Goal: Task Accomplishment & Management: Complete application form

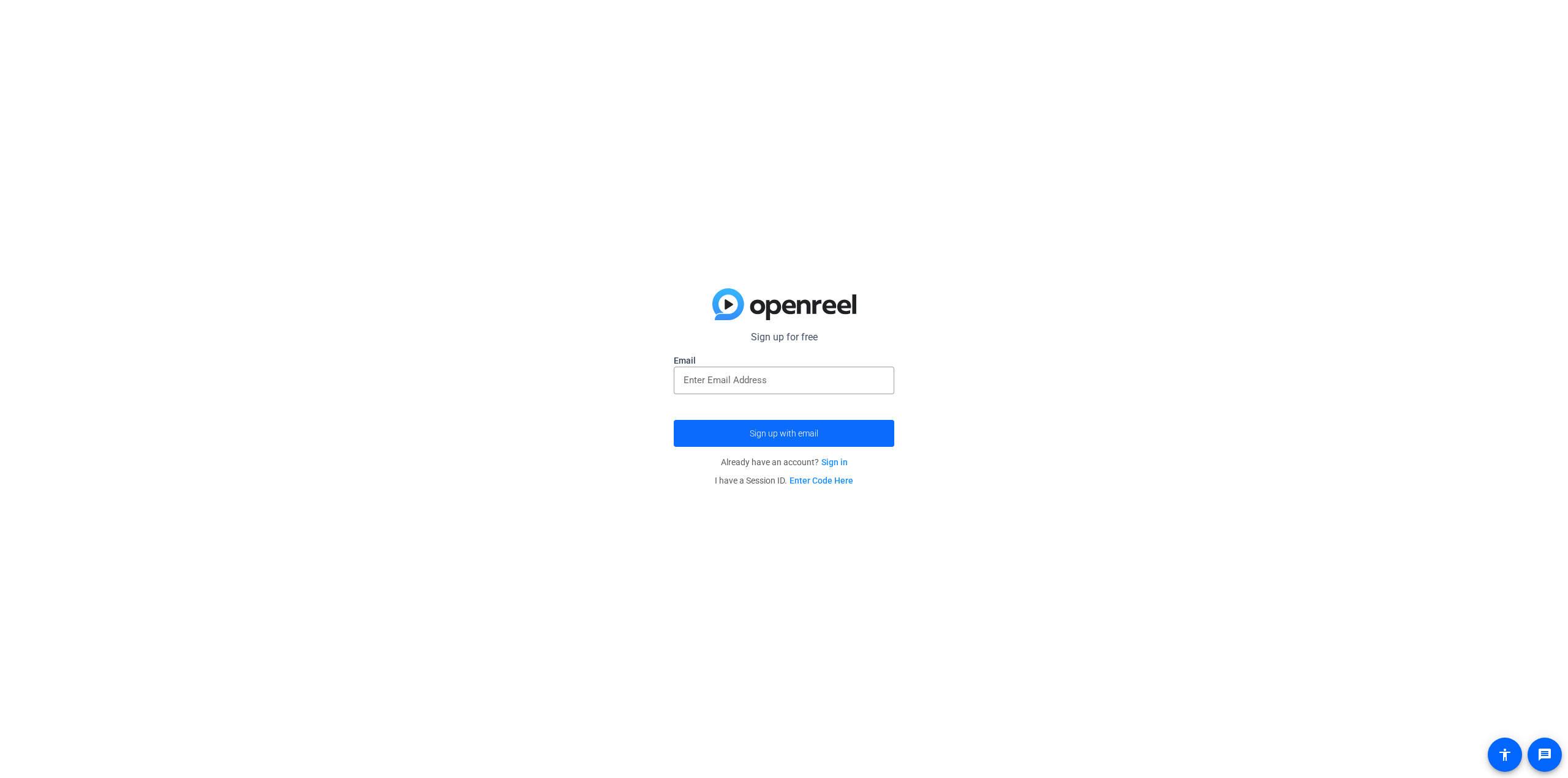
click at [791, 434] on span "Sign up with email" at bounding box center [784, 434] width 69 height 0
click at [1554, 24] on span "×" at bounding box center [1552, 22] width 7 height 15
click at [783, 434] on span "Sign up with email" at bounding box center [784, 434] width 69 height 0
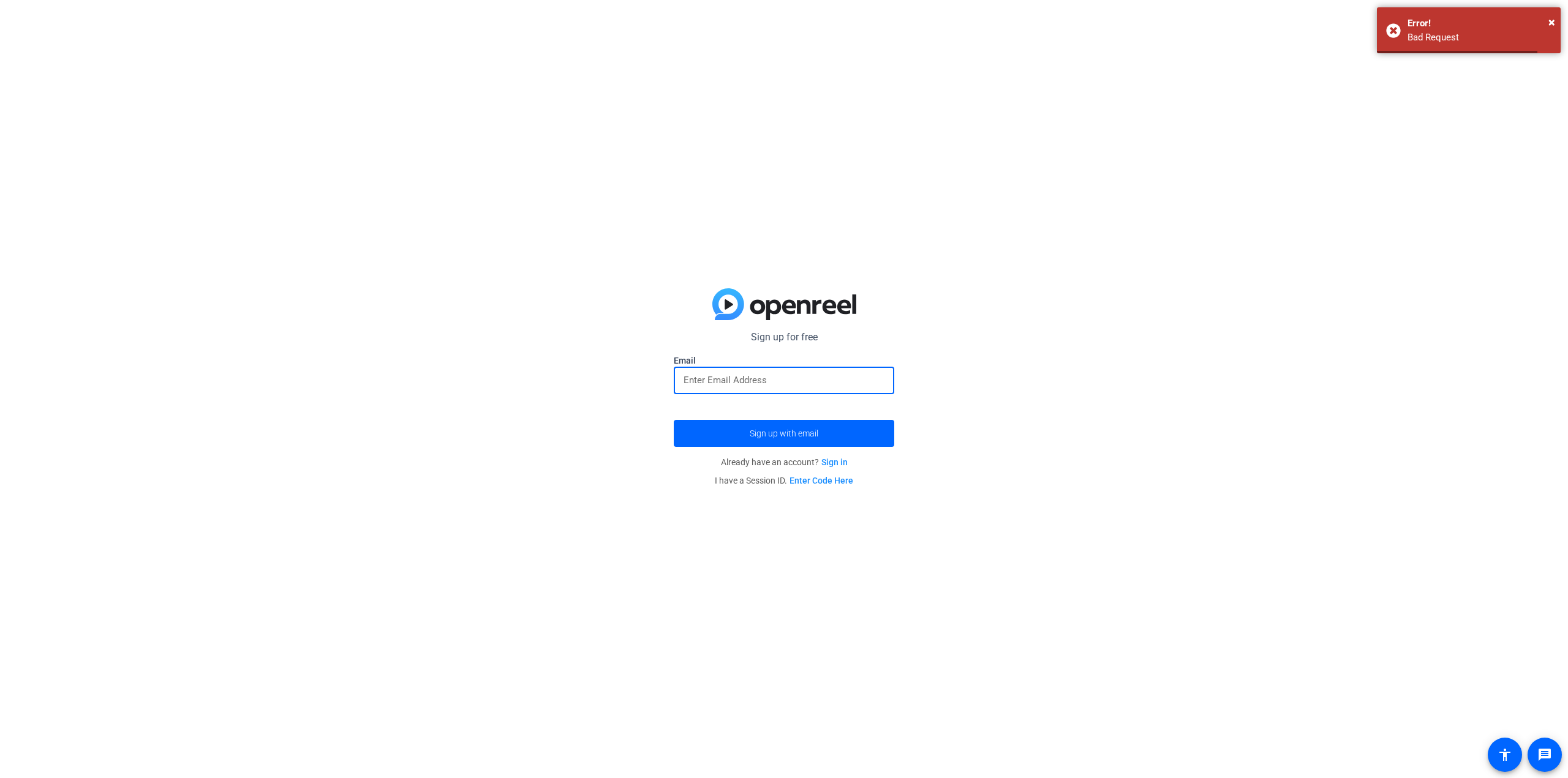
click at [758, 382] on input "email" at bounding box center [784, 380] width 201 height 15
type input "s"
type input "[EMAIL_ADDRESS][DOMAIN_NAME]"
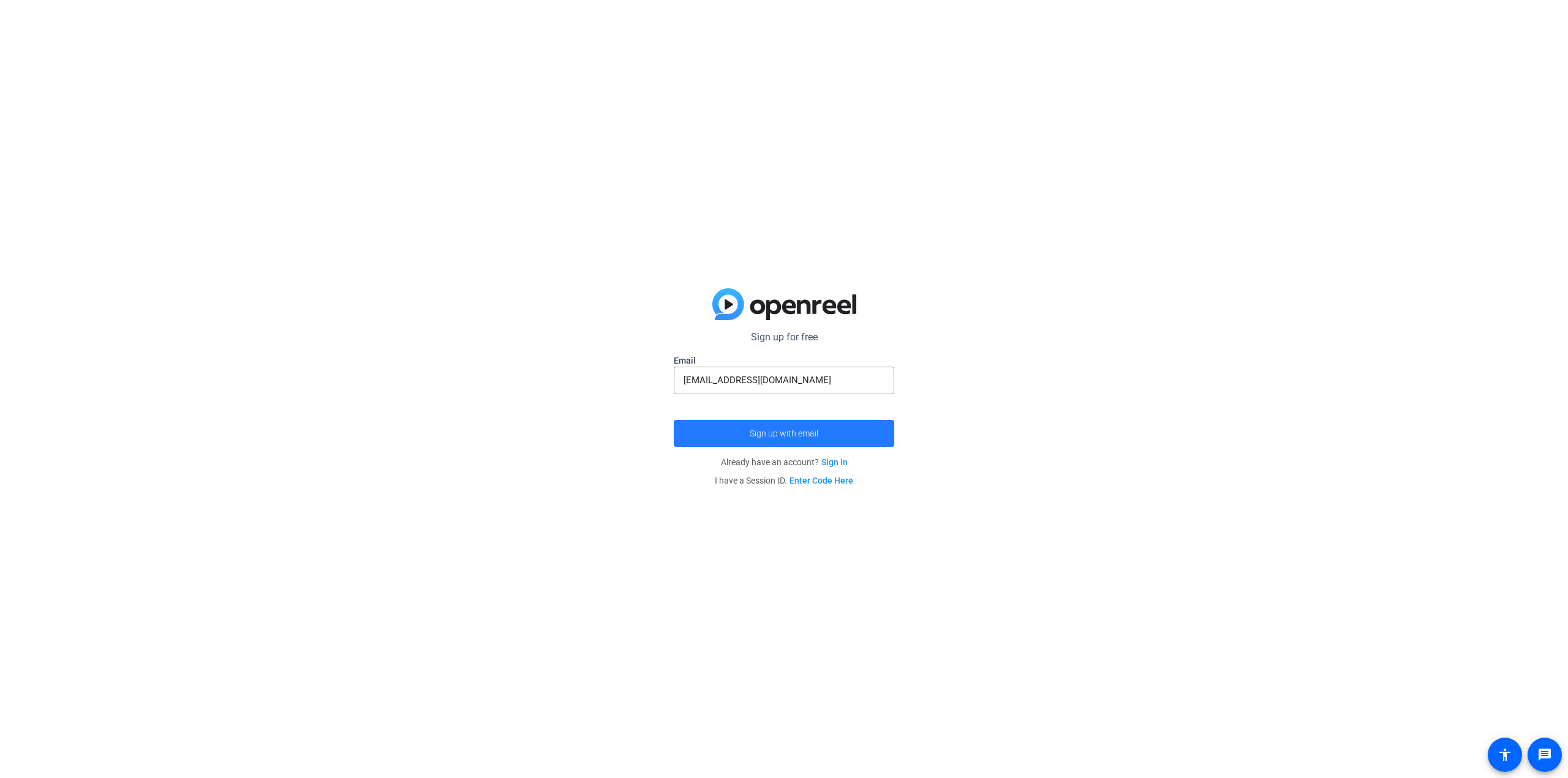
click at [786, 434] on span "Sign up with email" at bounding box center [784, 434] width 69 height 0
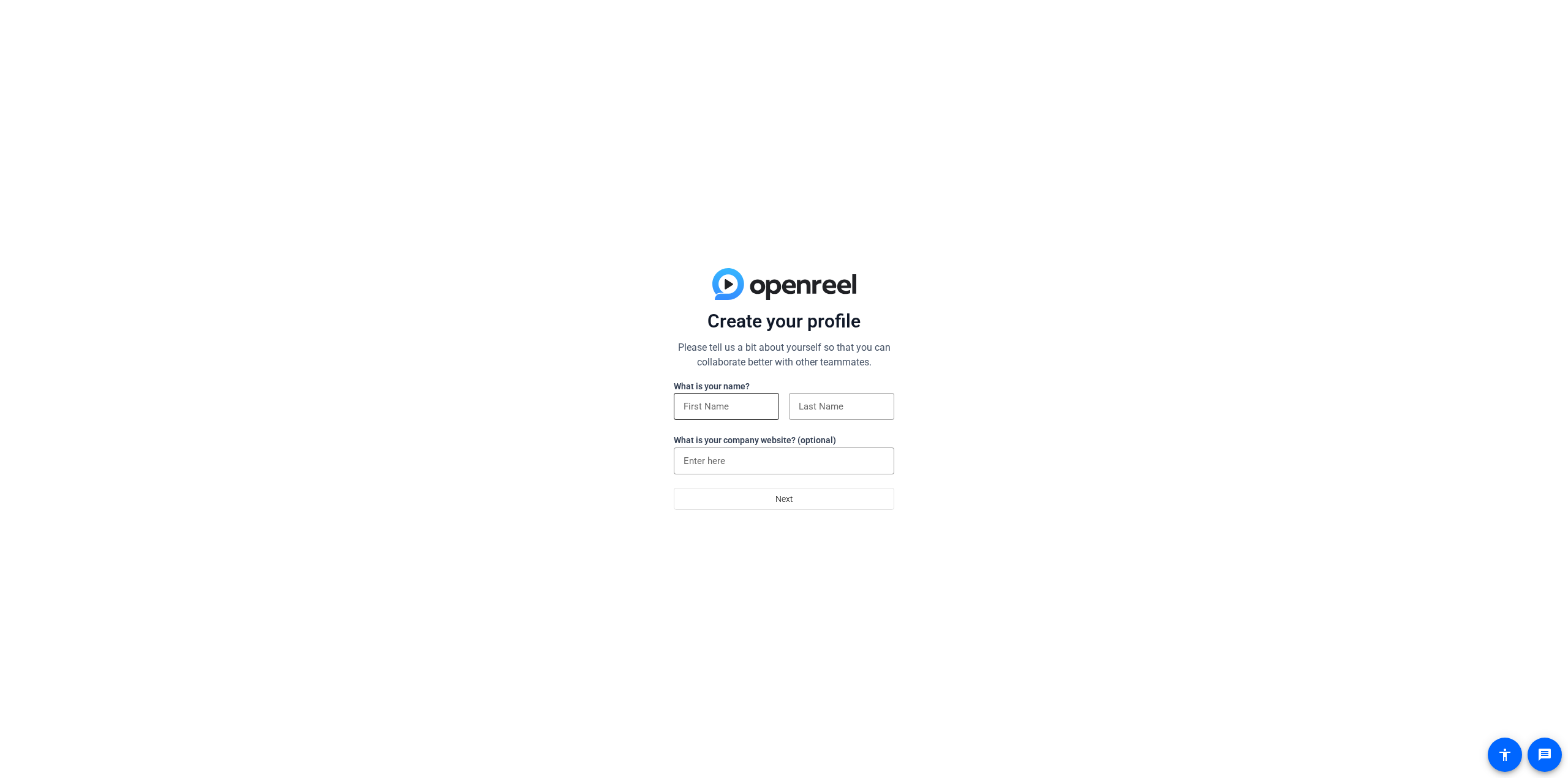
click at [699, 411] on input at bounding box center [727, 406] width 86 height 15
type input "Sean"
type input "Coppens"
click at [789, 499] on span "Next" at bounding box center [784, 499] width 17 height 24
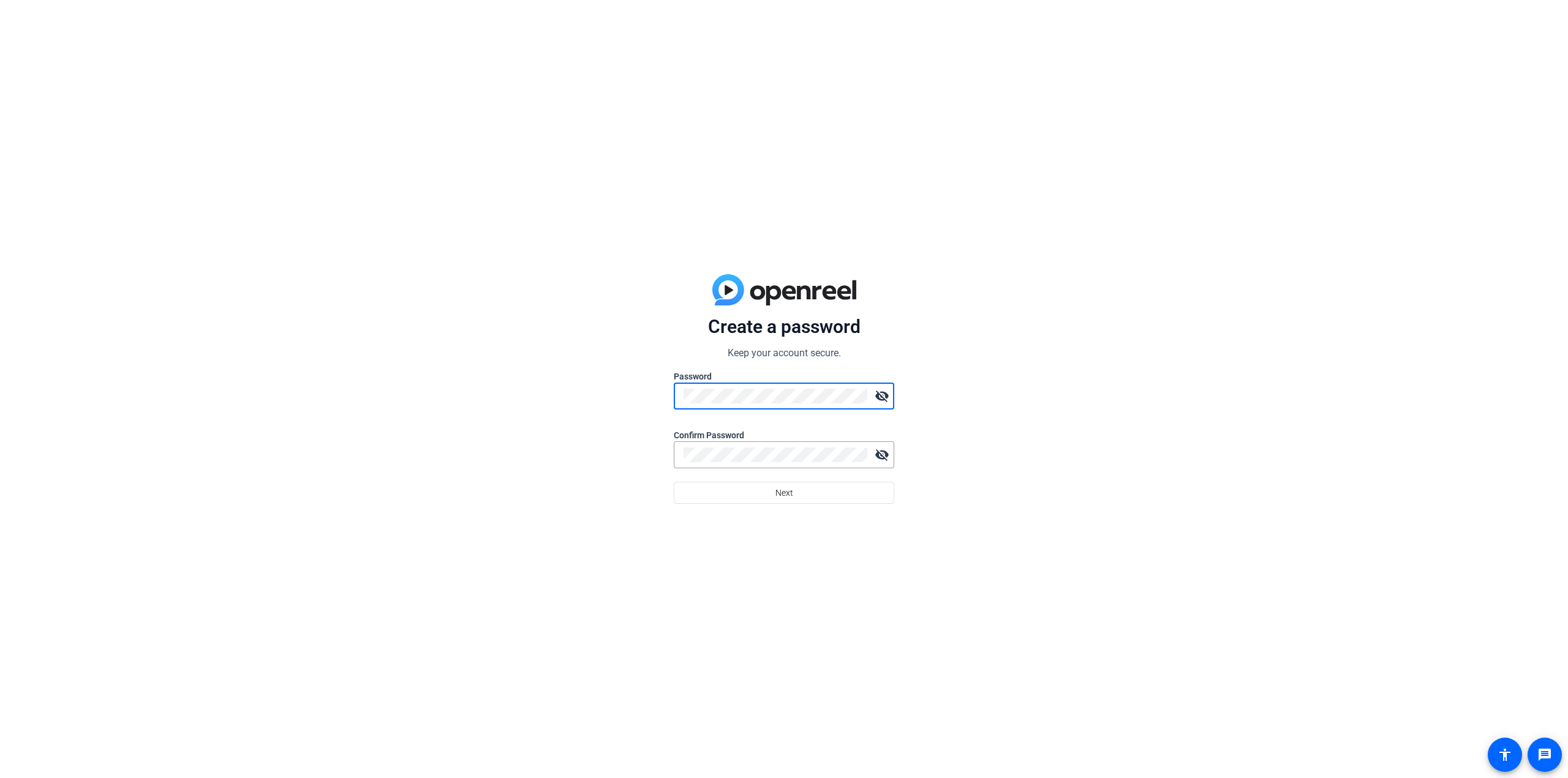
click at [0, 778] on com-1password-button at bounding box center [0, 778] width 0 height 0
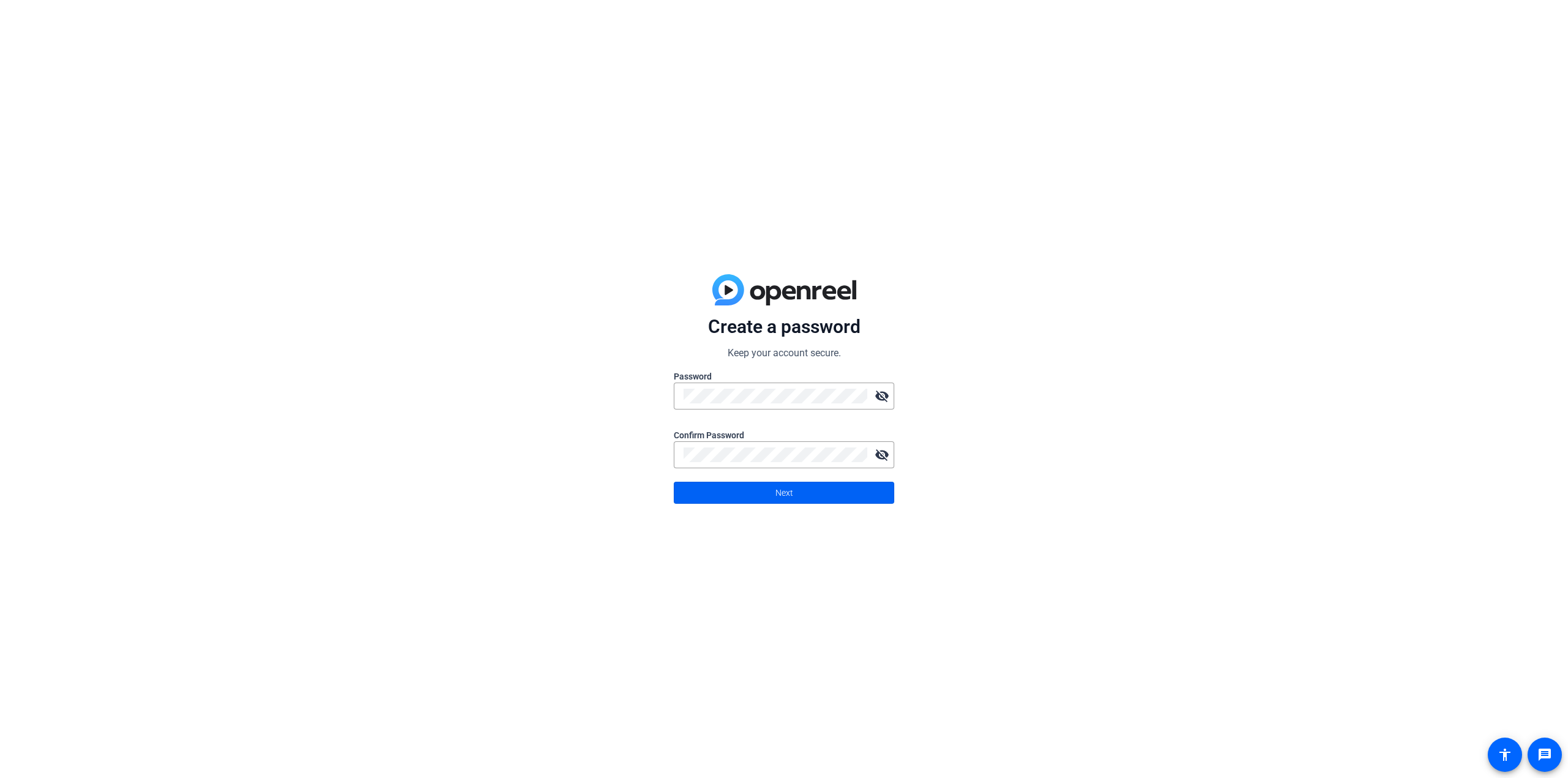
click at [793, 494] on span at bounding box center [784, 493] width 219 height 30
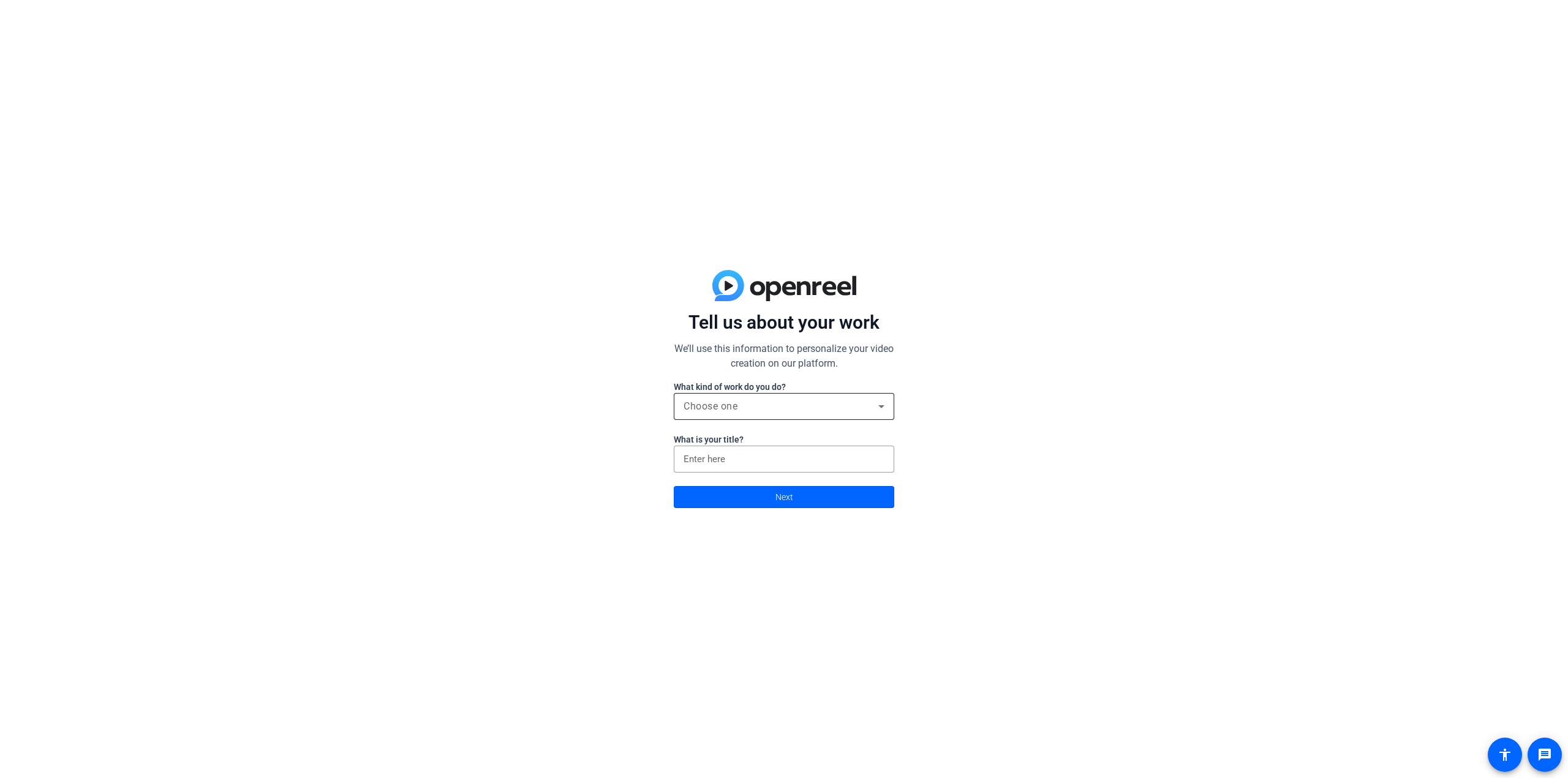
click at [789, 405] on div "Choose one" at bounding box center [781, 406] width 195 height 15
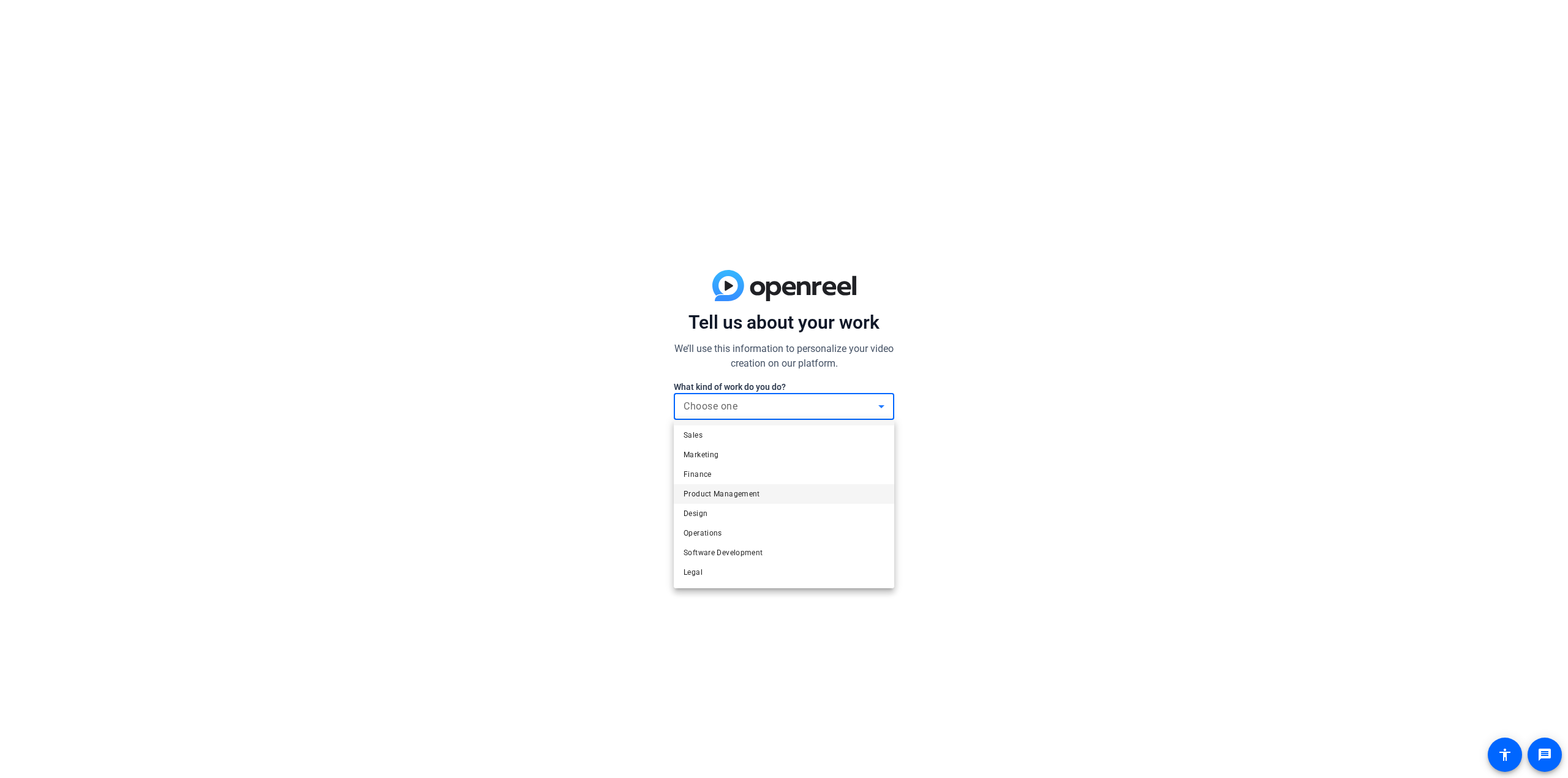
scroll to position [38, 0]
click at [752, 577] on mat-option "Other" at bounding box center [784, 574] width 220 height 19
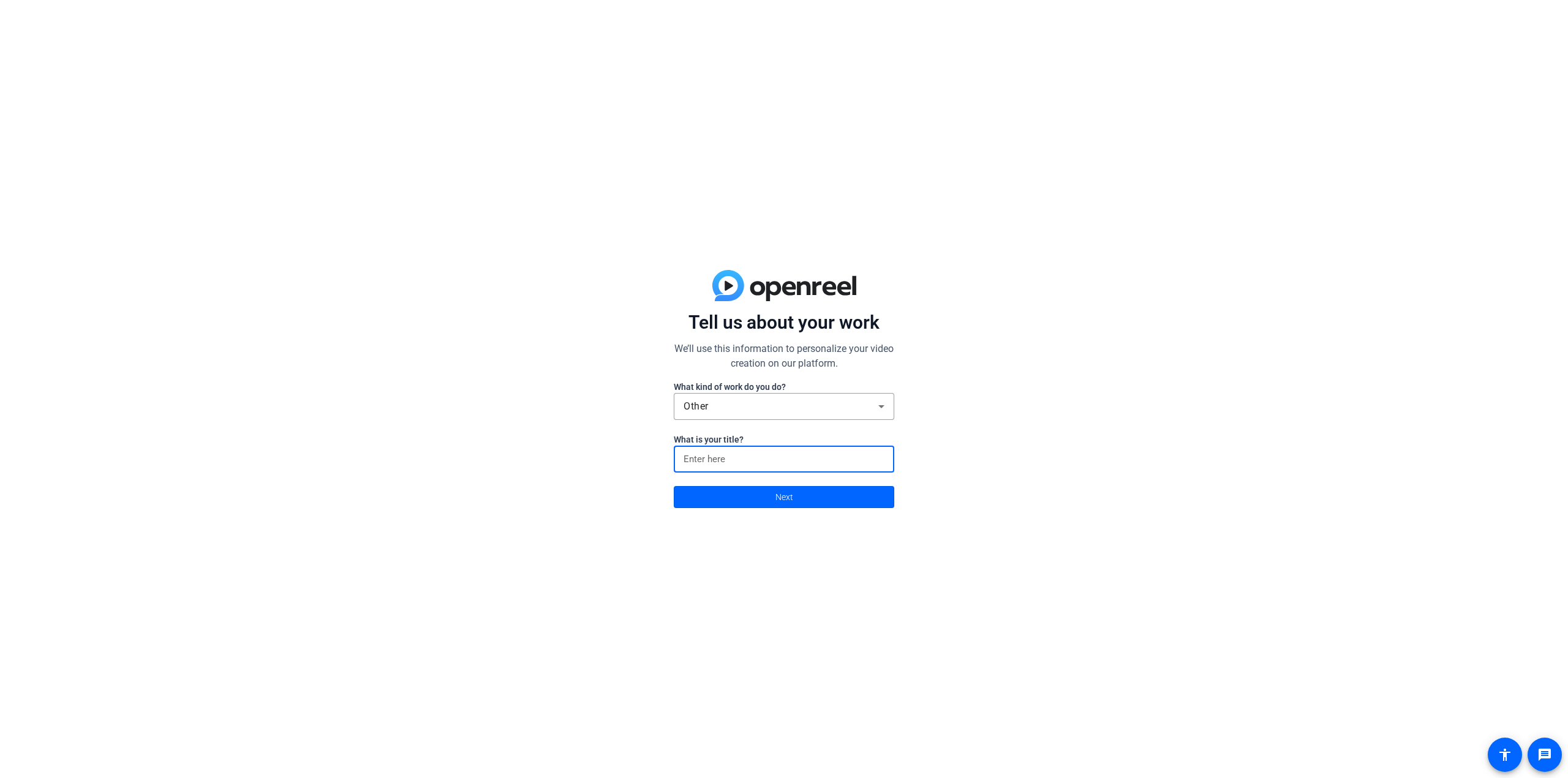
click at [725, 458] on input at bounding box center [784, 459] width 201 height 15
type input "Executive Producer & Director"
click at [798, 498] on span at bounding box center [784, 498] width 219 height 30
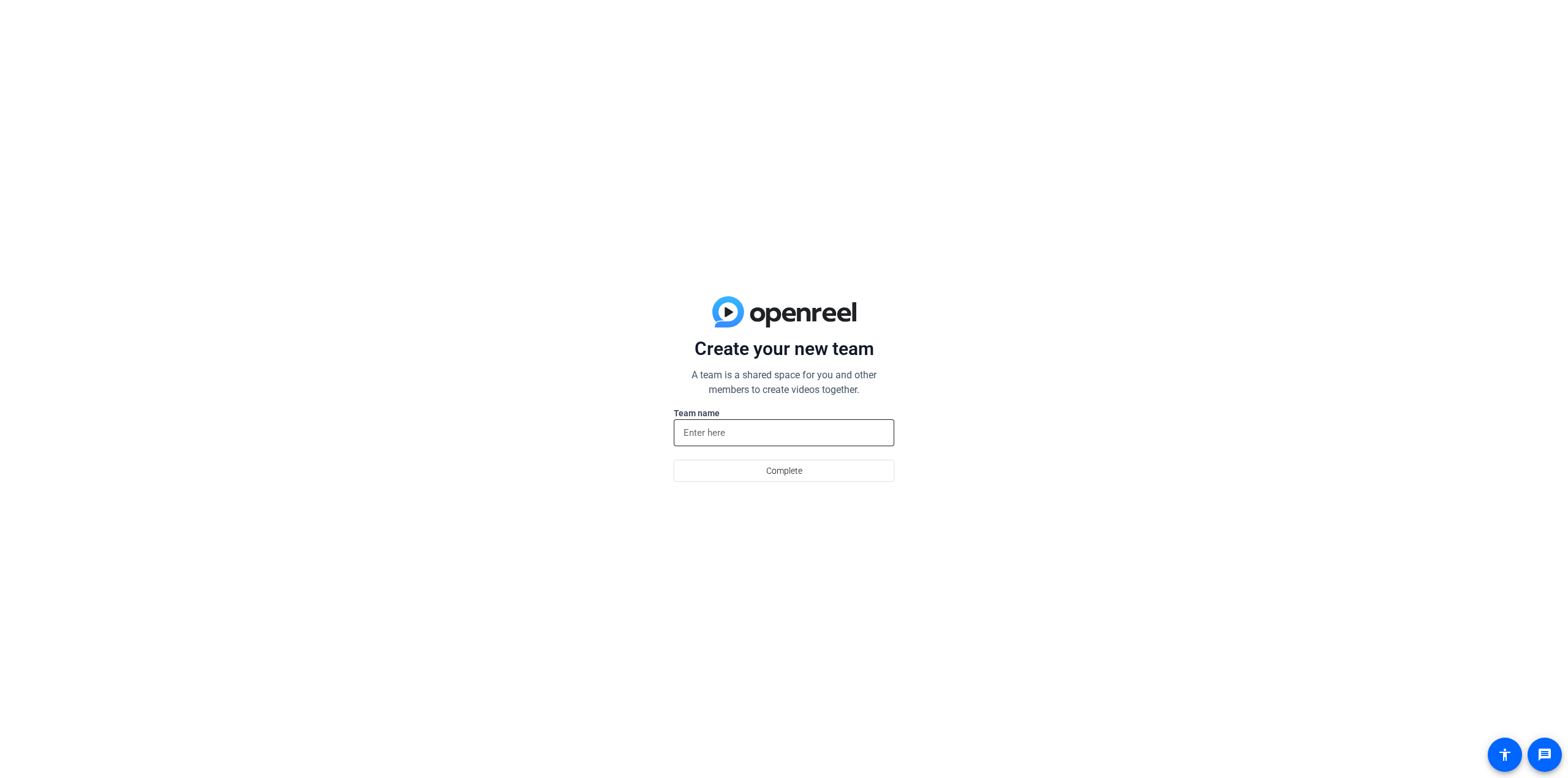
click at [770, 436] on input at bounding box center [784, 432] width 201 height 15
click at [733, 432] on input at bounding box center [784, 432] width 201 height 15
type input "V&B"
click at [783, 469] on span "Complete" at bounding box center [784, 471] width 36 height 24
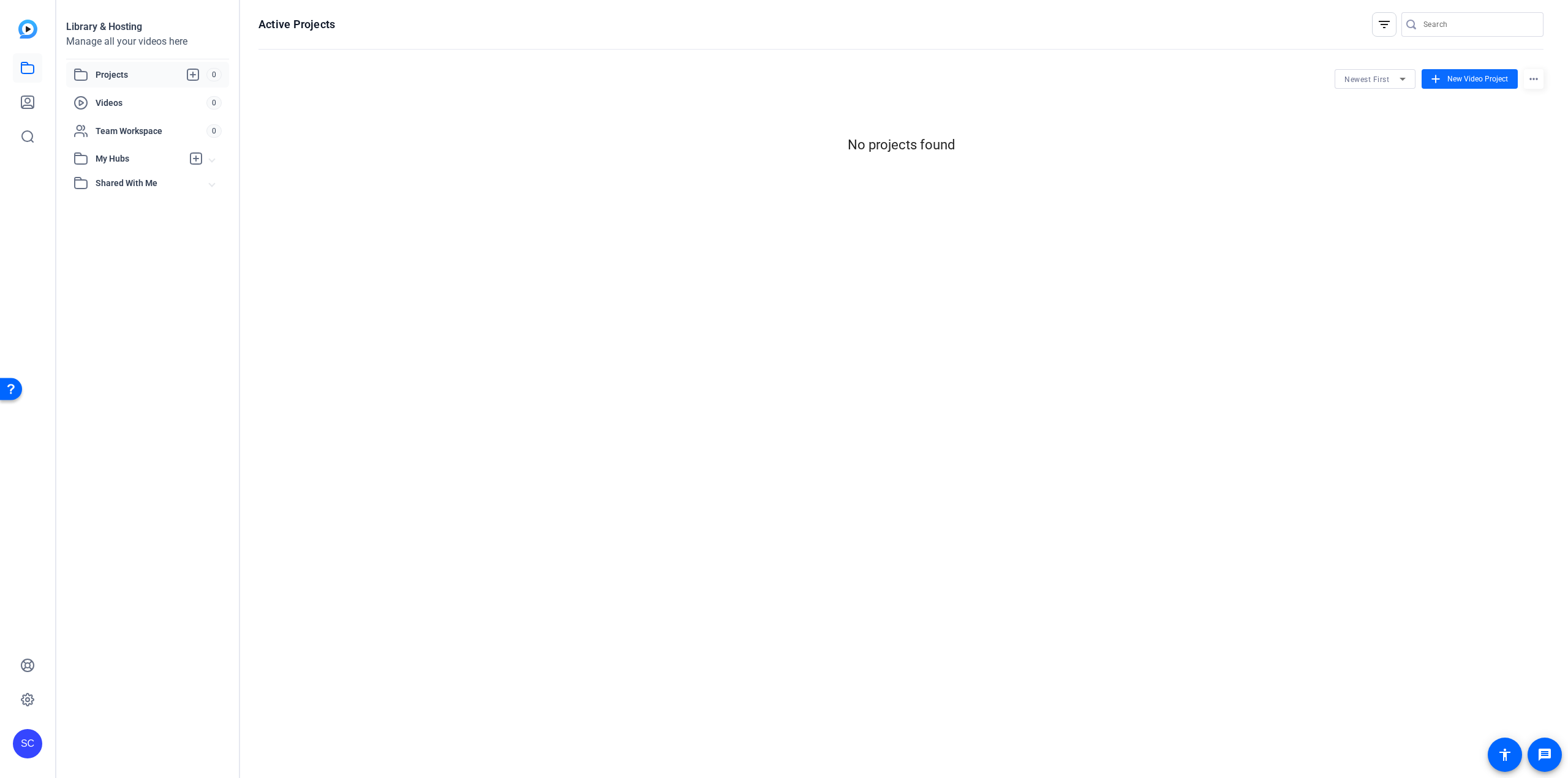
click at [1477, 79] on span "New Video Project" at bounding box center [1477, 79] width 60 height 11
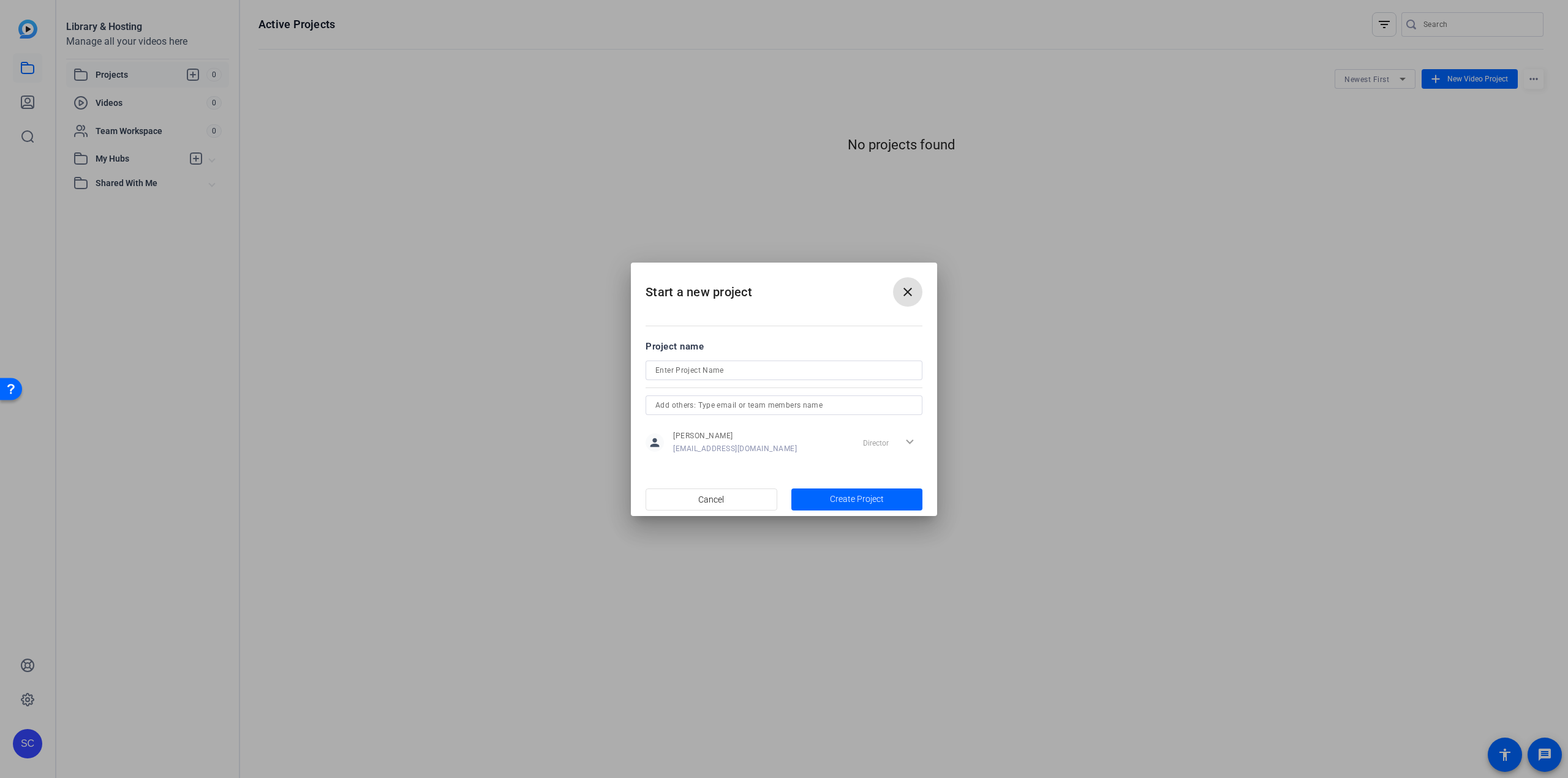
click at [780, 373] on input at bounding box center [784, 370] width 258 height 15
click at [712, 372] on input "102179 Safelite Best of Safelite Event Videos" at bounding box center [784, 370] width 258 height 15
click at [684, 371] on input "102179 Safelite_Best of Safelite Event Videos" at bounding box center [784, 370] width 258 height 15
type input "102179_Safelite_Best of Safelite Event Videos"
click at [705, 403] on input "text" at bounding box center [784, 405] width 258 height 15
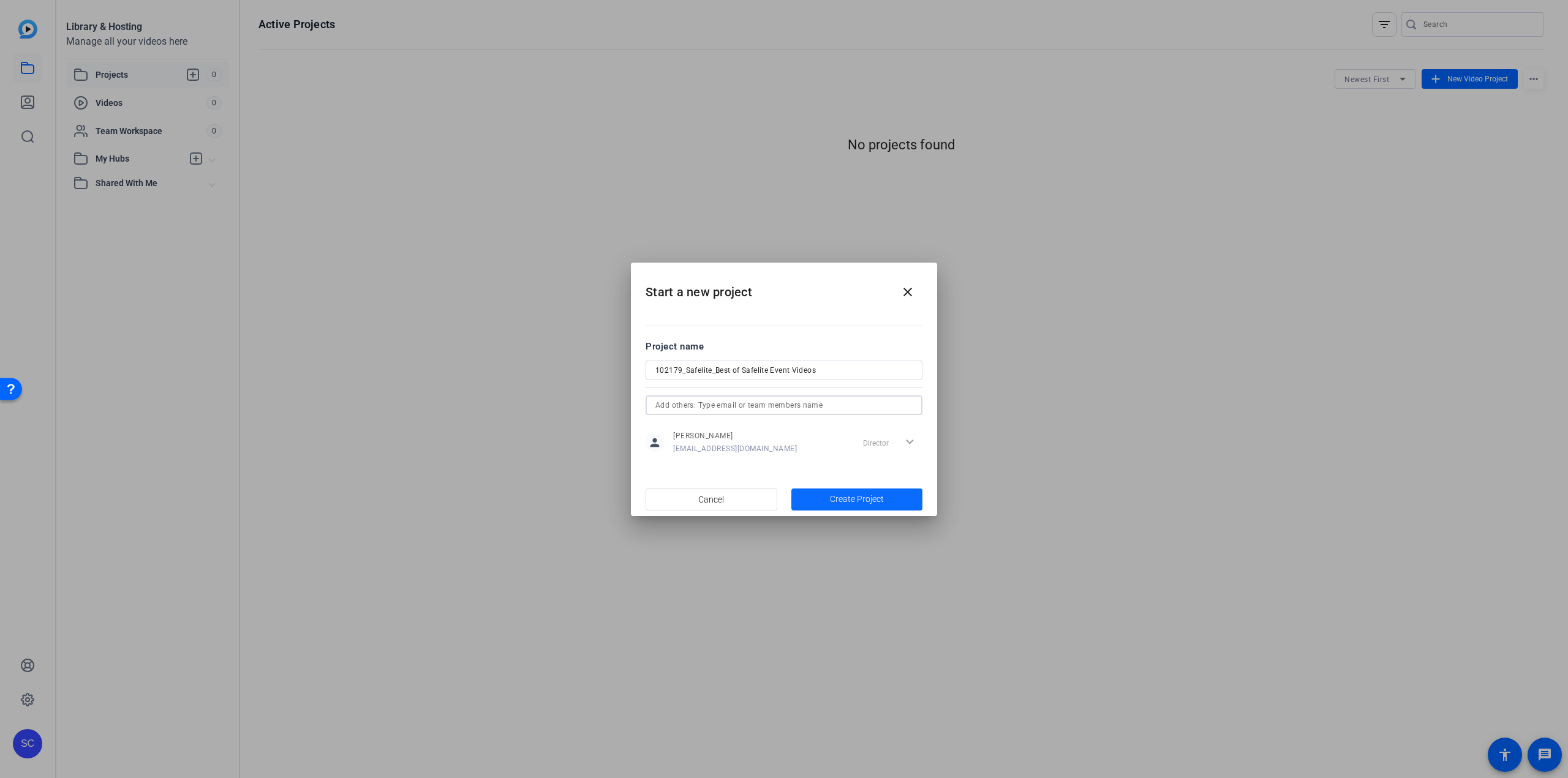
click at [860, 499] on span "Create Project" at bounding box center [857, 499] width 54 height 13
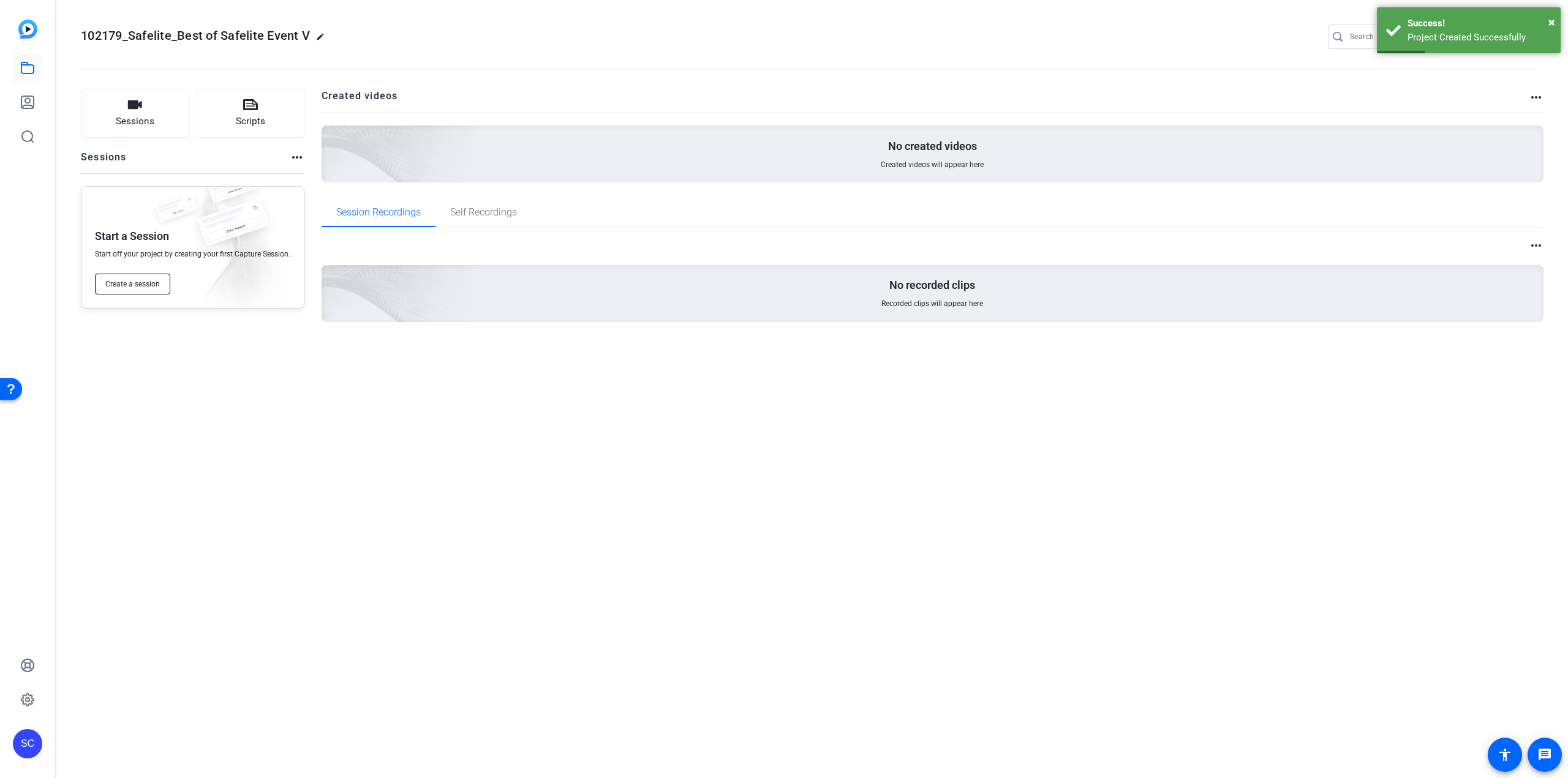
click at [145, 286] on span "Create a session" at bounding box center [133, 284] width 54 height 10
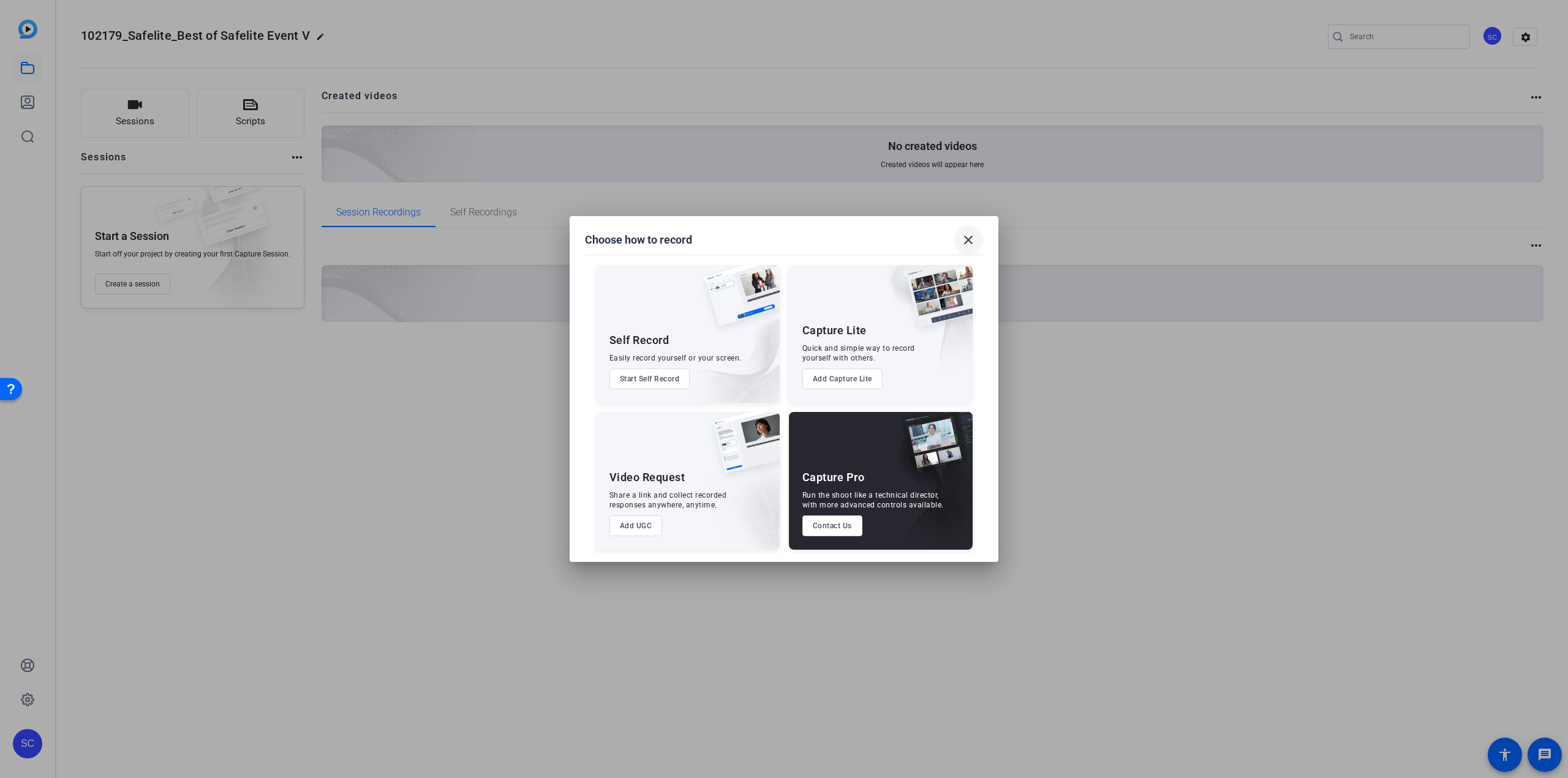
click at [972, 234] on mat-icon "close" at bounding box center [968, 240] width 15 height 15
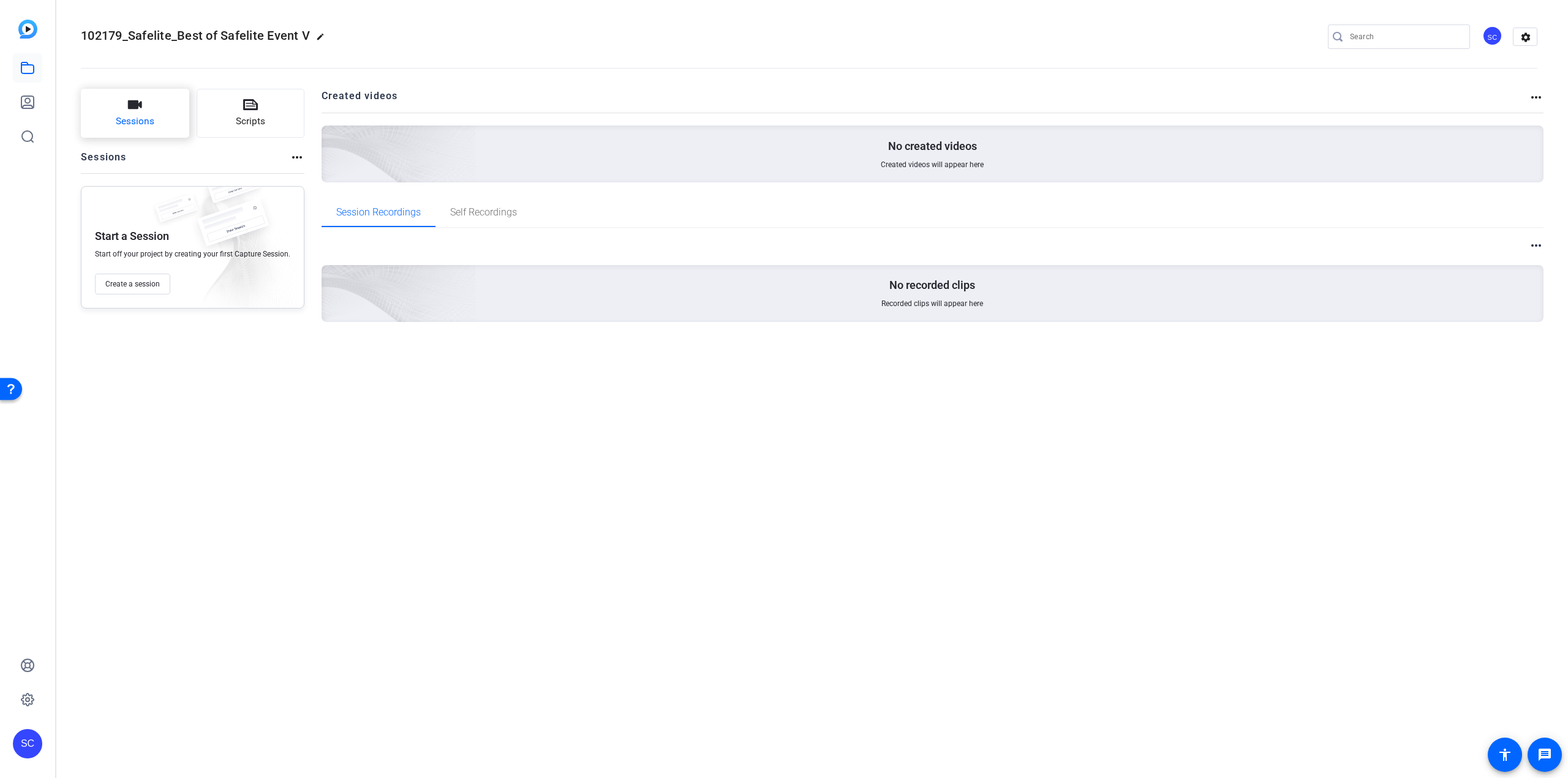
click at [133, 116] on span "Sessions" at bounding box center [135, 121] width 38 height 14
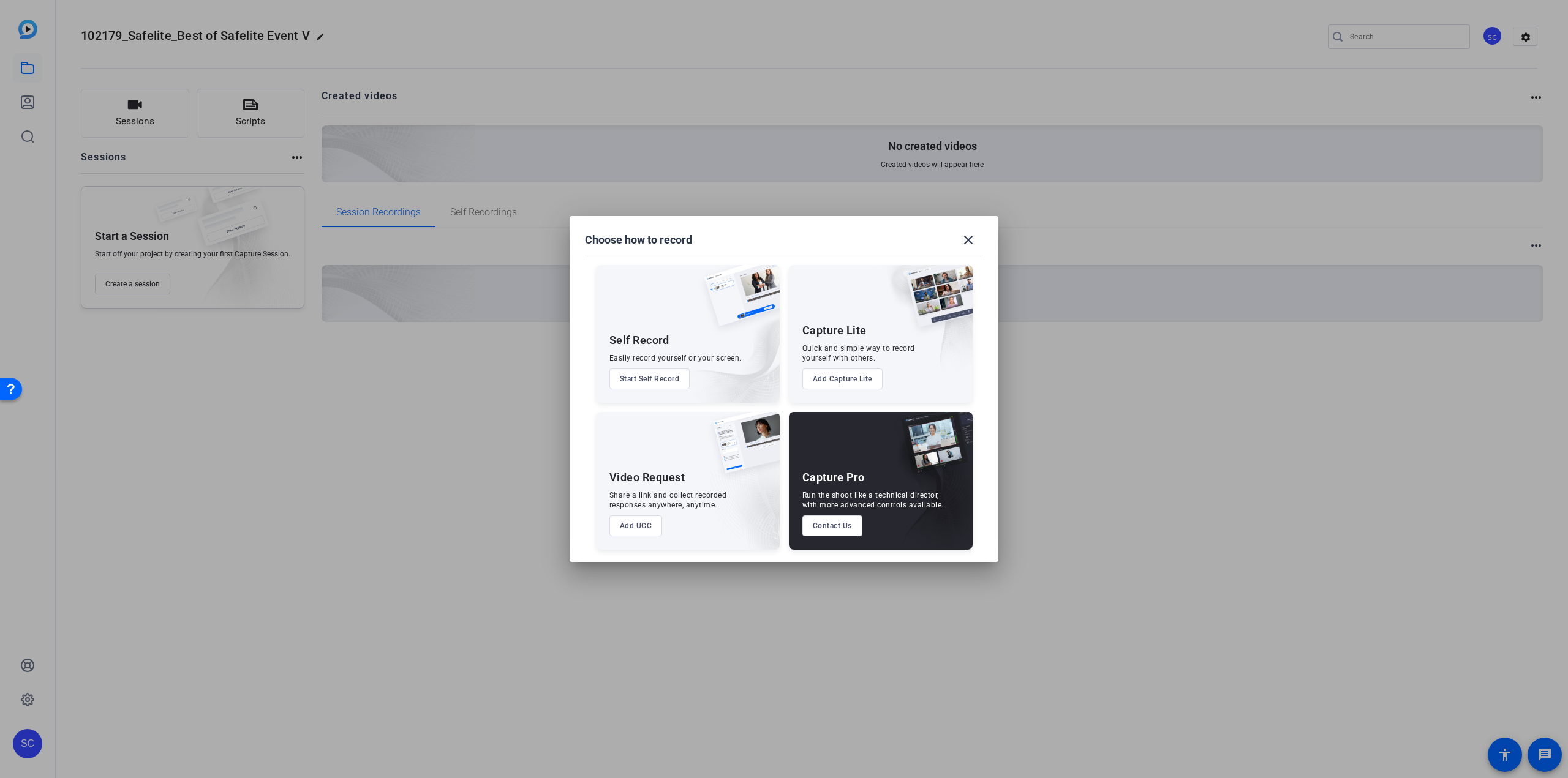
click at [842, 381] on button "Add Capture Lite" at bounding box center [843, 379] width 80 height 21
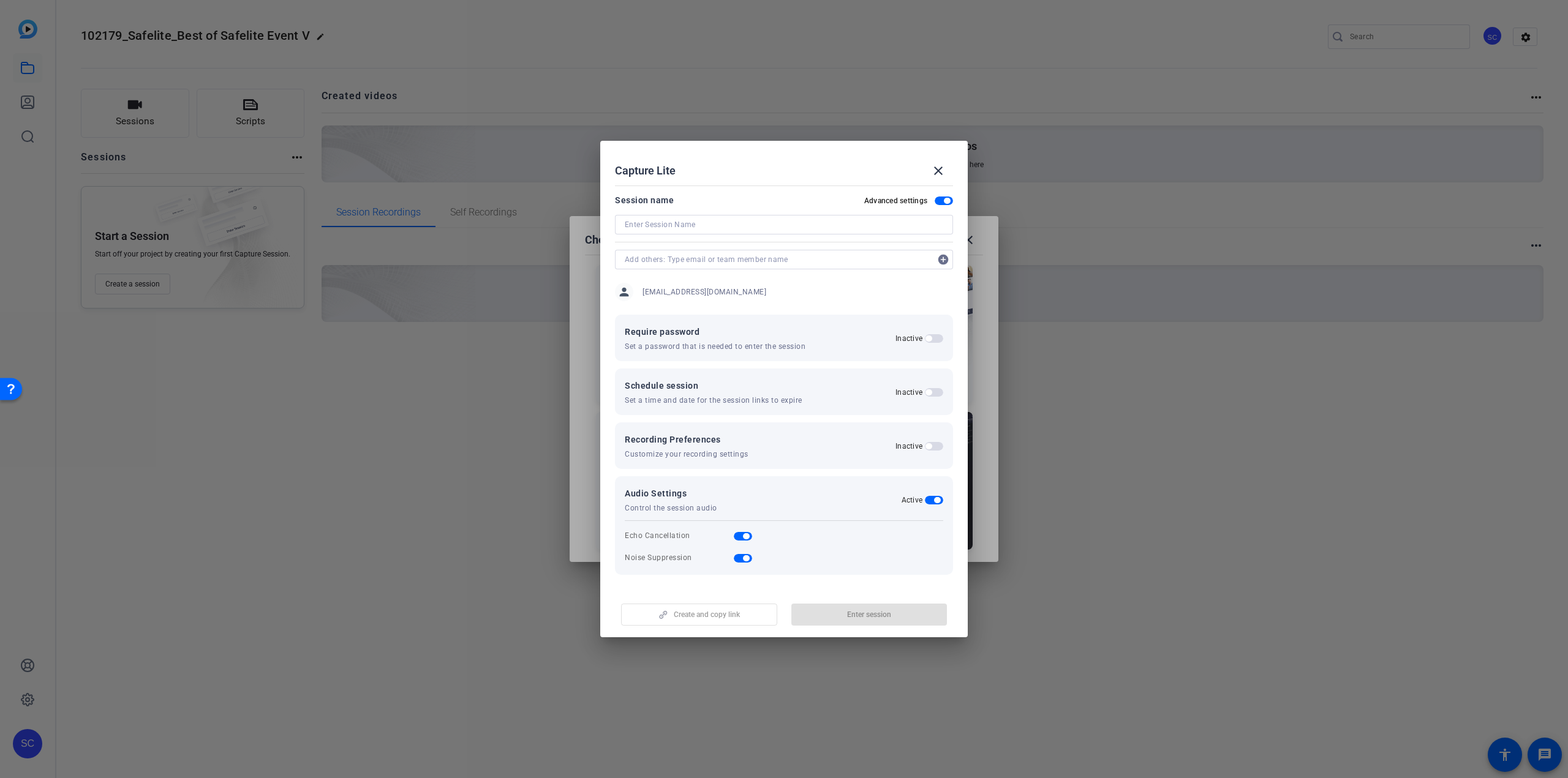
click at [706, 224] on input at bounding box center [784, 224] width 319 height 15
type input "Record with [PERSON_NAME]"
click at [929, 393] on span "button" at bounding box center [929, 392] width 6 height 6
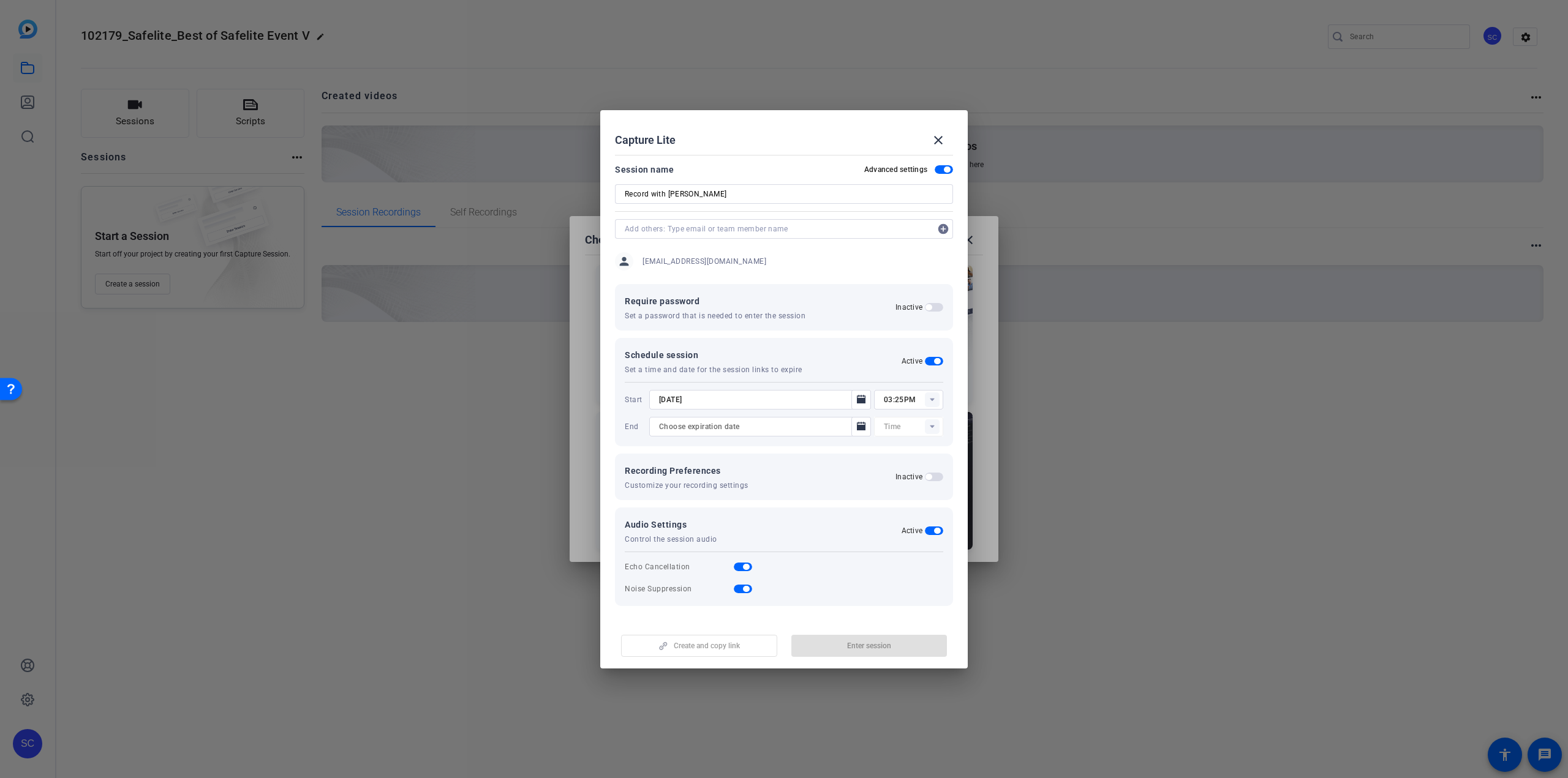
click at [936, 361] on span "button" at bounding box center [937, 361] width 6 height 6
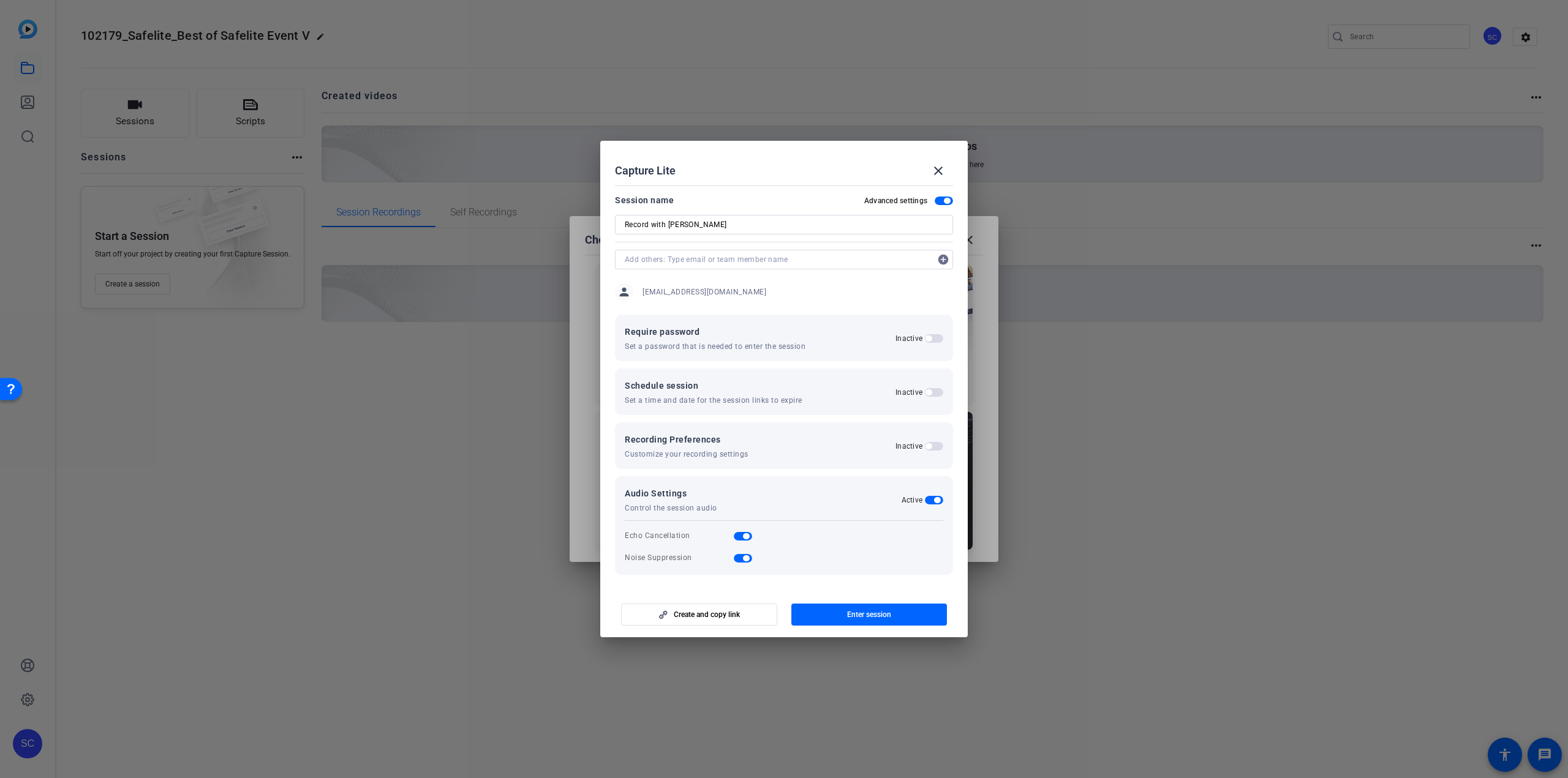
click at [924, 444] on label "Inactive" at bounding box center [910, 446] width 30 height 10
click at [925, 444] on button "Inactive" at bounding box center [934, 446] width 18 height 9
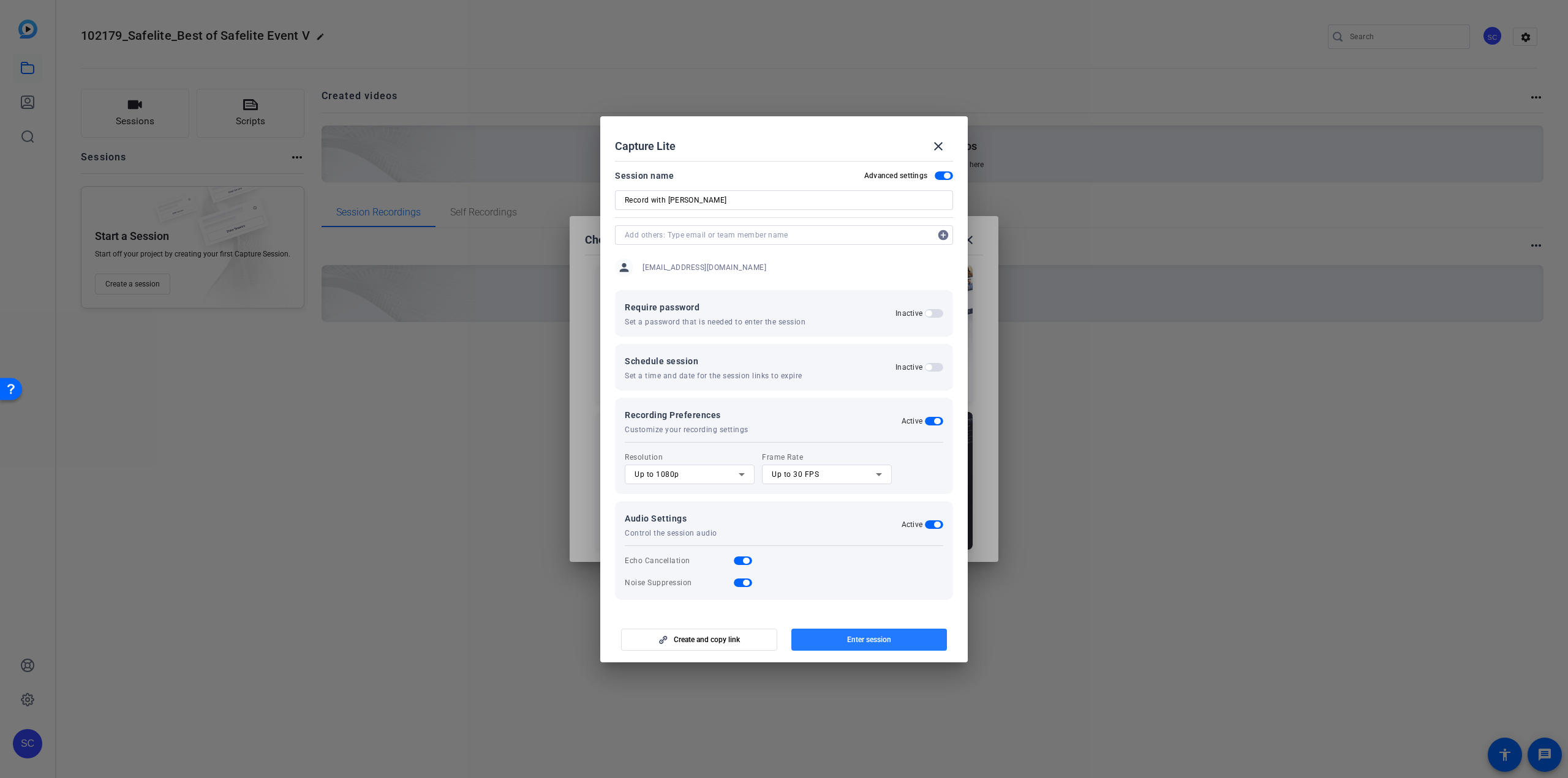
click at [874, 639] on span "Enter session" at bounding box center [869, 639] width 44 height 10
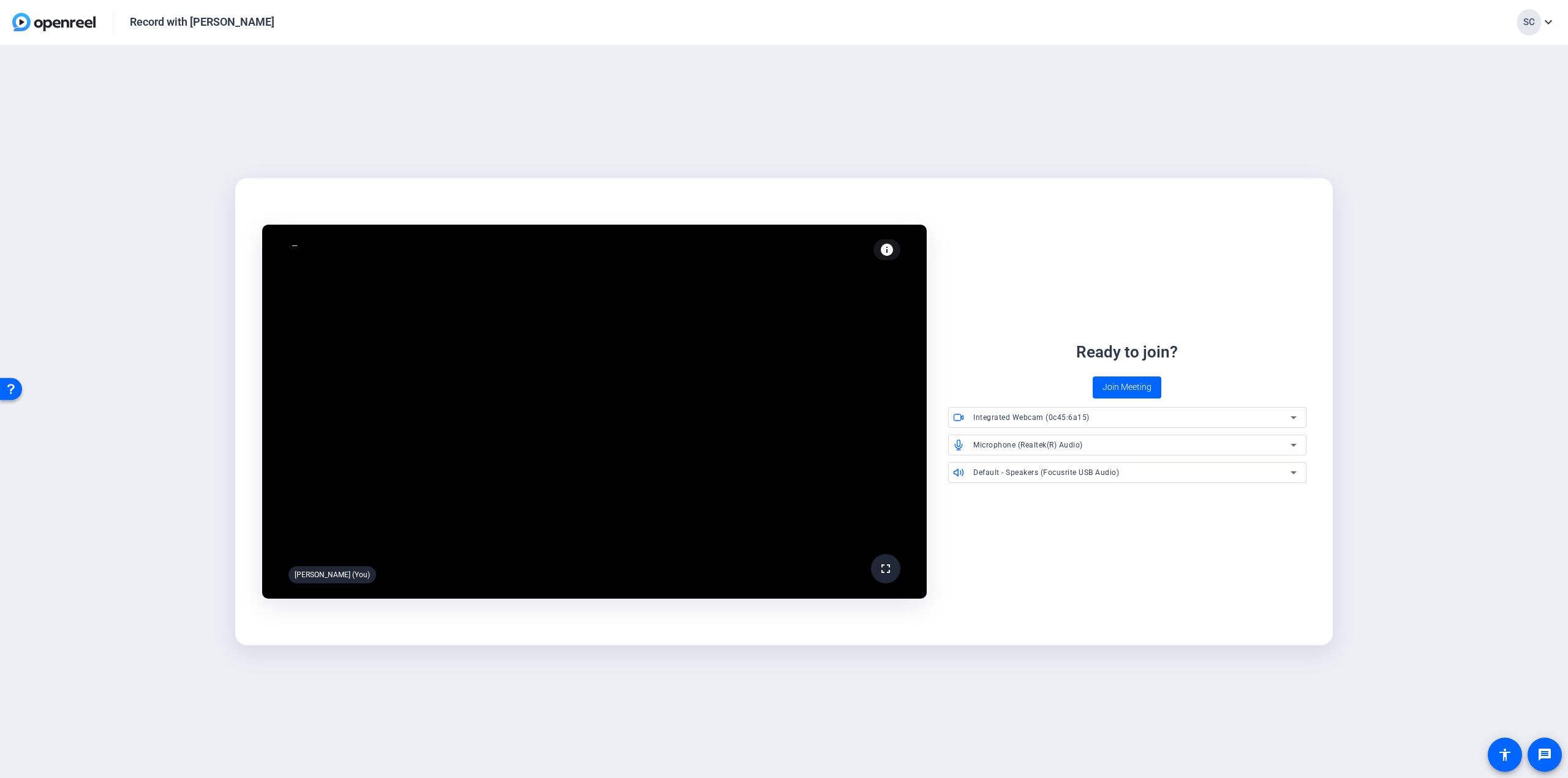
click at [1112, 422] on div "Integrated Webcam (0c45:6a15)" at bounding box center [1131, 417] width 317 height 16
click at [1049, 333] on div at bounding box center [784, 389] width 1568 height 778
click at [1121, 411] on div "Integrated Webcam (0c45:6a15)" at bounding box center [1131, 417] width 317 height 16
click at [1010, 466] on span "ILME-FX30 (054c:0e3b)" at bounding box center [999, 462] width 82 height 15
click at [1136, 388] on span "Join Meeting" at bounding box center [1127, 387] width 49 height 13
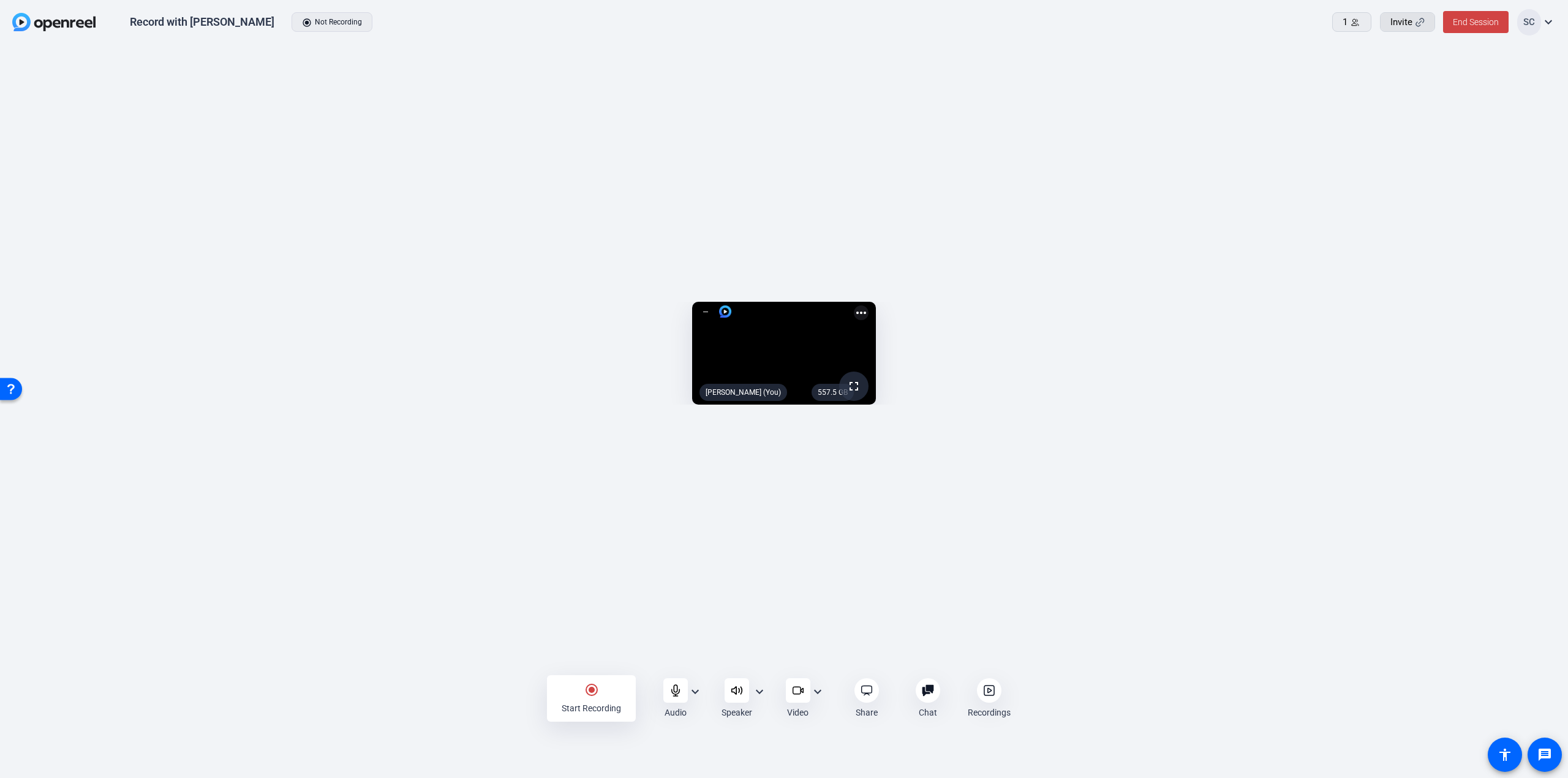
click at [1408, 24] on span "Invite" at bounding box center [1401, 23] width 22 height 14
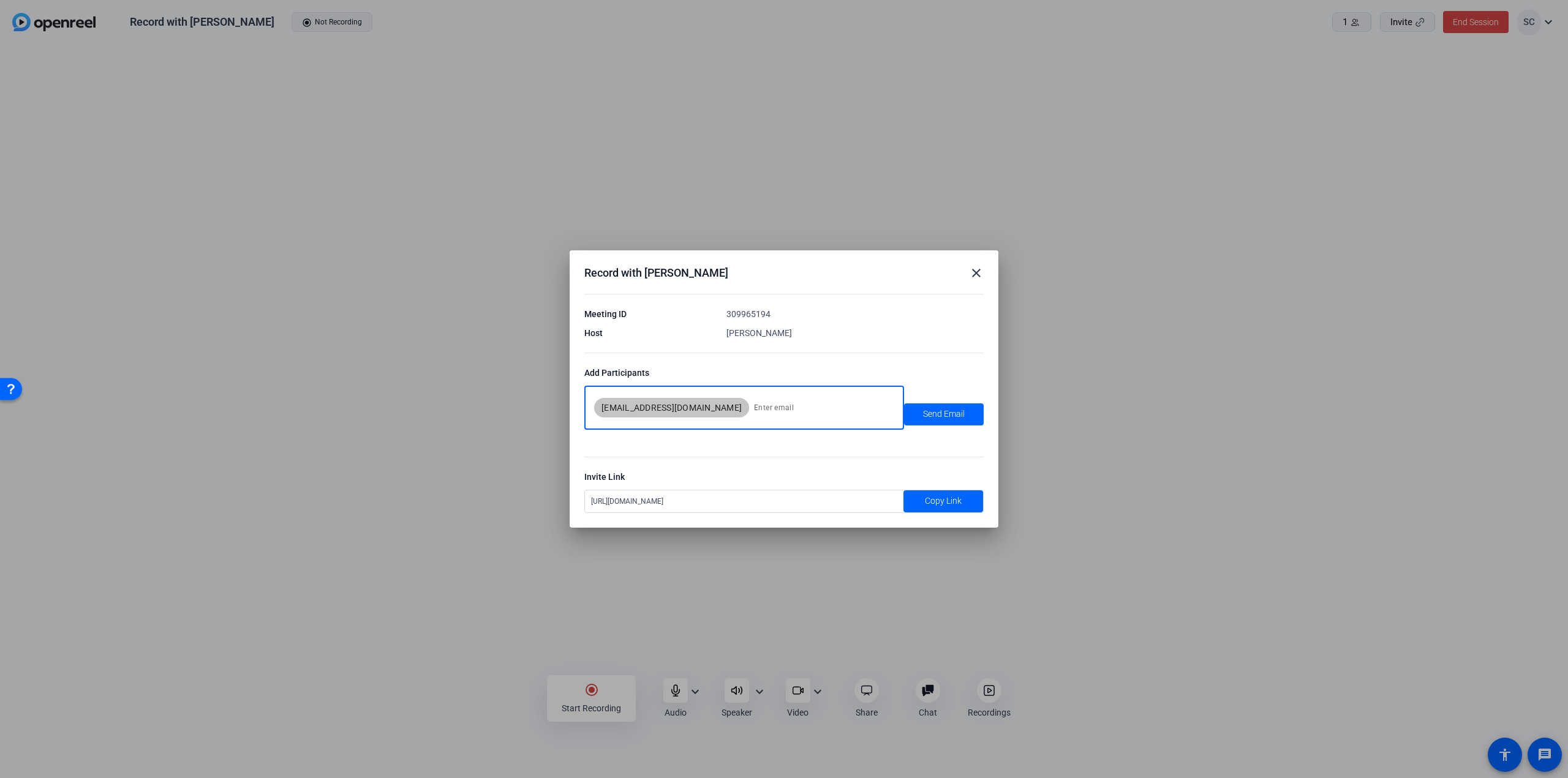
click at [819, 411] on input at bounding box center [821, 408] width 135 height 24
type input "seancoppens@gmail.com"
click at [945, 415] on span "Send Email" at bounding box center [944, 414] width 42 height 13
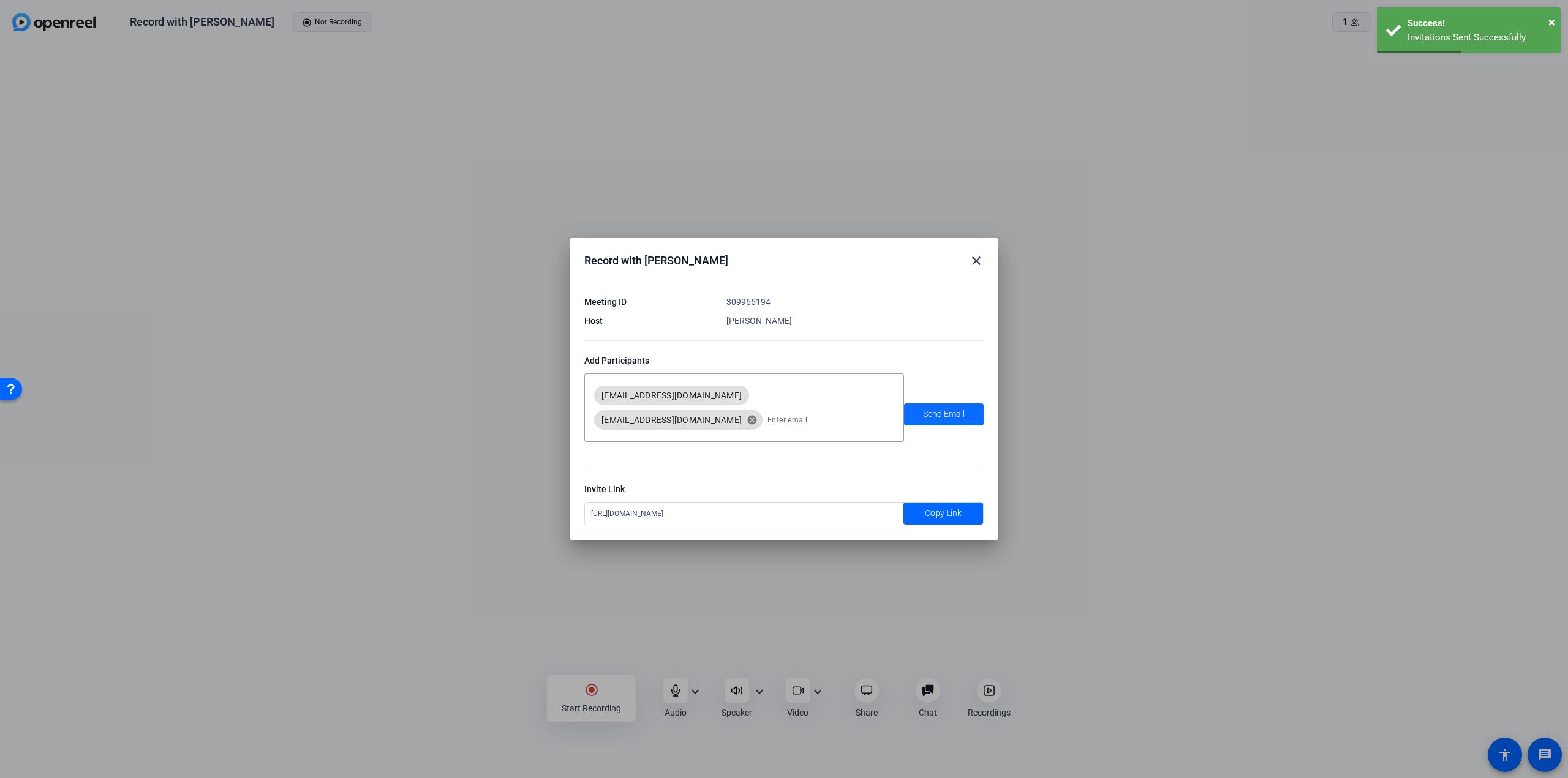
click at [947, 410] on span "Send Email" at bounding box center [944, 414] width 42 height 13
click at [976, 265] on mat-icon "close" at bounding box center [976, 260] width 15 height 15
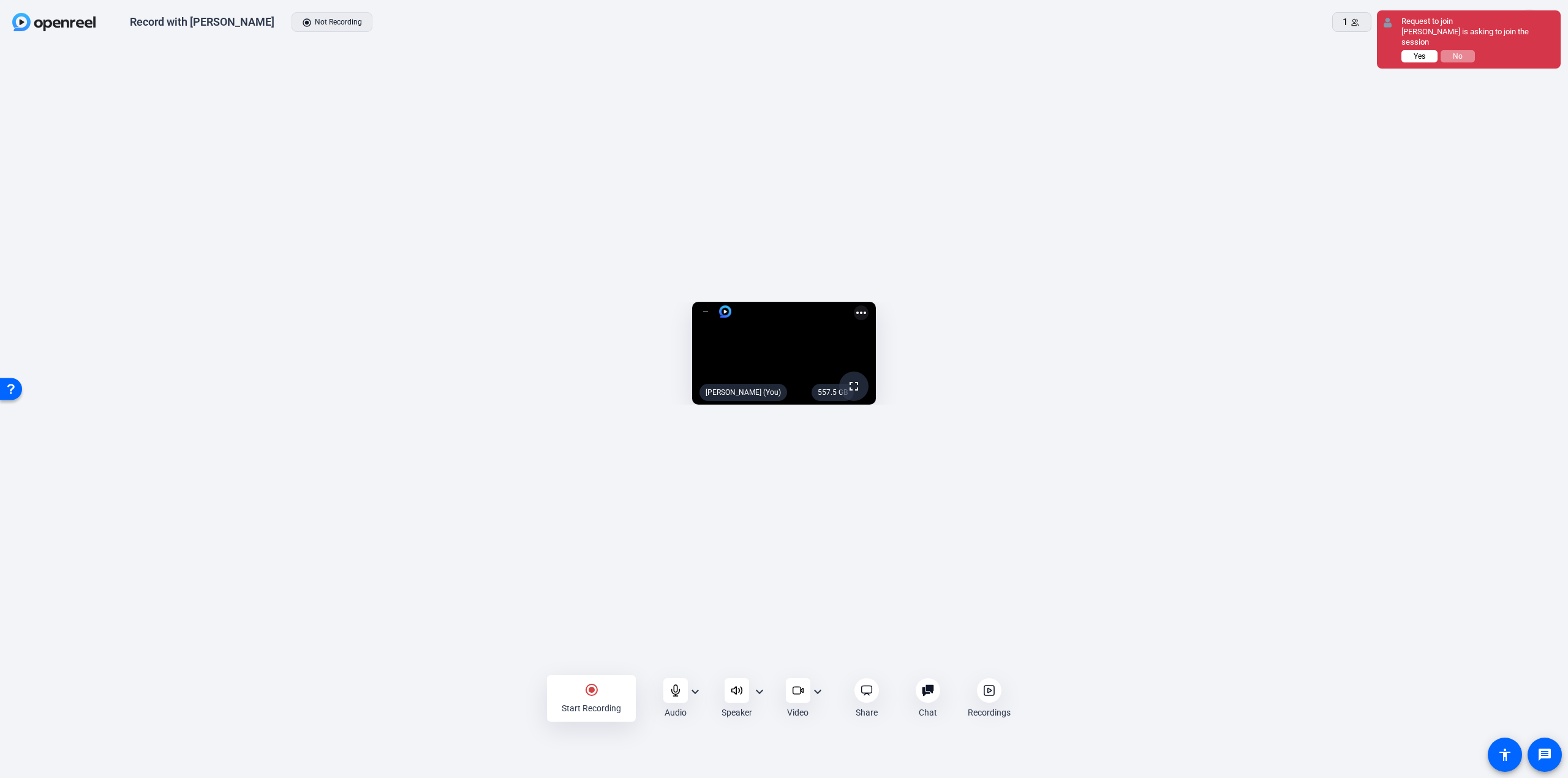
click at [1418, 52] on span "Yes" at bounding box center [1419, 57] width 11 height 9
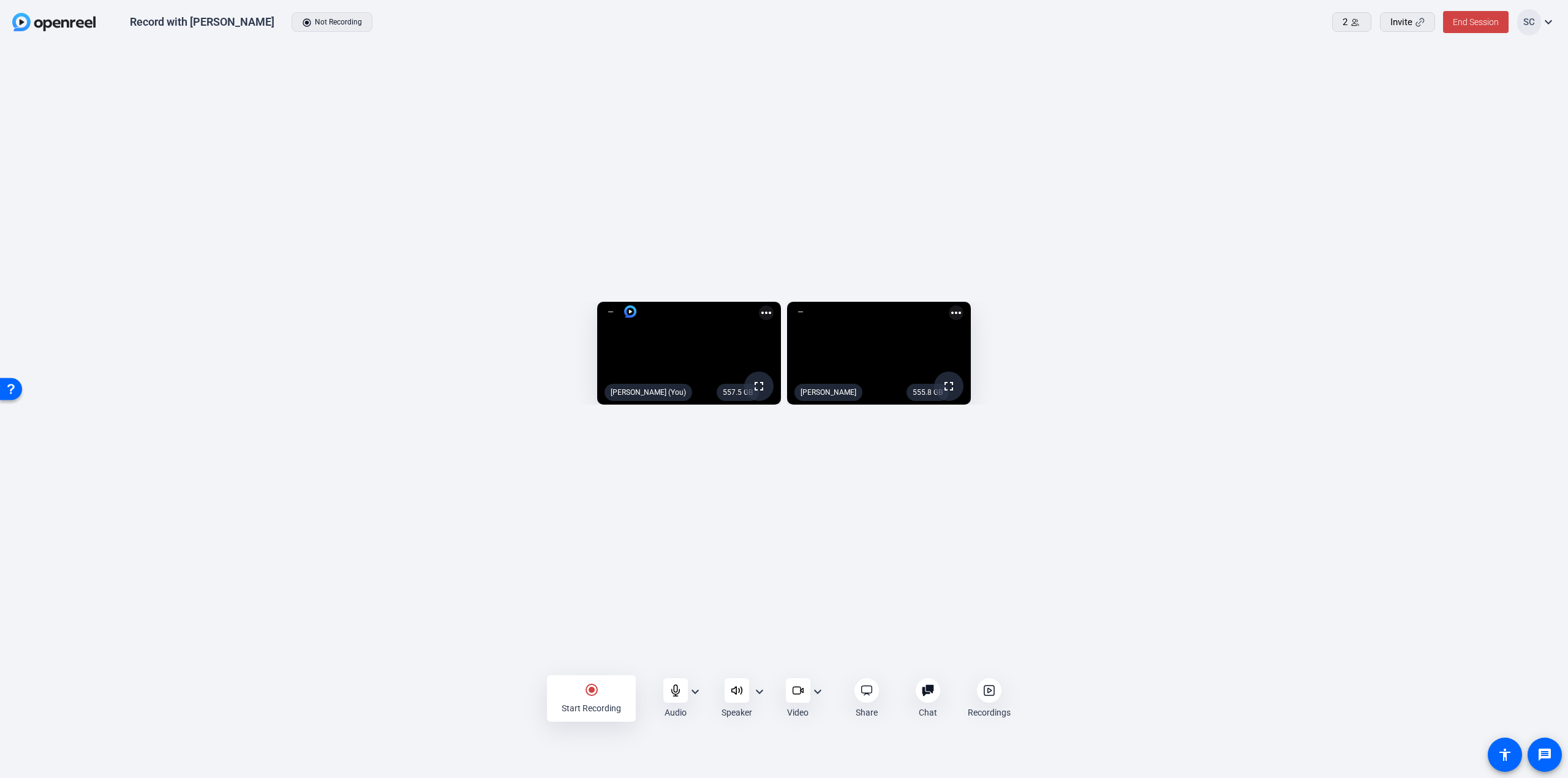
click at [735, 692] on icon at bounding box center [737, 691] width 12 height 12
click at [588, 698] on mat-icon "radio_button_checked" at bounding box center [591, 690] width 15 height 15
click at [987, 691] on icon at bounding box center [990, 691] width 12 height 12
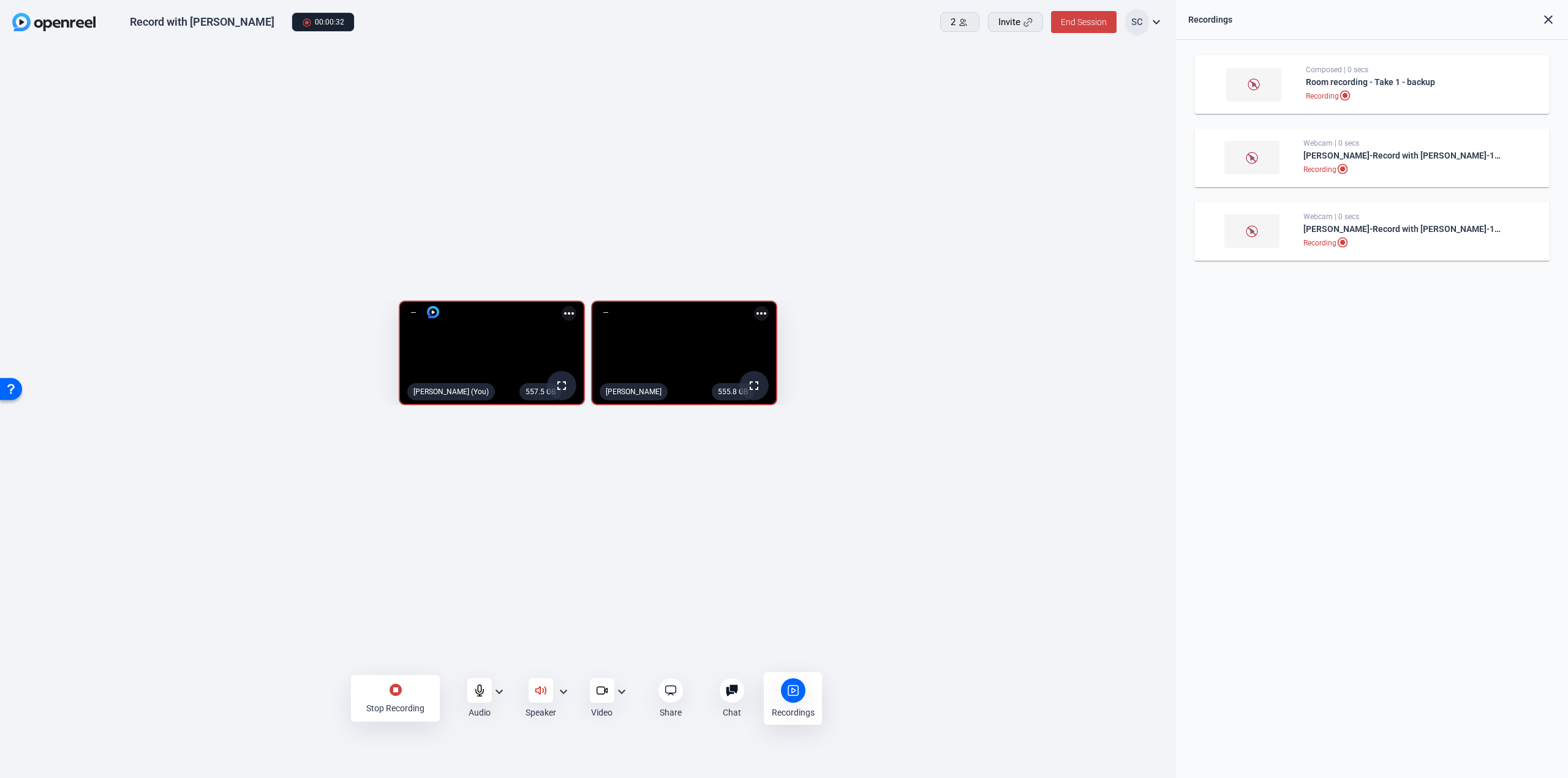
click at [400, 695] on mat-icon "stop_circle" at bounding box center [396, 690] width 15 height 15
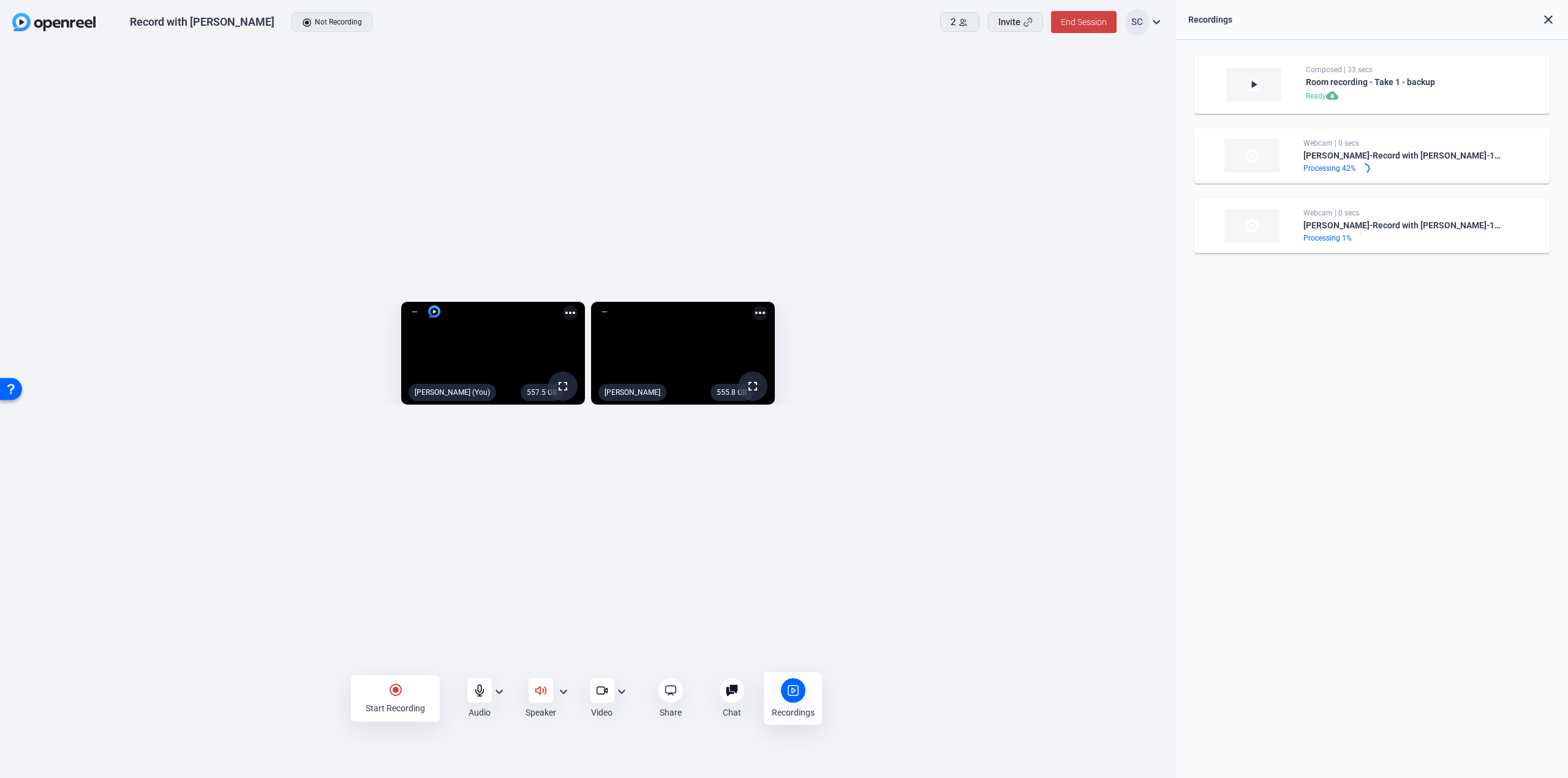
click at [797, 695] on icon at bounding box center [793, 691] width 12 height 12
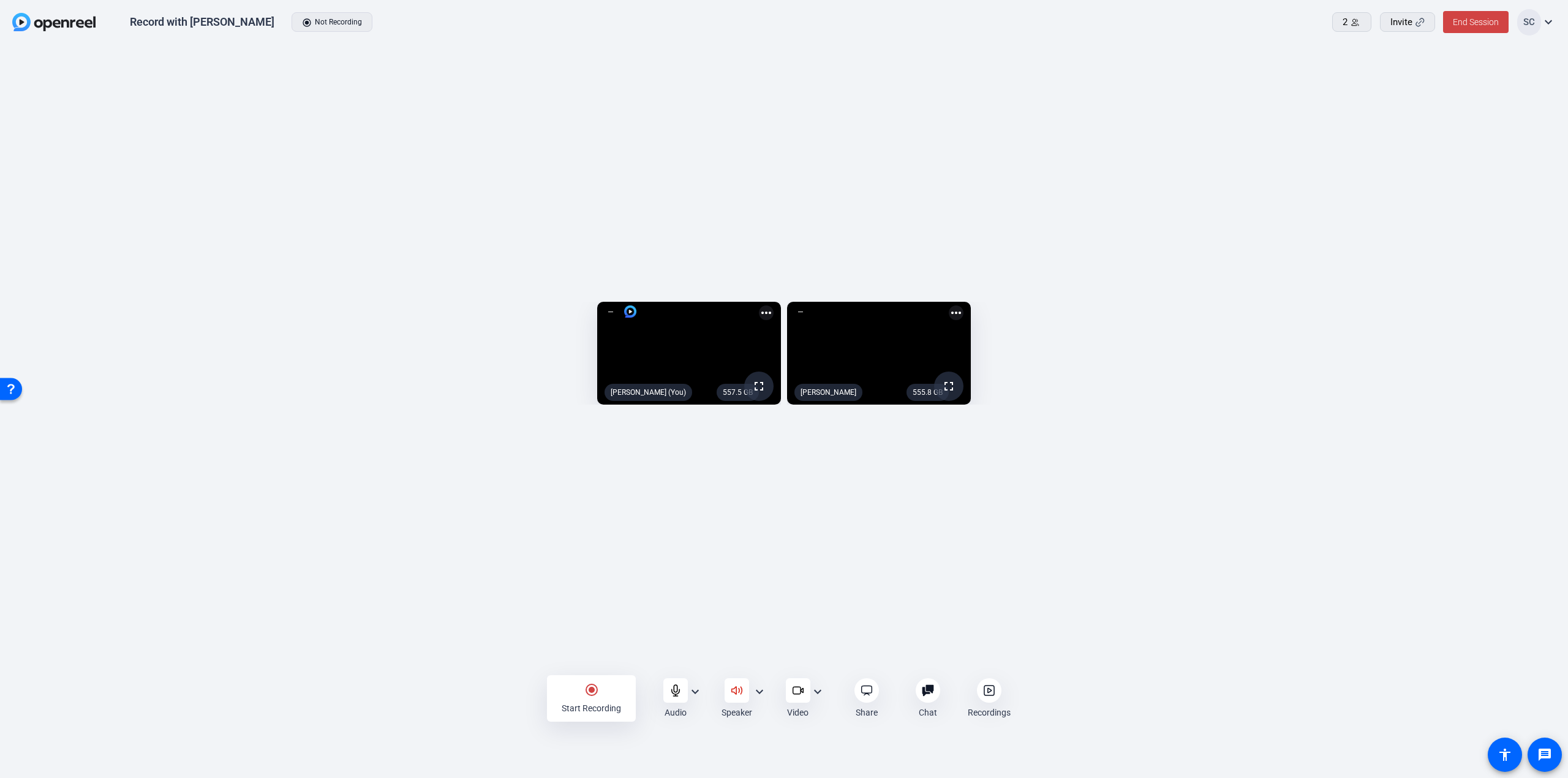
click at [981, 694] on div at bounding box center [990, 691] width 24 height 24
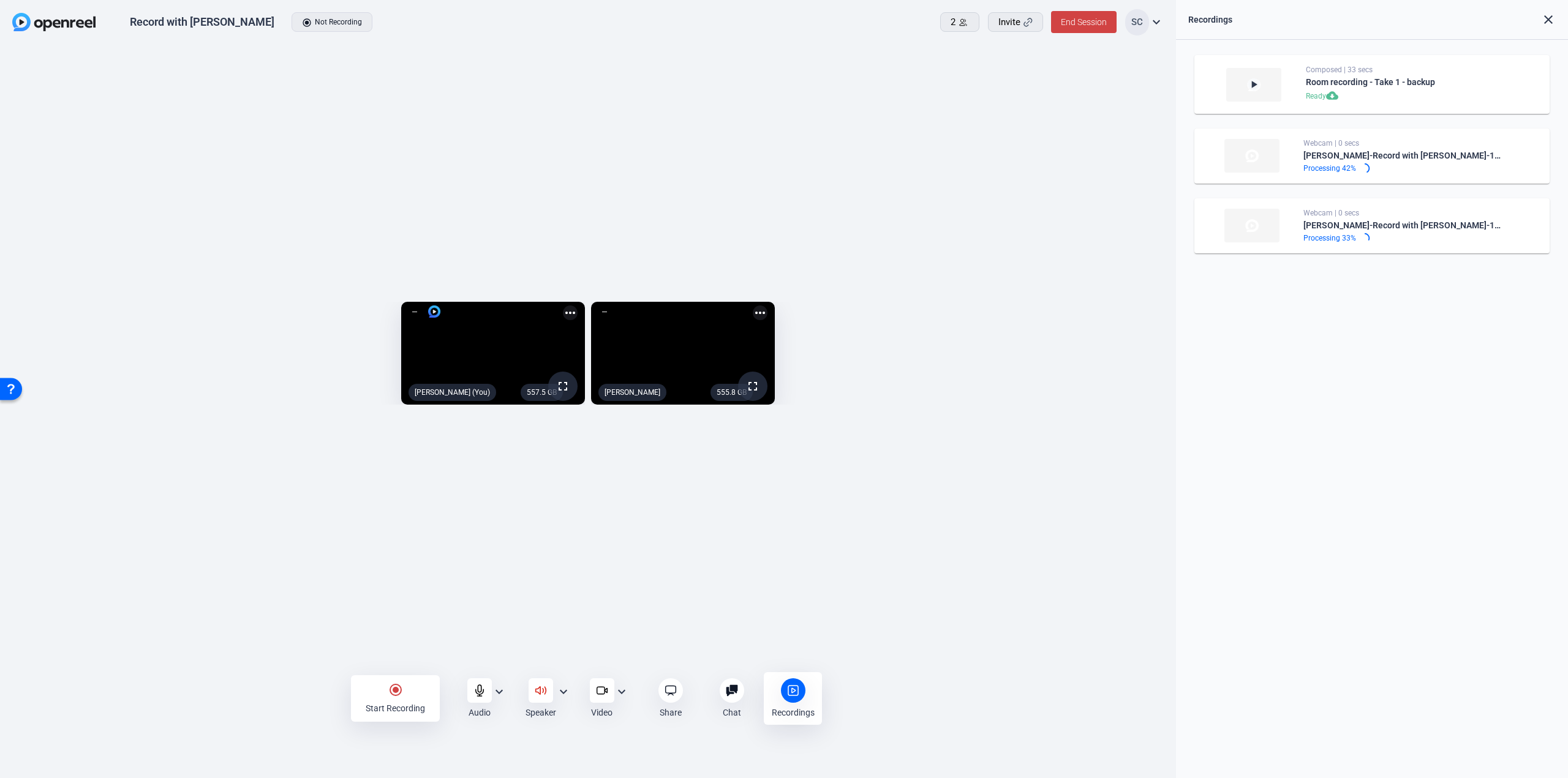
click at [722, 691] on div at bounding box center [732, 691] width 24 height 24
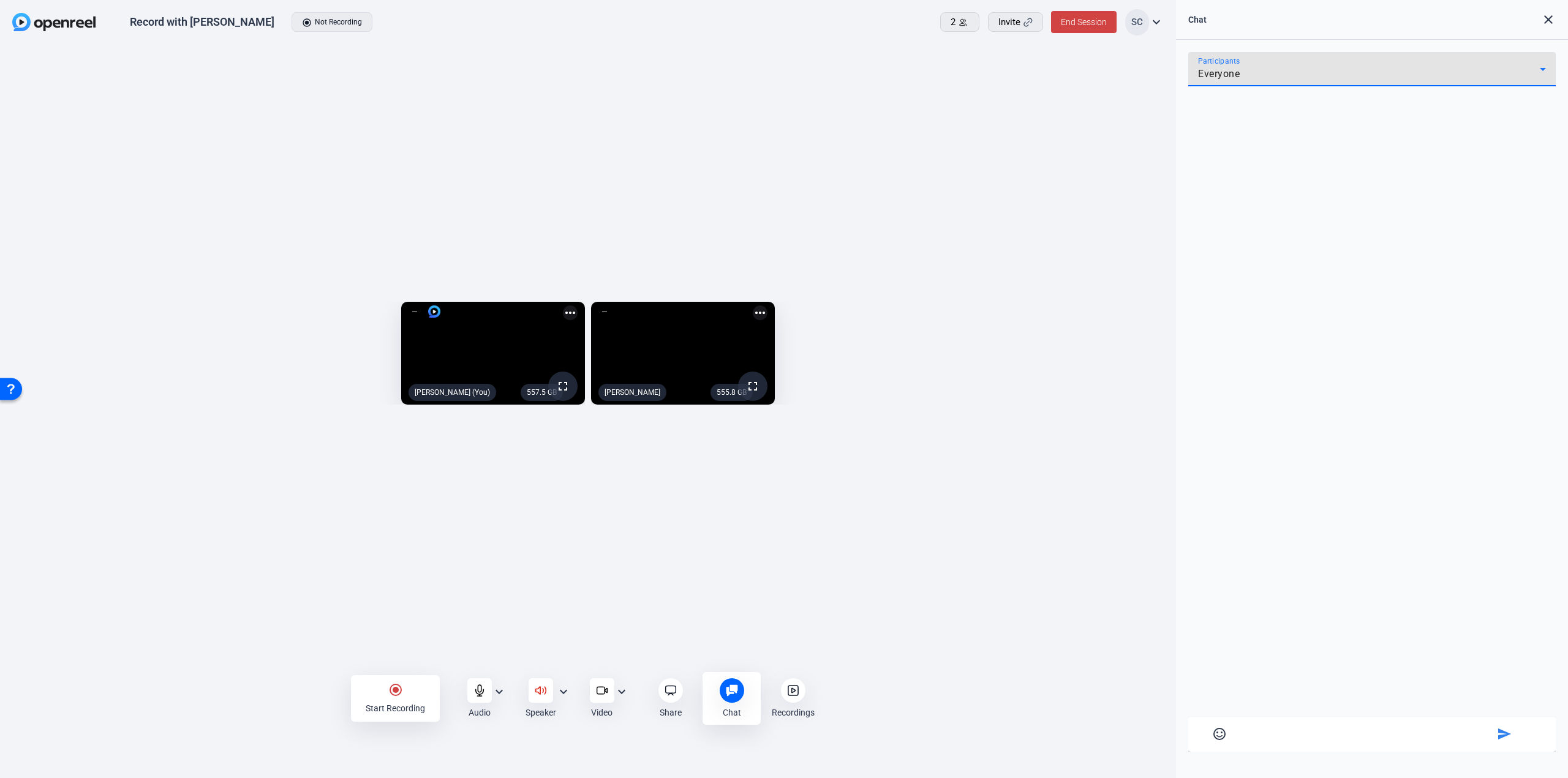
click at [1324, 72] on div "Everyone" at bounding box center [1369, 73] width 342 height 15
click at [1274, 119] on mat-option "[PERSON_NAME]" at bounding box center [1372, 120] width 368 height 19
click at [1298, 733] on textarea at bounding box center [1371, 732] width 244 height 11
type textarea "hey"
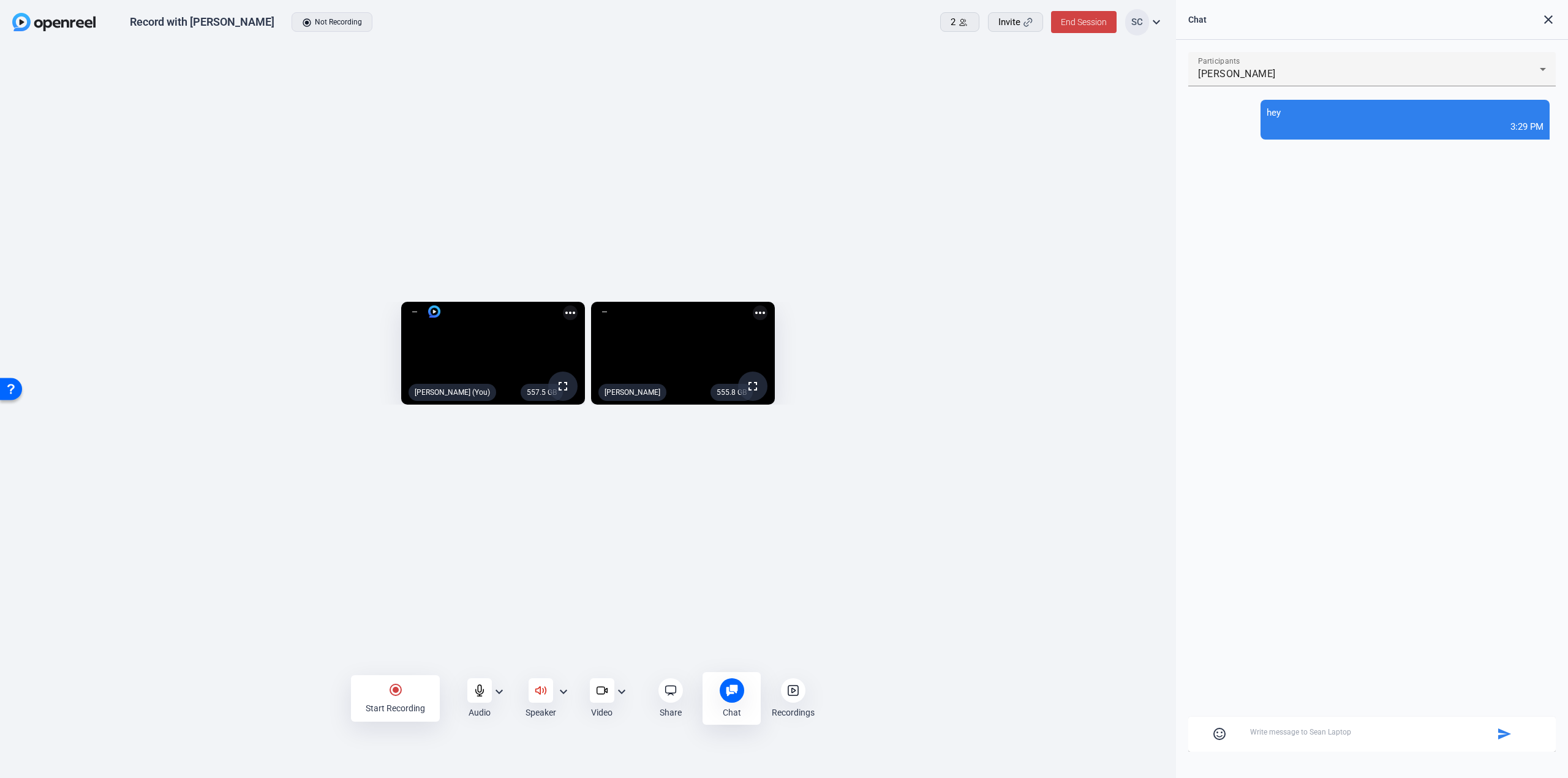
click at [1157, 23] on mat-icon "expand_more" at bounding box center [1157, 22] width 15 height 15
click at [1157, 23] on div at bounding box center [784, 389] width 1568 height 778
click at [768, 306] on mat-icon "more_horiz" at bounding box center [760, 313] width 15 height 15
click at [1127, 213] on div at bounding box center [784, 389] width 1568 height 778
click at [563, 306] on mat-icon "more_horiz" at bounding box center [570, 313] width 15 height 15
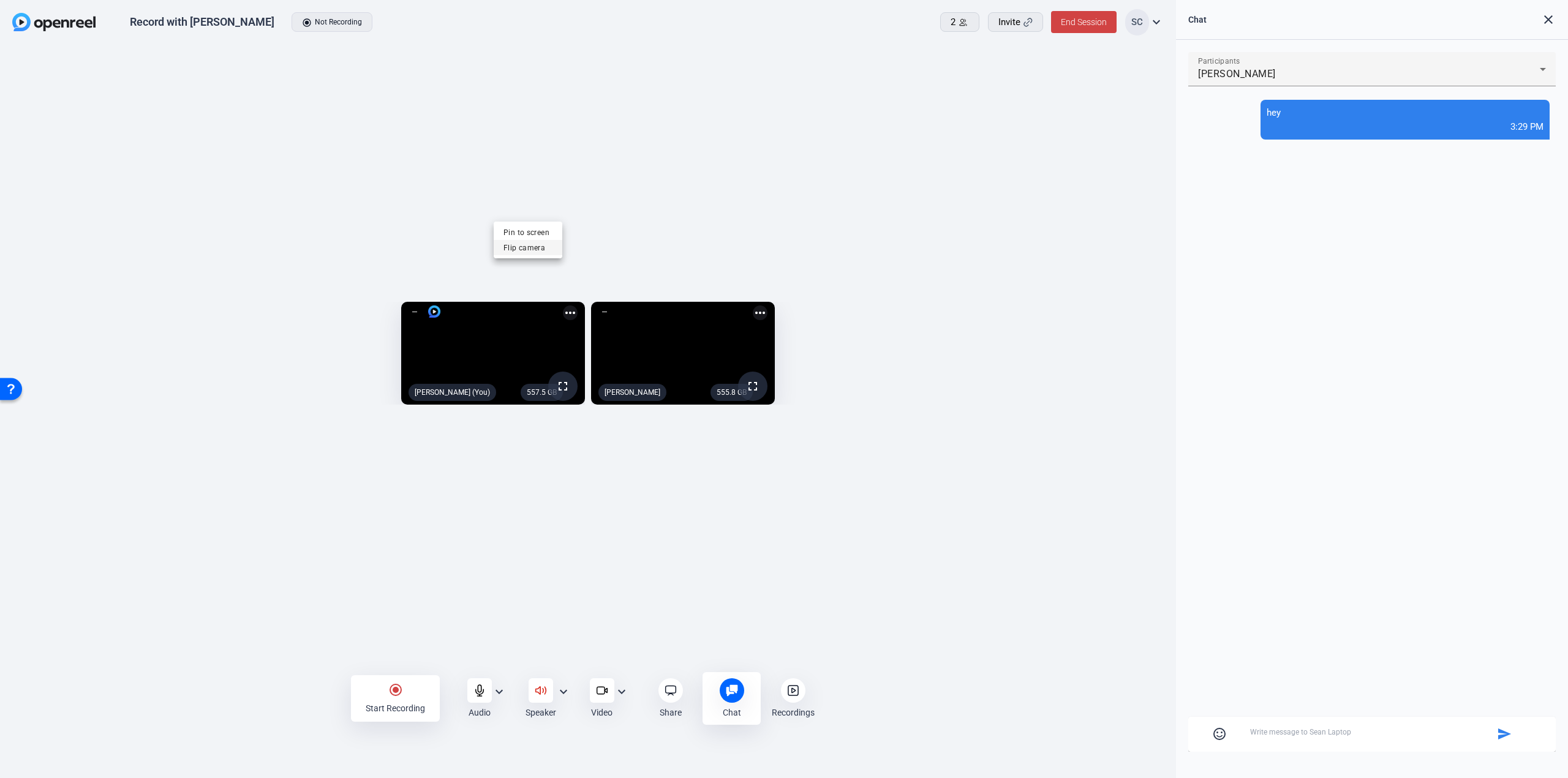
click at [530, 250] on span "Flip camera" at bounding box center [528, 247] width 49 height 15
click at [563, 306] on mat-icon "more_horiz" at bounding box center [570, 313] width 15 height 15
click at [548, 242] on span "Flip camera" at bounding box center [528, 247] width 49 height 15
click at [621, 689] on mat-icon "expand_more" at bounding box center [621, 692] width 15 height 15
click at [718, 597] on div at bounding box center [784, 389] width 1568 height 778
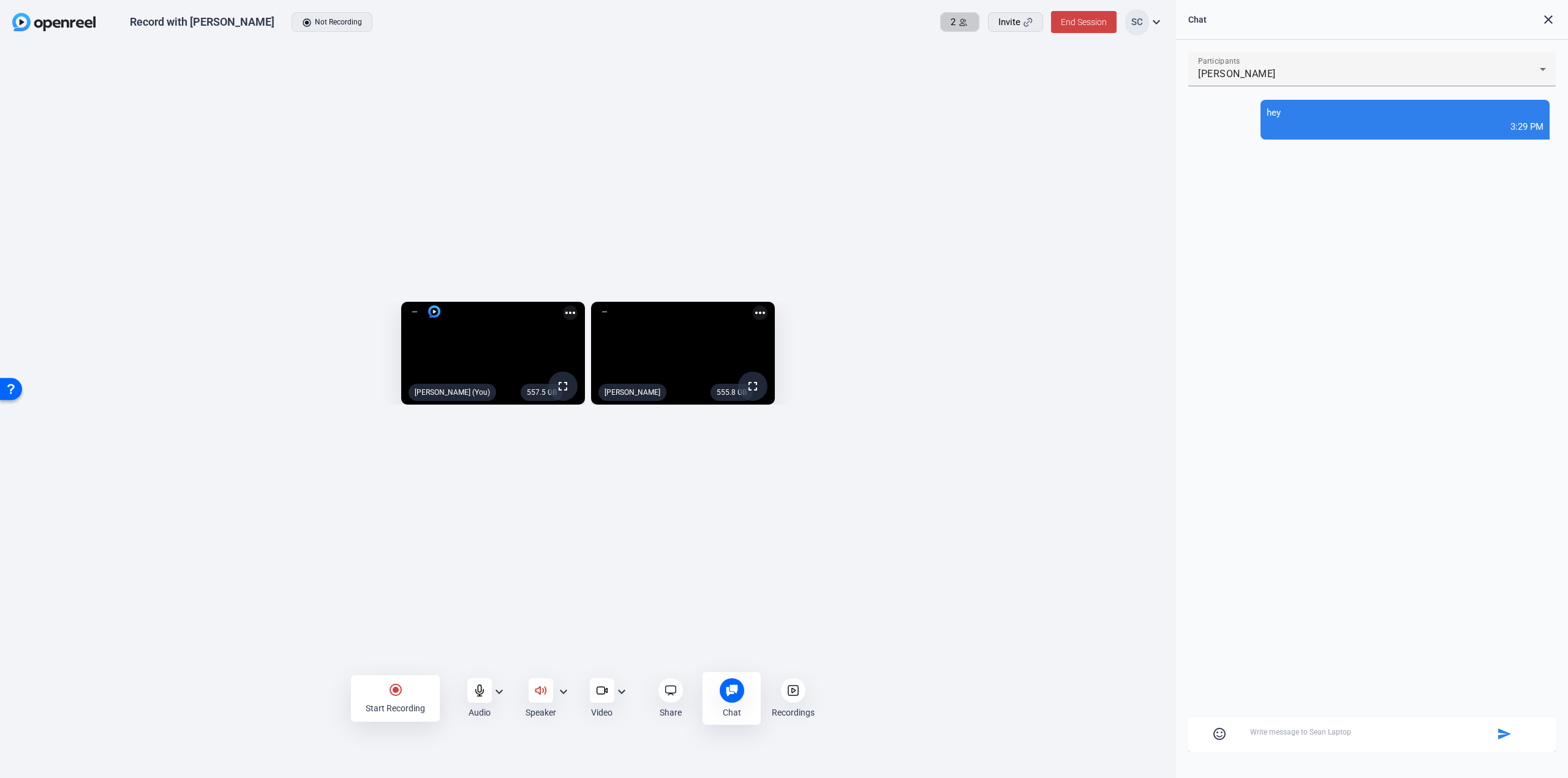
click at [963, 21] on icon at bounding box center [964, 22] width 10 height 10
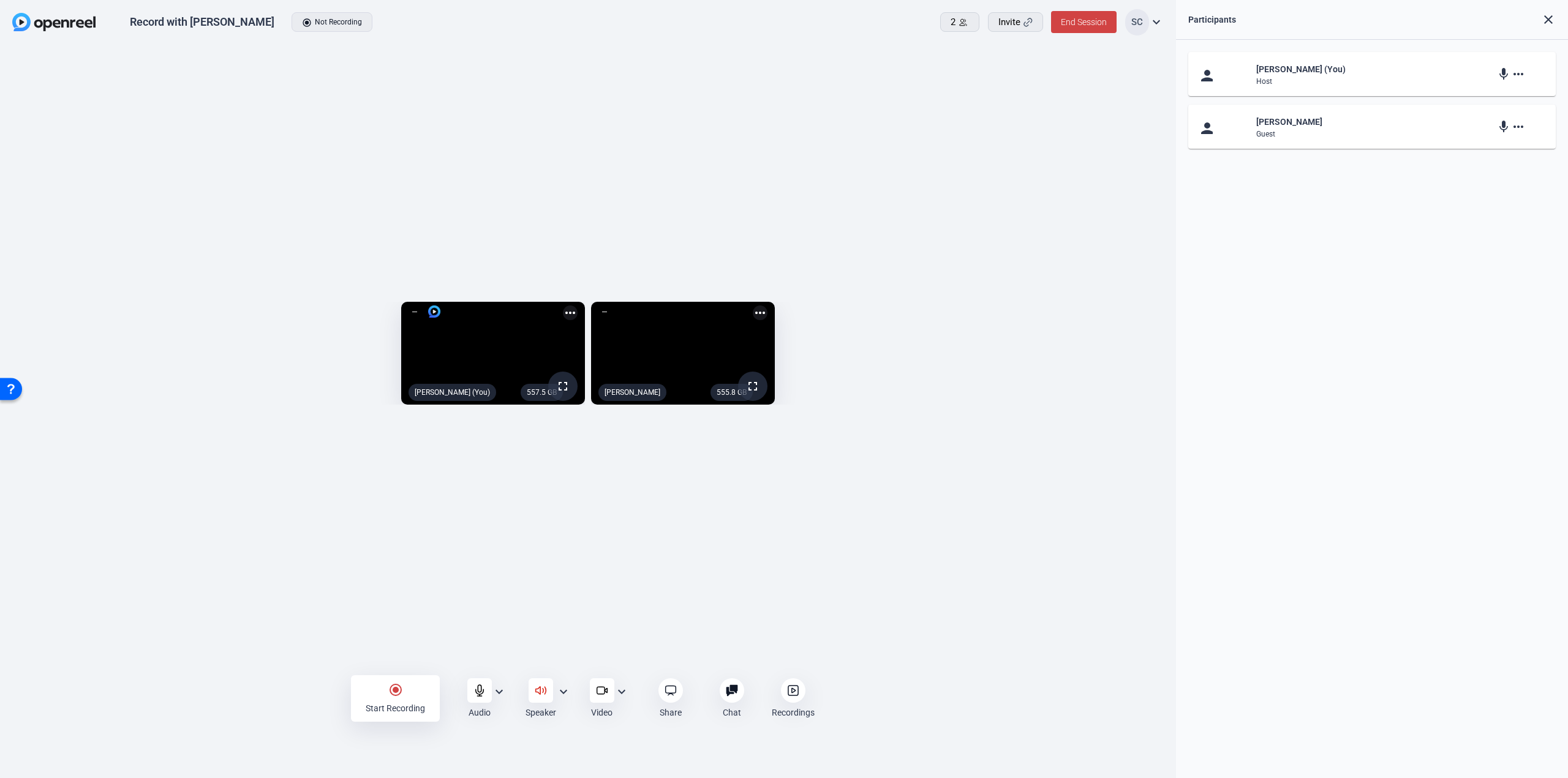
click at [1521, 75] on mat-icon "more_horiz" at bounding box center [1518, 73] width 15 height 15
click at [1521, 75] on div at bounding box center [784, 389] width 1568 height 778
click at [1519, 124] on mat-icon "more_horiz" at bounding box center [1518, 127] width 15 height 15
click at [1519, 124] on div at bounding box center [784, 389] width 1568 height 778
click at [319, 24] on div "Record with Dan Smith radio_button_checked Not Recording" at bounding box center [357, 22] width 691 height 25
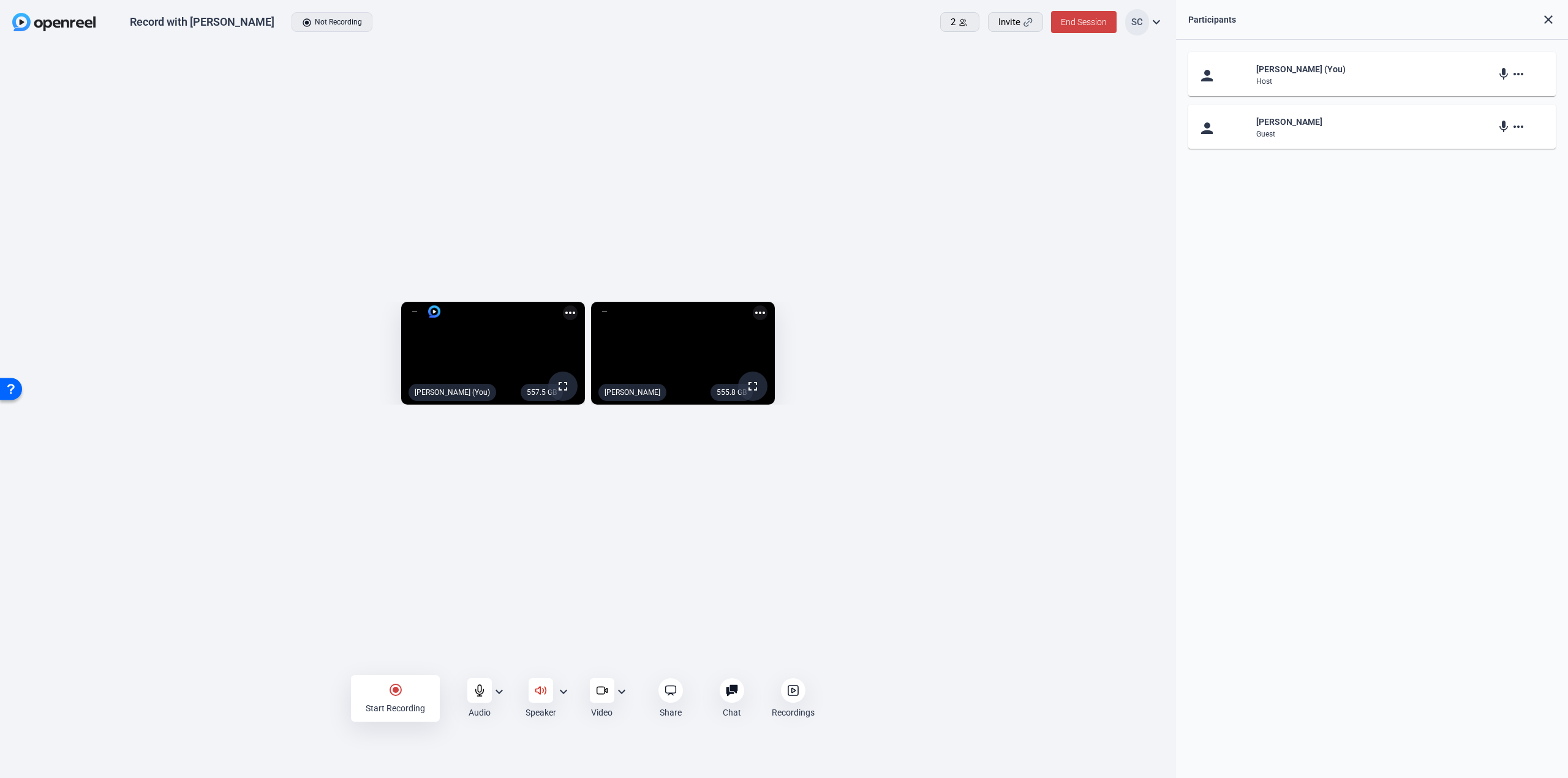
click at [204, 25] on div "Record with [PERSON_NAME]" at bounding box center [203, 22] width 145 height 15
click at [671, 690] on icon at bounding box center [671, 691] width 12 height 12
click at [793, 691] on icon at bounding box center [793, 691] width 12 height 12
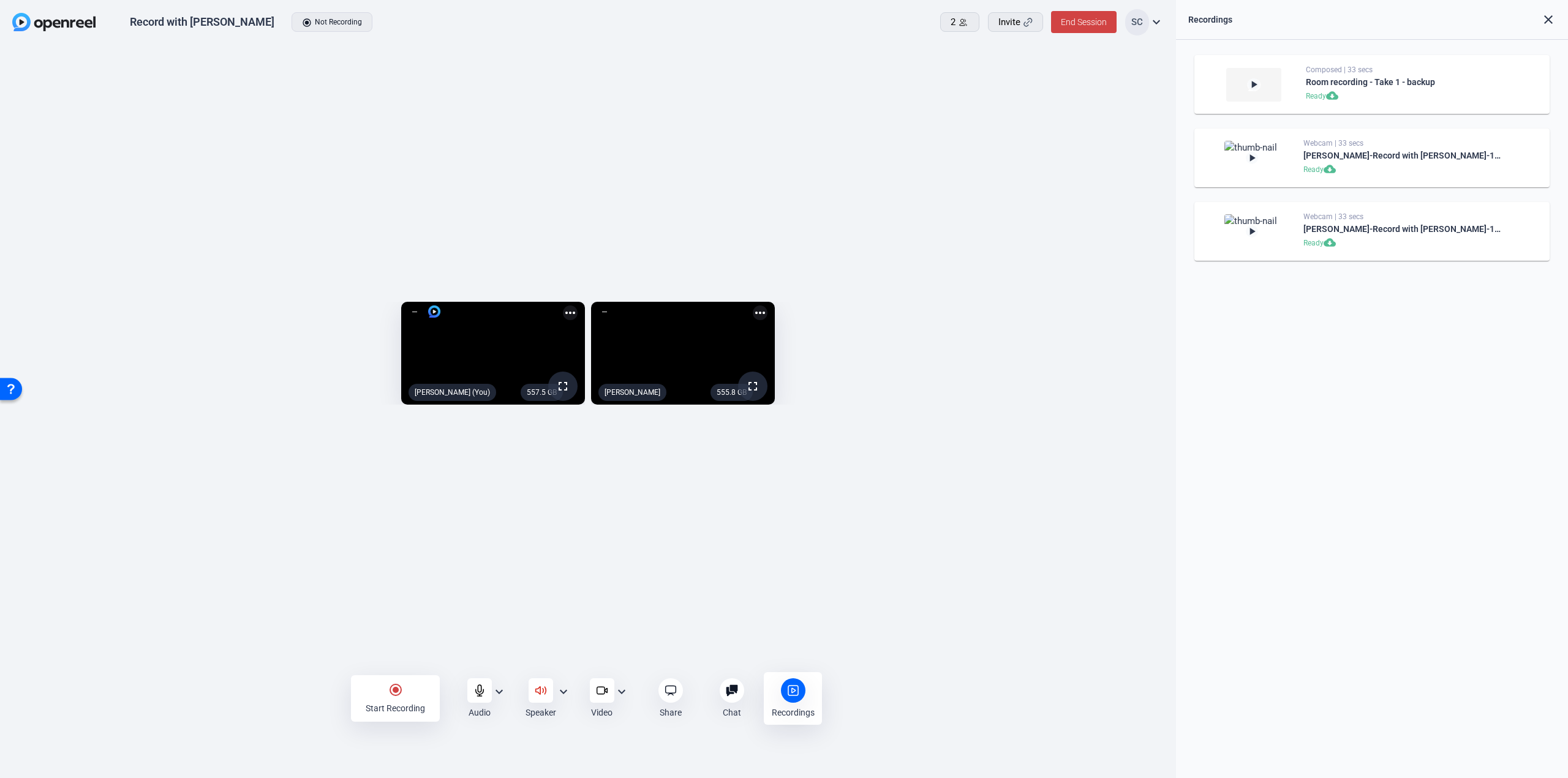
click at [1256, 232] on mat-icon "play_arrow" at bounding box center [1252, 231] width 12 height 12
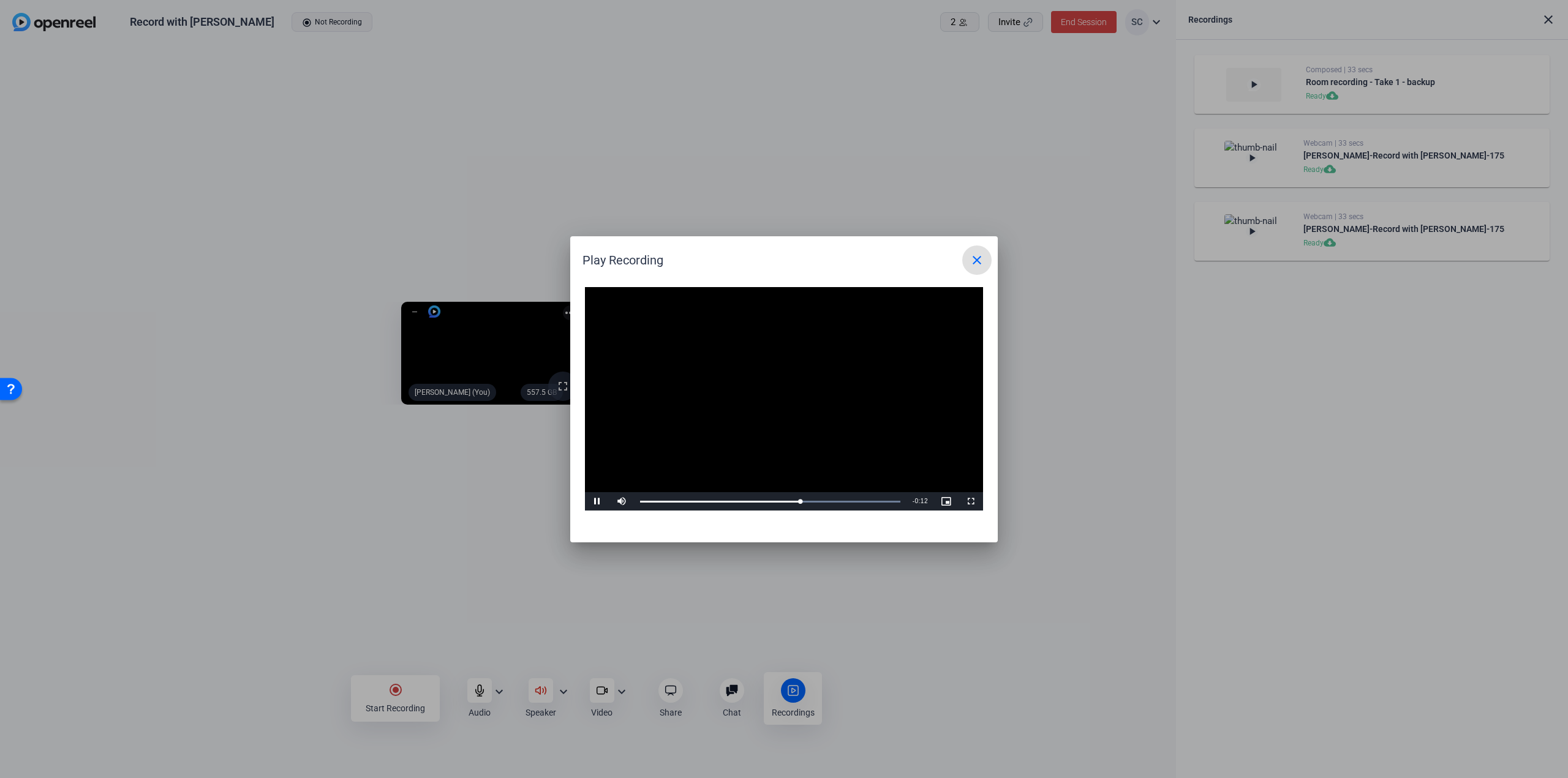
click at [973, 259] on mat-icon "close" at bounding box center [977, 260] width 15 height 15
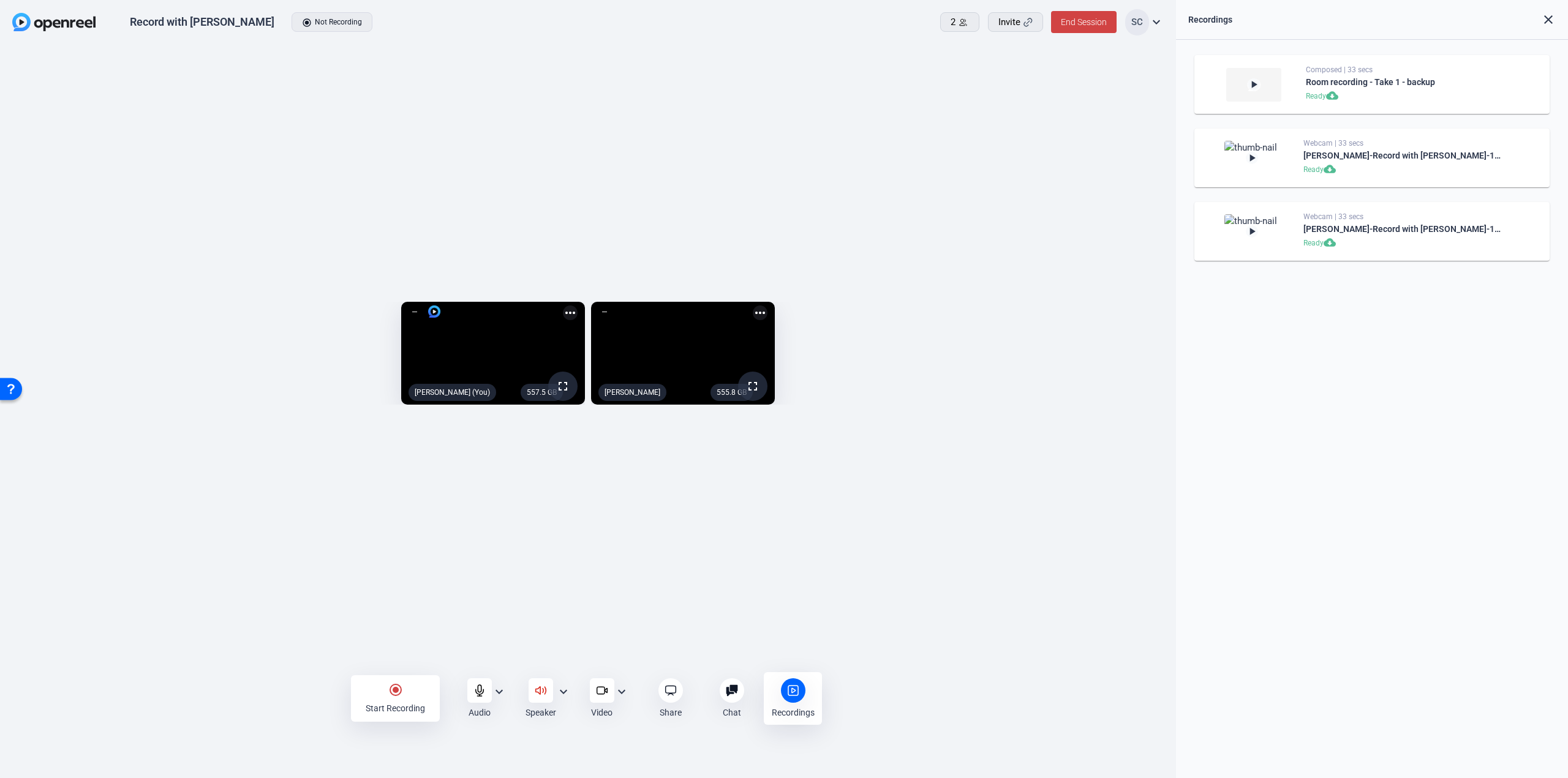
click at [1550, 19] on mat-icon "close" at bounding box center [1549, 19] width 15 height 15
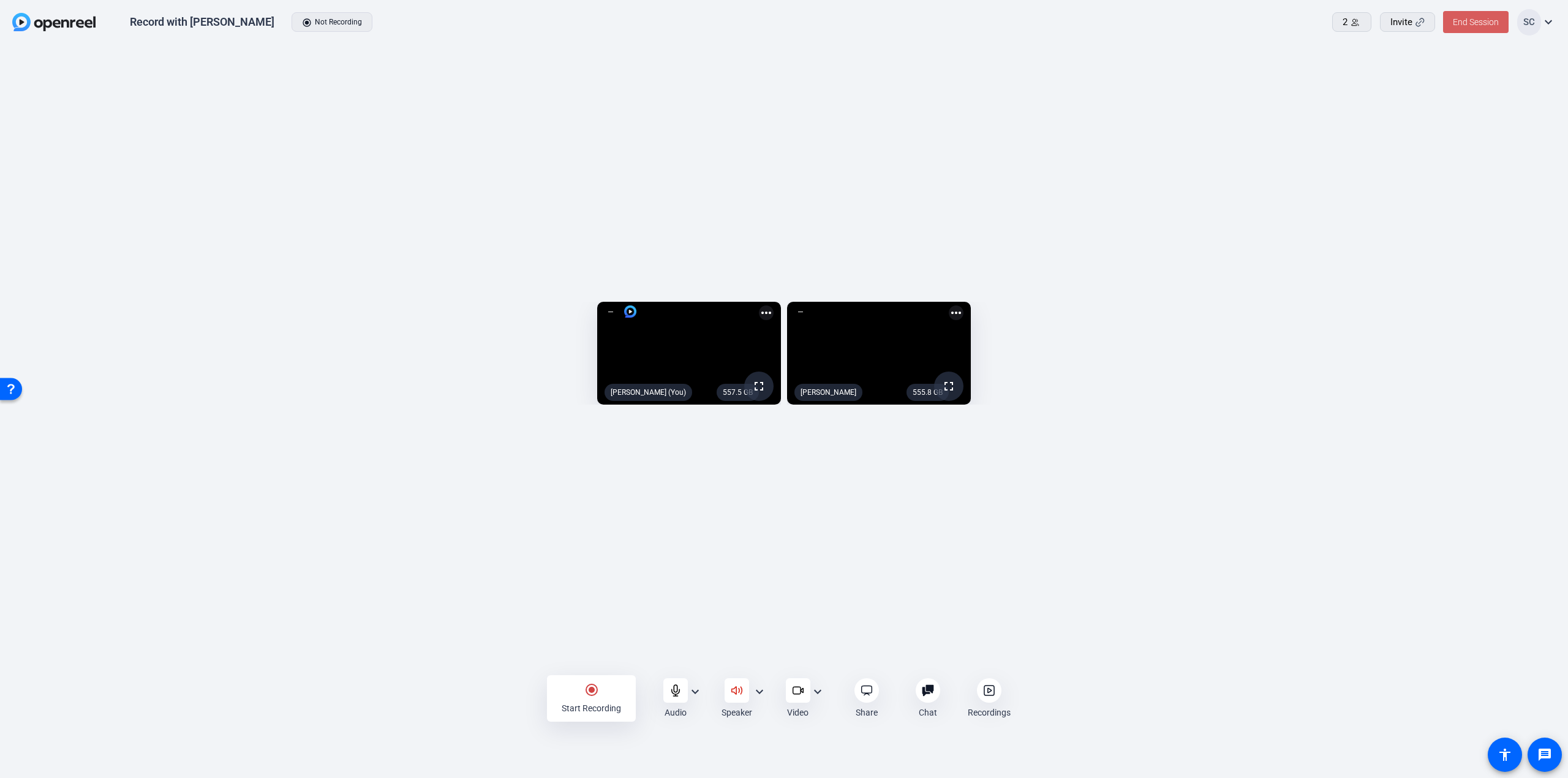
click at [1482, 25] on span "End Session" at bounding box center [1476, 22] width 46 height 10
click at [1460, 77] on span "End Session For All" at bounding box center [1442, 78] width 72 height 15
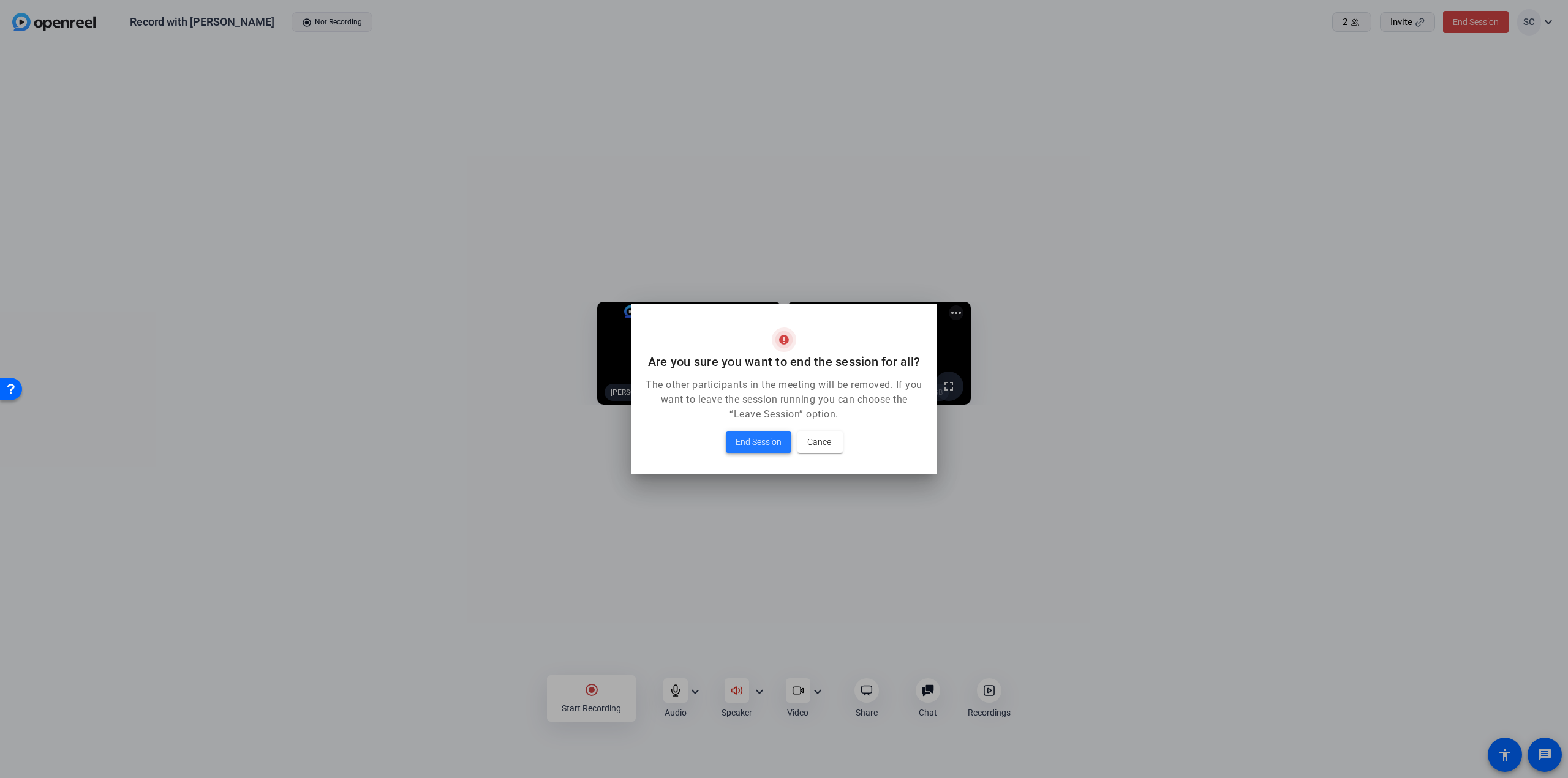
click at [755, 445] on span "End Session" at bounding box center [758, 442] width 46 height 15
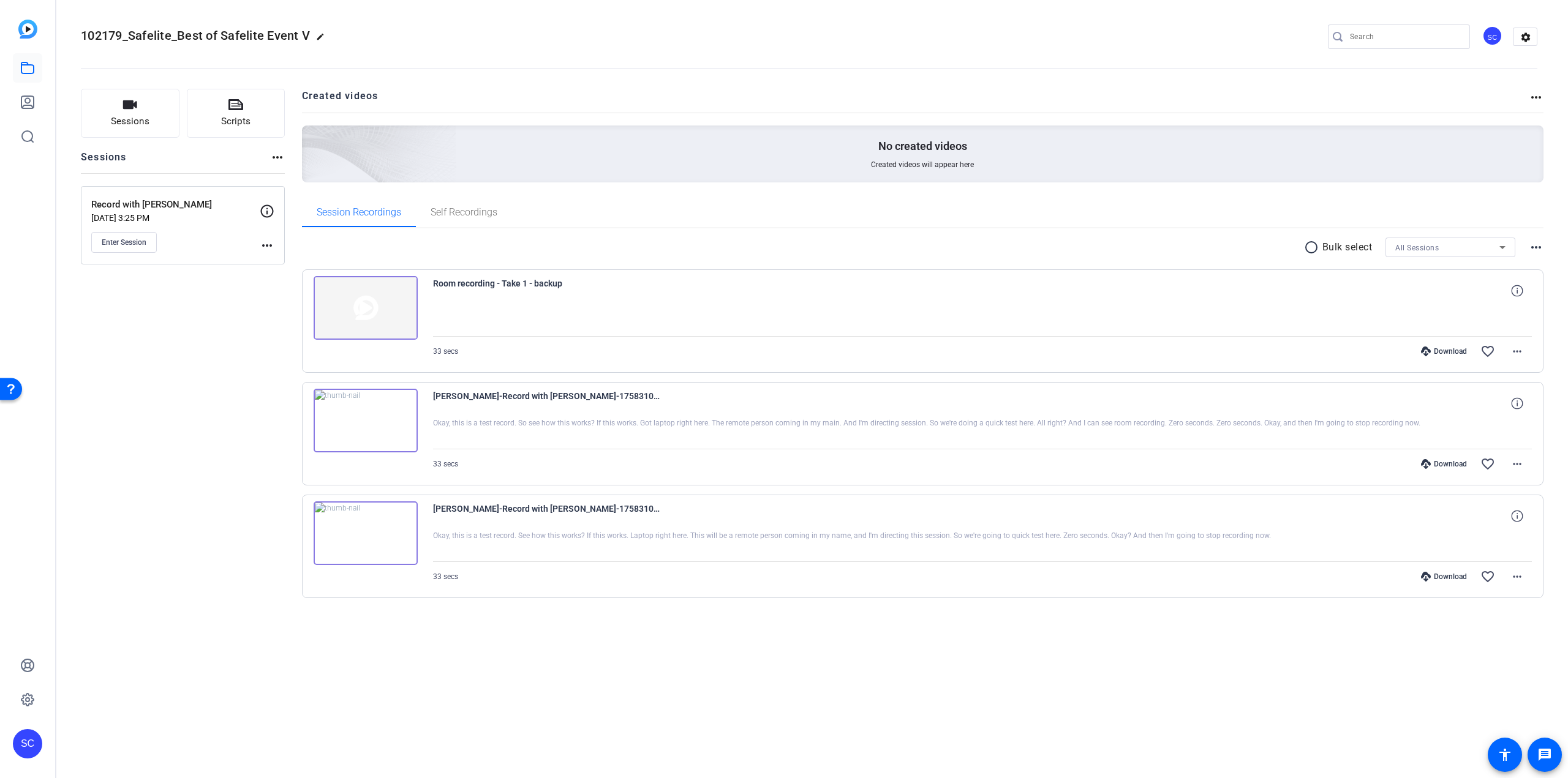
click at [1447, 575] on div "Download" at bounding box center [1444, 576] width 59 height 10
click at [1455, 463] on div "Download" at bounding box center [1444, 464] width 59 height 10
click at [1535, 38] on mat-icon "settings" at bounding box center [1526, 37] width 24 height 18
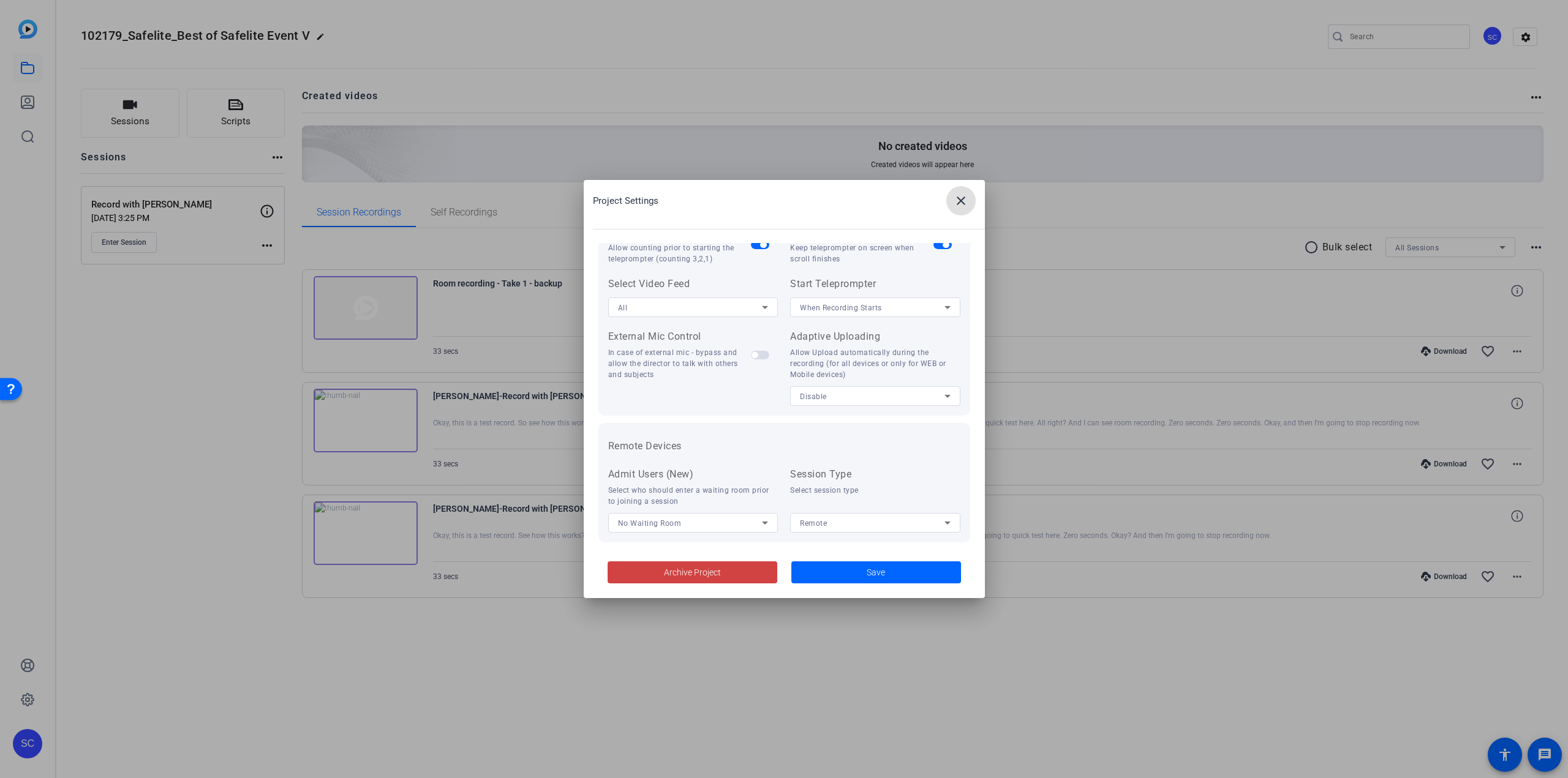
scroll to position [253, 0]
click at [699, 510] on div "No Waiting Room" at bounding box center [691, 511] width 145 height 16
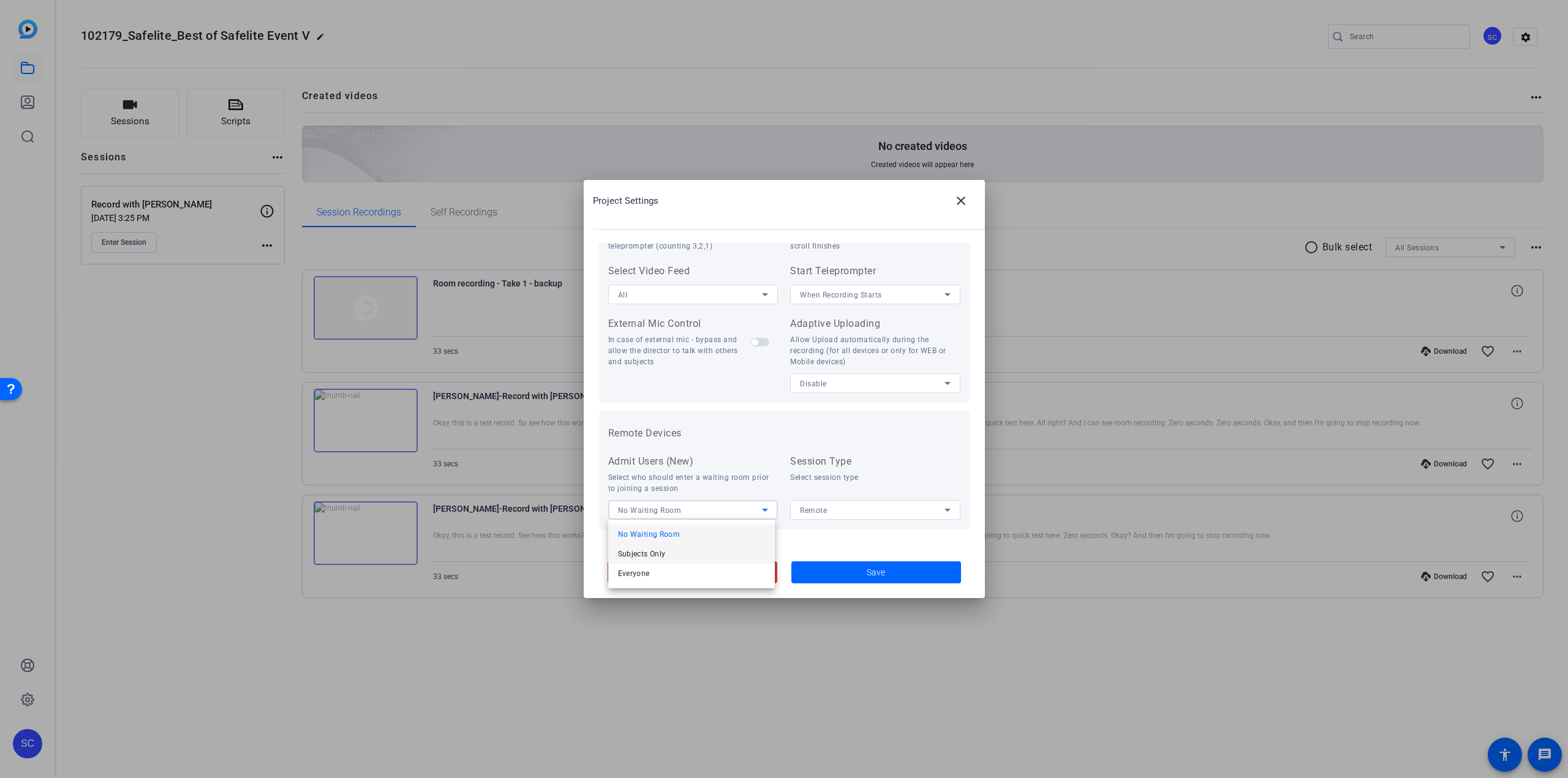
click at [667, 554] on mat-option "Subjects Only" at bounding box center [691, 554] width 167 height 19
click at [827, 508] on div "Remote" at bounding box center [873, 511] width 145 height 16
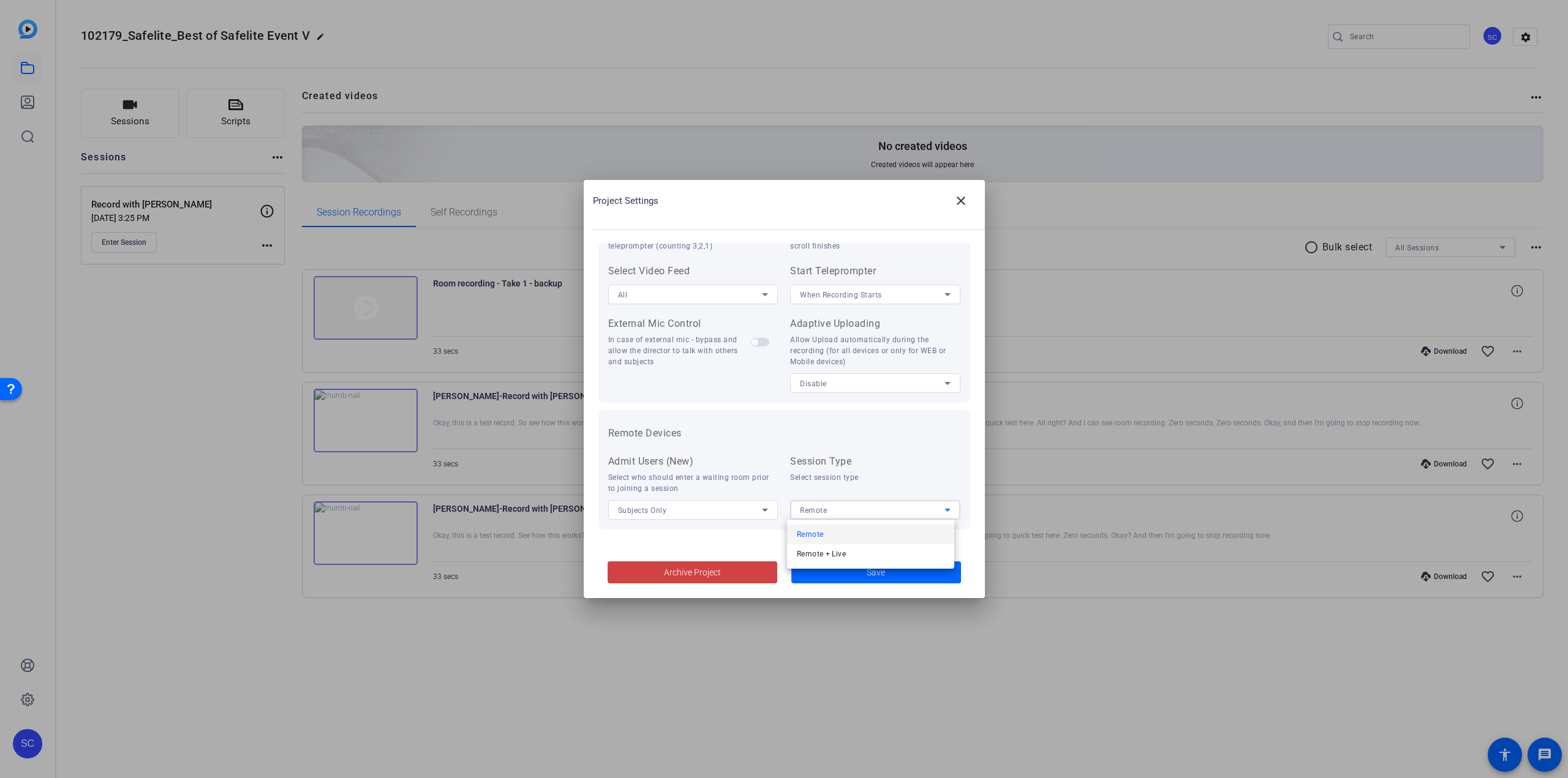
click at [853, 513] on div at bounding box center [784, 389] width 1568 height 778
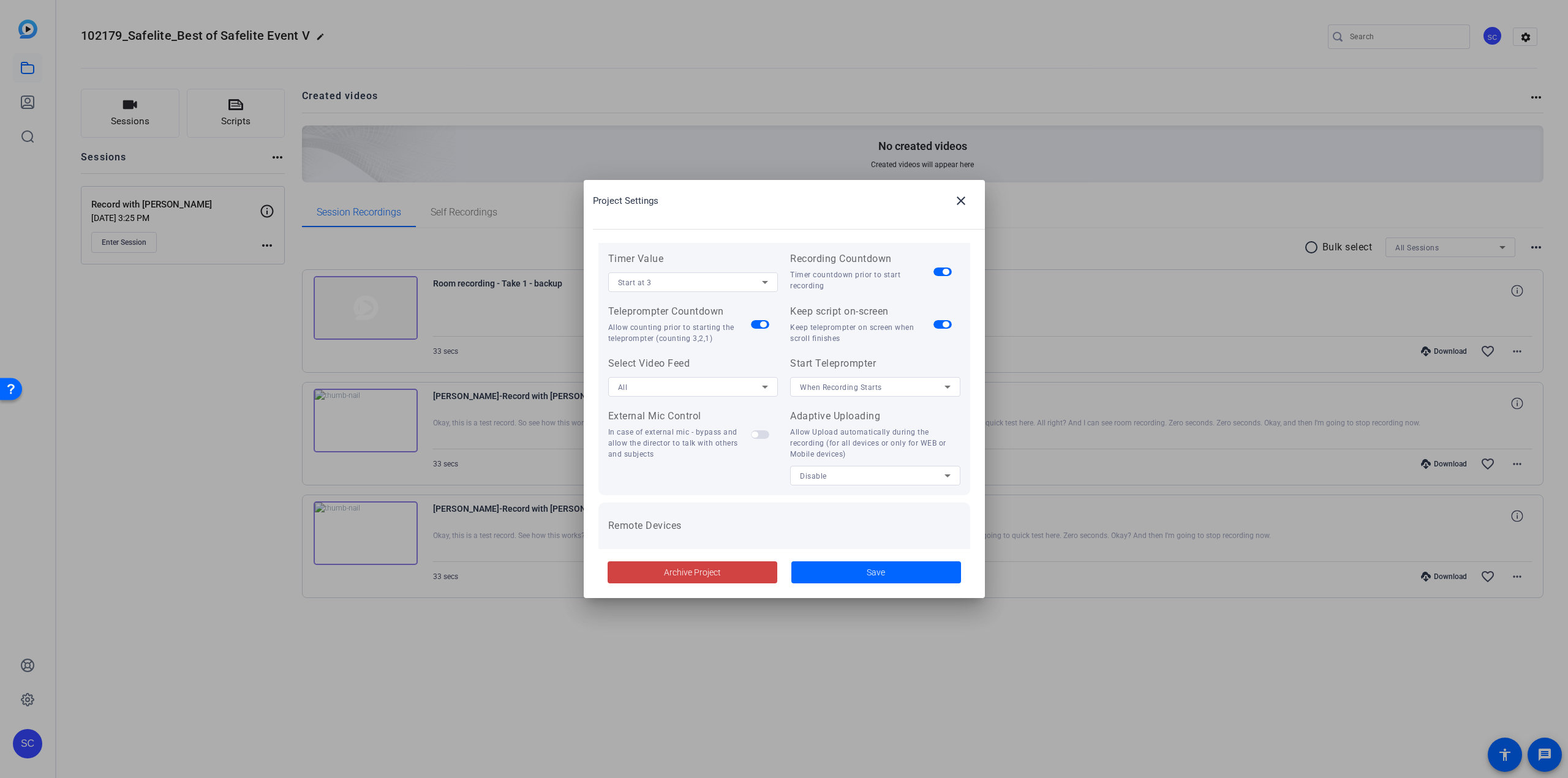
scroll to position [130, 0]
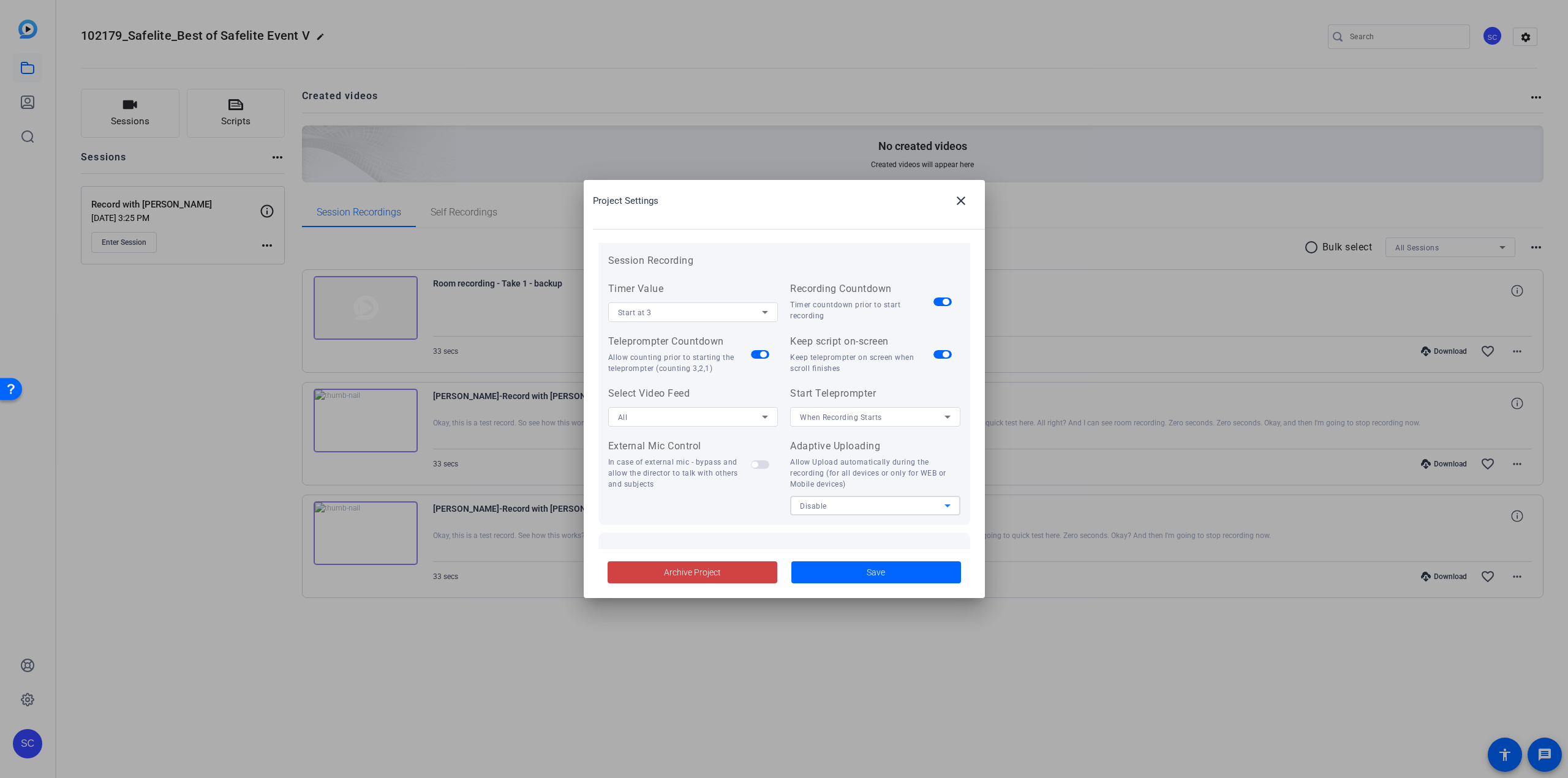
click at [832, 507] on div "Disable" at bounding box center [873, 506] width 145 height 16
click at [819, 532] on span "All Devices" at bounding box center [815, 530] width 38 height 15
click at [672, 417] on div "All" at bounding box center [691, 417] width 145 height 16
click at [672, 417] on div at bounding box center [784, 389] width 1568 height 778
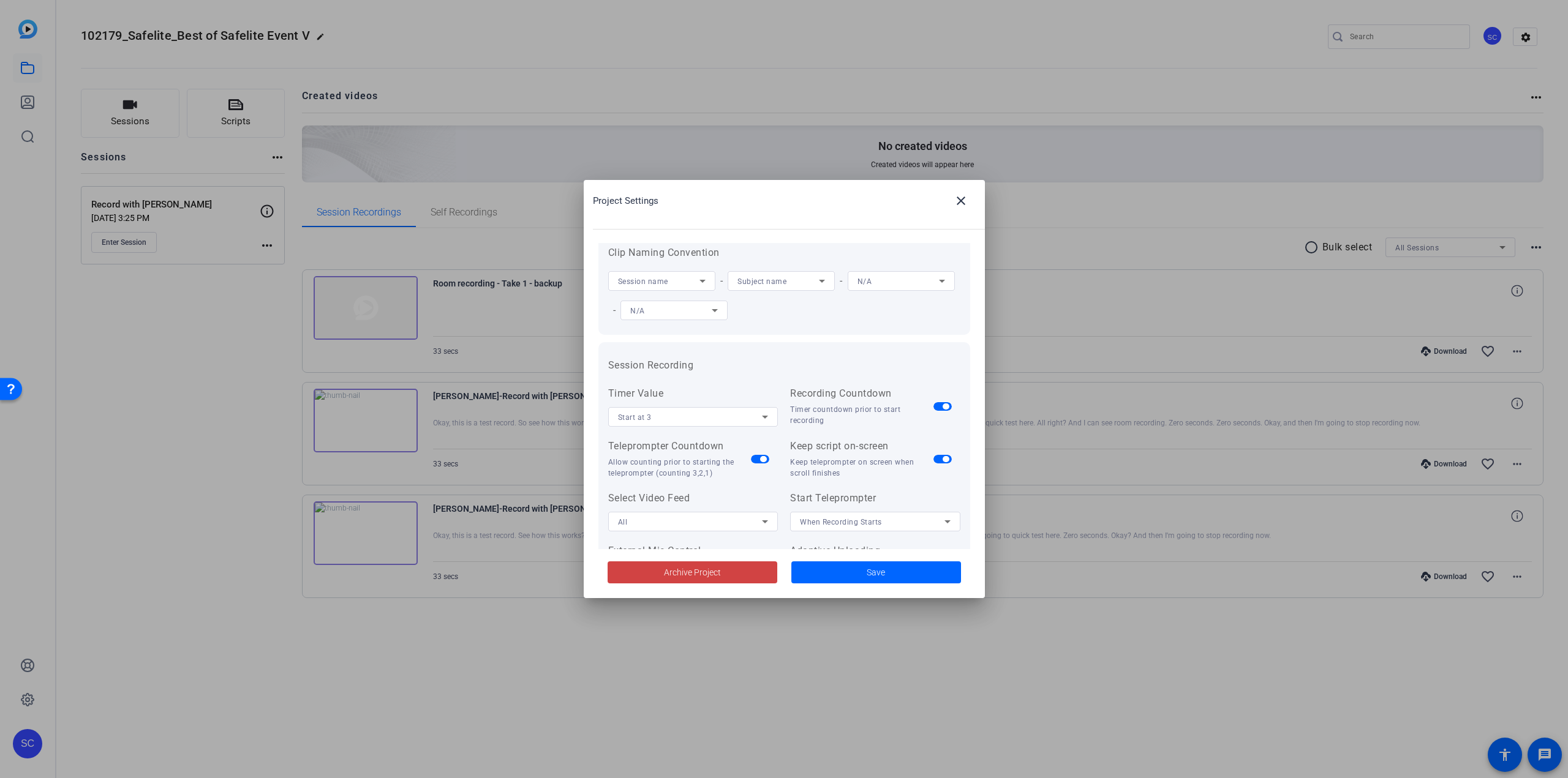
scroll to position [0, 0]
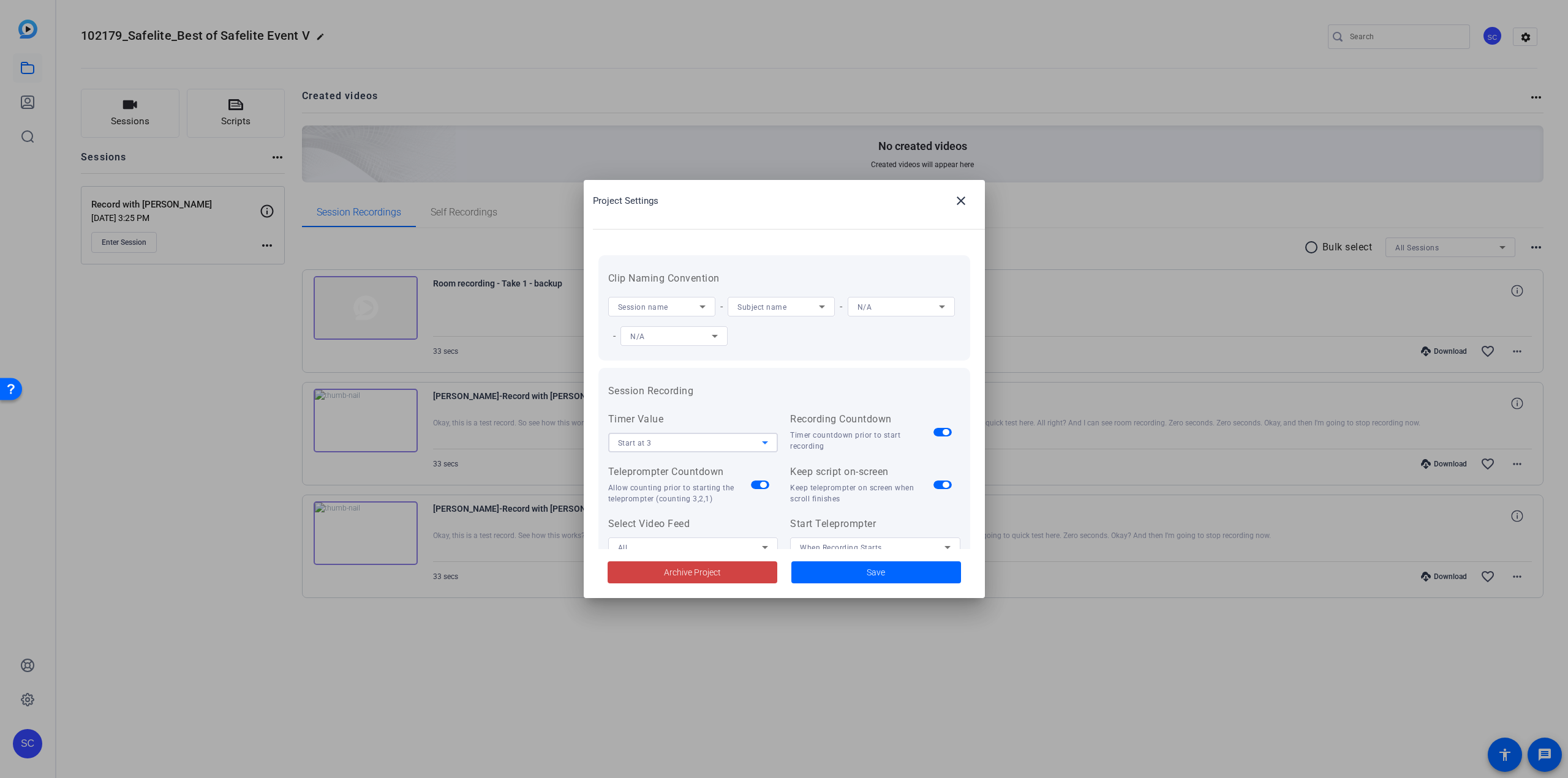
click at [713, 443] on div "Start at 3" at bounding box center [691, 444] width 145 height 16
click at [646, 483] on span "Start at 5" at bounding box center [635, 486] width 33 height 15
click at [858, 314] on div "N/A" at bounding box center [898, 307] width 81 height 16
click at [766, 401] on div at bounding box center [784, 389] width 1568 height 778
click at [825, 311] on icon at bounding box center [822, 306] width 15 height 15
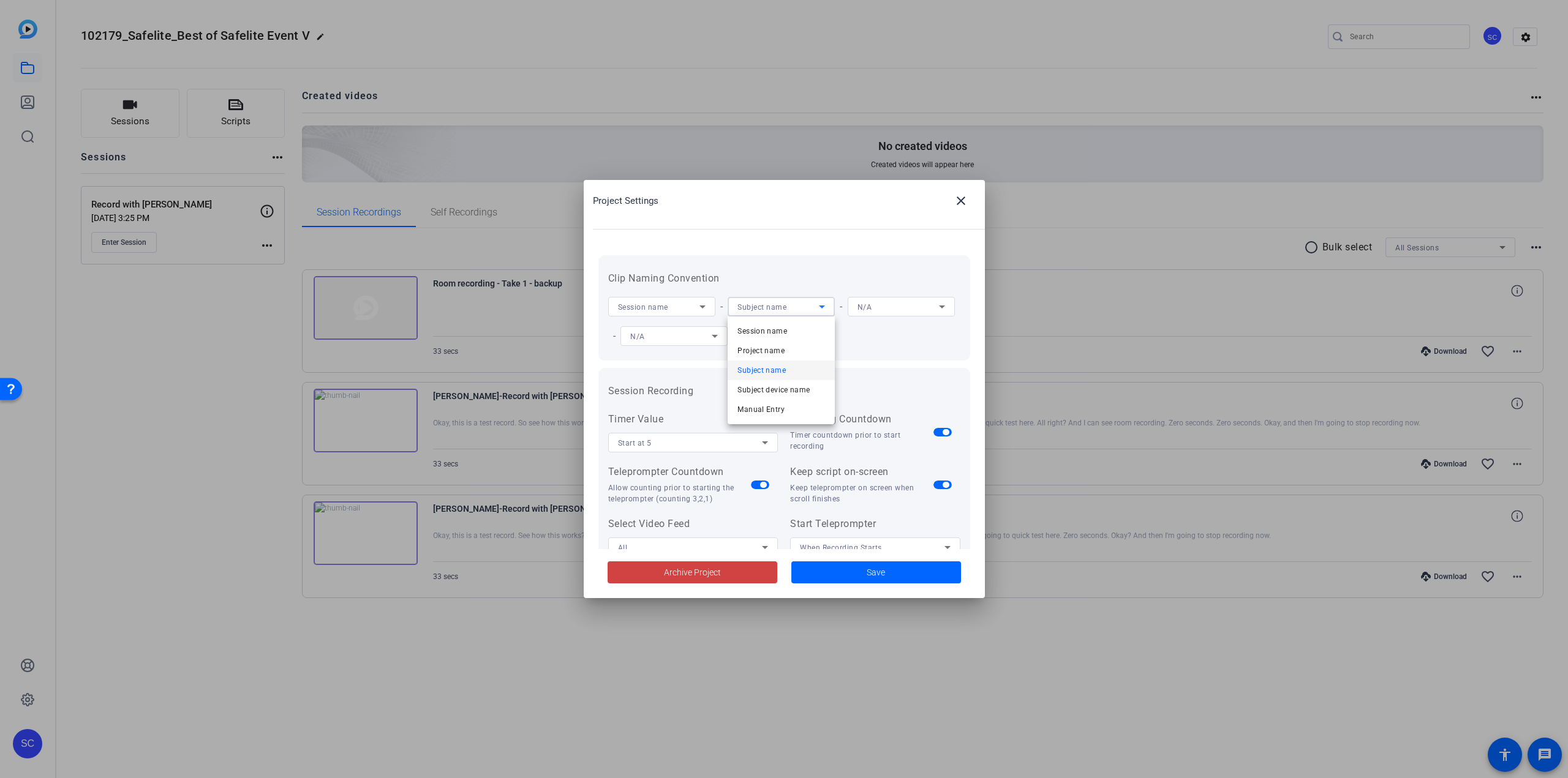
click at [824, 310] on div at bounding box center [784, 389] width 1568 height 778
click at [874, 571] on span "Save" at bounding box center [875, 573] width 18 height 13
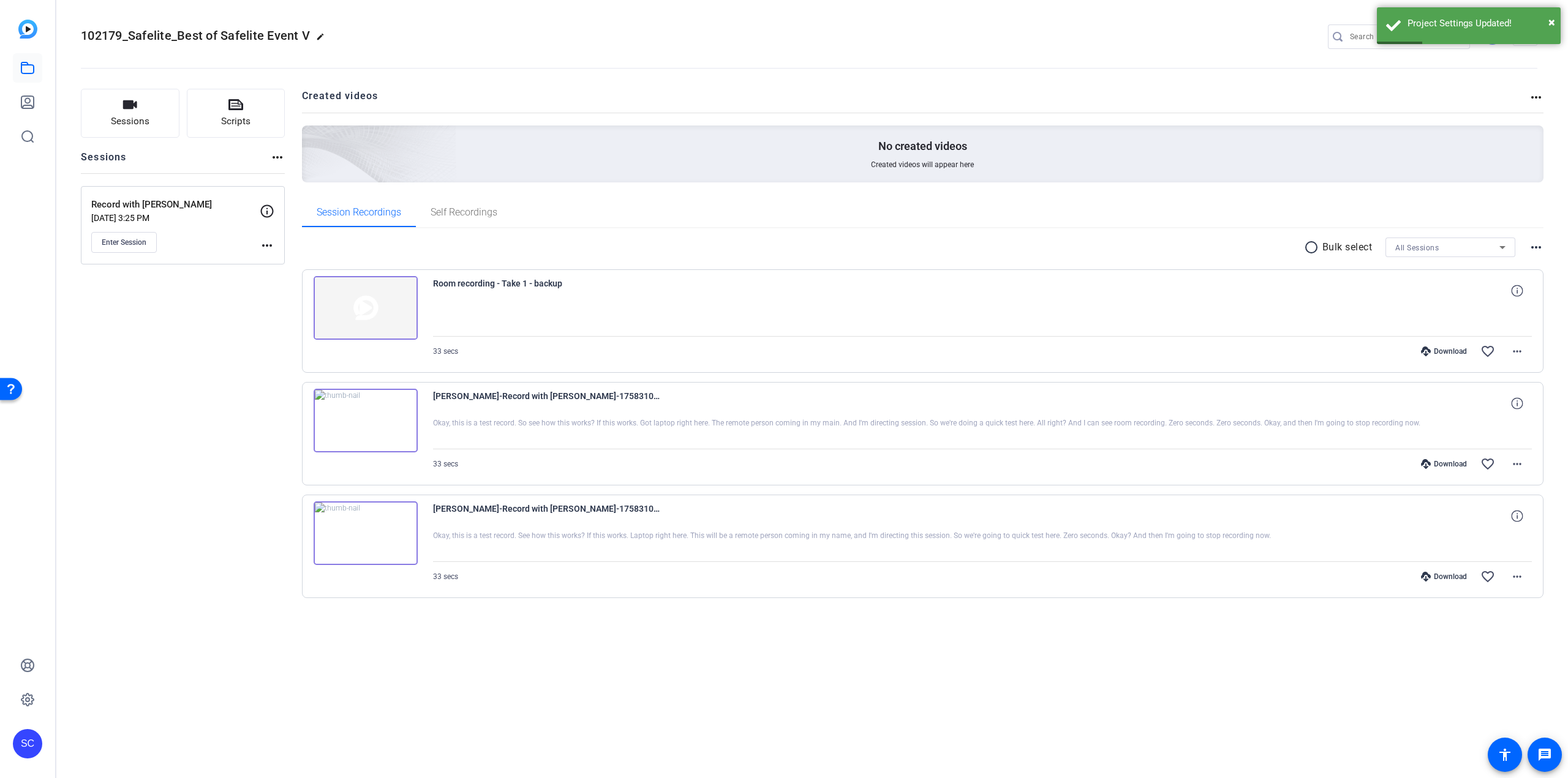
click at [266, 247] on mat-icon "more_horiz" at bounding box center [266, 245] width 15 height 15
click at [280, 261] on span "Edit Session" at bounding box center [298, 263] width 56 height 15
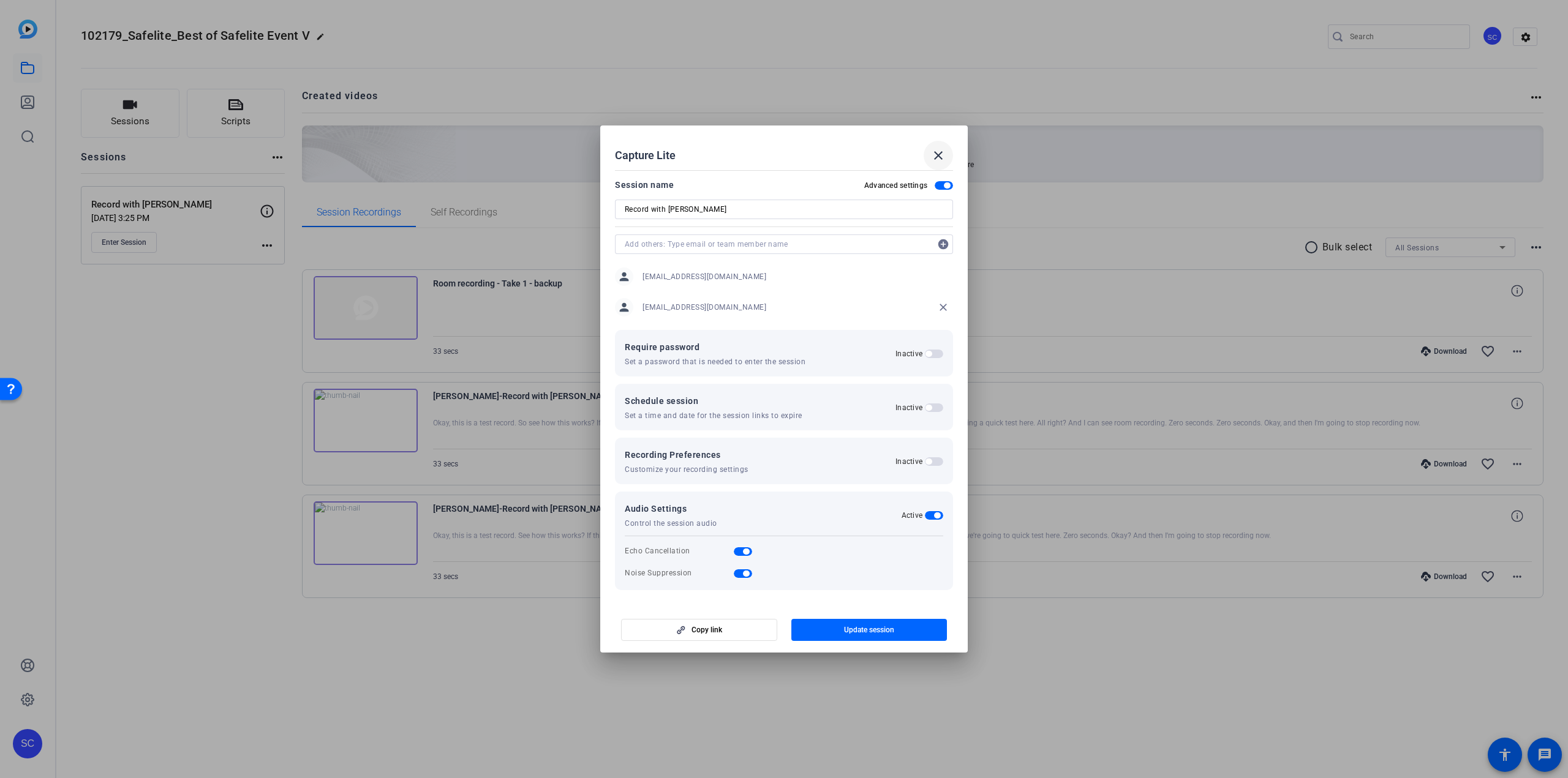
click at [941, 158] on mat-icon "close" at bounding box center [938, 155] width 15 height 15
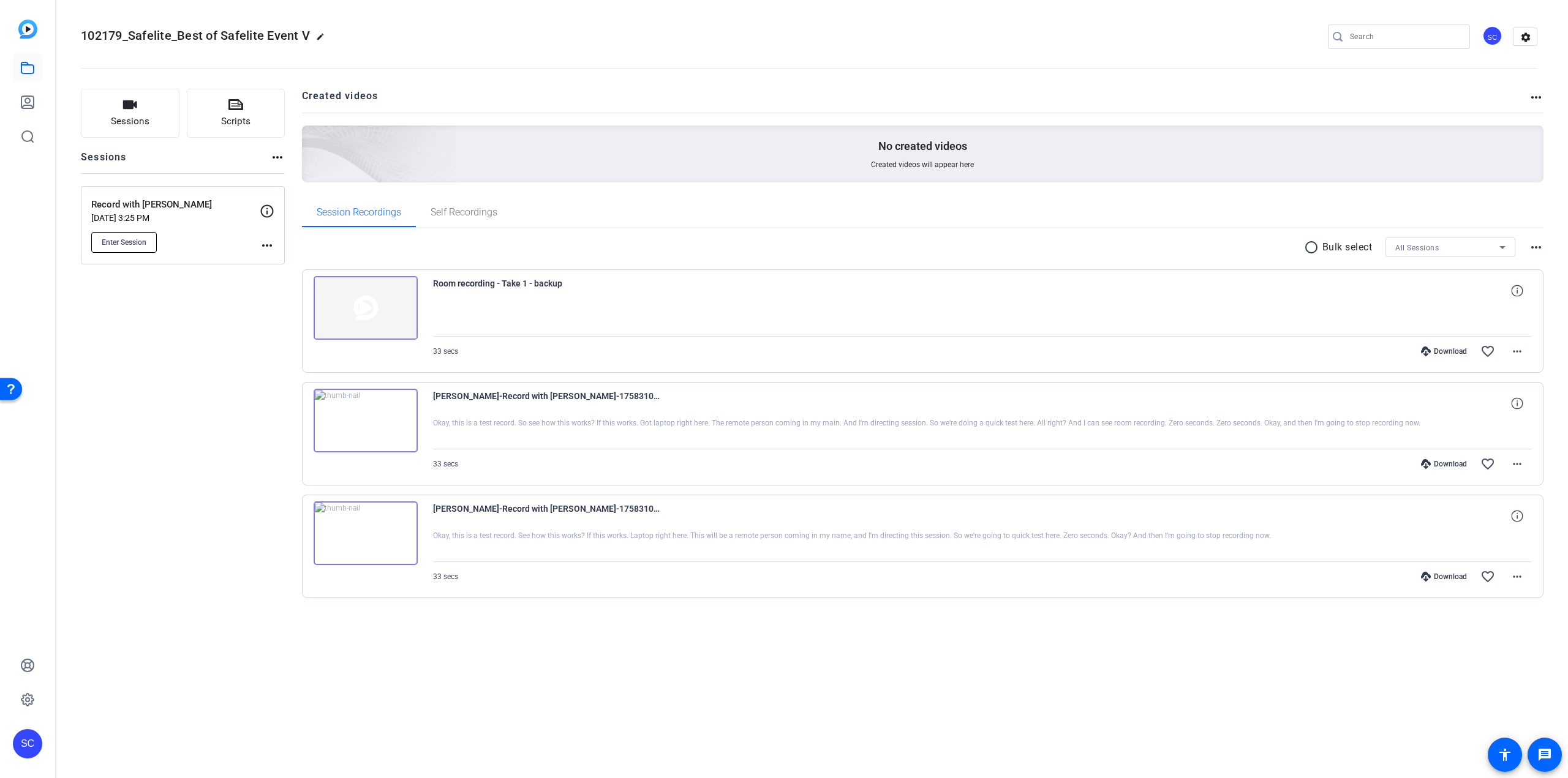
click at [130, 245] on span "Enter Session" at bounding box center [123, 242] width 45 height 10
click at [1495, 37] on div "SC" at bounding box center [1492, 35] width 20 height 20
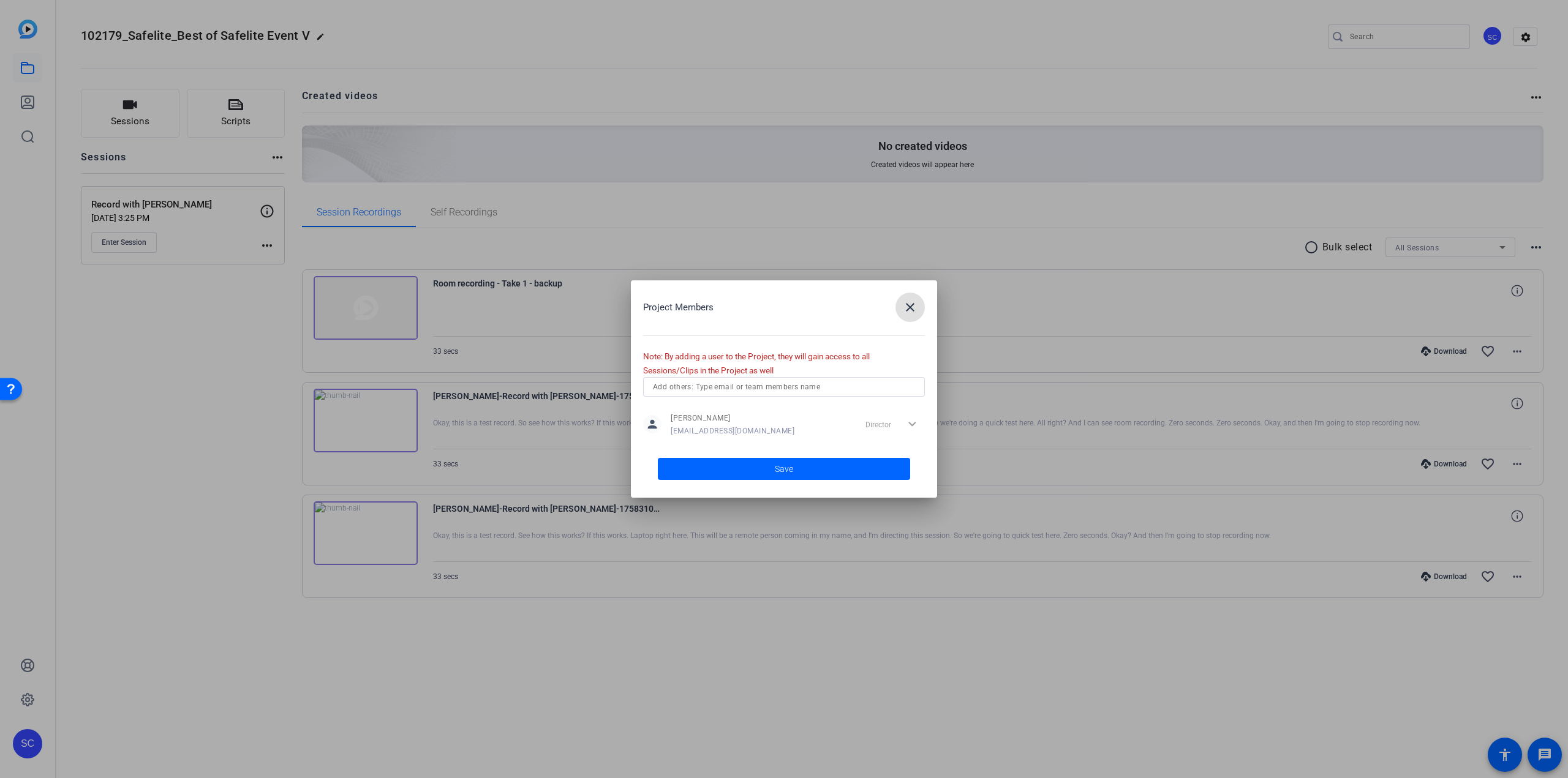
click at [914, 304] on mat-icon "close" at bounding box center [910, 307] width 15 height 15
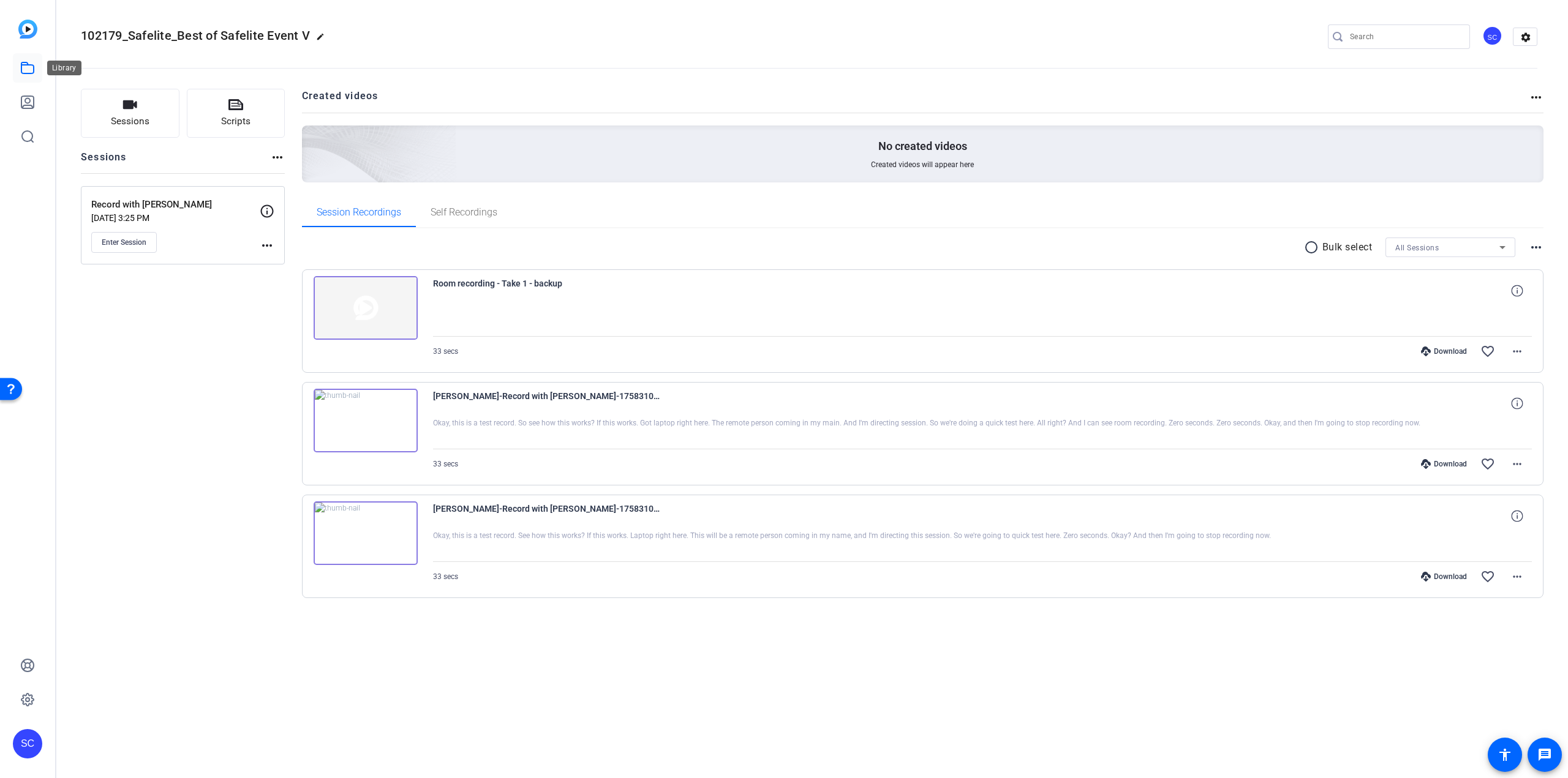
click at [31, 71] on icon at bounding box center [27, 67] width 15 height 15
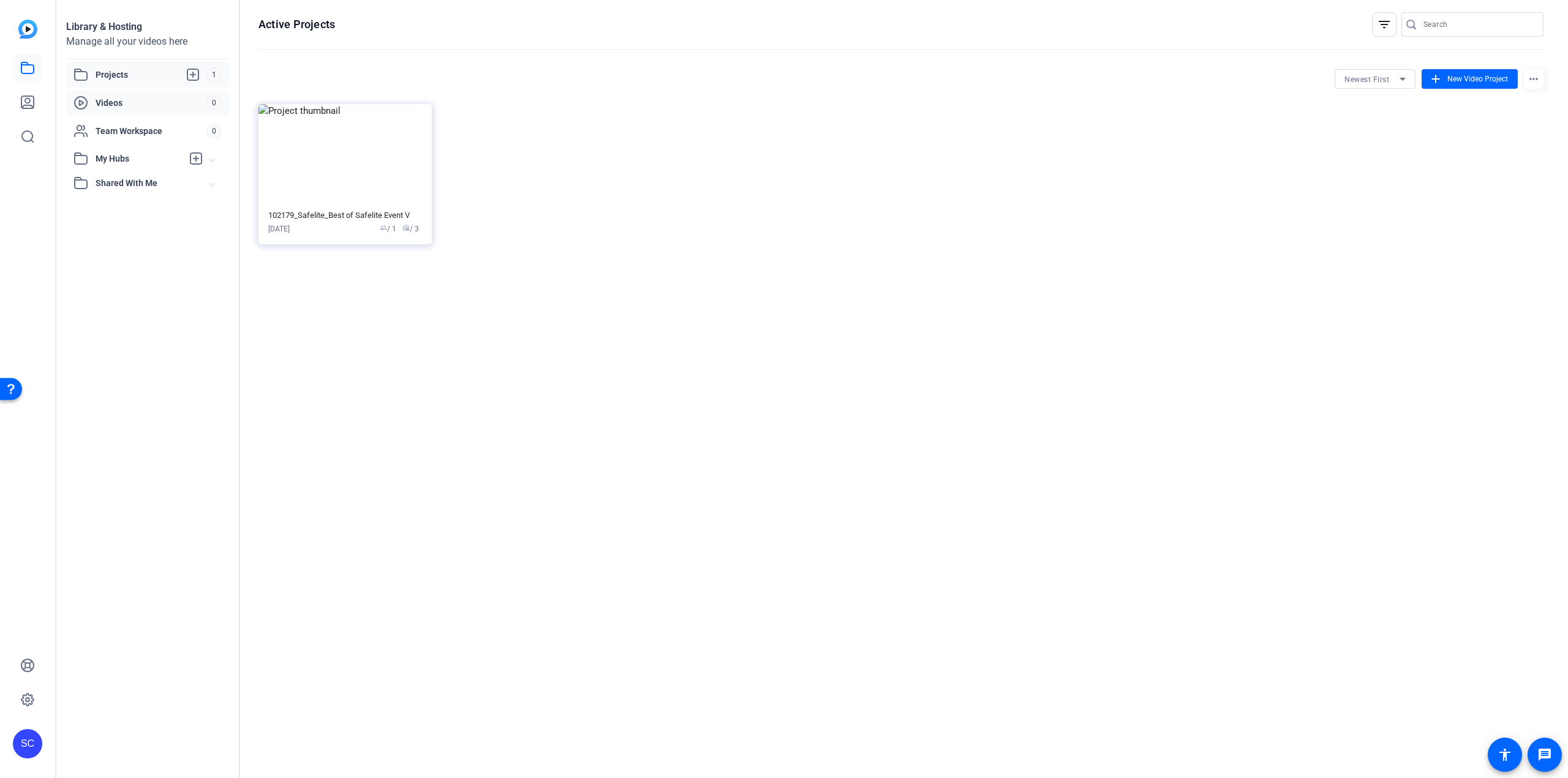
click at [135, 106] on span "Videos" at bounding box center [150, 103] width 111 height 12
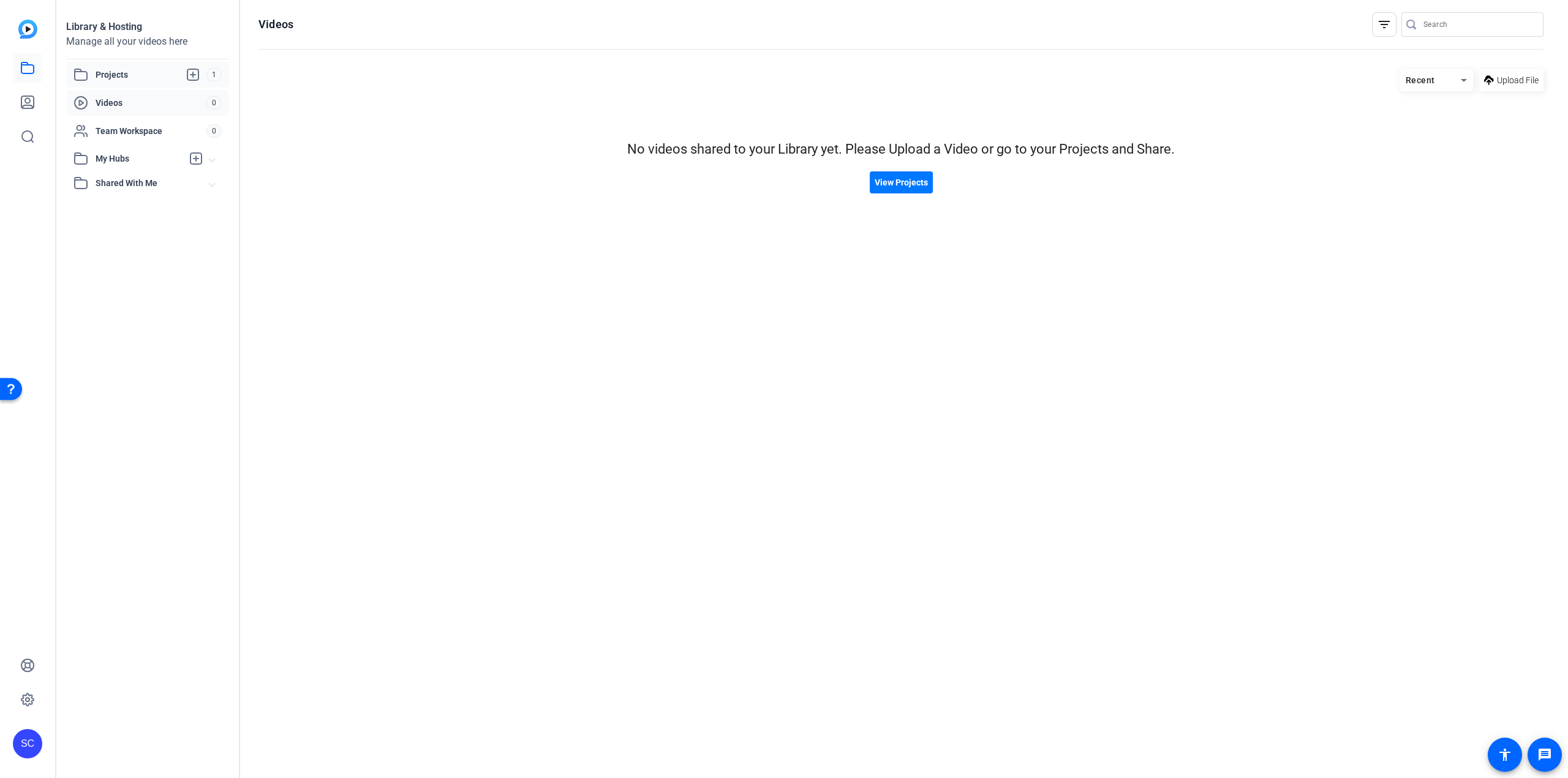
click at [135, 69] on span "Projects" at bounding box center [150, 74] width 111 height 15
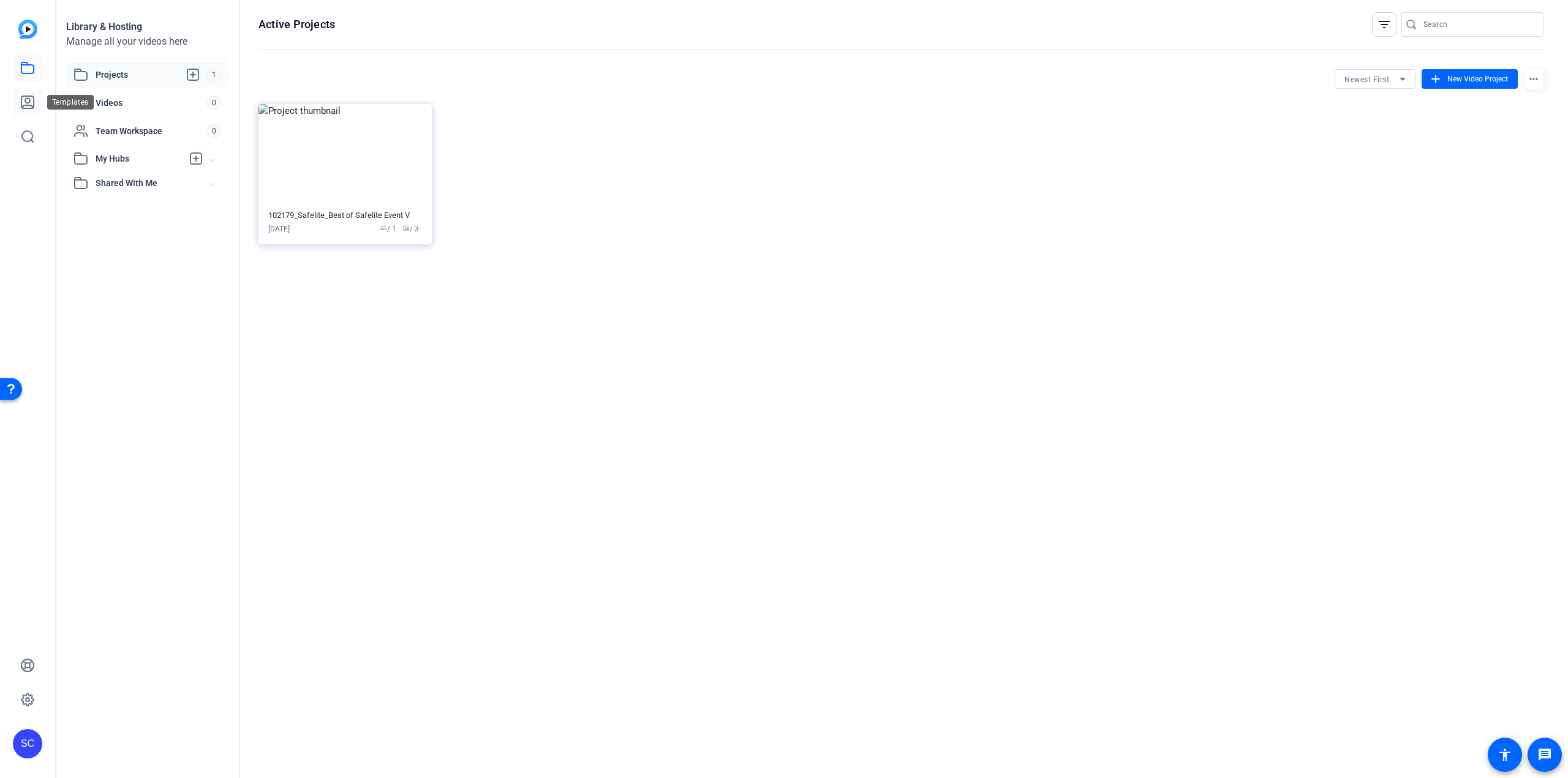
click at [25, 101] on icon at bounding box center [28, 102] width 12 height 12
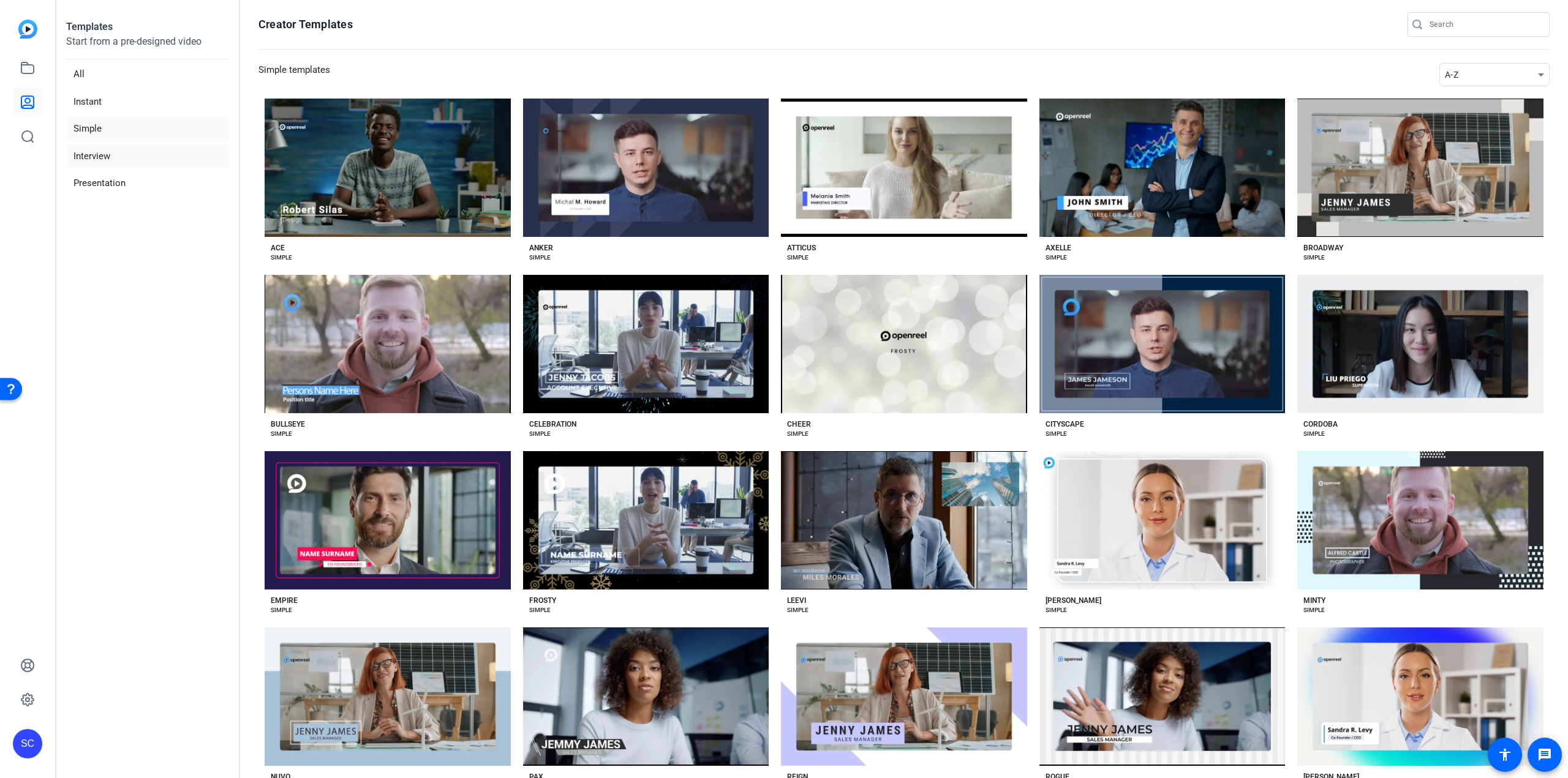
click at [92, 163] on li "Interview" at bounding box center [148, 156] width 163 height 25
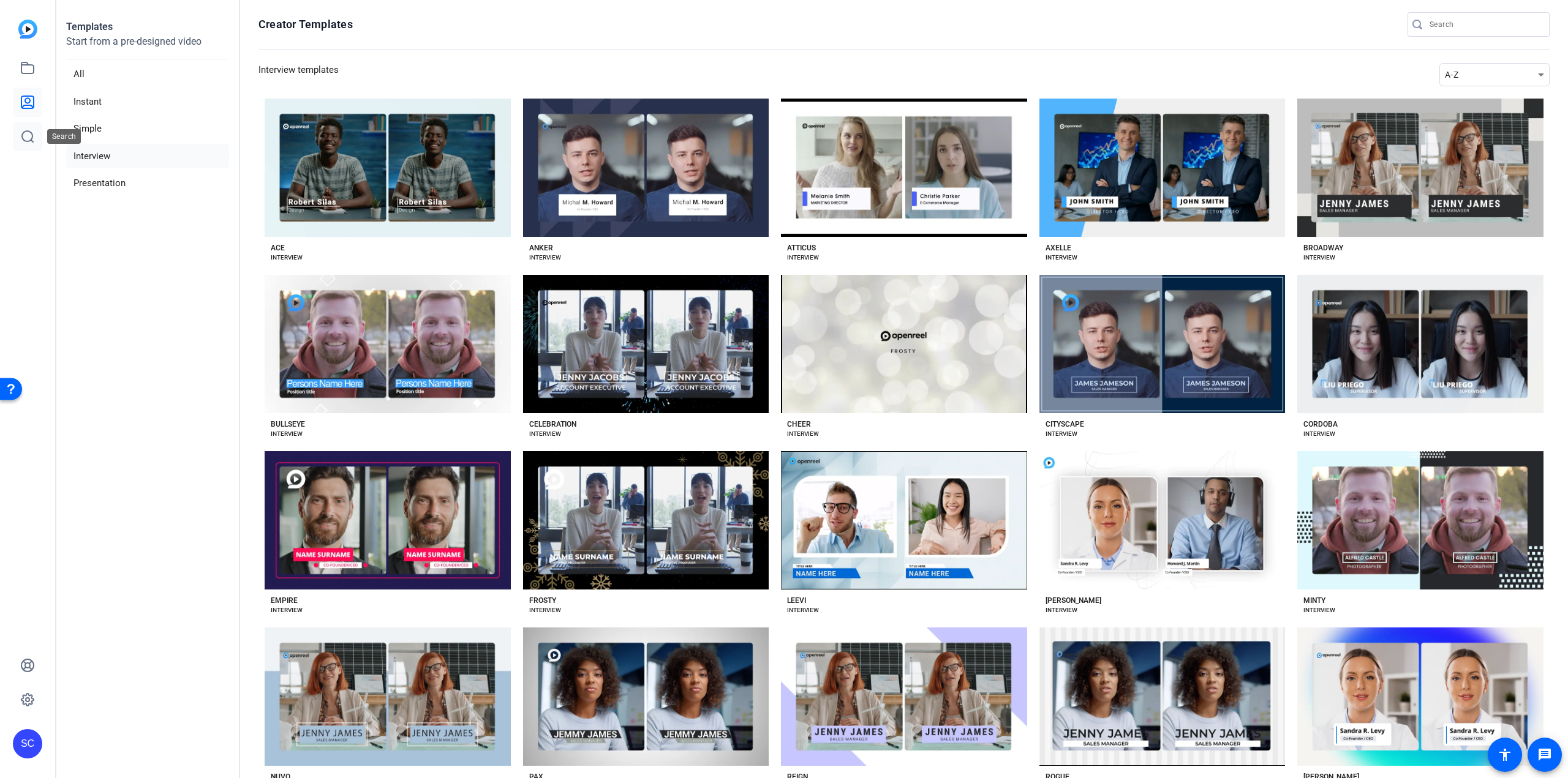
click at [24, 136] on icon at bounding box center [27, 136] width 15 height 15
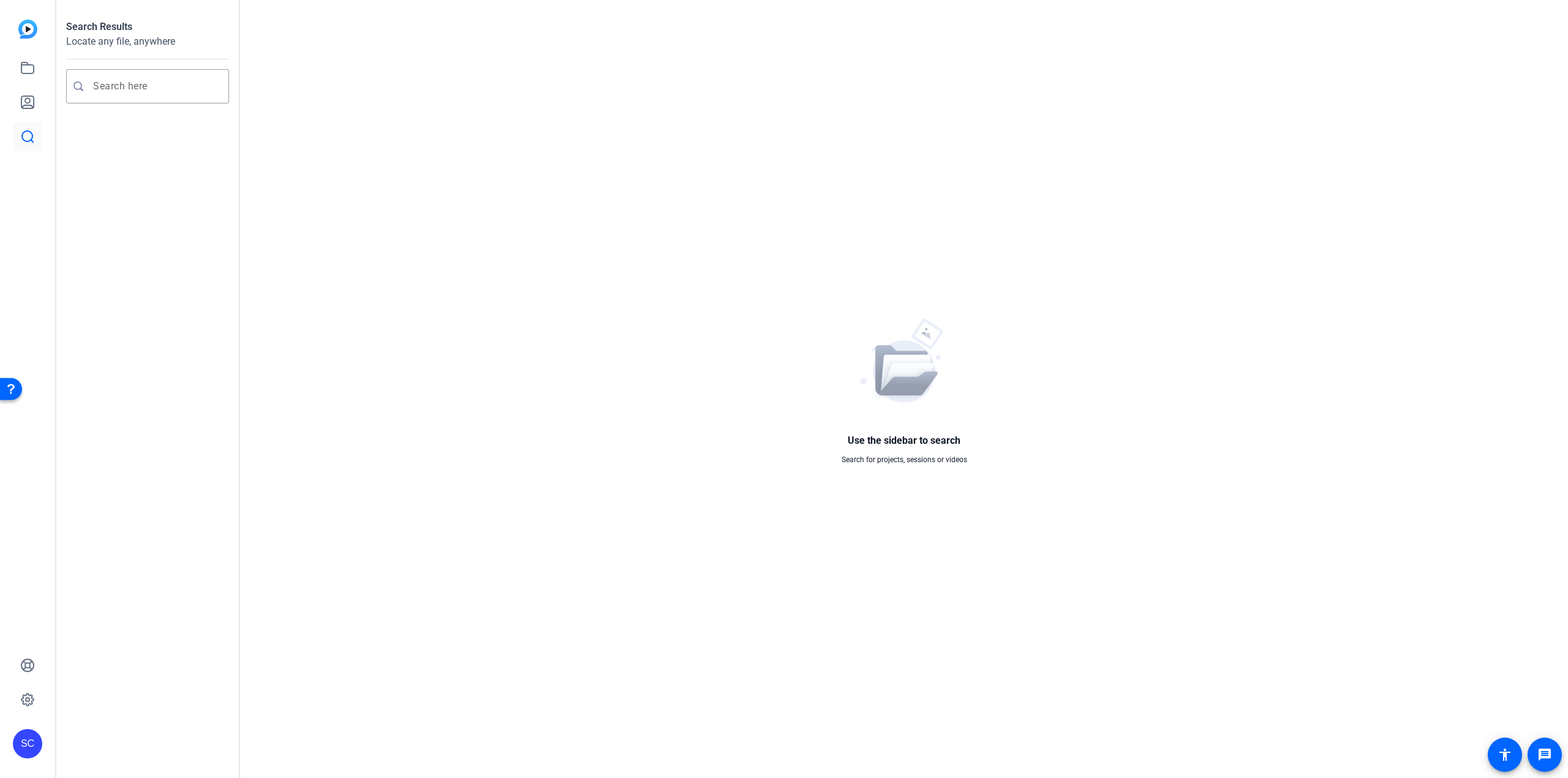
click at [30, 27] on img at bounding box center [28, 29] width 19 height 19
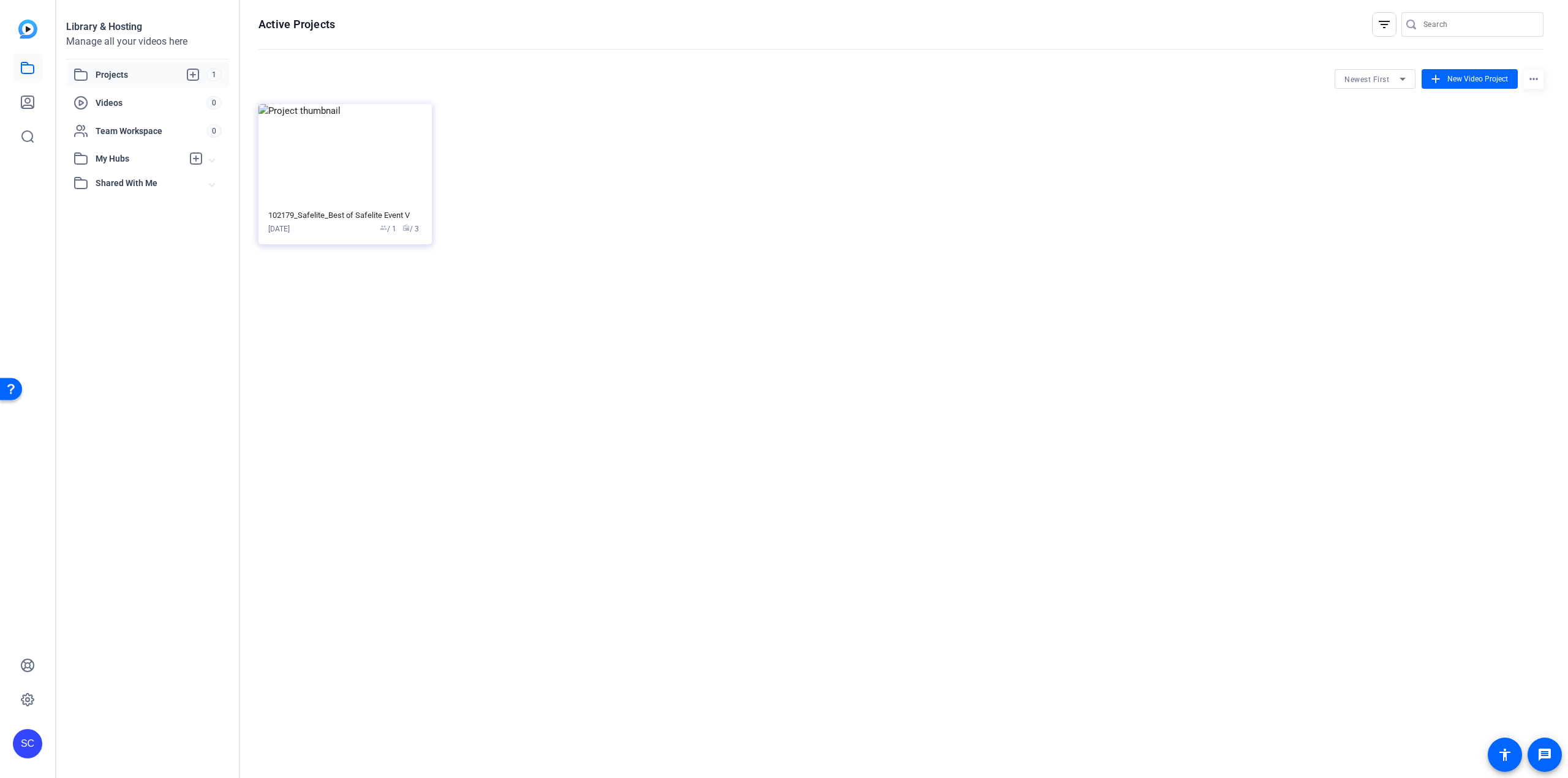
click at [123, 76] on span "Projects" at bounding box center [150, 74] width 111 height 15
click at [30, 701] on icon at bounding box center [27, 699] width 15 height 15
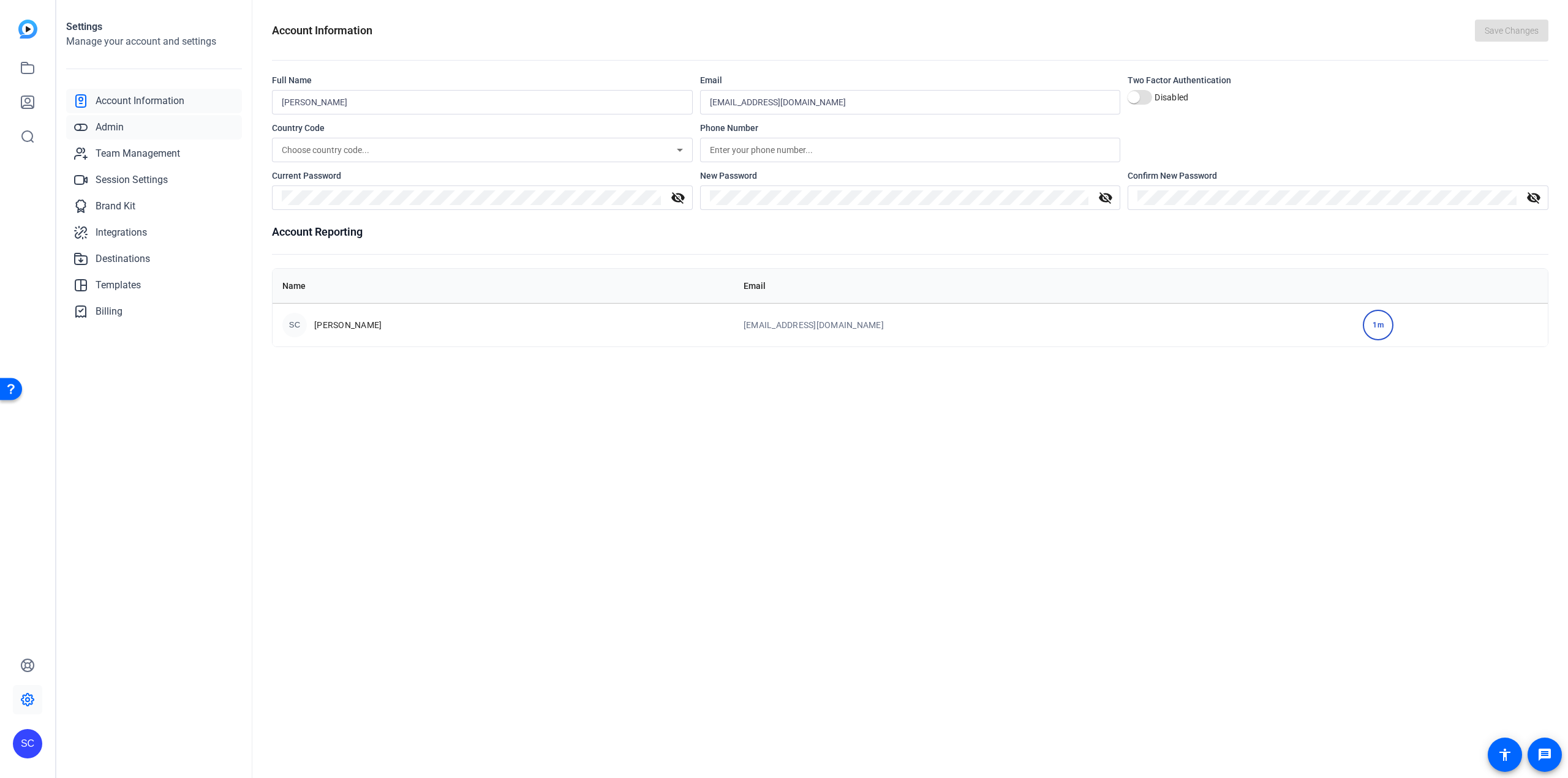
click at [113, 130] on span "Admin" at bounding box center [109, 127] width 28 height 15
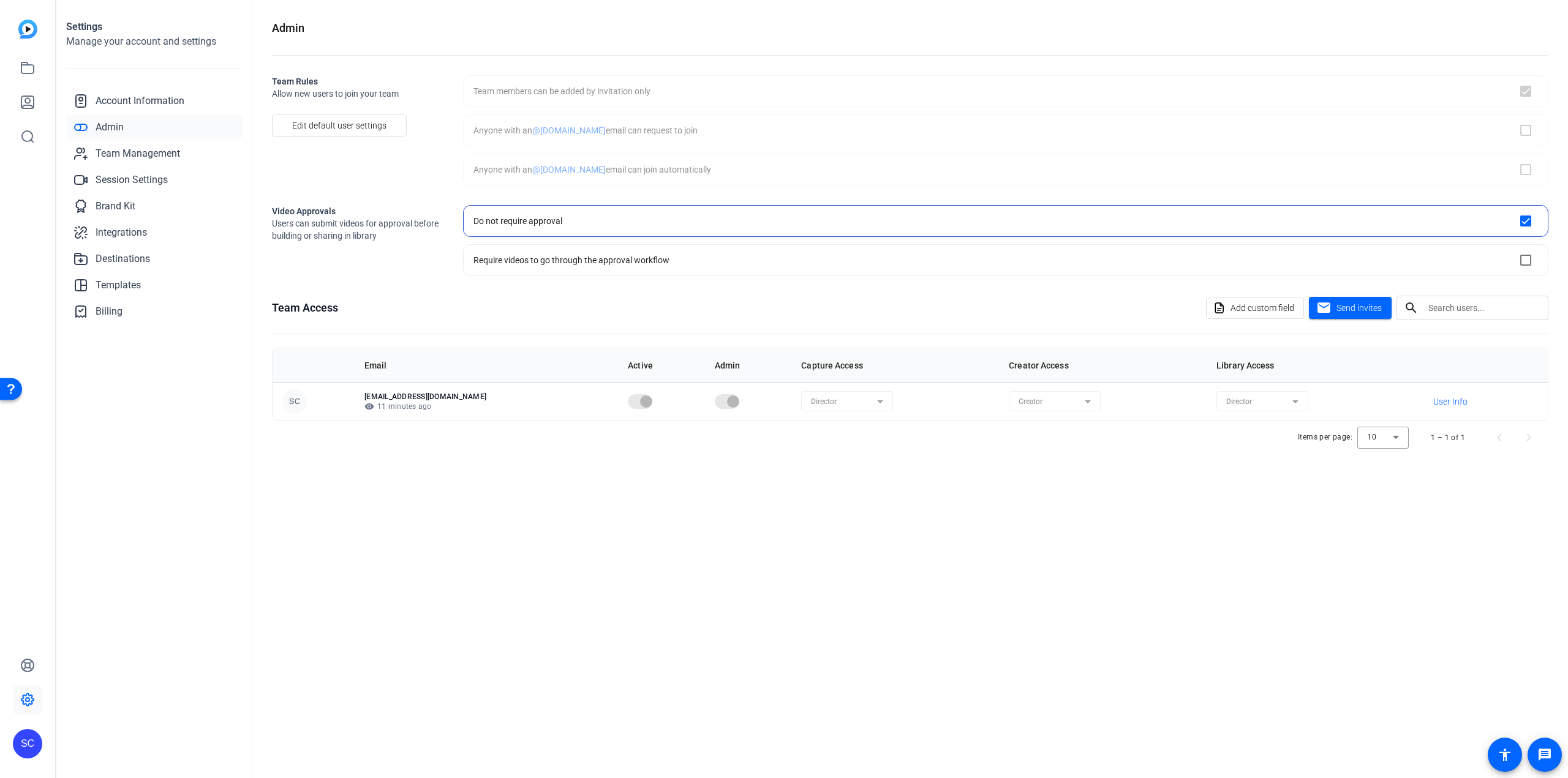
checkbox input "true"
click at [126, 158] on span "Team Management" at bounding box center [137, 154] width 85 height 15
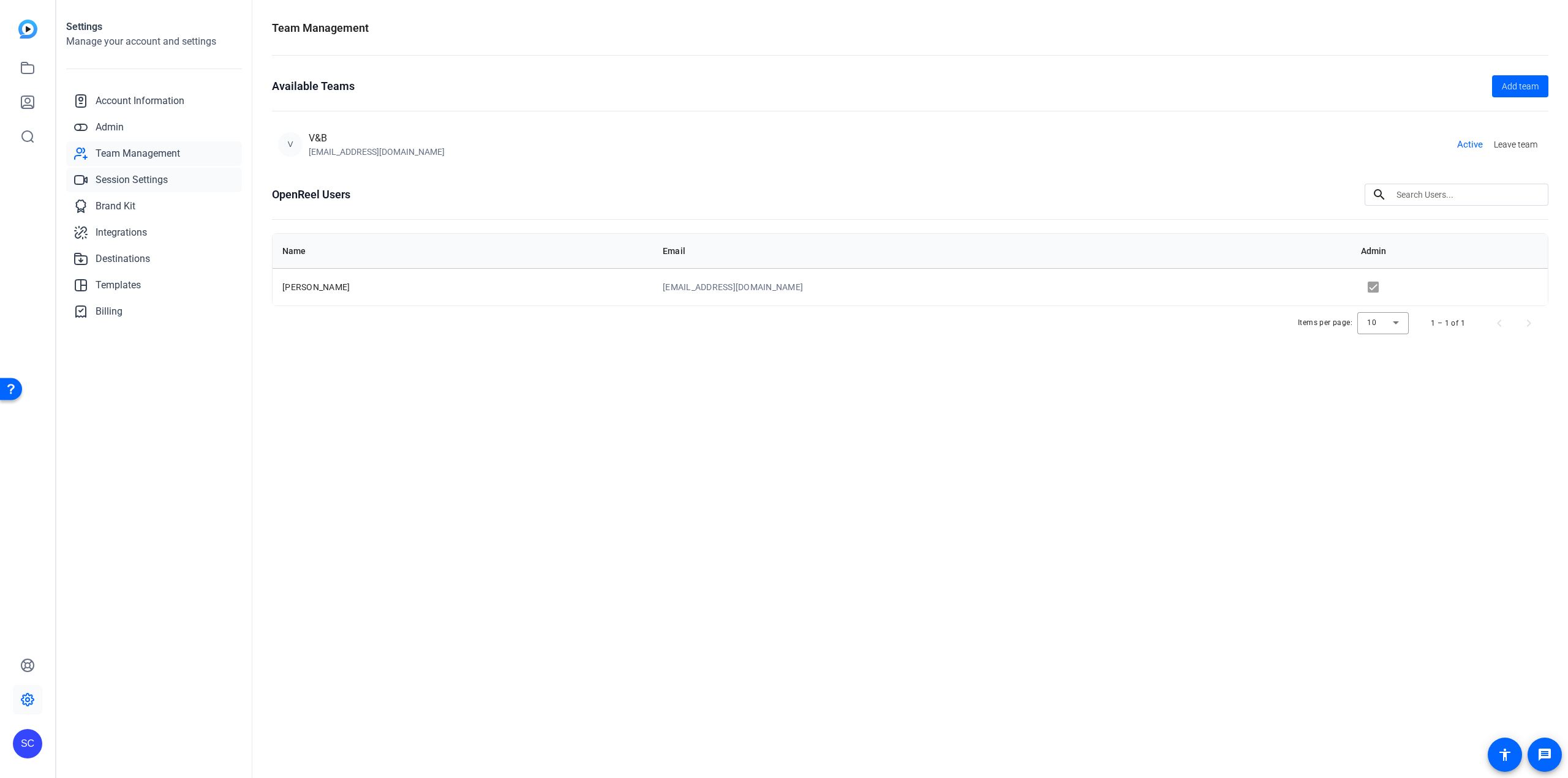
click at [135, 179] on span "Session Settings" at bounding box center [131, 180] width 73 height 15
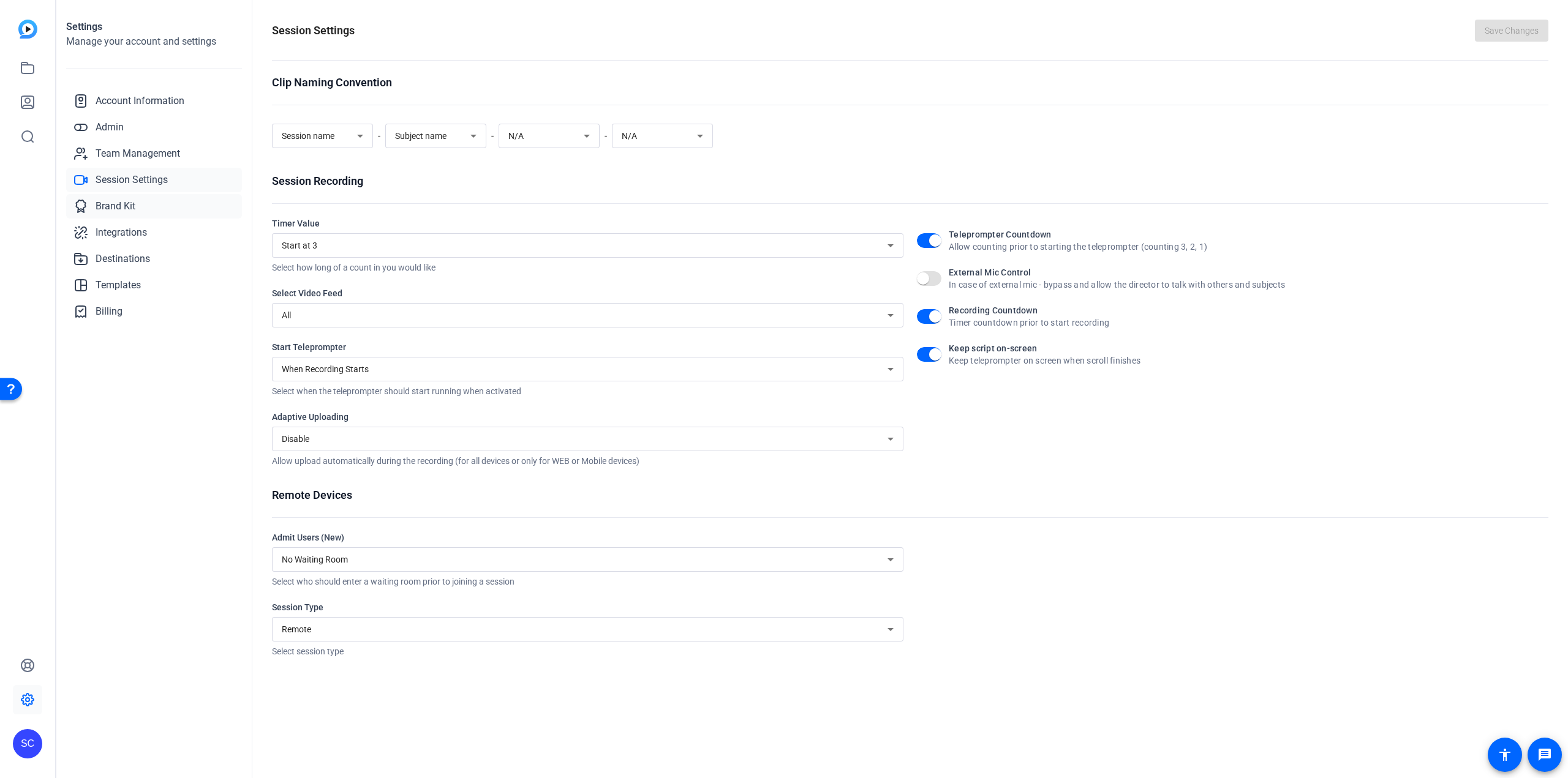
click at [110, 204] on span "Brand Kit" at bounding box center [115, 206] width 40 height 15
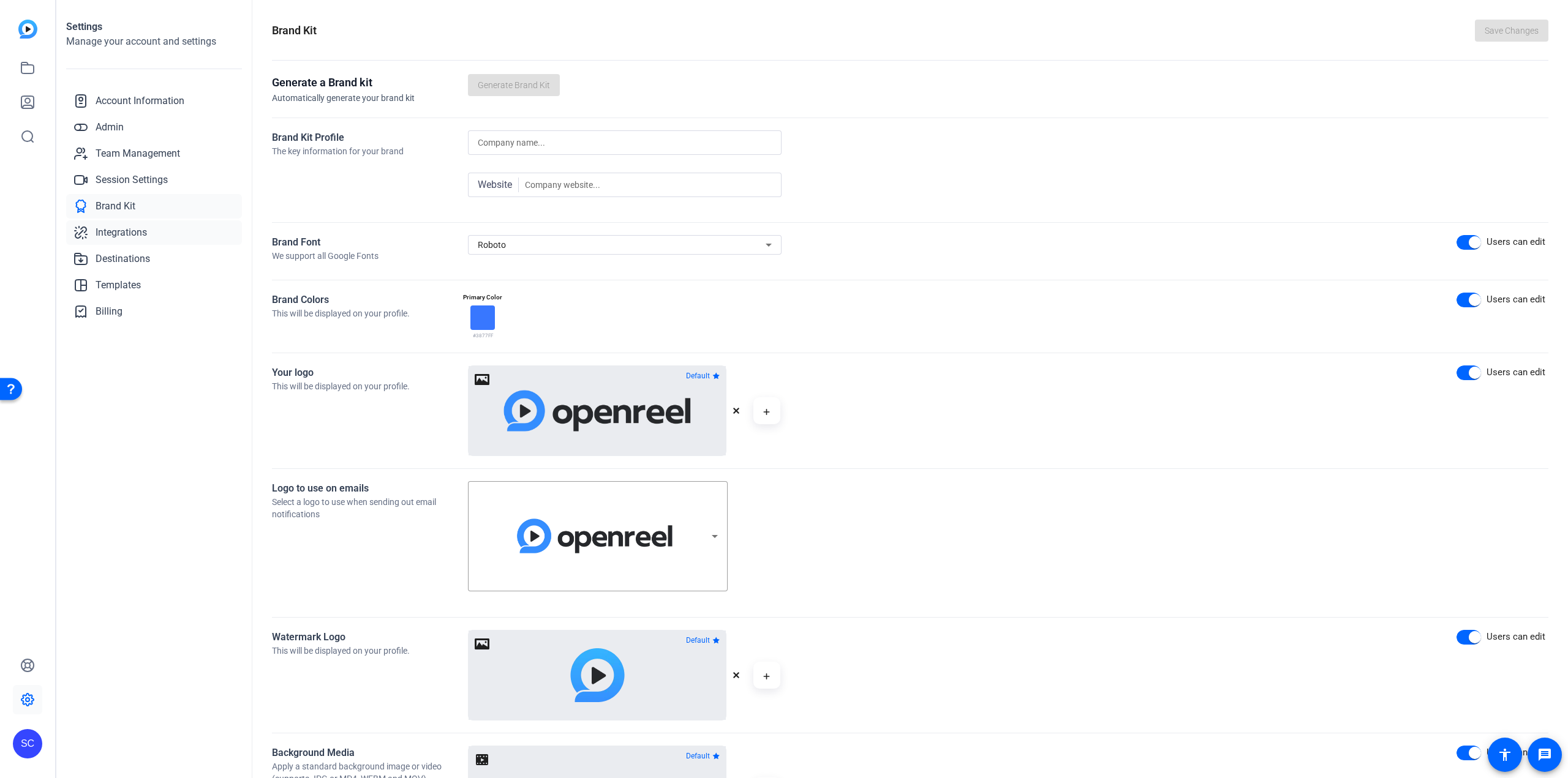
click at [138, 235] on span "Integrations" at bounding box center [121, 232] width 52 height 15
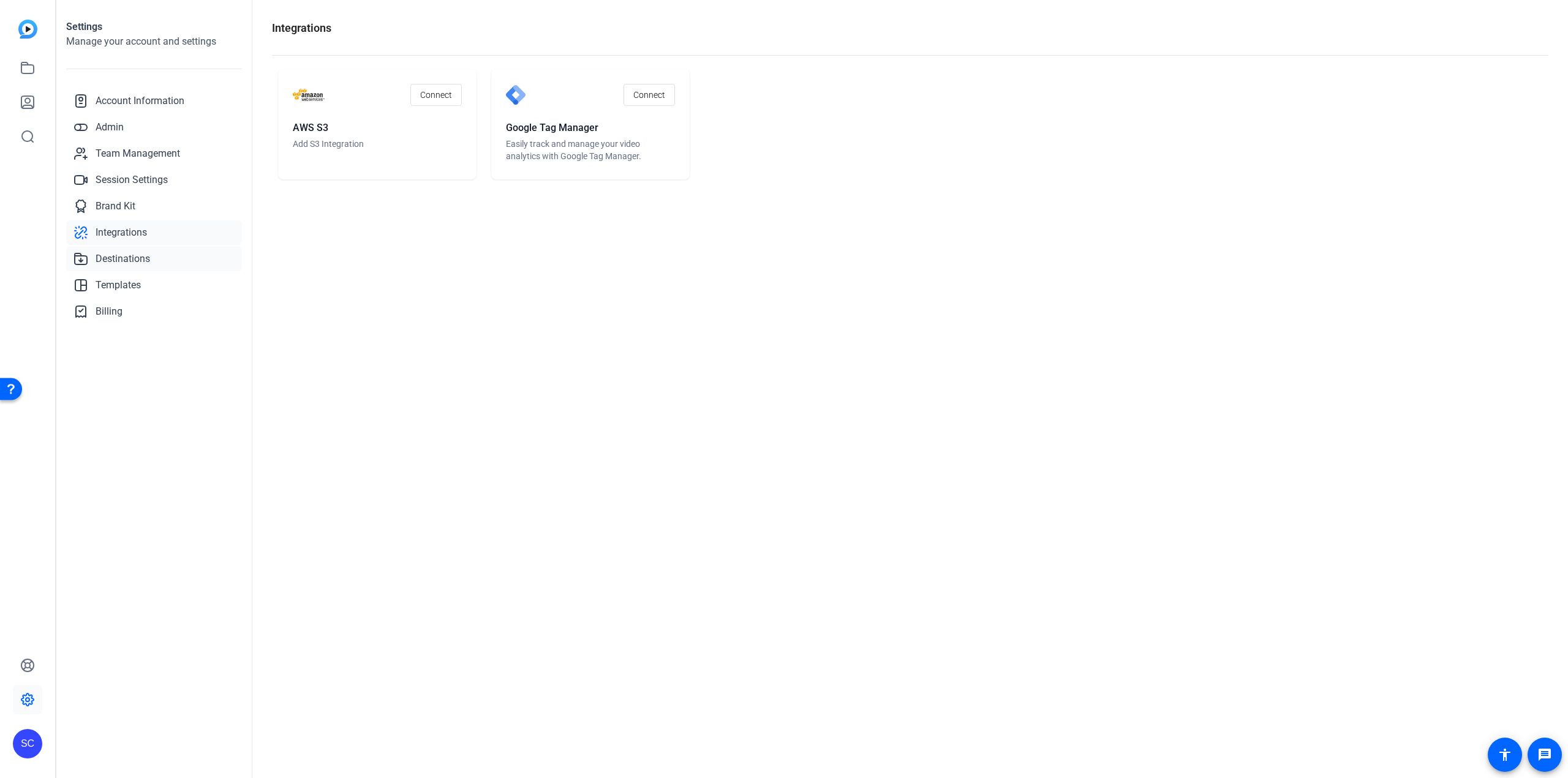
click at [115, 259] on span "Destinations" at bounding box center [122, 258] width 54 height 15
click at [123, 278] on link "Templates" at bounding box center [154, 286] width 176 height 24
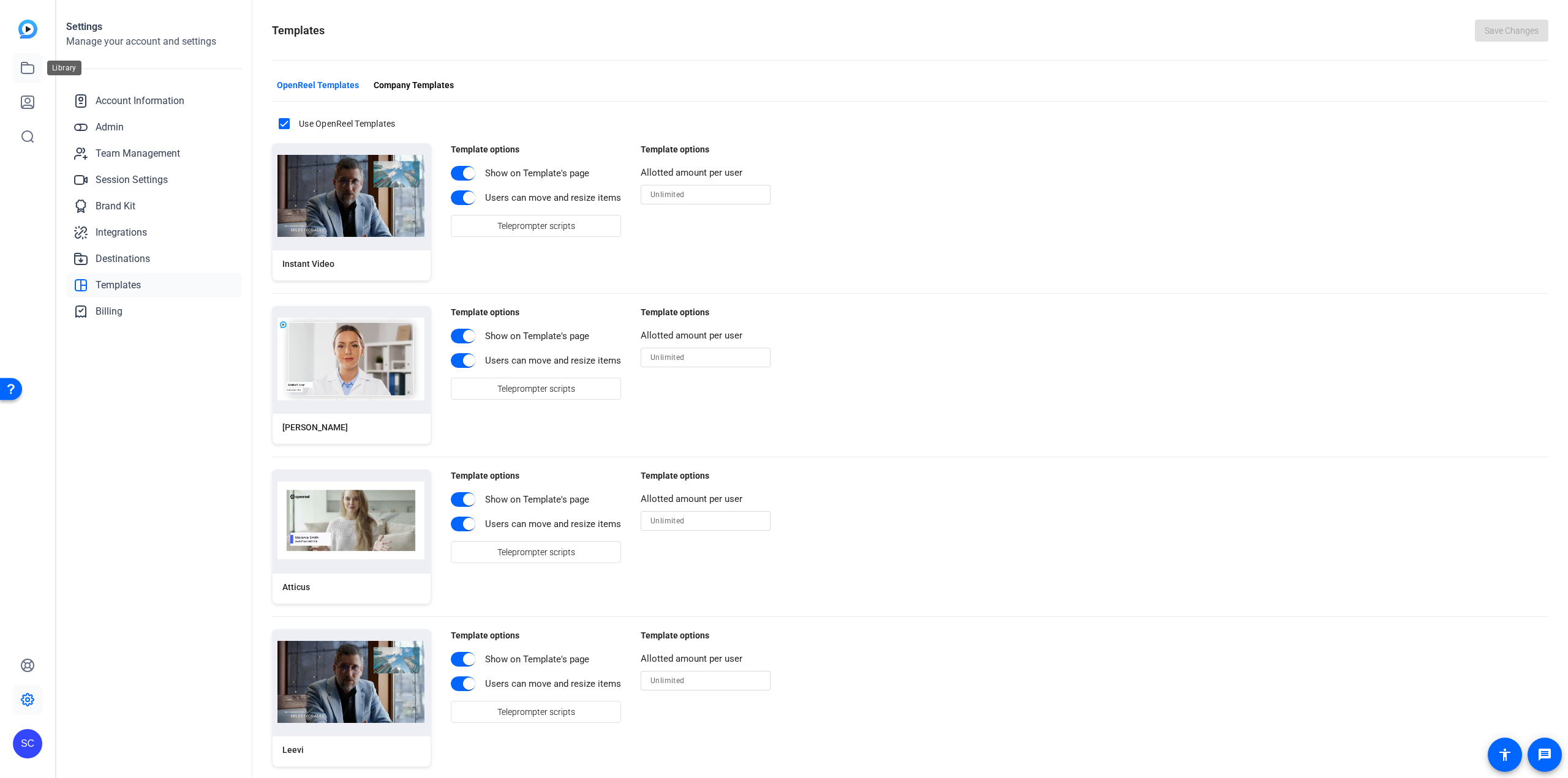
click at [24, 69] on icon at bounding box center [27, 67] width 15 height 15
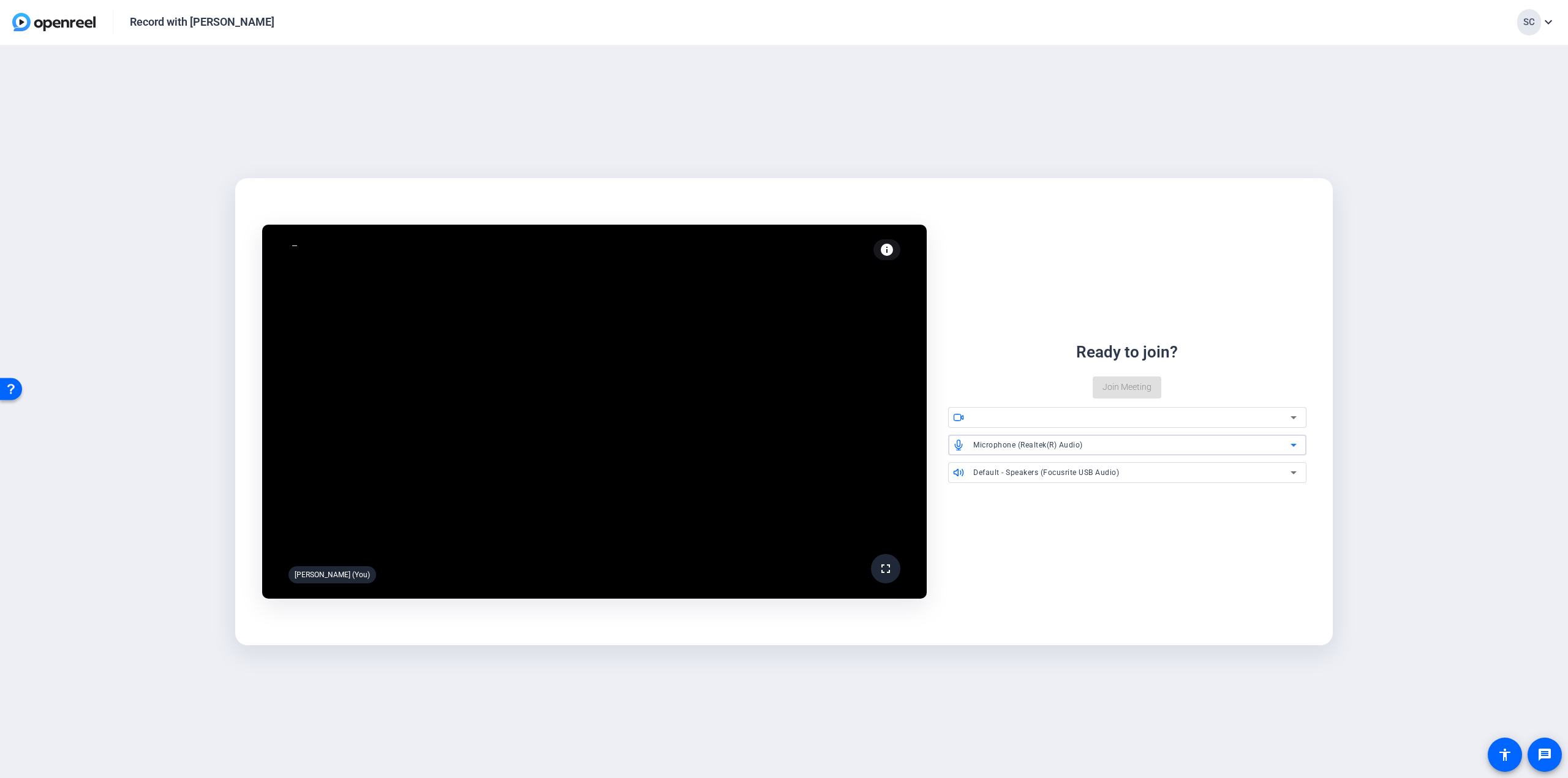
click at [1072, 450] on div "Microphone (Realtek(R) Audio)" at bounding box center [1131, 445] width 317 height 16
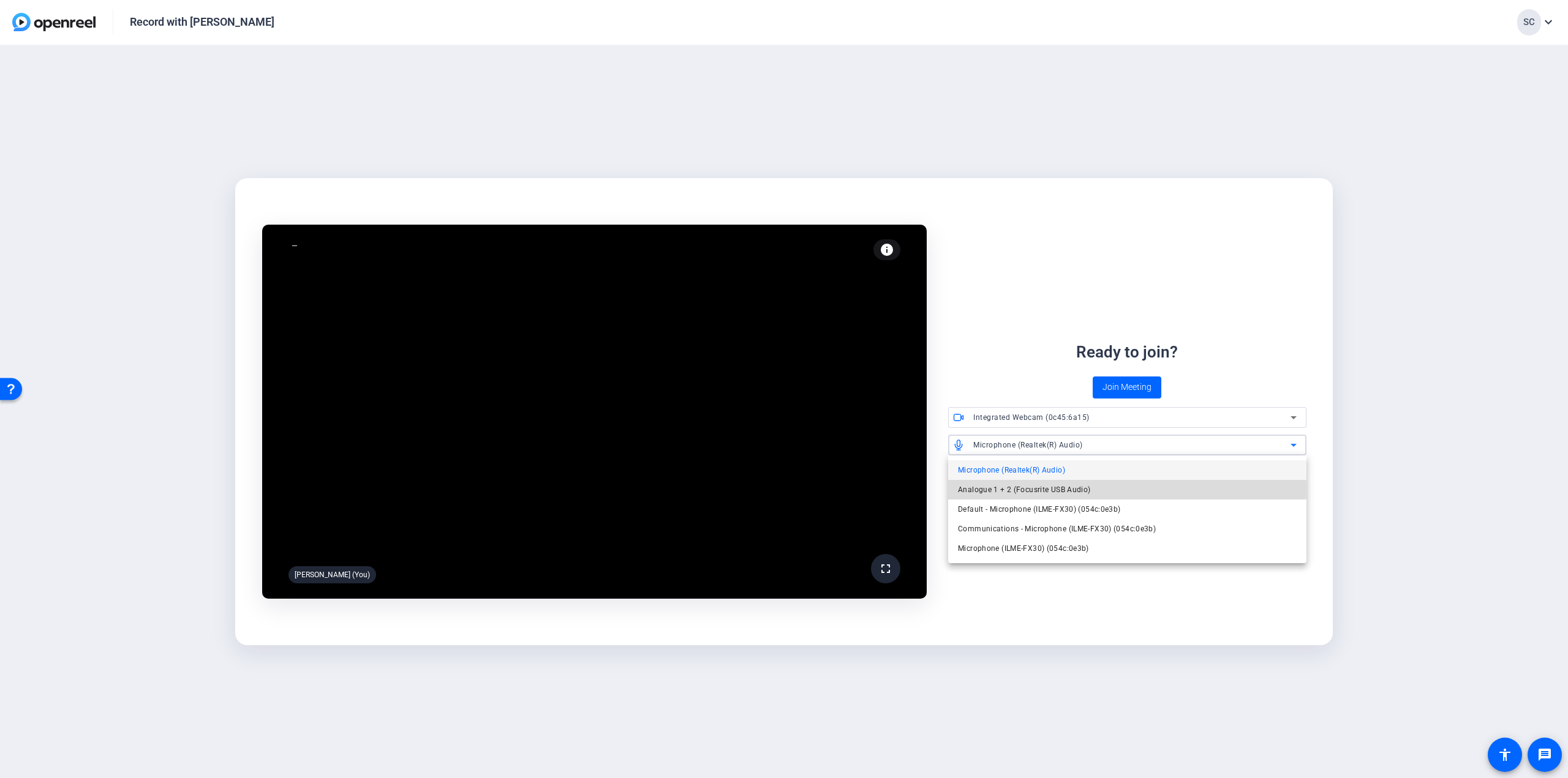
click at [1038, 489] on span "Analogue 1 + 2 (Focusrite USB Audio)" at bounding box center [1025, 490] width 133 height 15
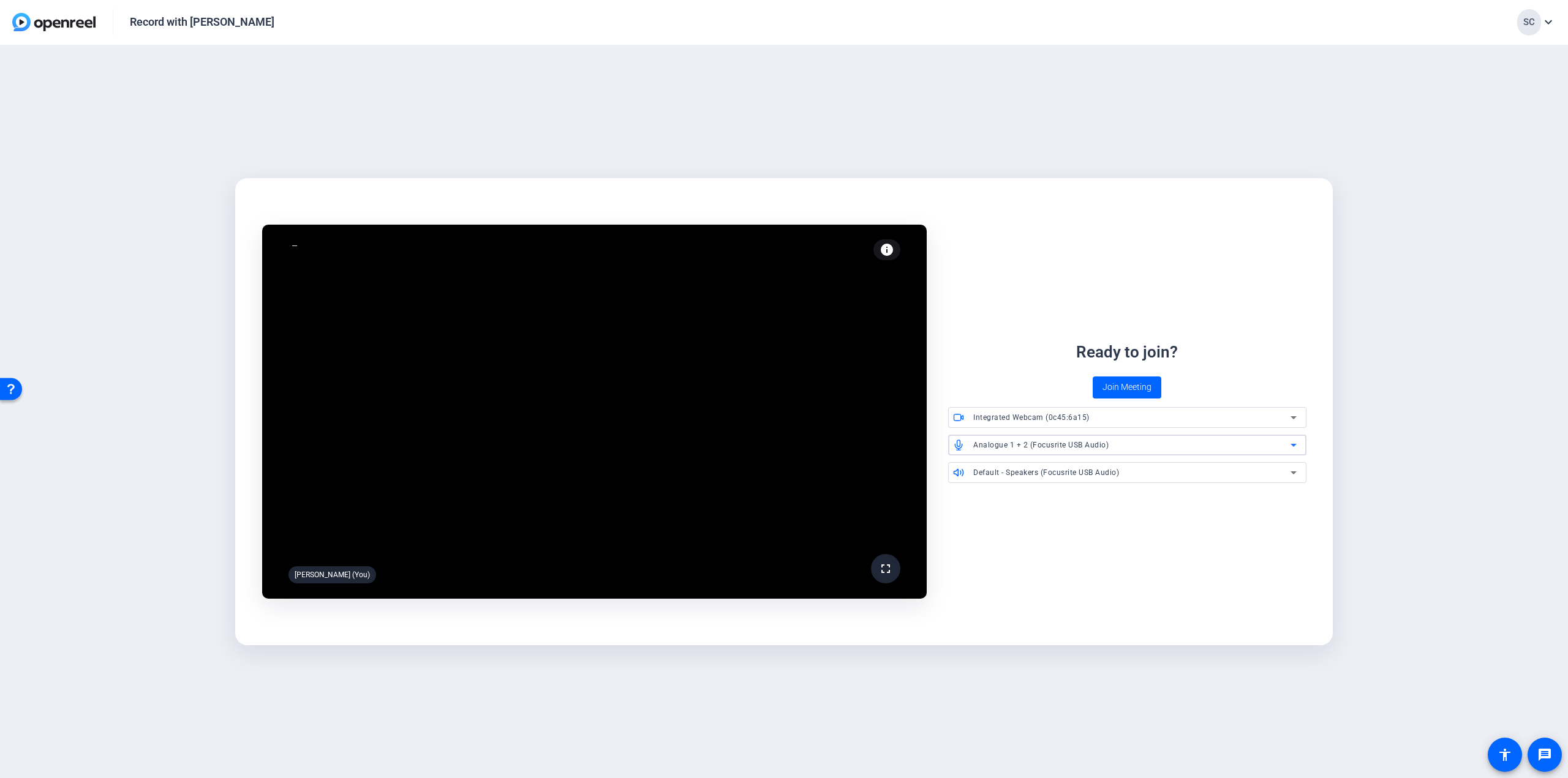
click at [1098, 472] on span "Default - Speakers (Focusrite USB Audio)" at bounding box center [1046, 473] width 146 height 9
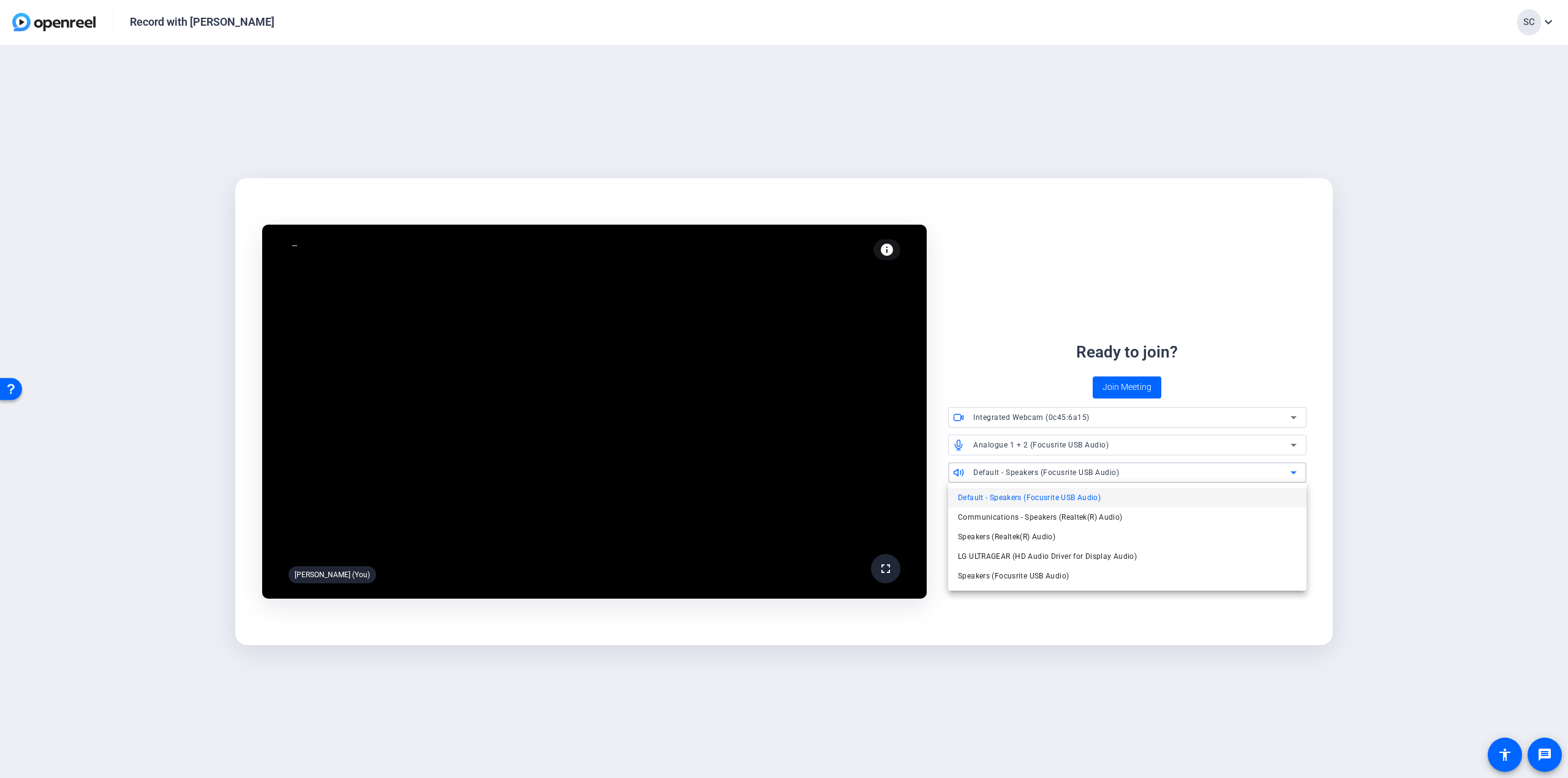
click at [1098, 472] on div at bounding box center [784, 389] width 1568 height 778
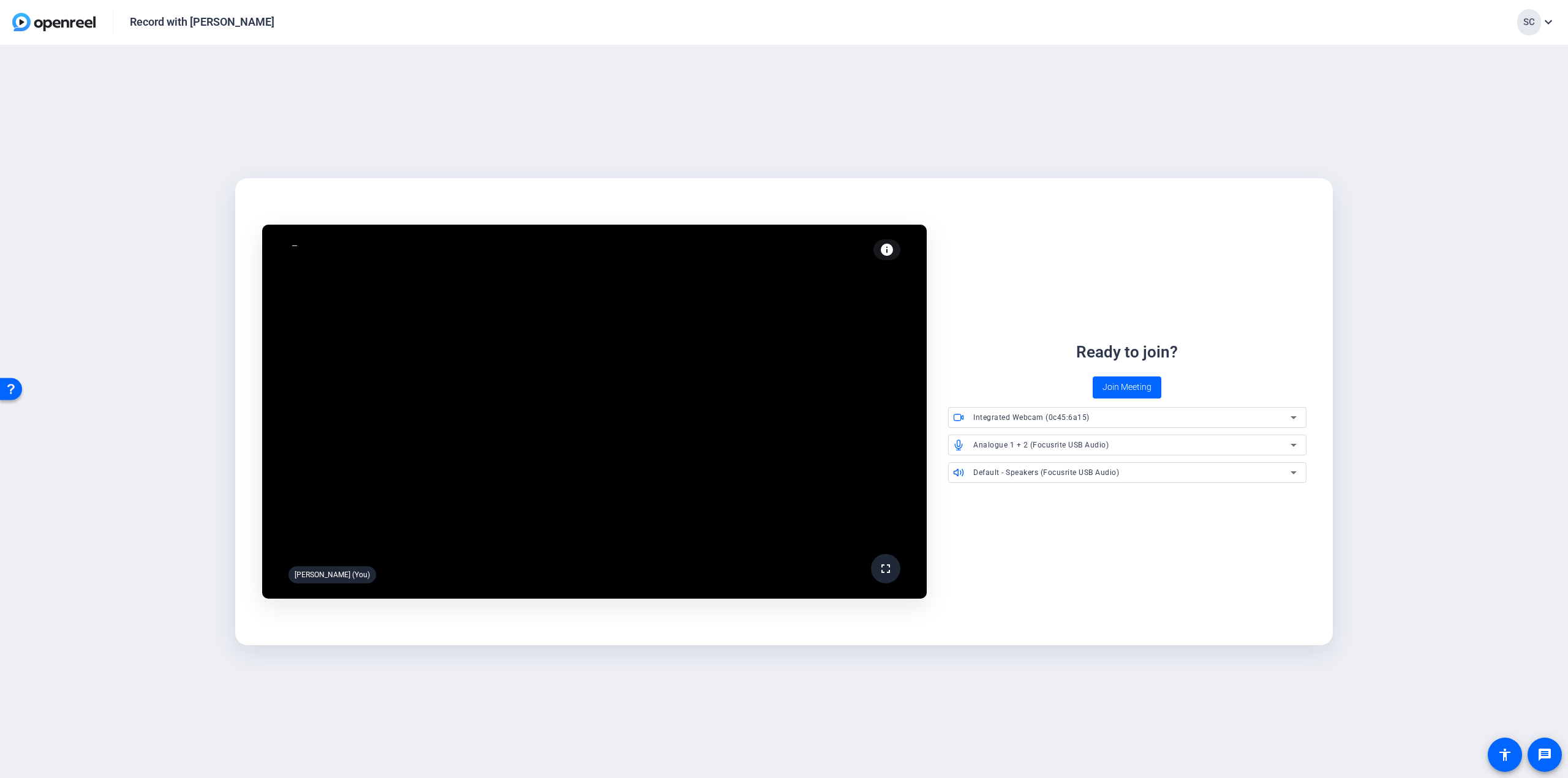
click at [1043, 417] on span "Integrated Webcam (0c45:6a15)" at bounding box center [1031, 417] width 116 height 9
click at [1019, 458] on span "ILME-FX30 (054c:0e3b)" at bounding box center [999, 462] width 82 height 15
click at [1123, 389] on span "Join Meeting" at bounding box center [1127, 387] width 49 height 13
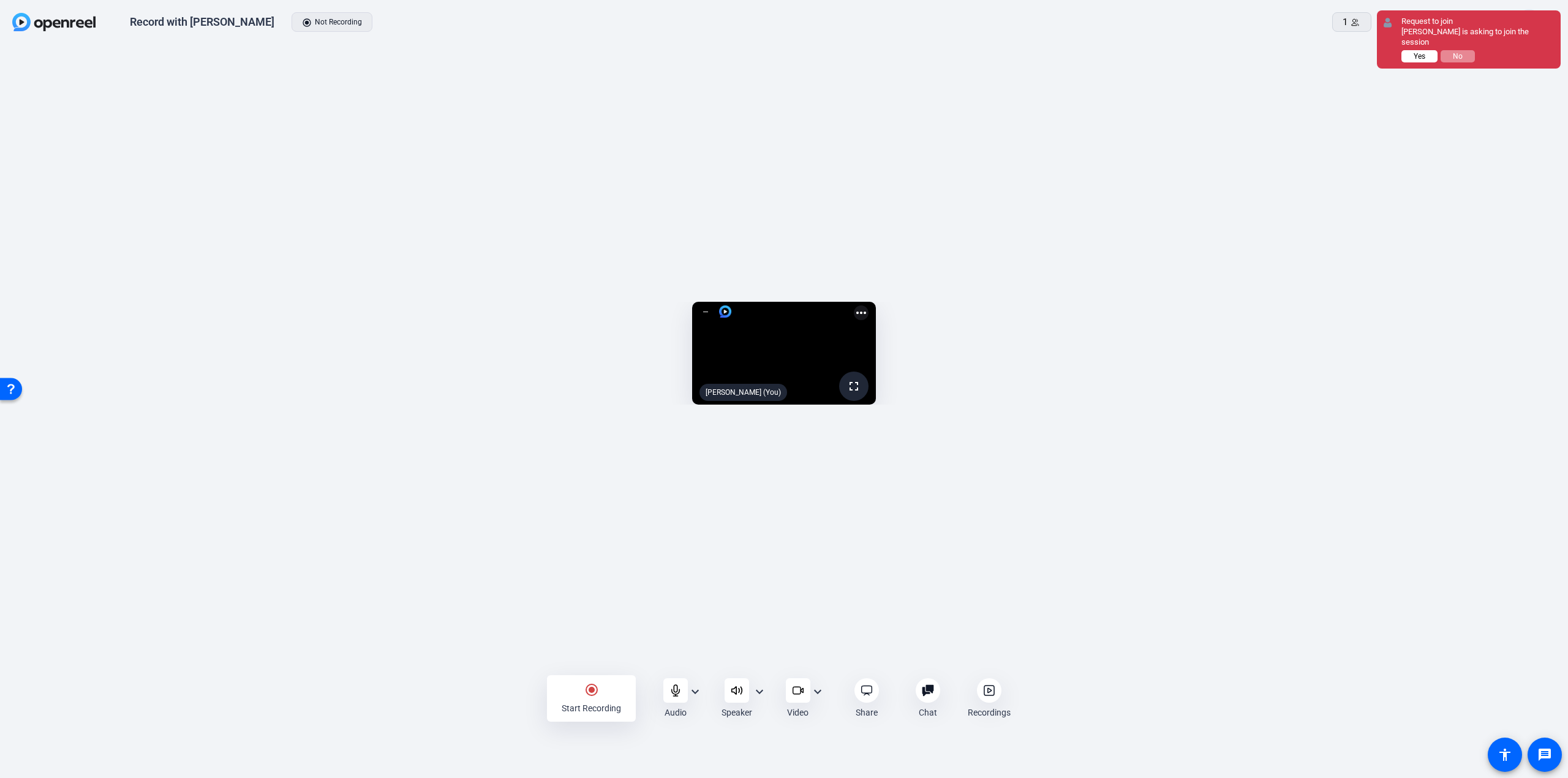
click at [1424, 52] on span "Yes" at bounding box center [1419, 57] width 11 height 9
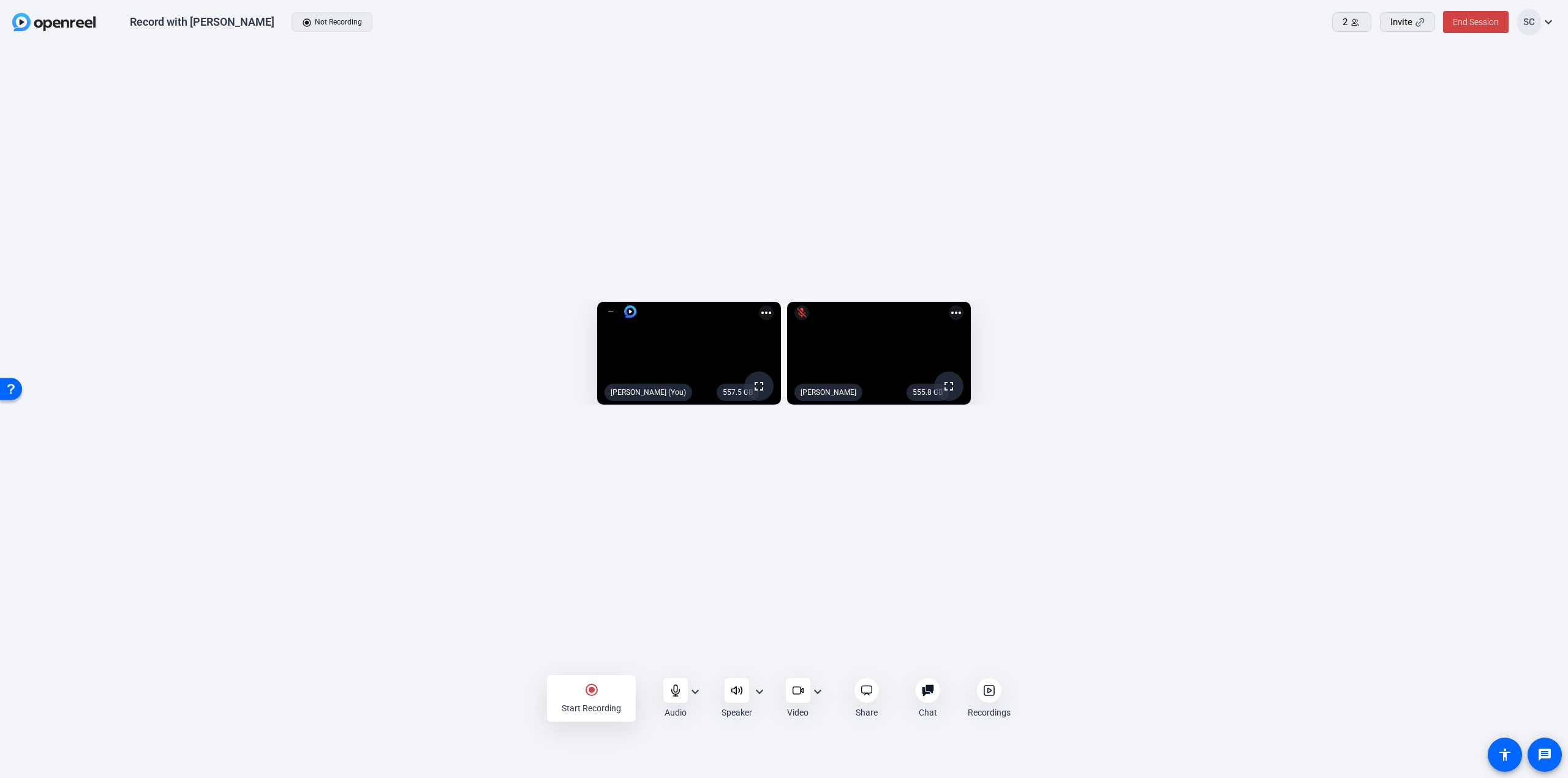
click at [820, 694] on mat-icon "expand_more" at bounding box center [818, 692] width 15 height 15
click at [877, 625] on div at bounding box center [784, 389] width 1568 height 778
click at [590, 699] on div "radio_button_checked Start Recording" at bounding box center [591, 699] width 89 height 46
click at [994, 692] on icon at bounding box center [988, 690] width 10 height 10
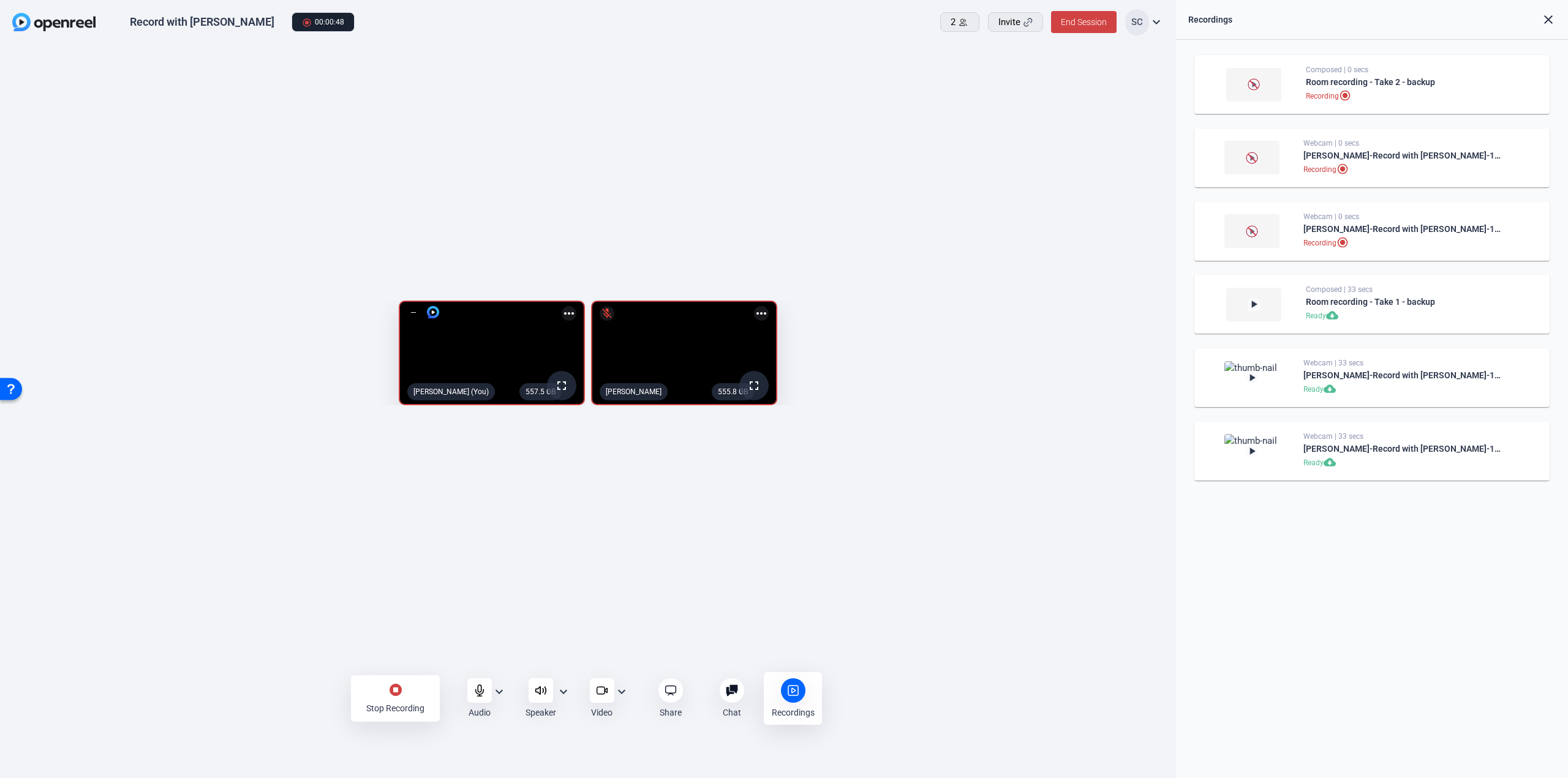
click at [404, 694] on div "stop_circle Stop Recording" at bounding box center [396, 699] width 89 height 46
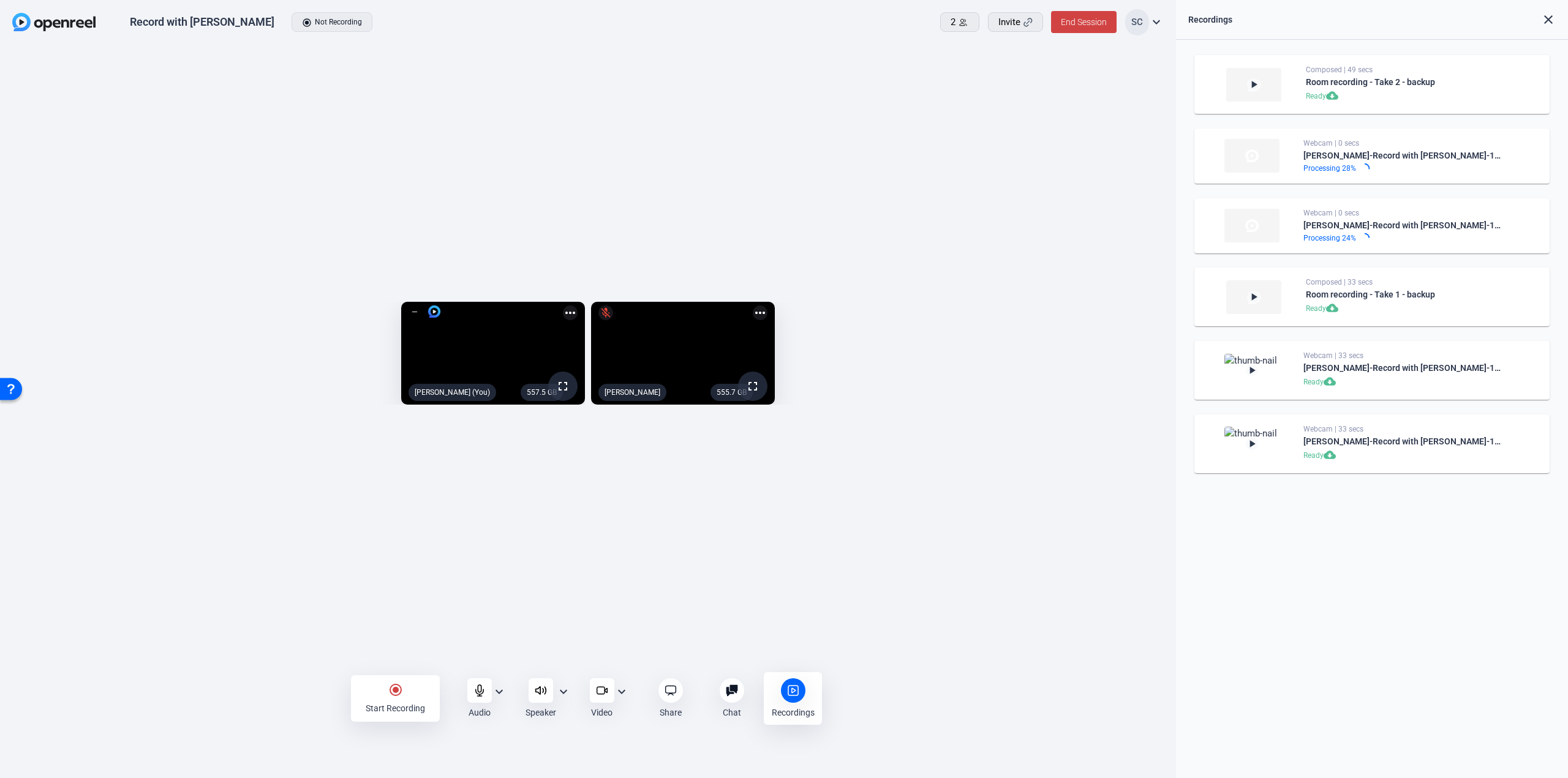
click at [1156, 25] on mat-icon "expand_more" at bounding box center [1157, 22] width 15 height 15
click at [1080, 40] on div at bounding box center [784, 389] width 1568 height 778
click at [1139, 23] on div "SC" at bounding box center [1136, 23] width 24 height 26
click at [1139, 23] on div at bounding box center [784, 389] width 1568 height 778
click at [1549, 24] on mat-icon "close" at bounding box center [1549, 19] width 15 height 15
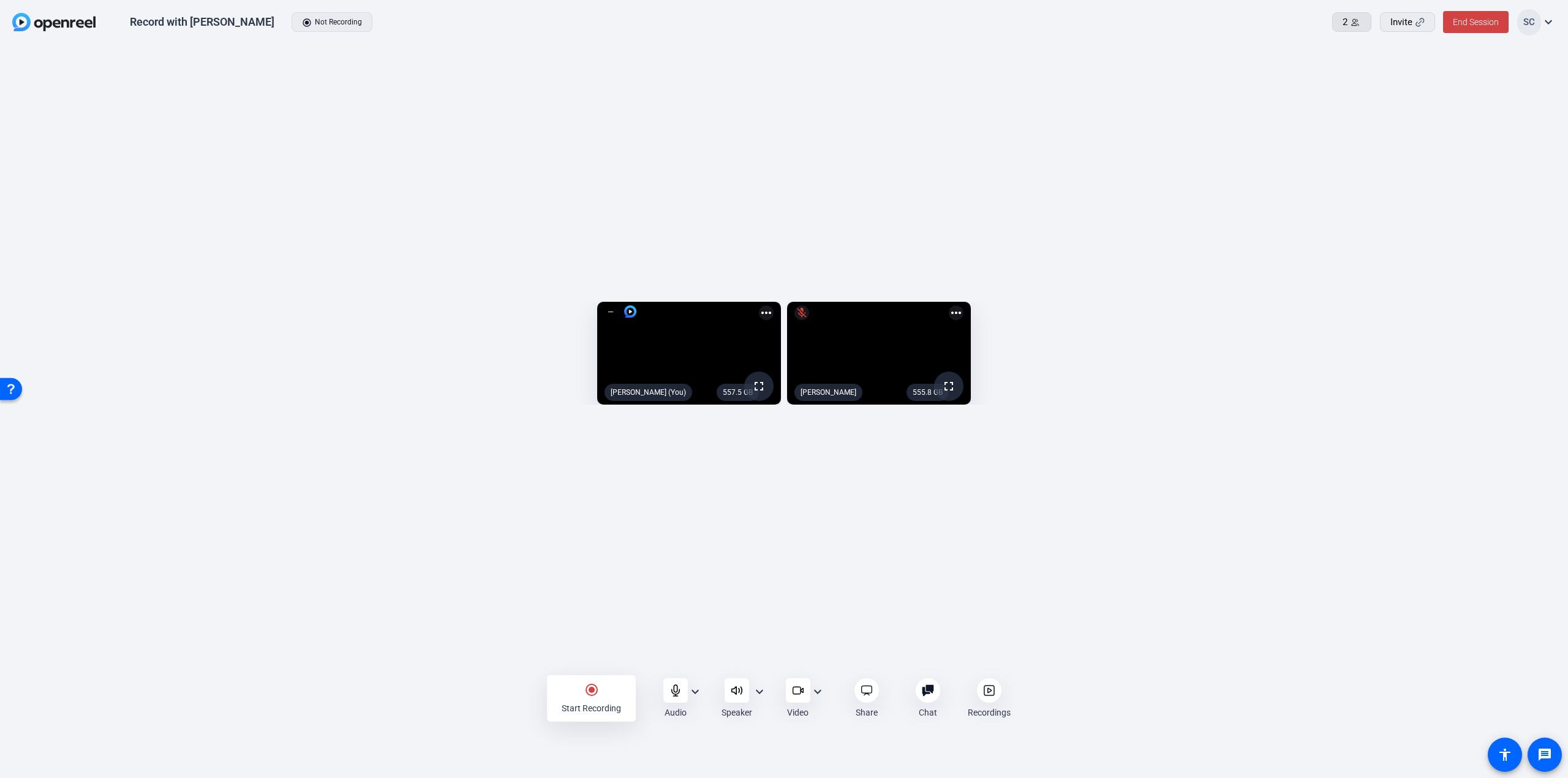
click at [1363, 23] on span at bounding box center [1351, 22] width 38 height 30
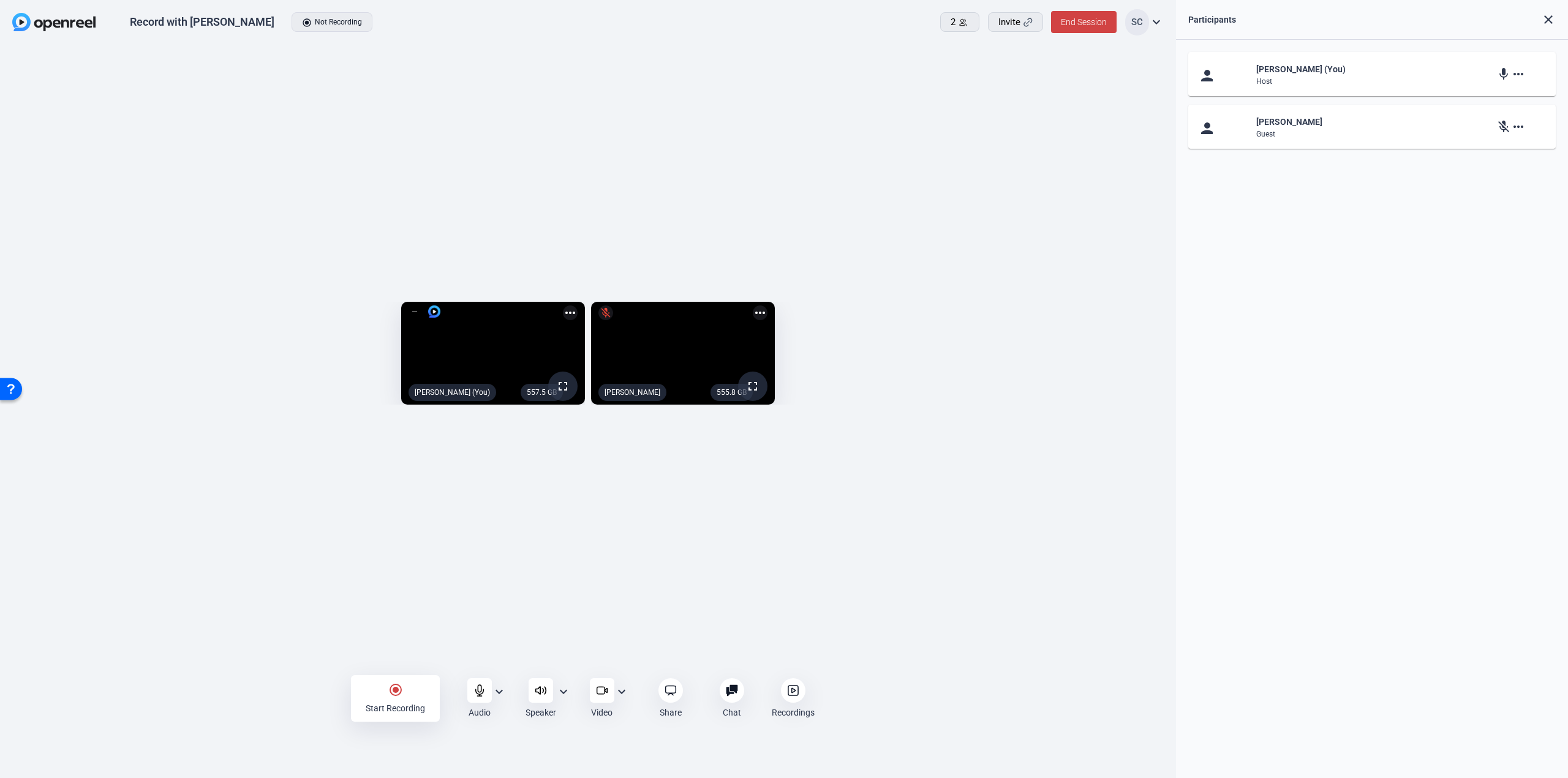
click at [1525, 72] on div "mic more_horiz" at bounding box center [1521, 73] width 50 height 15
click at [1519, 77] on mat-icon "more_horiz" at bounding box center [1518, 73] width 15 height 15
click at [1519, 77] on div at bounding box center [784, 389] width 1568 height 778
click at [396, 700] on div "radio_button_checked Start Recording" at bounding box center [396, 699] width 89 height 46
click at [403, 701] on div "stop_circle Stop Recording" at bounding box center [396, 699] width 89 height 46
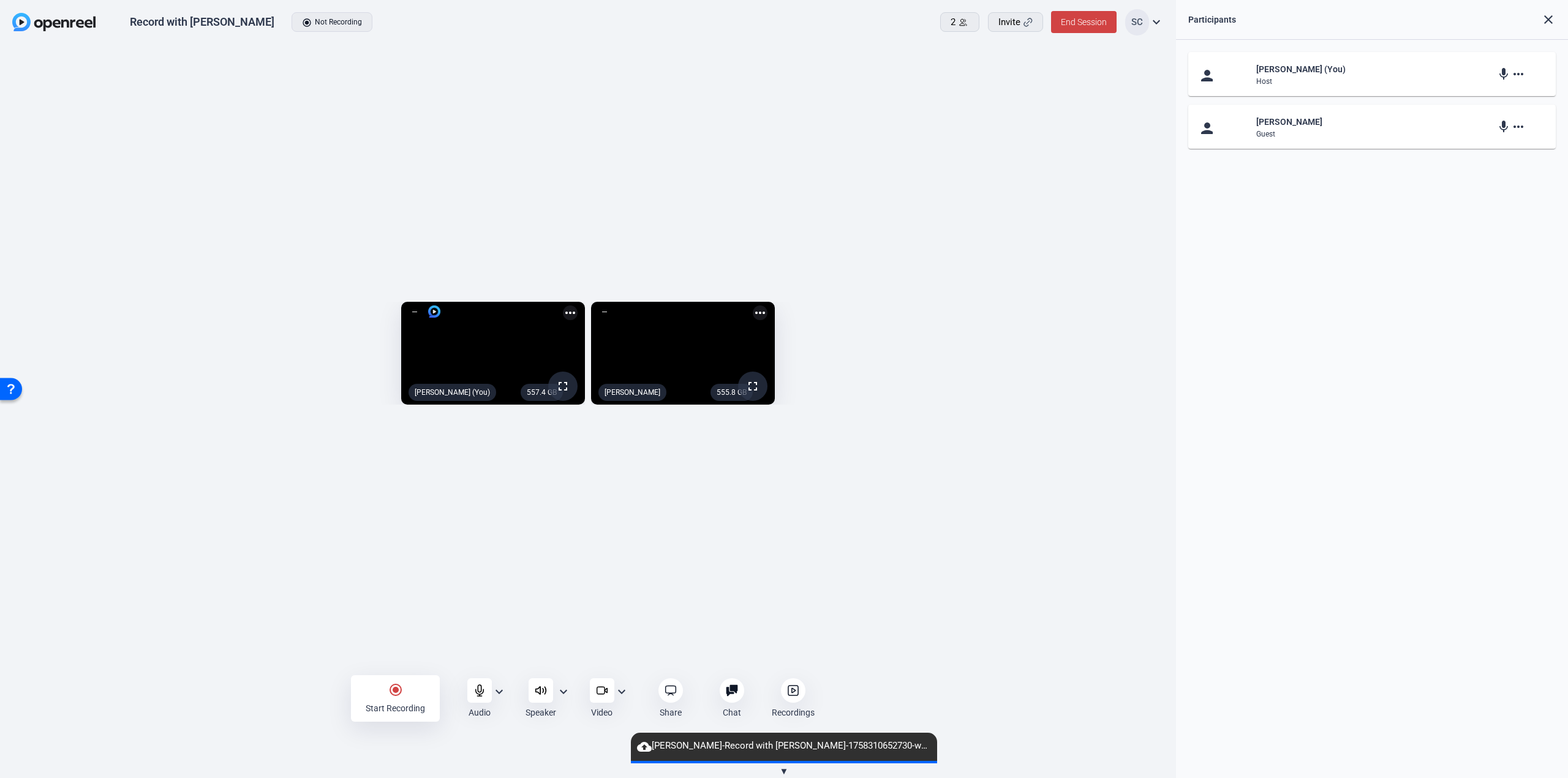
click at [791, 688] on icon at bounding box center [793, 691] width 12 height 12
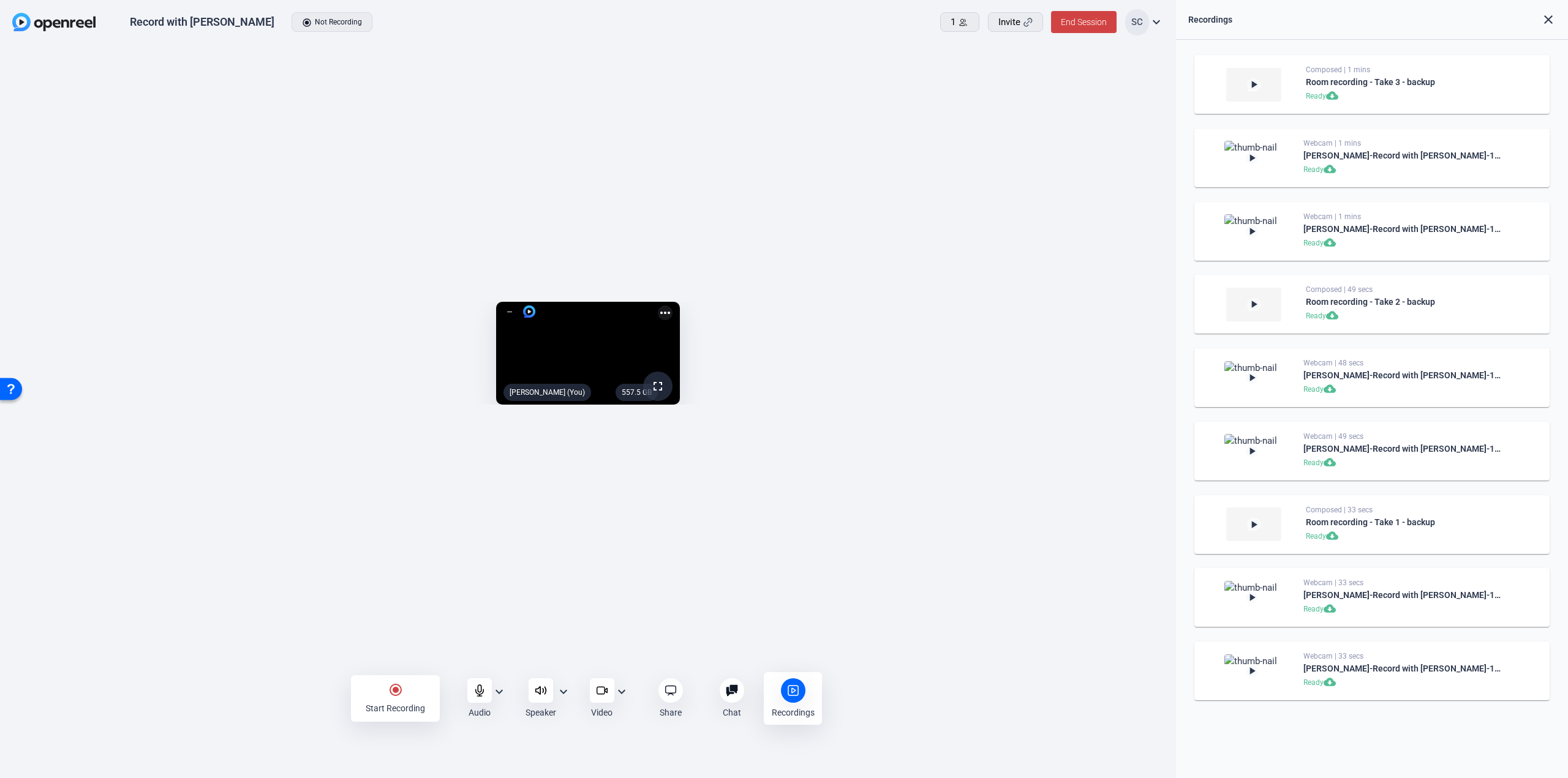
click at [1309, 167] on div "Ready cloud_download" at bounding box center [1404, 170] width 202 height 15
click at [1258, 160] on mat-icon "play_arrow" at bounding box center [1252, 158] width 12 height 12
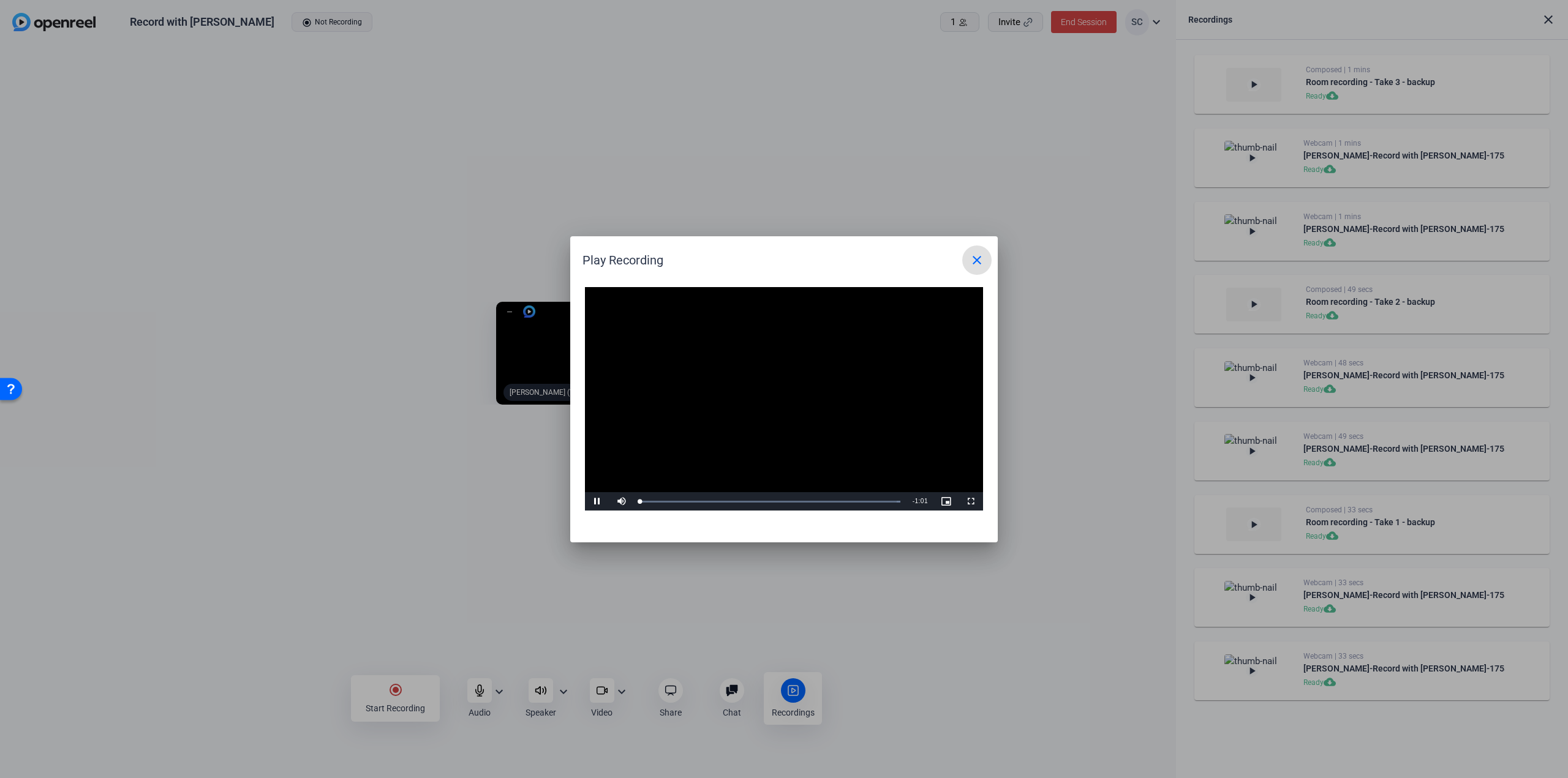
click at [780, 393] on video "Video Player" at bounding box center [784, 399] width 398 height 224
click at [597, 501] on span "Video Player" at bounding box center [597, 501] width 24 height 0
click at [979, 260] on mat-icon "close" at bounding box center [977, 260] width 15 height 15
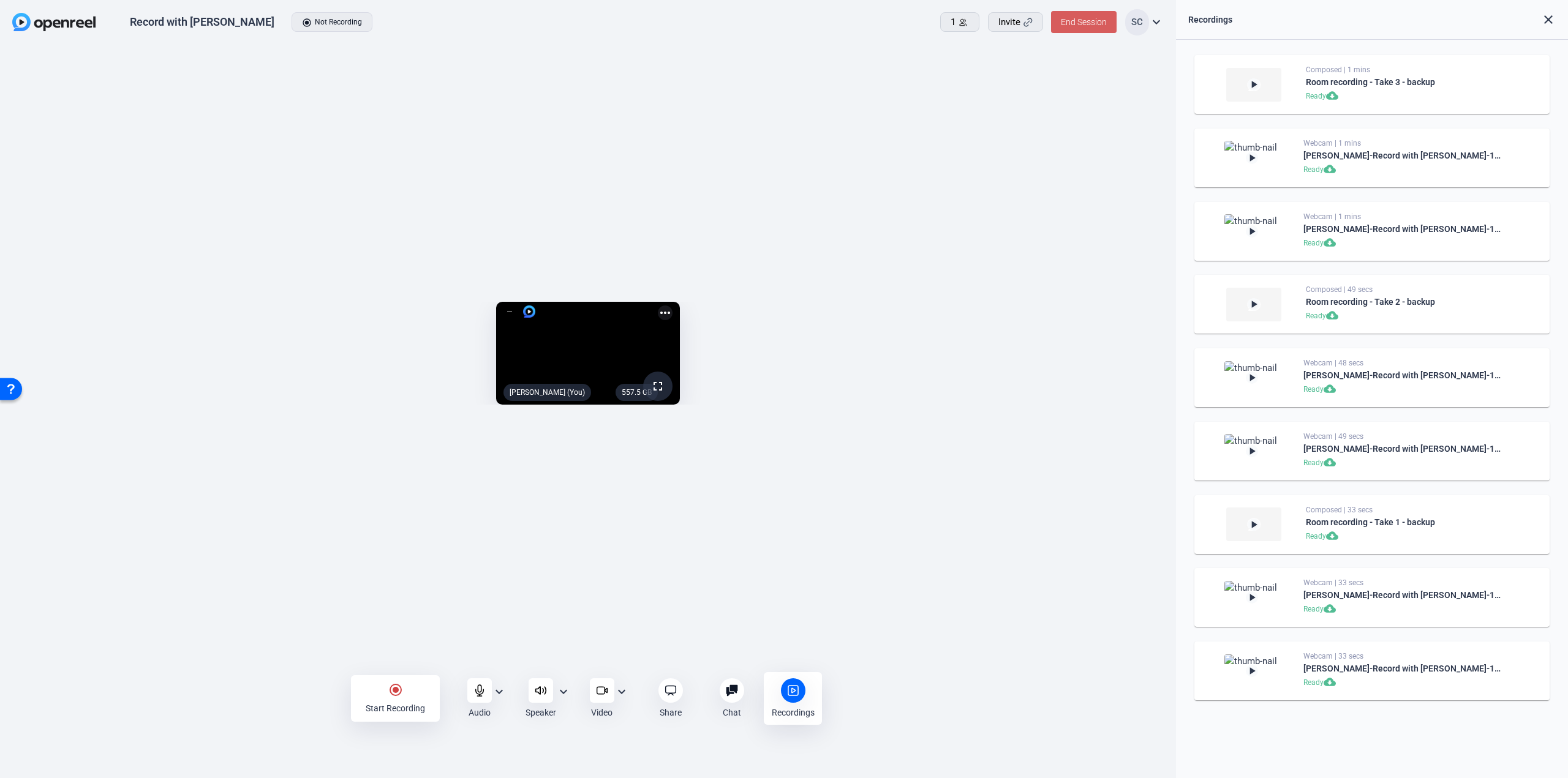
click at [1082, 17] on span at bounding box center [1083, 22] width 66 height 30
click at [1055, 82] on span "End Session For All" at bounding box center [1050, 78] width 72 height 15
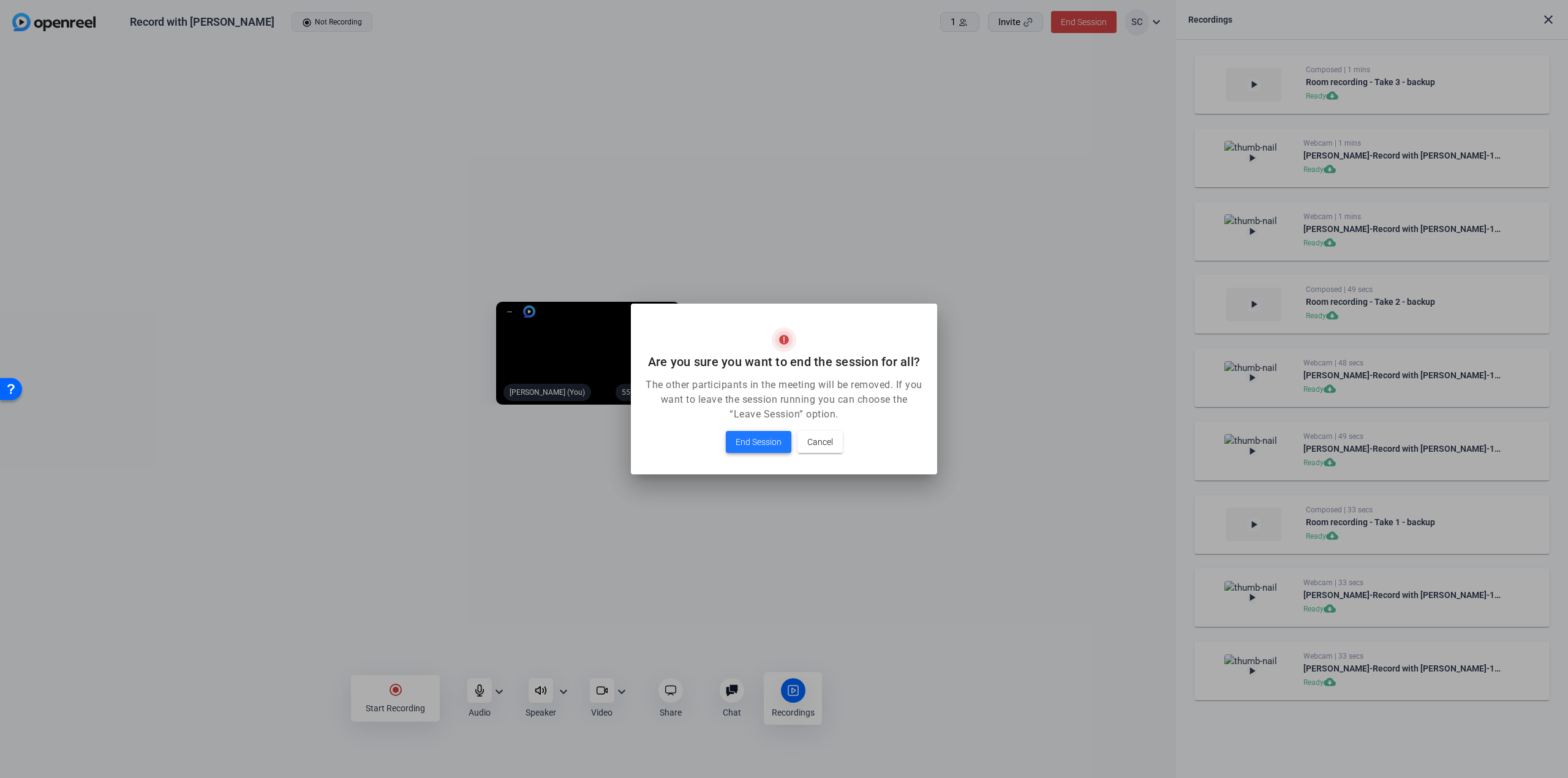
click at [749, 442] on span "End Session" at bounding box center [758, 442] width 46 height 15
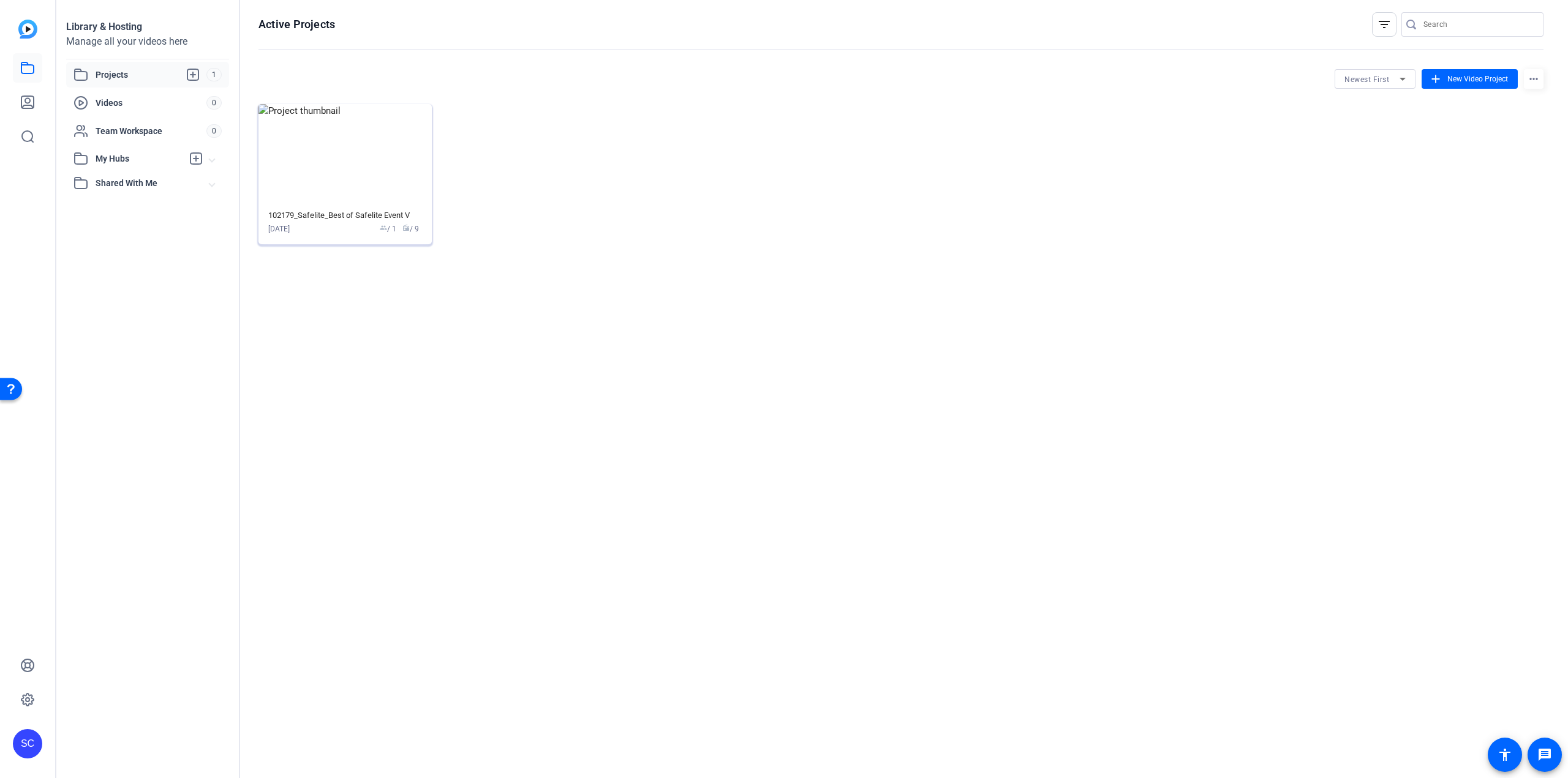
click at [352, 153] on img at bounding box center [345, 154] width 173 height 100
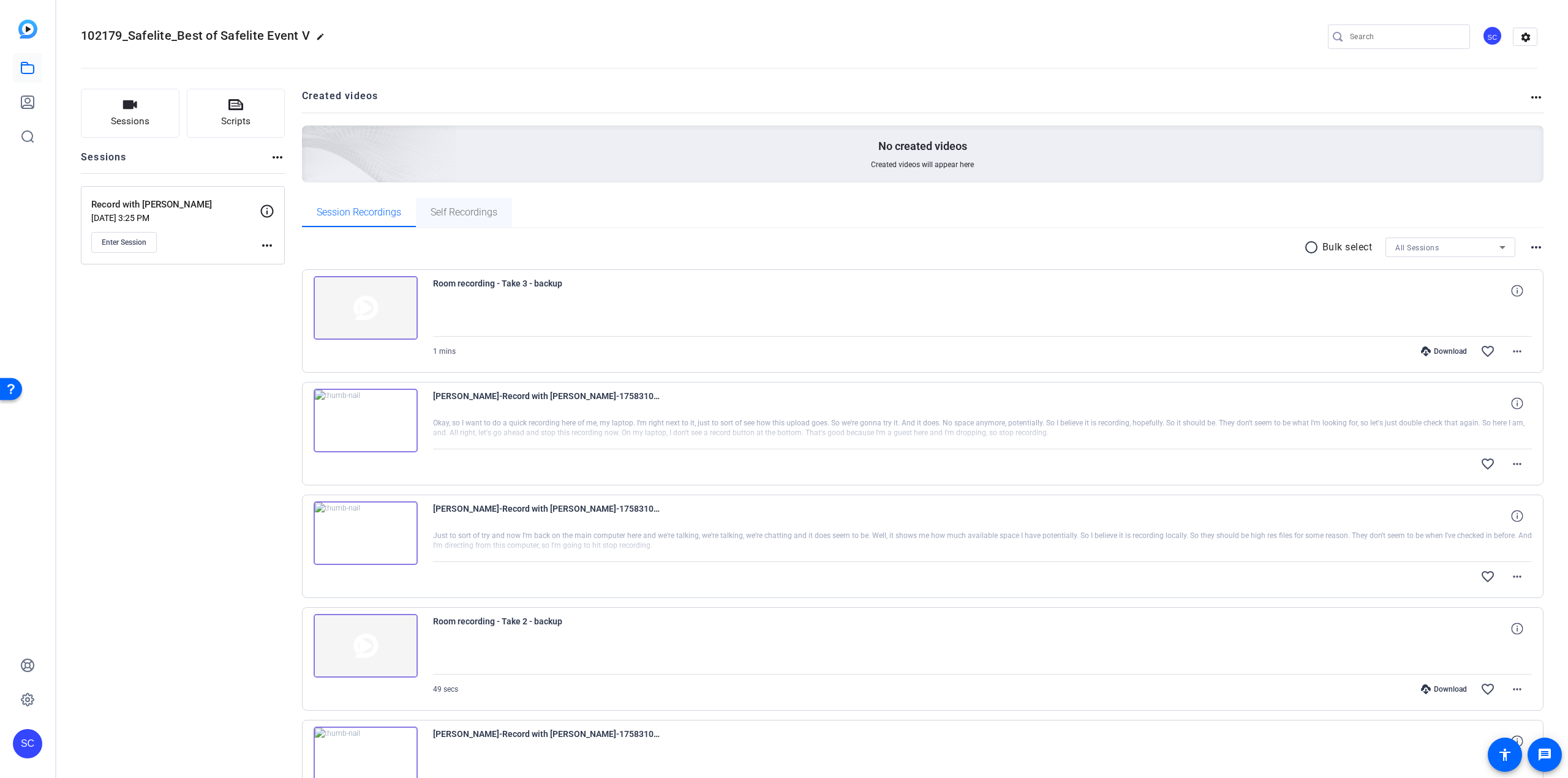
click at [460, 220] on span "Self Recordings" at bounding box center [464, 213] width 66 height 30
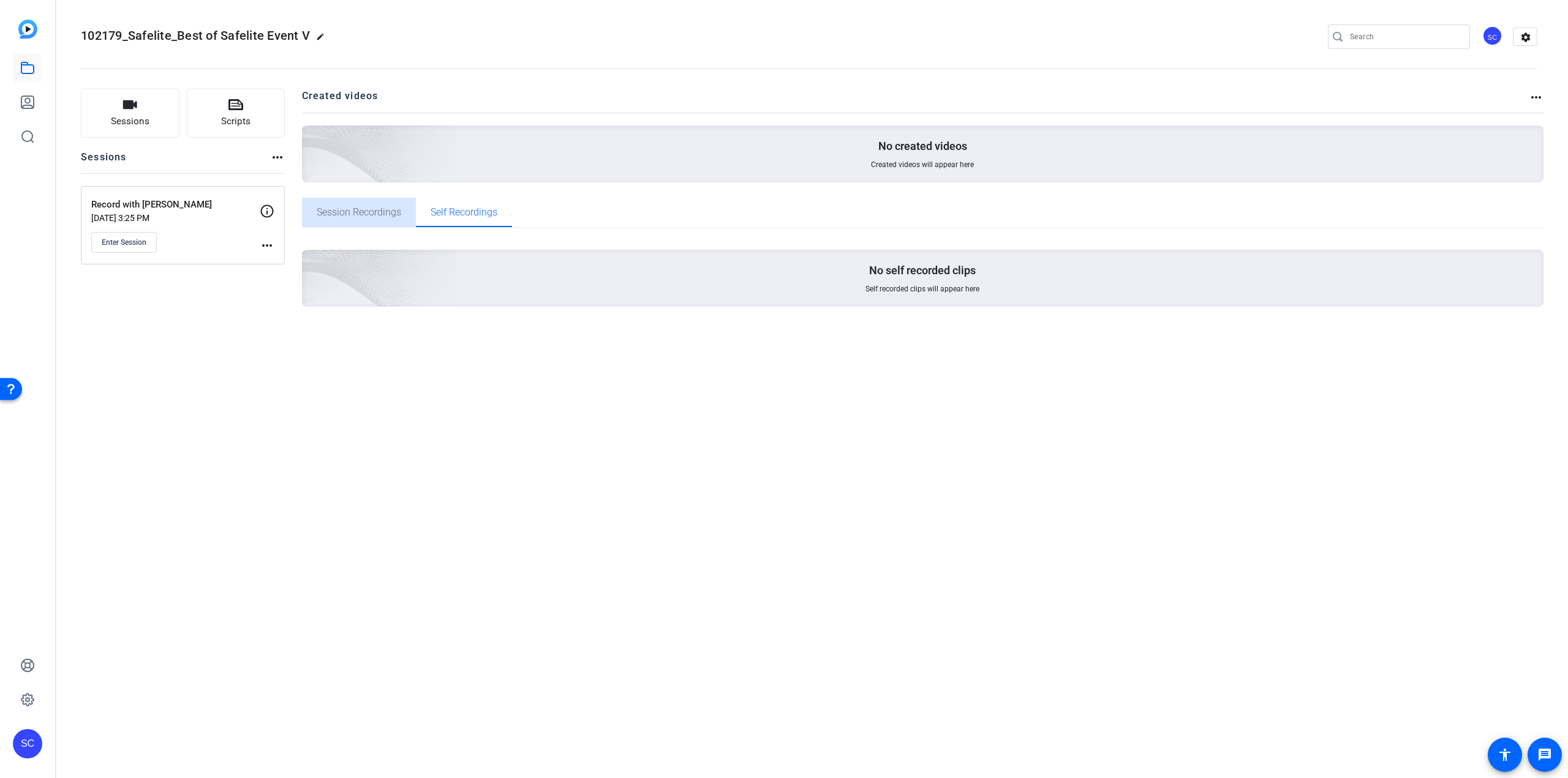
click at [363, 205] on span "Session Recordings" at bounding box center [359, 213] width 85 height 30
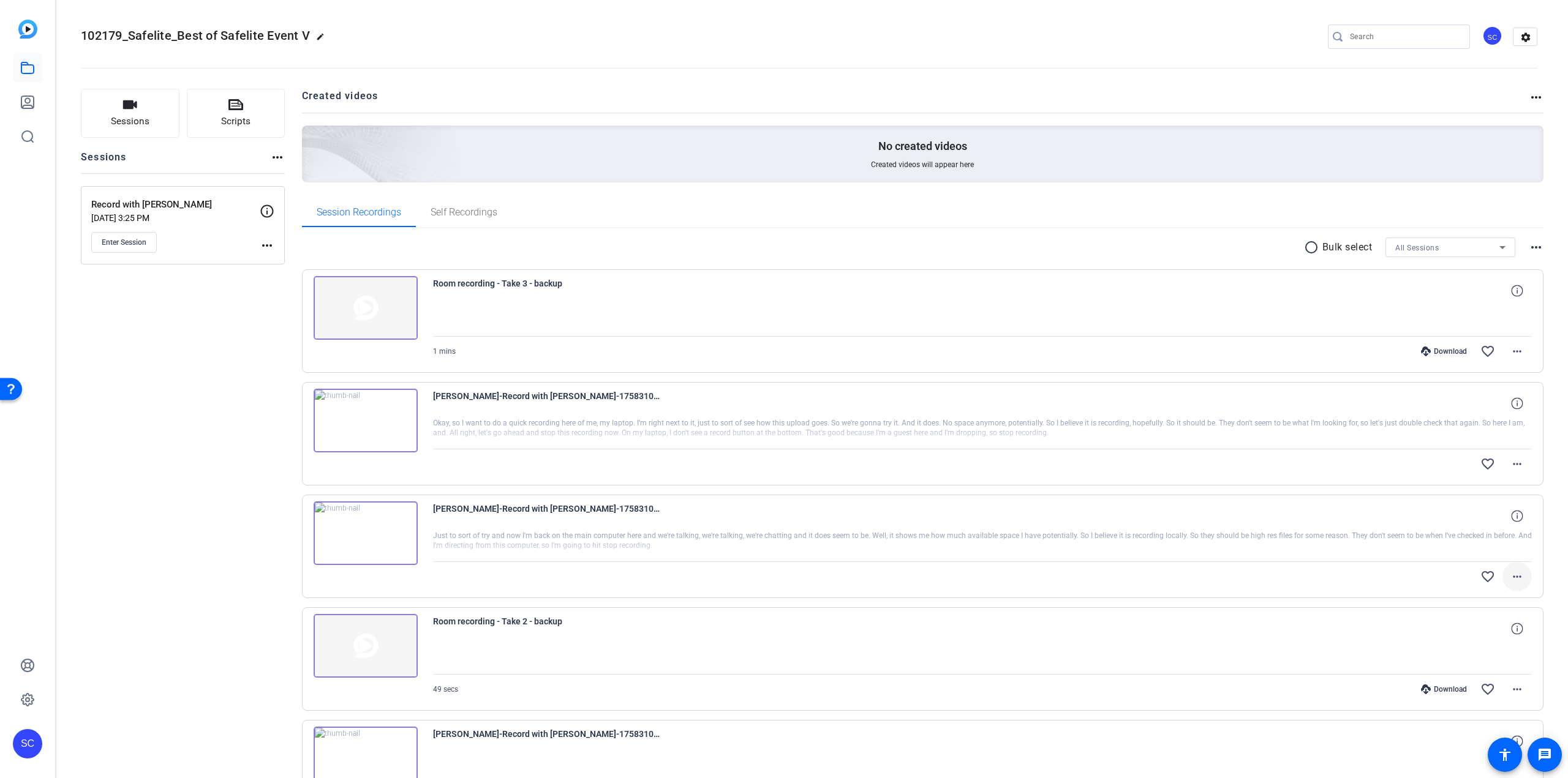
click at [1515, 581] on mat-icon "more_horiz" at bounding box center [1517, 576] width 15 height 15
click at [1472, 606] on span "Download Original" at bounding box center [1480, 602] width 73 height 15
click at [1510, 466] on mat-icon "more_horiz" at bounding box center [1517, 464] width 15 height 15
click at [1495, 489] on span "Download Original" at bounding box center [1480, 490] width 73 height 15
click at [1523, 31] on mat-icon "settings" at bounding box center [1526, 37] width 24 height 18
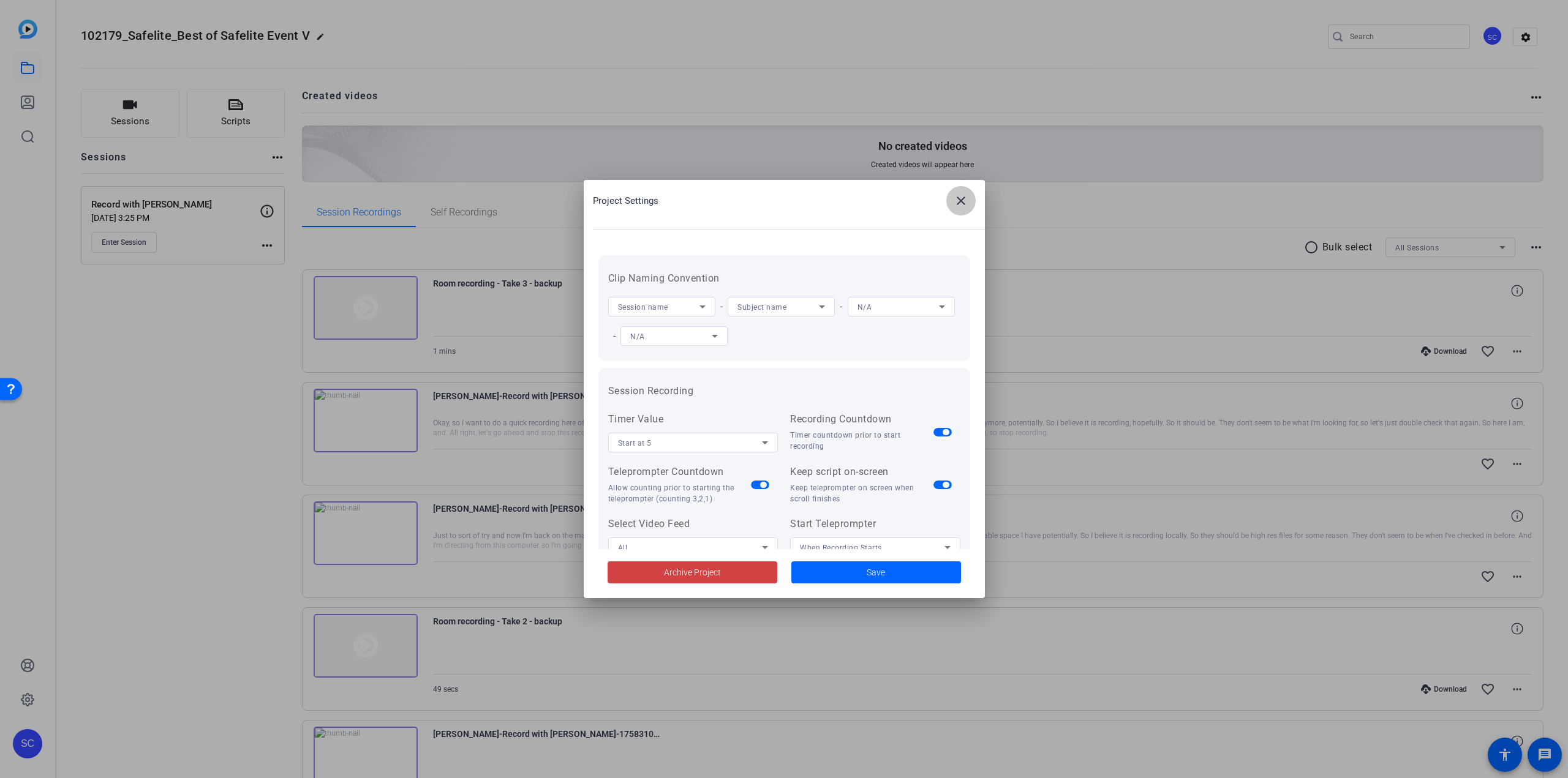
click at [955, 204] on mat-icon "close" at bounding box center [961, 201] width 15 height 15
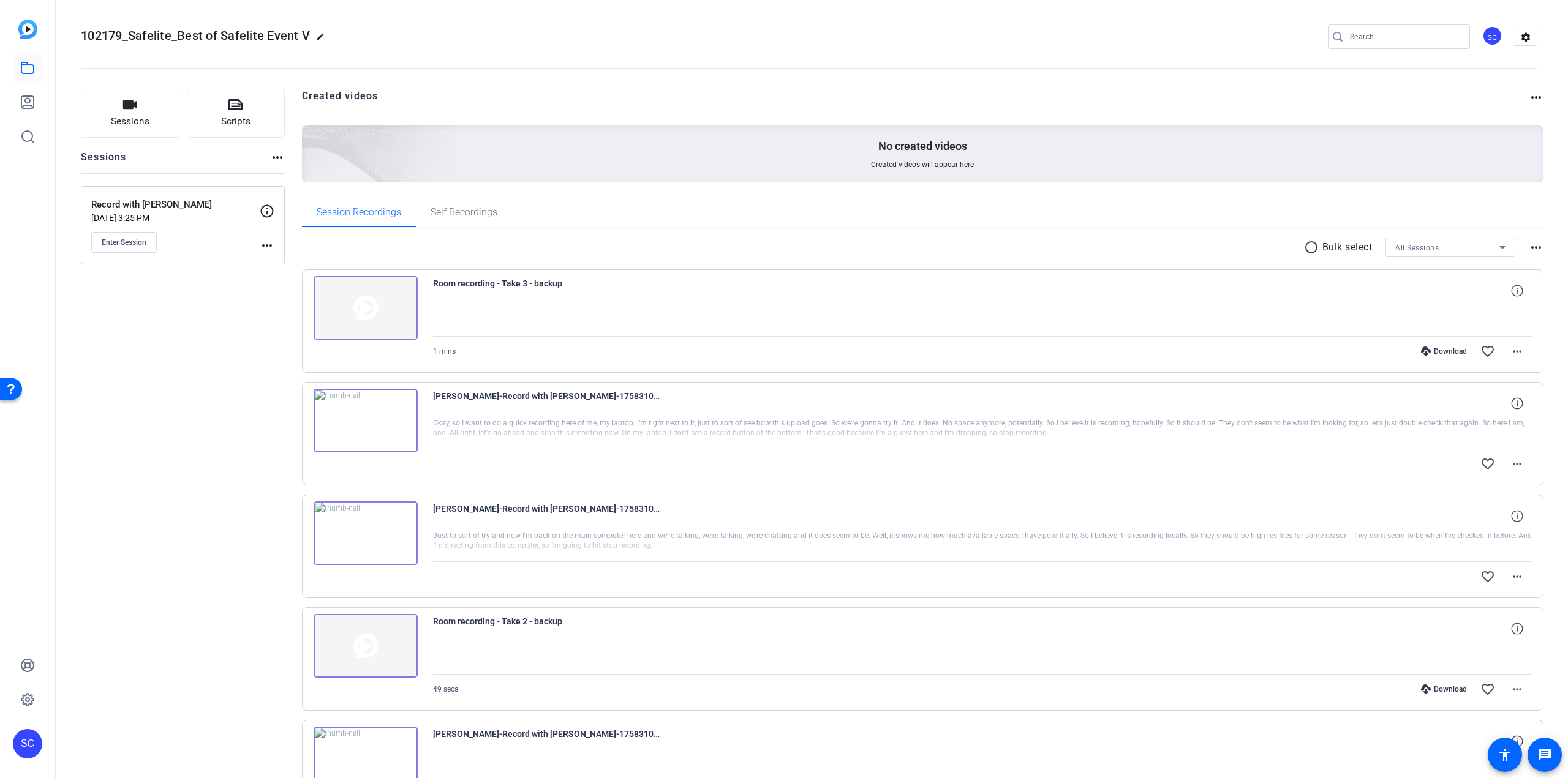
click at [33, 743] on div "SC" at bounding box center [28, 744] width 30 height 30
click at [27, 669] on div at bounding box center [784, 389] width 1568 height 778
click at [27, 668] on icon at bounding box center [28, 665] width 12 height 12
click at [1512, 352] on mat-icon "more_horiz" at bounding box center [1517, 351] width 15 height 15
click at [1515, 354] on div at bounding box center [784, 389] width 1568 height 778
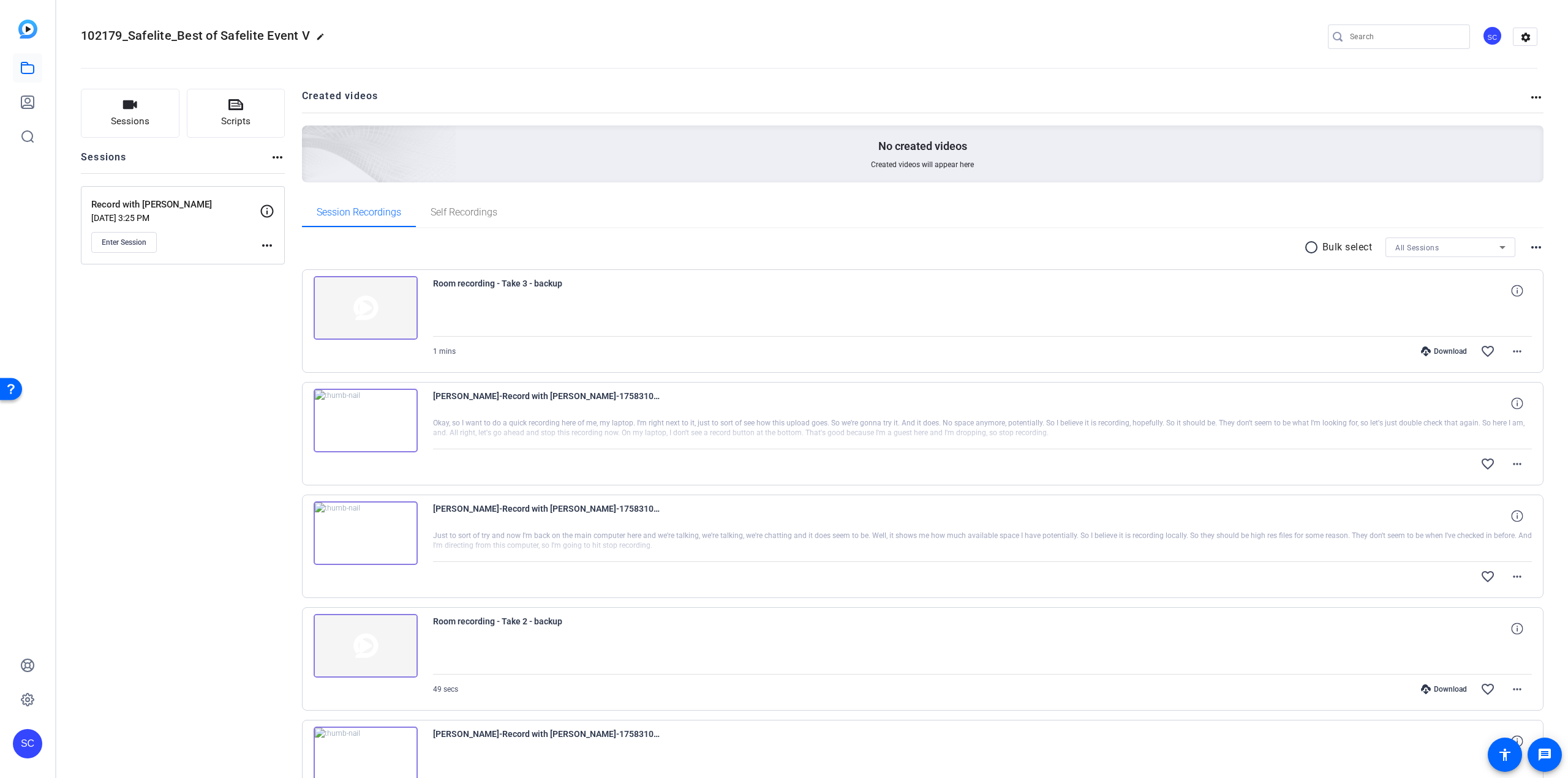
click at [1417, 247] on span "All Sessions" at bounding box center [1418, 248] width 44 height 9
click at [1417, 247] on div at bounding box center [784, 389] width 1568 height 778
click at [1469, 249] on div "All Sessions" at bounding box center [1447, 248] width 104 height 16
click at [1433, 288] on span "Record with [PERSON_NAME]" at bounding box center [1440, 291] width 101 height 15
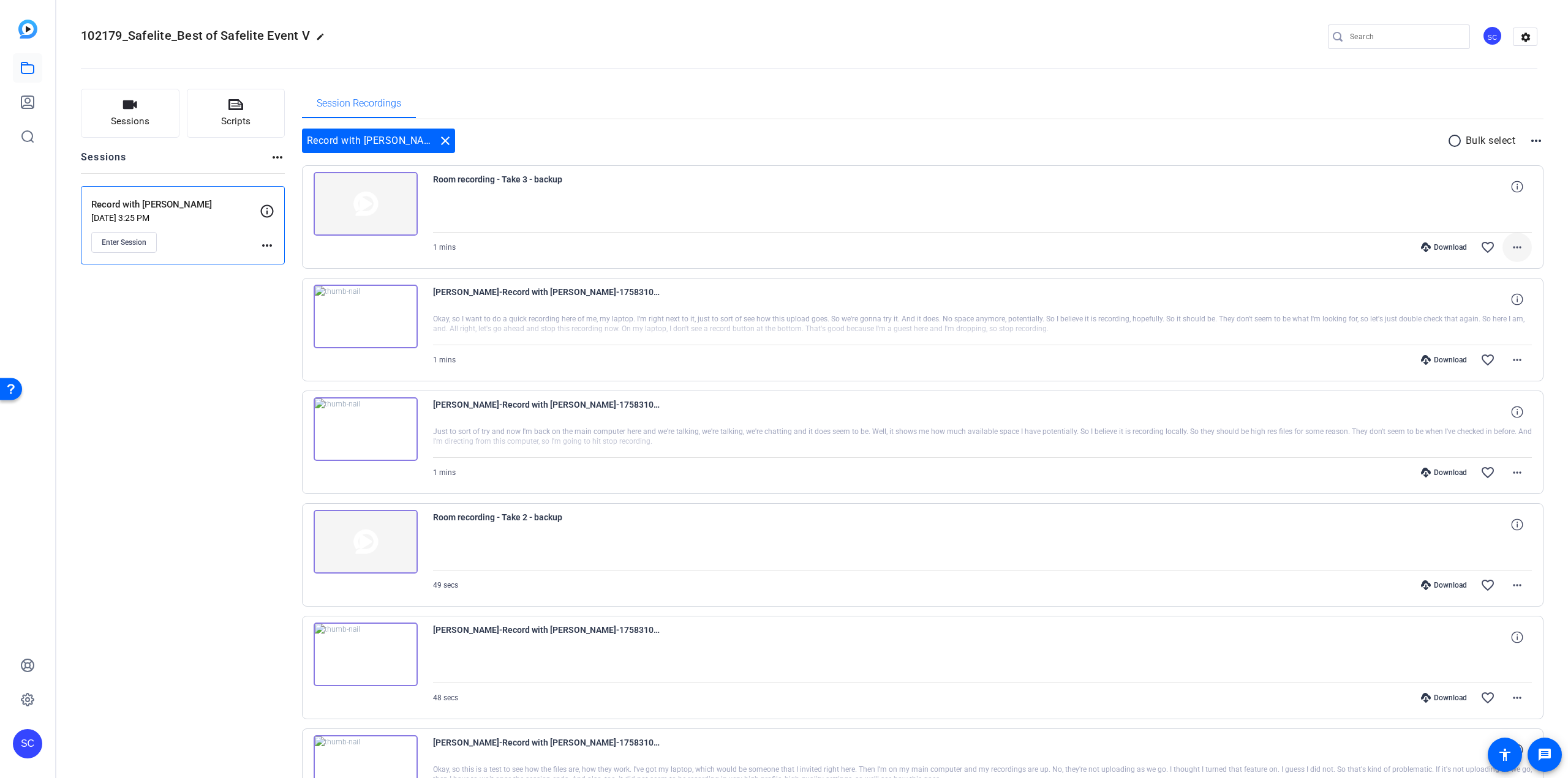
click at [1511, 251] on mat-icon "more_horiz" at bounding box center [1517, 247] width 15 height 15
click at [1511, 251] on div at bounding box center [784, 389] width 1568 height 778
click at [1512, 360] on mat-icon "more_horiz" at bounding box center [1517, 360] width 15 height 15
click at [1468, 448] on span "Play MP4 (HQ)" at bounding box center [1480, 447] width 73 height 15
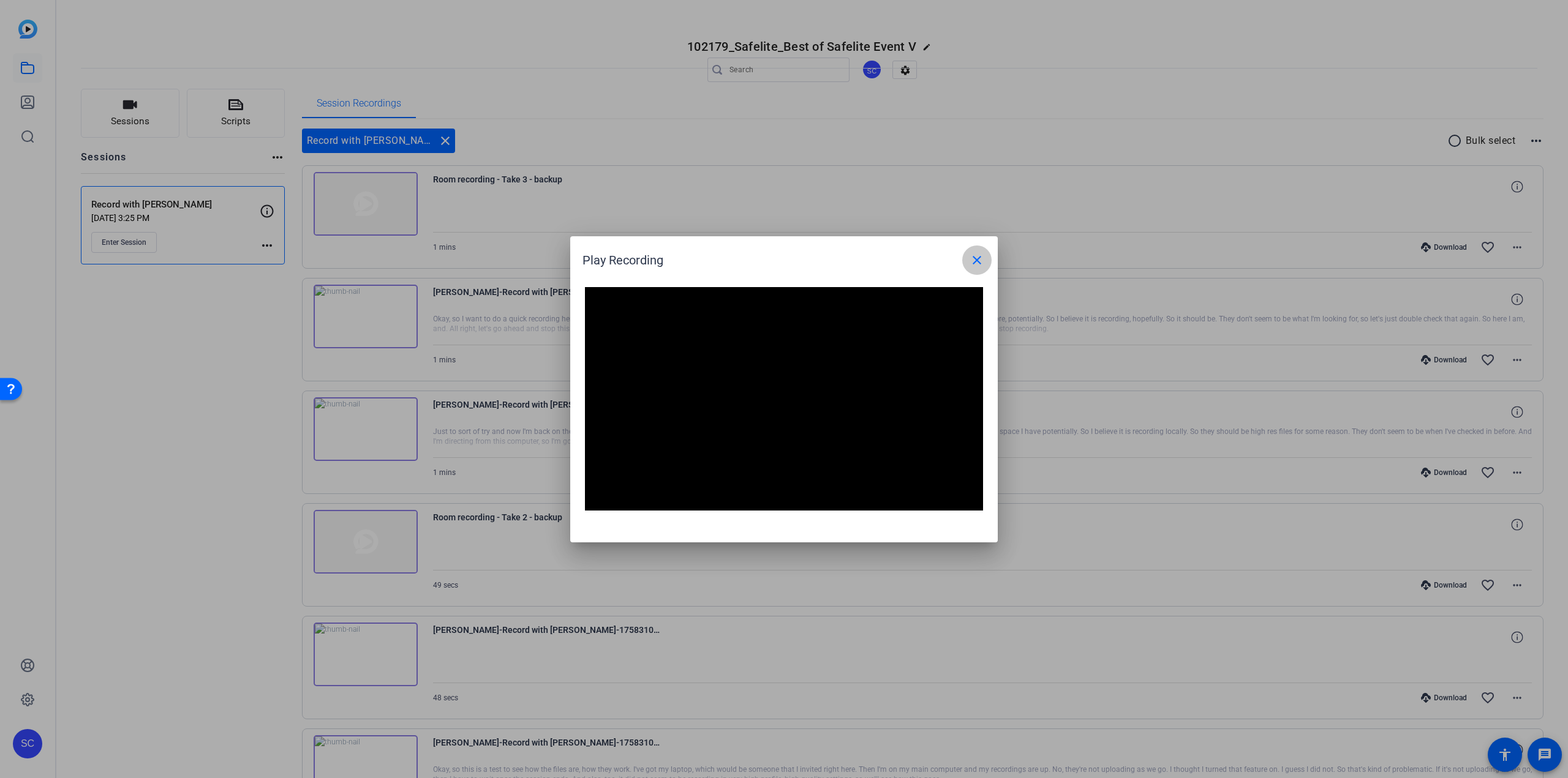
click at [981, 261] on mat-icon "close" at bounding box center [977, 260] width 15 height 15
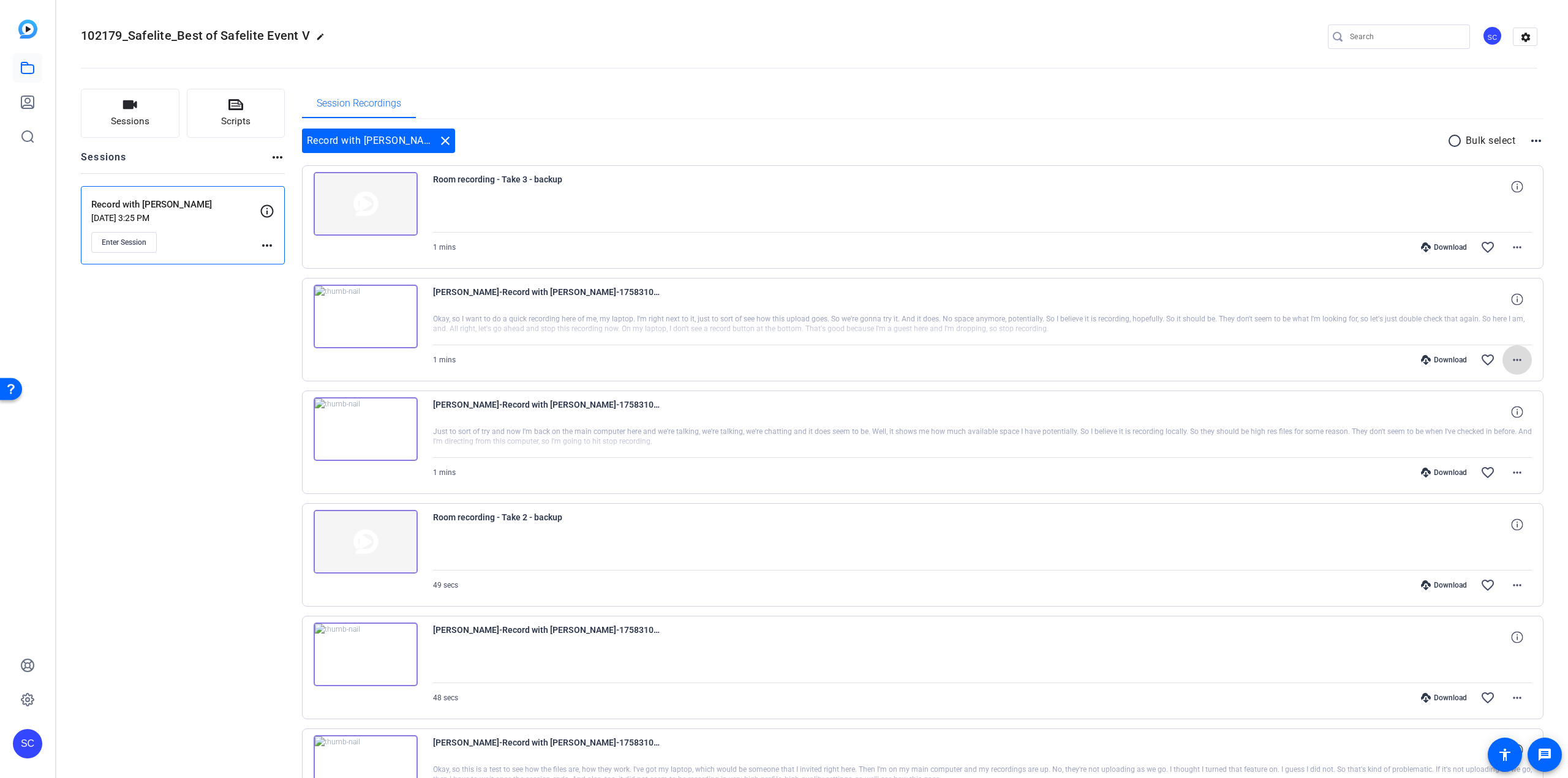
click at [1510, 361] on mat-icon "more_horiz" at bounding box center [1517, 360] width 15 height 15
click at [1480, 416] on span "Download MP4" at bounding box center [1480, 416] width 73 height 15
click at [1514, 468] on mat-icon "more_horiz" at bounding box center [1517, 472] width 15 height 15
click at [1482, 530] on span "Download MP4" at bounding box center [1480, 529] width 73 height 15
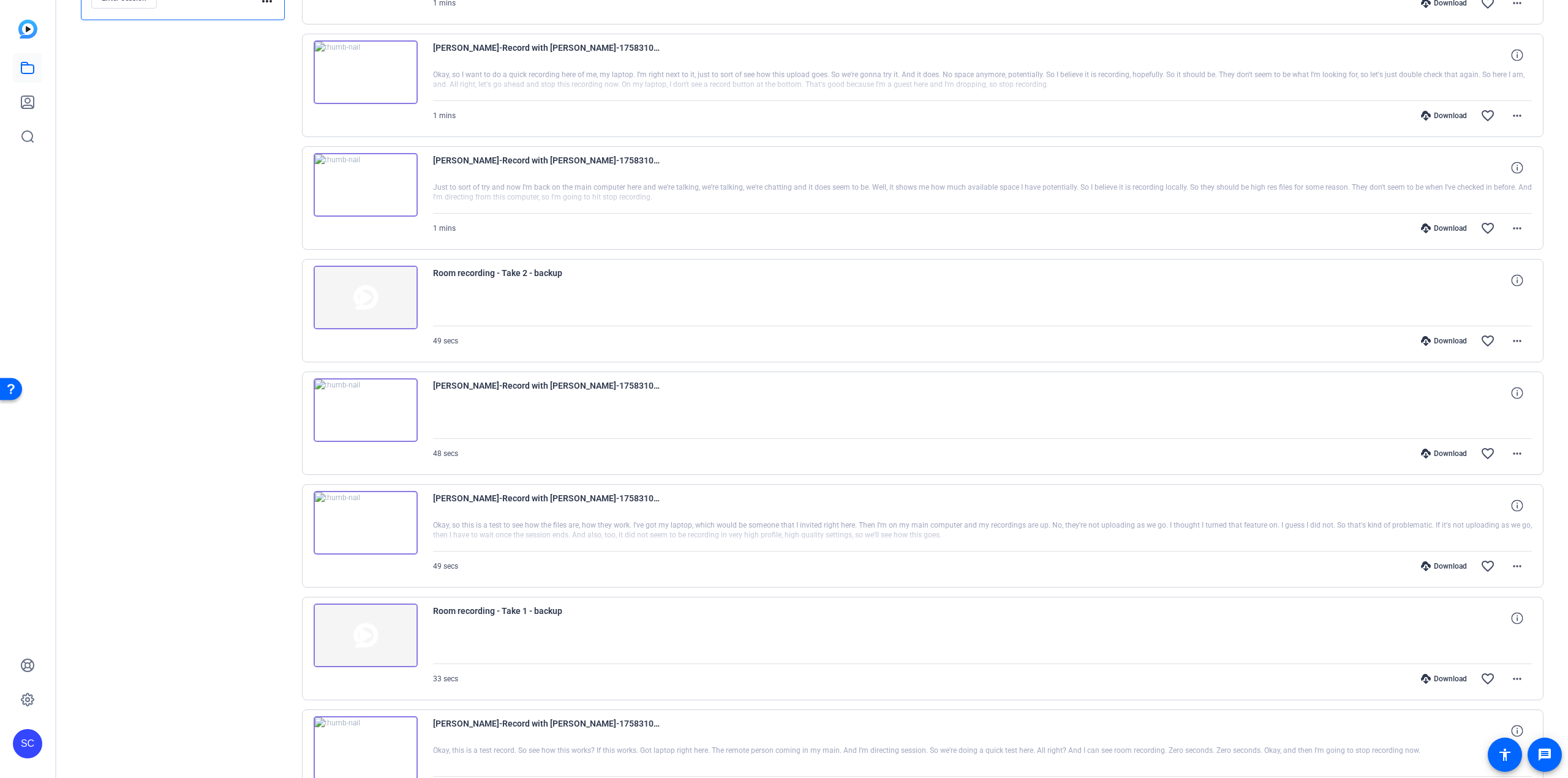
scroll to position [245, 0]
click at [1510, 565] on mat-icon "more_horiz" at bounding box center [1517, 566] width 15 height 15
click at [1509, 450] on div at bounding box center [784, 389] width 1568 height 778
click at [1515, 455] on mat-icon "more_horiz" at bounding box center [1517, 453] width 15 height 15
click at [1515, 455] on div at bounding box center [784, 389] width 1568 height 778
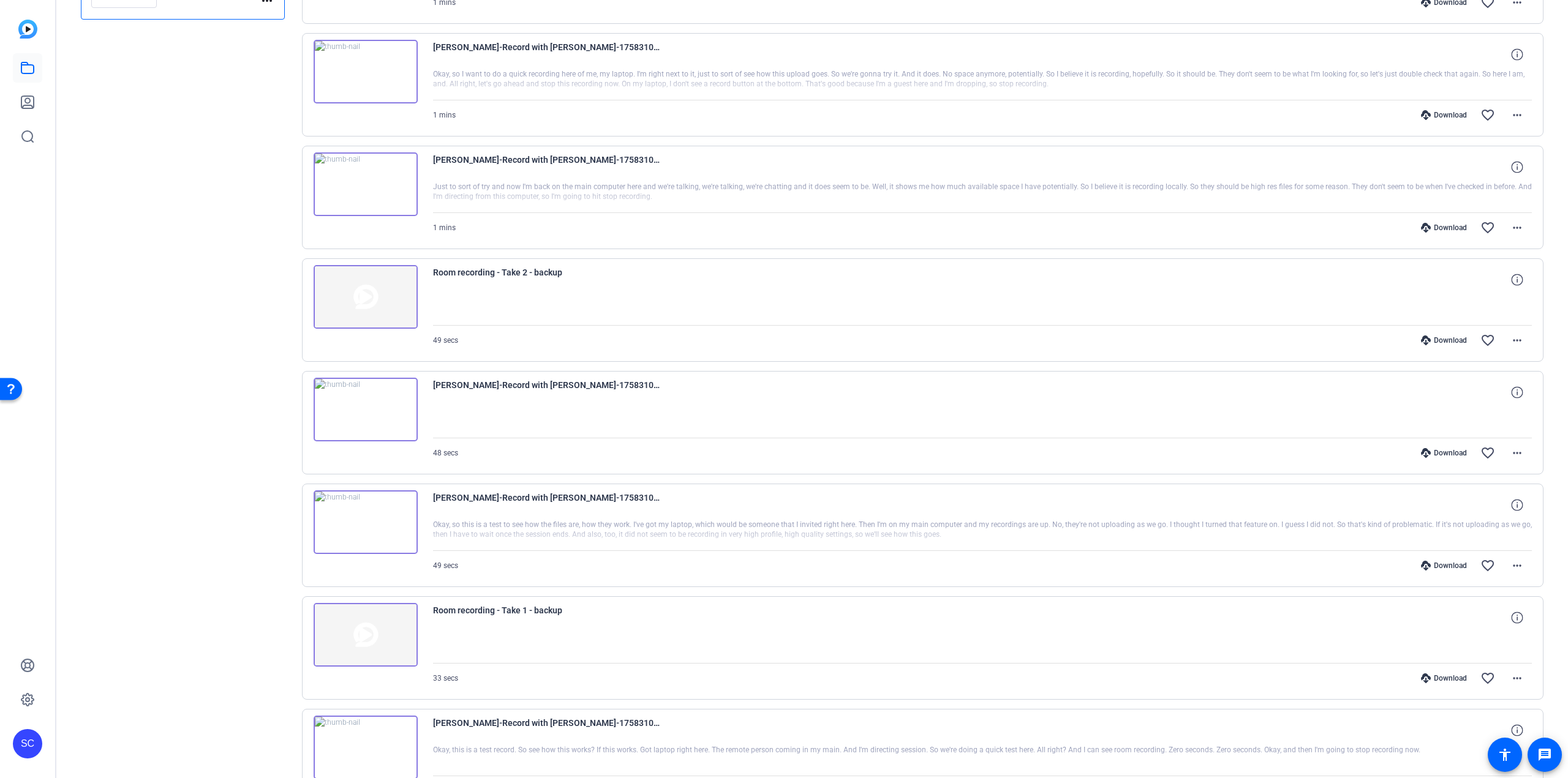
scroll to position [0, 0]
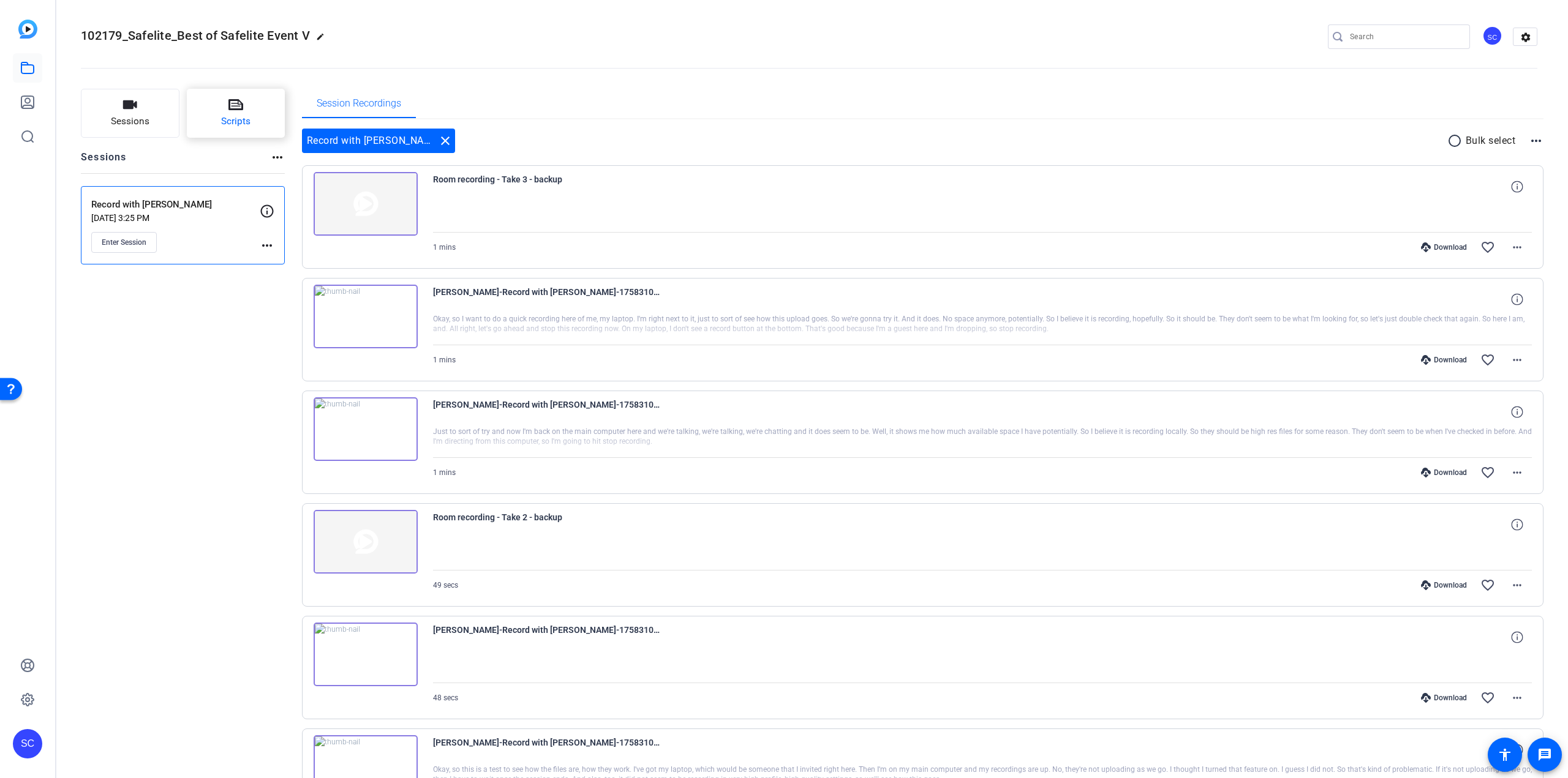
click at [236, 115] on span "Scripts" at bounding box center [236, 121] width 30 height 14
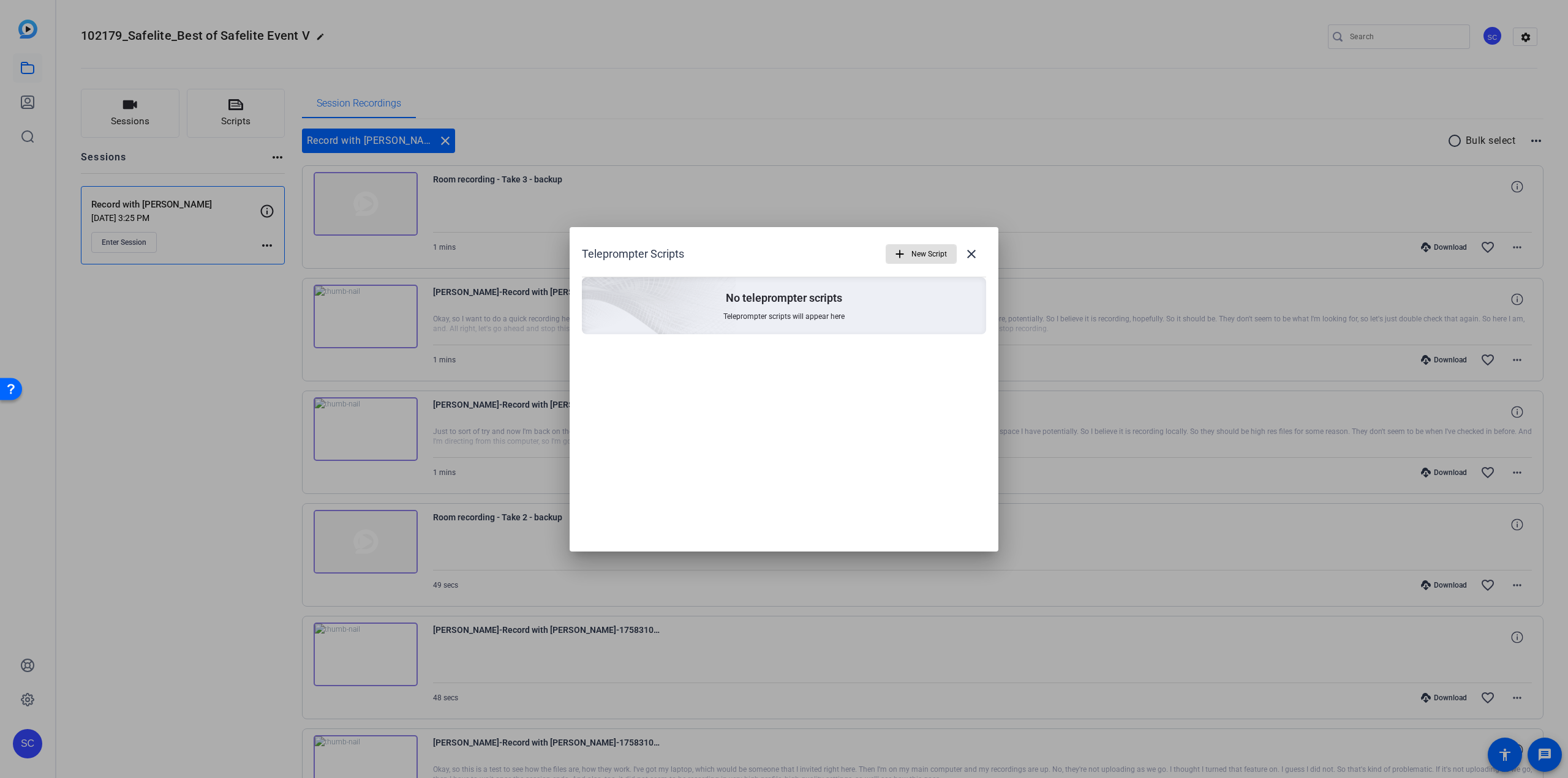
click at [925, 253] on span "New Script" at bounding box center [929, 254] width 36 height 24
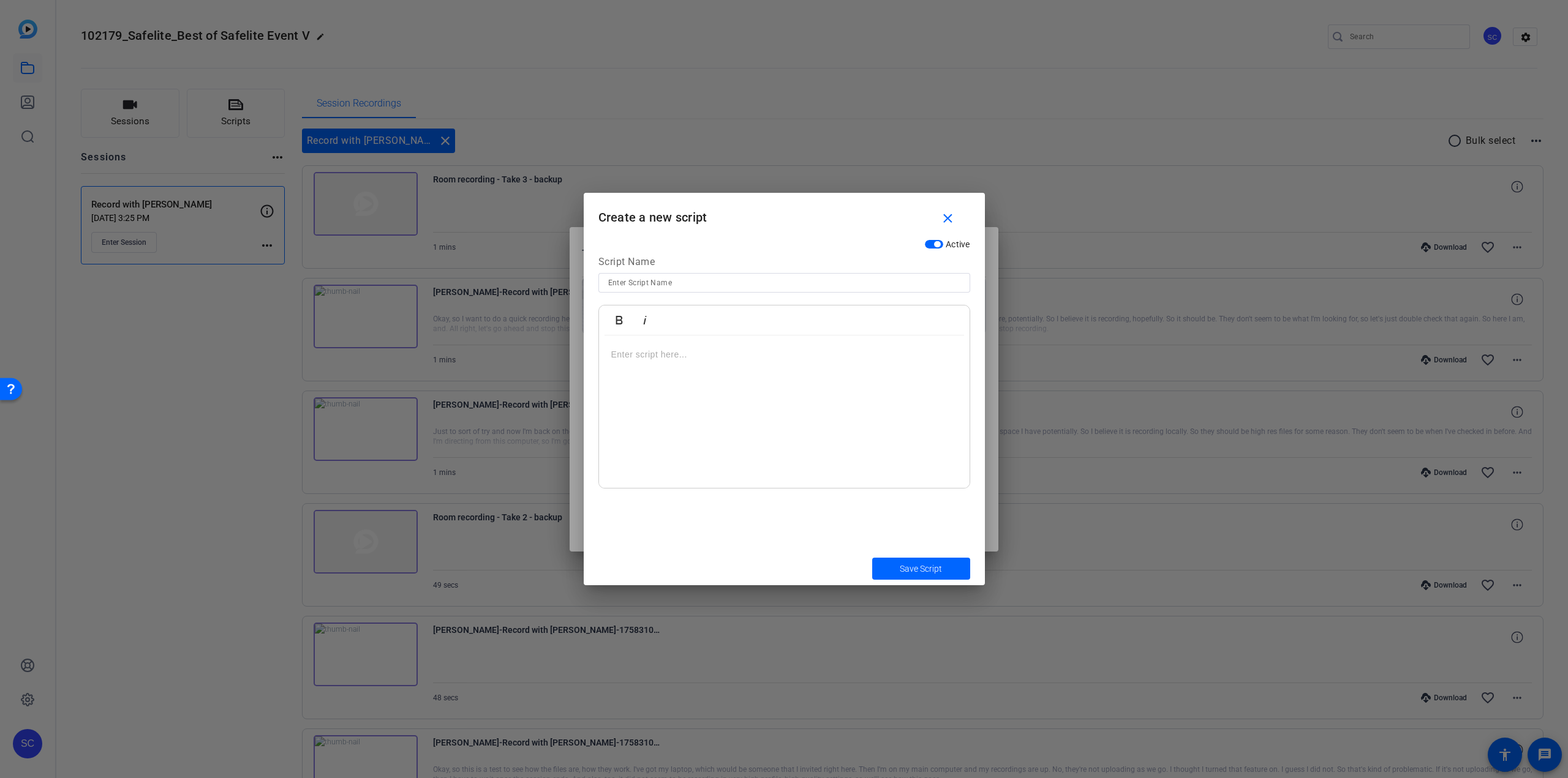
click at [658, 286] on input at bounding box center [784, 283] width 352 height 15
type input "Test"
click at [688, 349] on p at bounding box center [784, 354] width 346 height 13
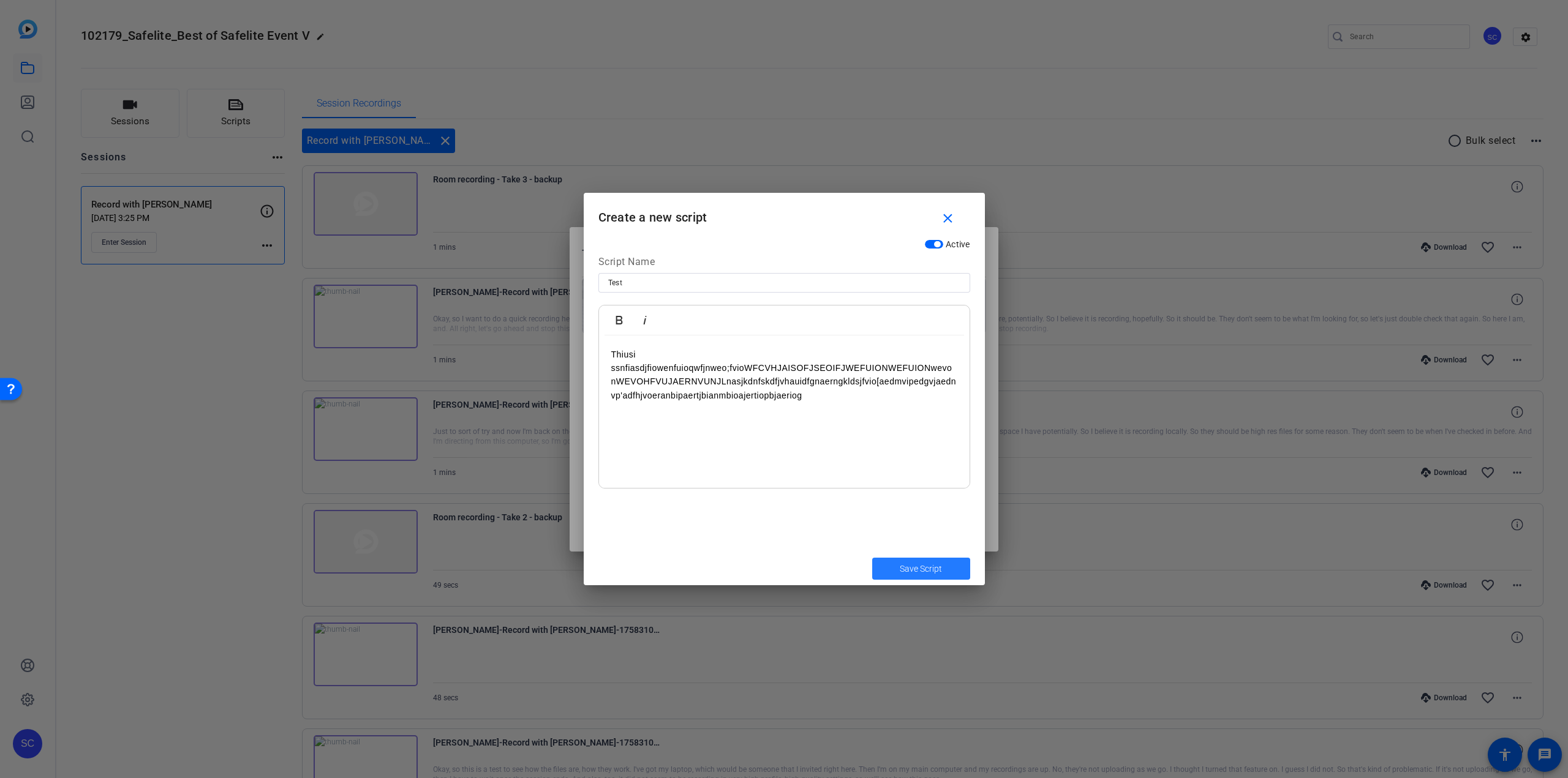
click at [928, 574] on span "Save Script" at bounding box center [921, 569] width 42 height 13
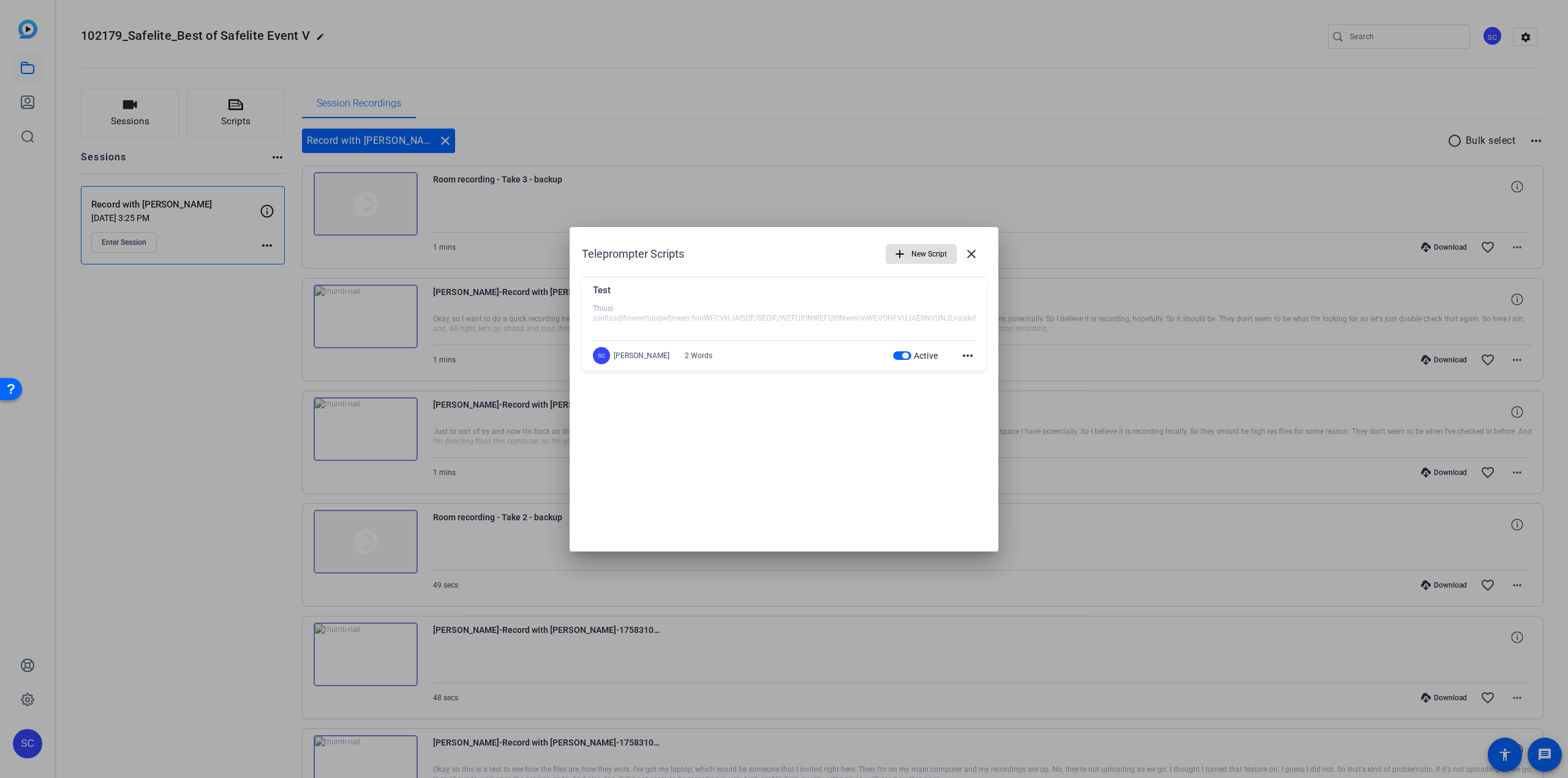
click at [967, 361] on mat-icon "more_horiz" at bounding box center [968, 355] width 15 height 15
click at [938, 421] on div at bounding box center [784, 389] width 1568 height 778
click at [976, 251] on mat-icon "close" at bounding box center [971, 254] width 15 height 15
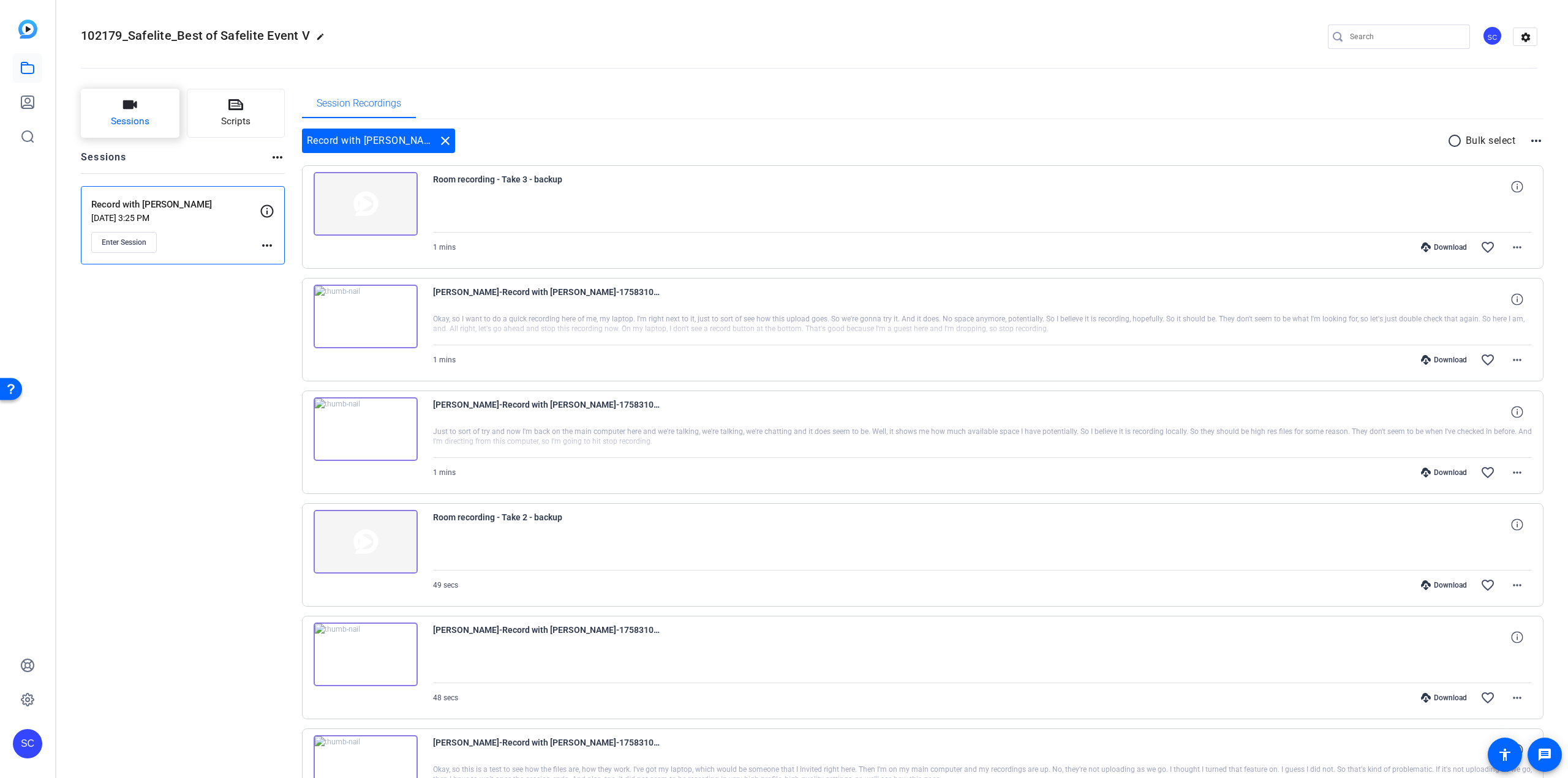
click at [124, 114] on span "Sessions" at bounding box center [130, 121] width 38 height 14
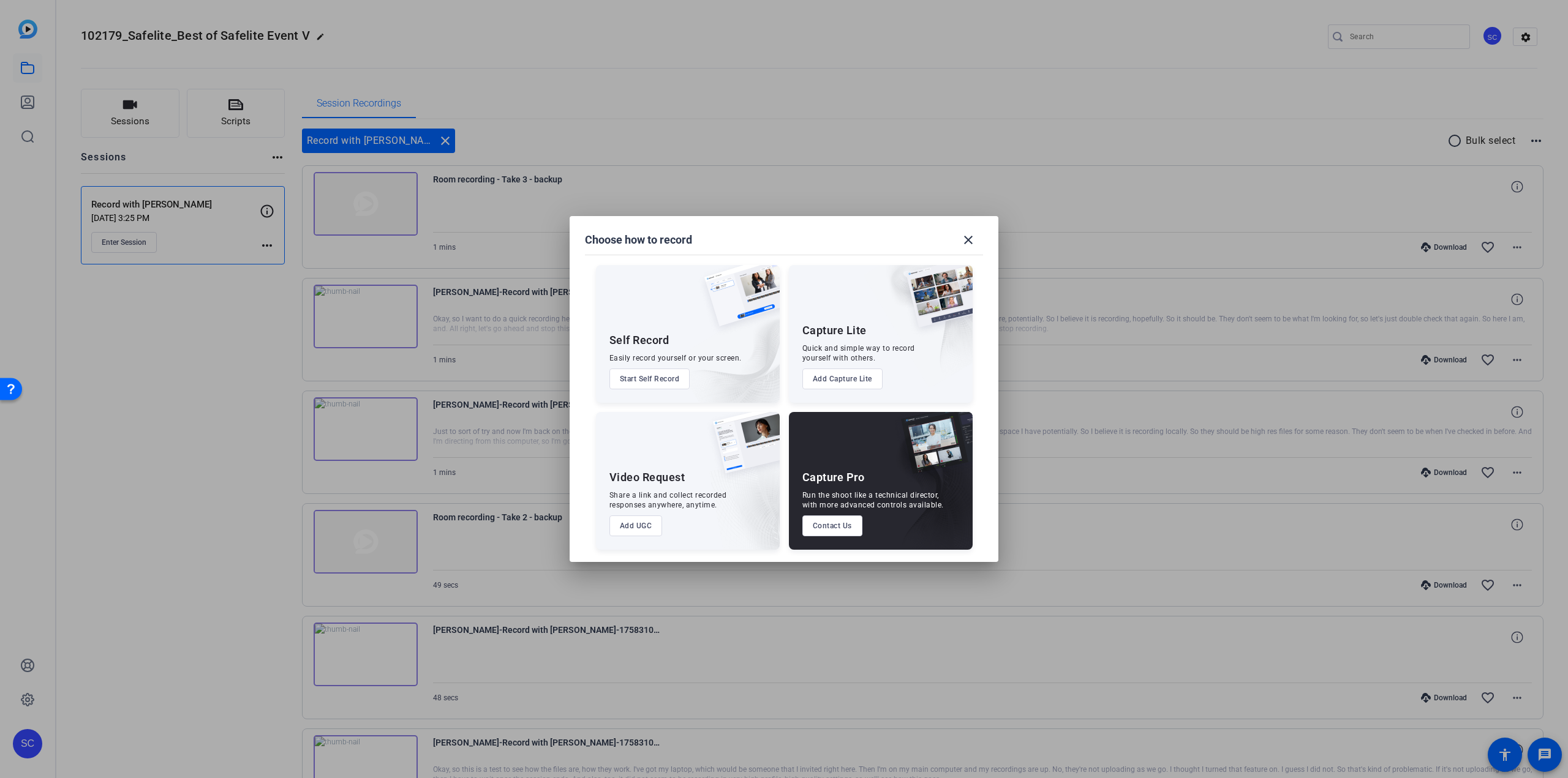
click at [634, 381] on button "Start Self Record" at bounding box center [650, 379] width 81 height 21
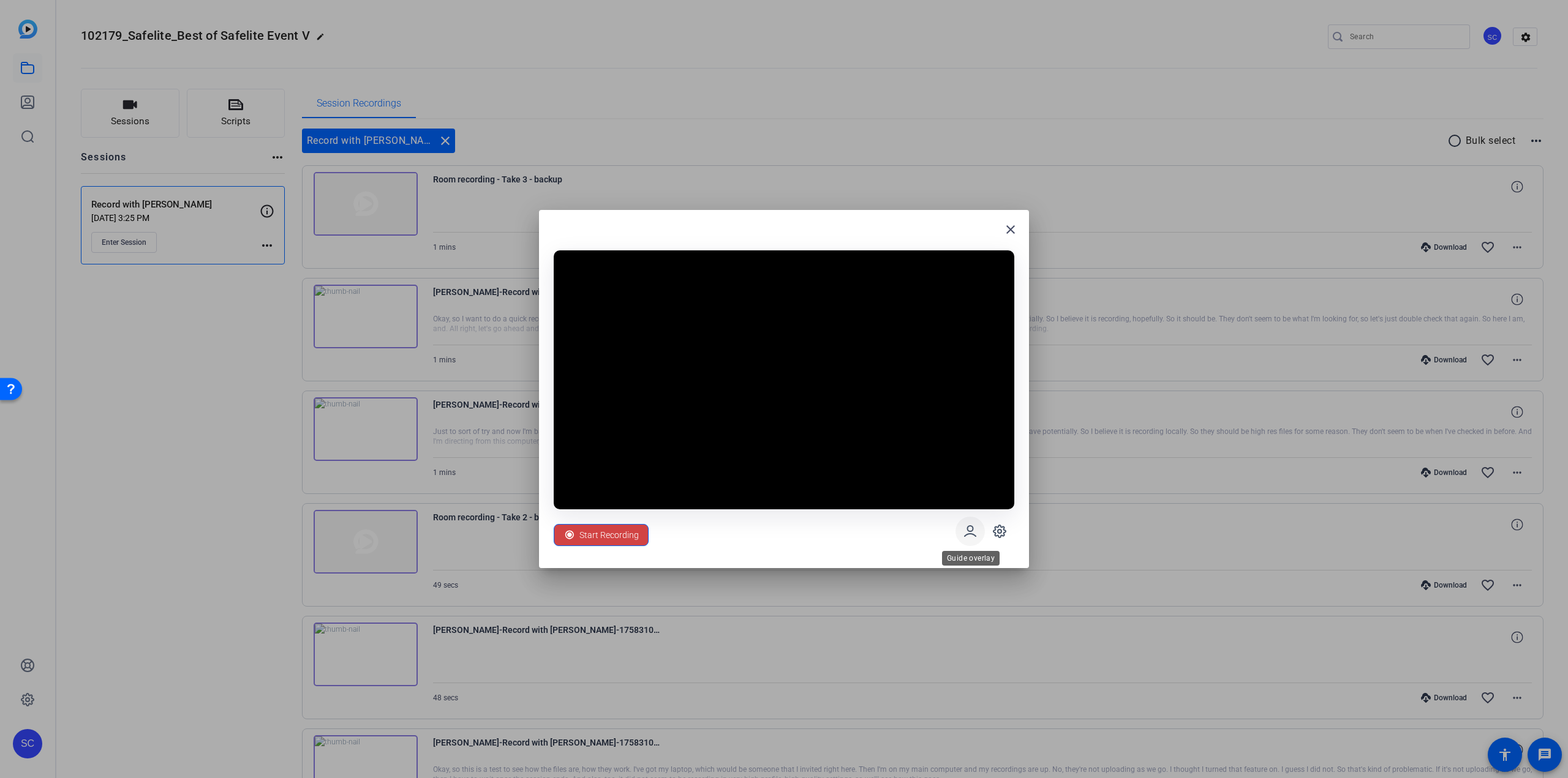
click at [971, 536] on icon at bounding box center [970, 531] width 15 height 15
click at [971, 534] on icon at bounding box center [970, 531] width 15 height 15
click at [1005, 530] on icon at bounding box center [1000, 532] width 12 height 12
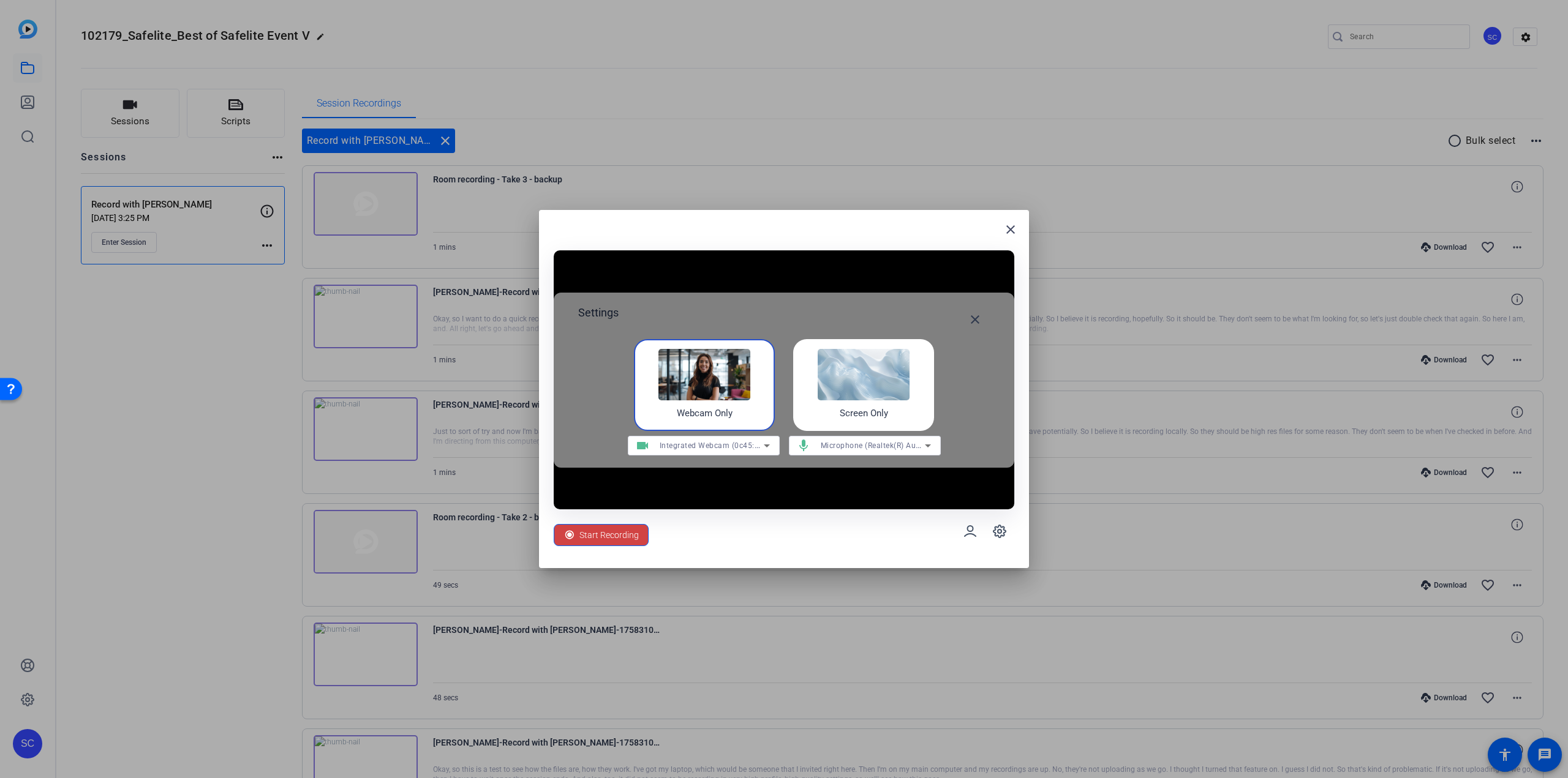
click at [694, 382] on img at bounding box center [704, 375] width 92 height 52
click at [708, 441] on div "Integrated Webcam (0c45:6a15)" at bounding box center [711, 445] width 104 height 16
click at [705, 444] on div at bounding box center [784, 389] width 1568 height 778
click at [711, 451] on div "Integrated Webcam (0c45:6a15)" at bounding box center [711, 445] width 104 height 16
click at [706, 472] on span "Integrated Webcam (0c45:6a15)" at bounding box center [694, 470] width 114 height 15
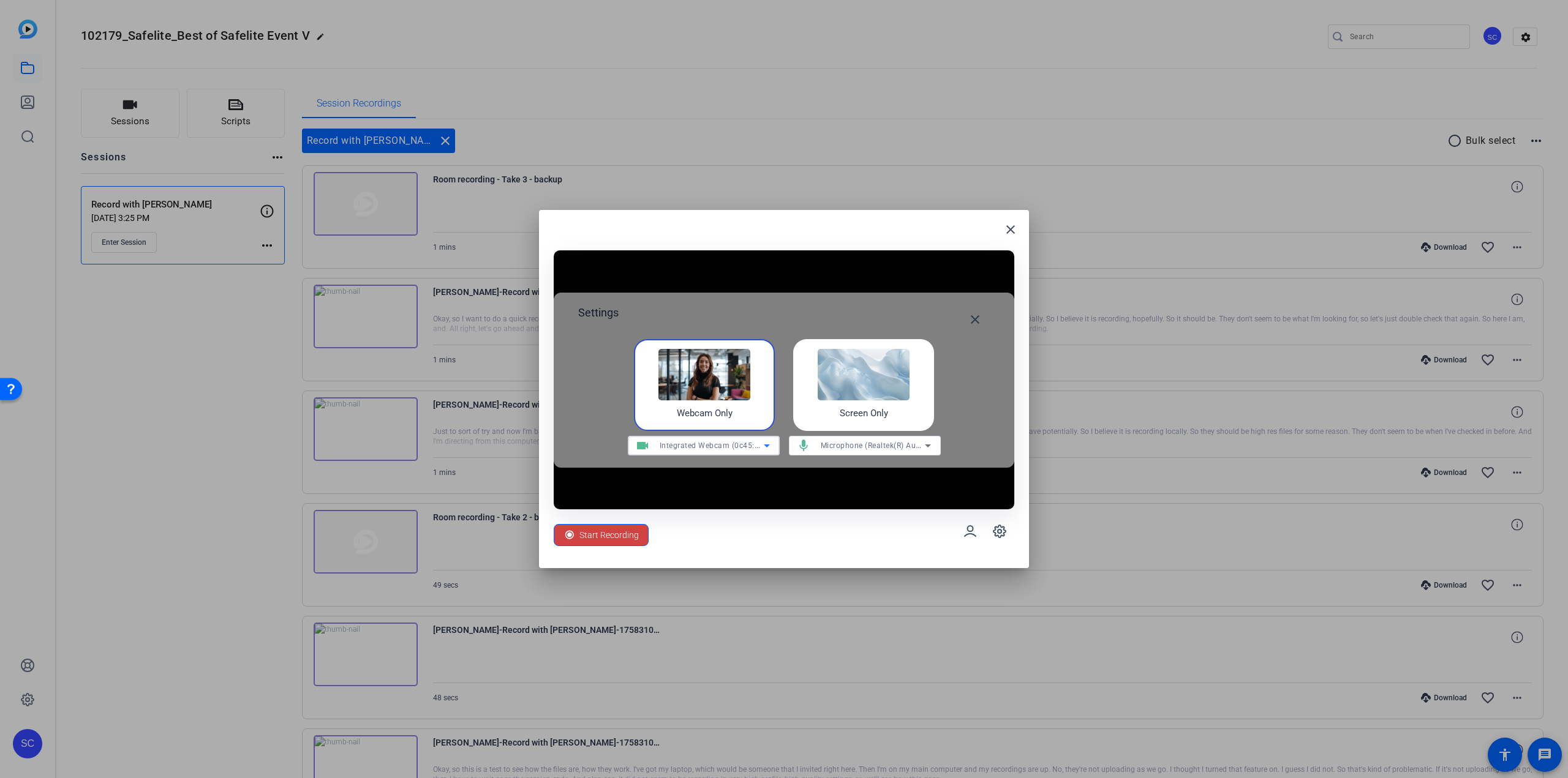
click at [702, 447] on span "Integrated Webcam (0c45:6a15)" at bounding box center [717, 444] width 116 height 10
click at [697, 453] on div at bounding box center [784, 389] width 1568 height 778
drag, startPoint x: 1011, startPoint y: 232, endPoint x: 994, endPoint y: 235, distance: 17.3
click at [1011, 231] on mat-icon "close" at bounding box center [1011, 230] width 15 height 15
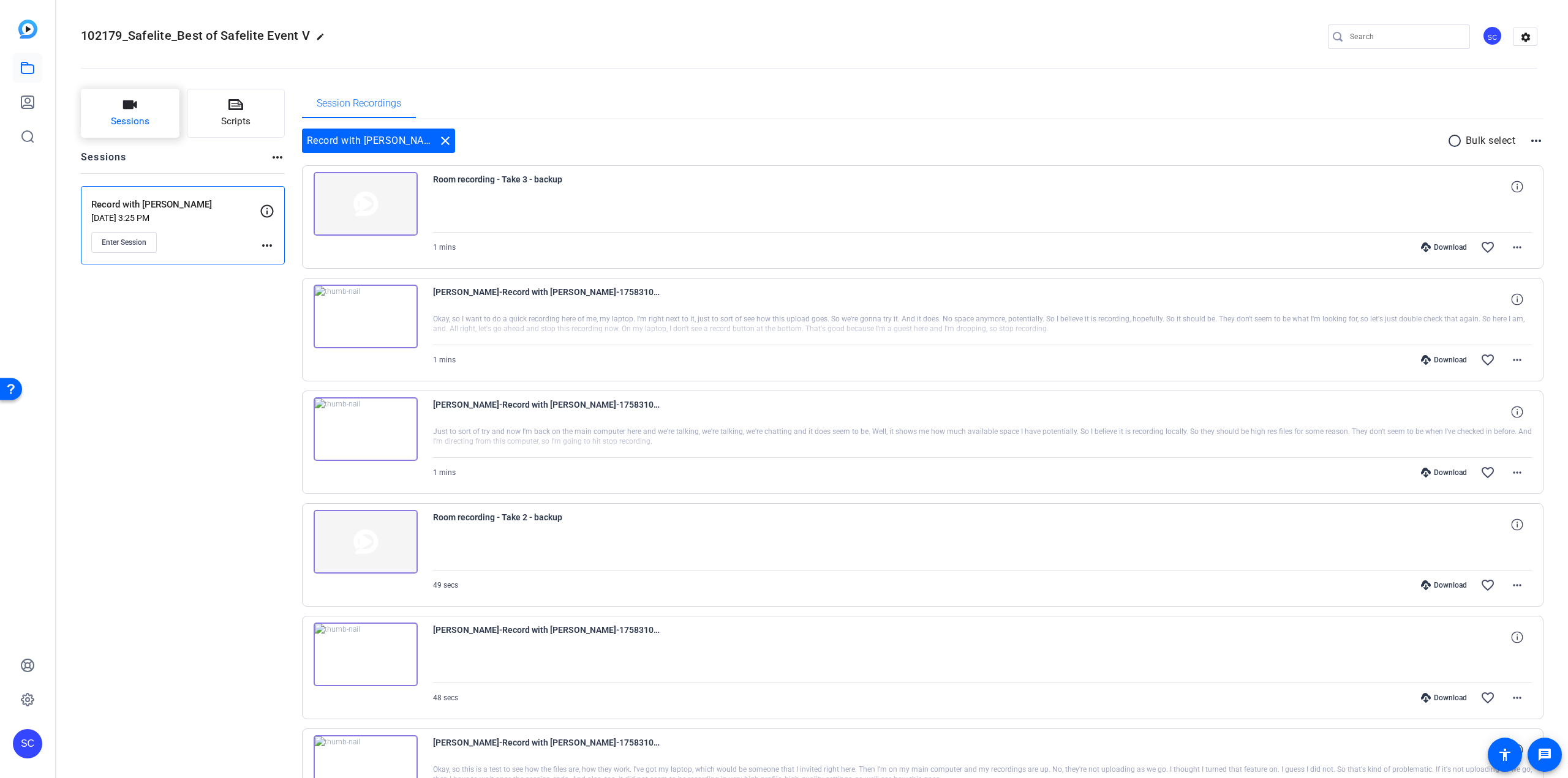
click at [142, 114] on button "Sessions" at bounding box center [130, 114] width 99 height 49
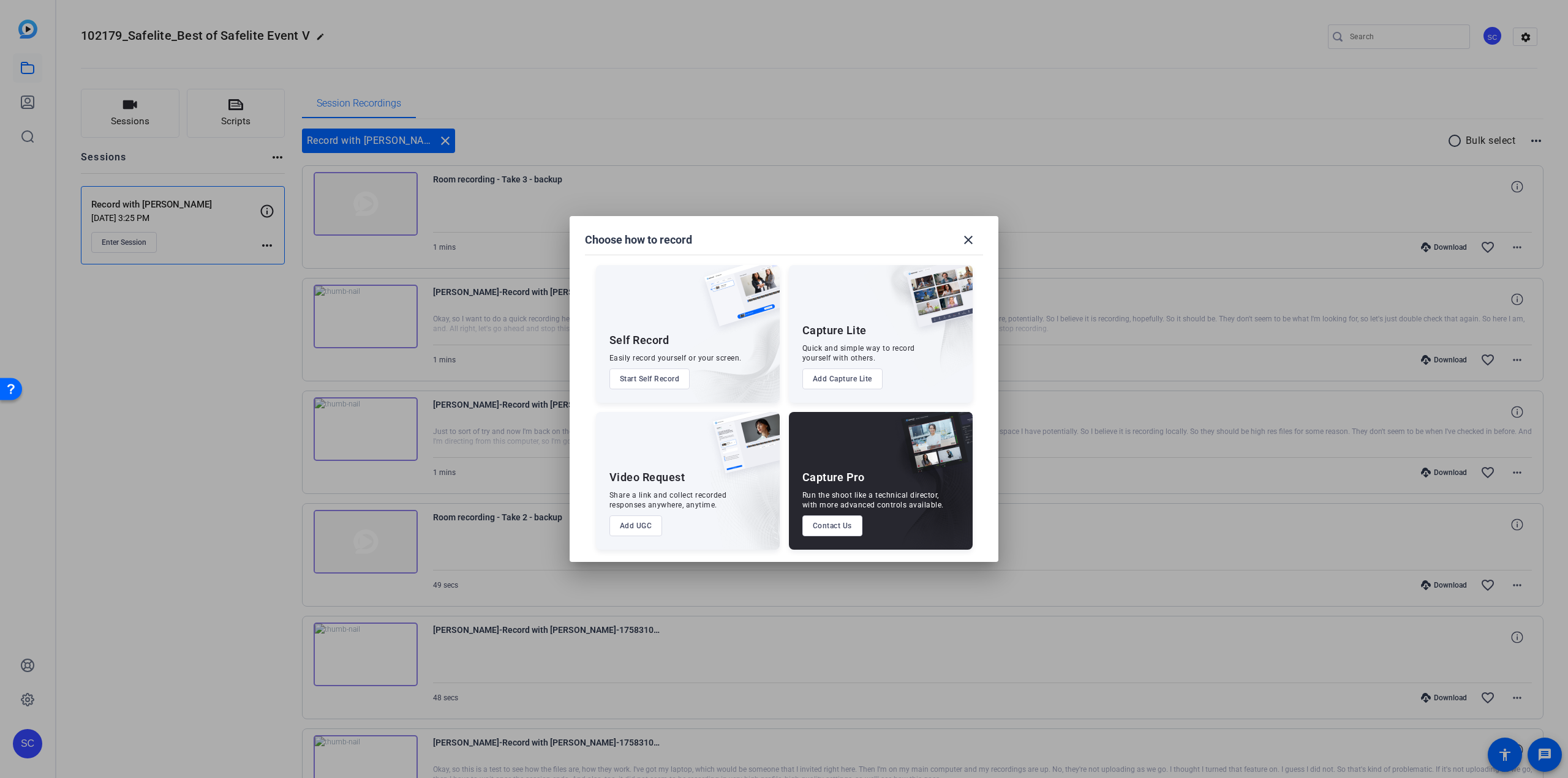
click at [841, 376] on button "Add Capture Lite" at bounding box center [843, 379] width 80 height 21
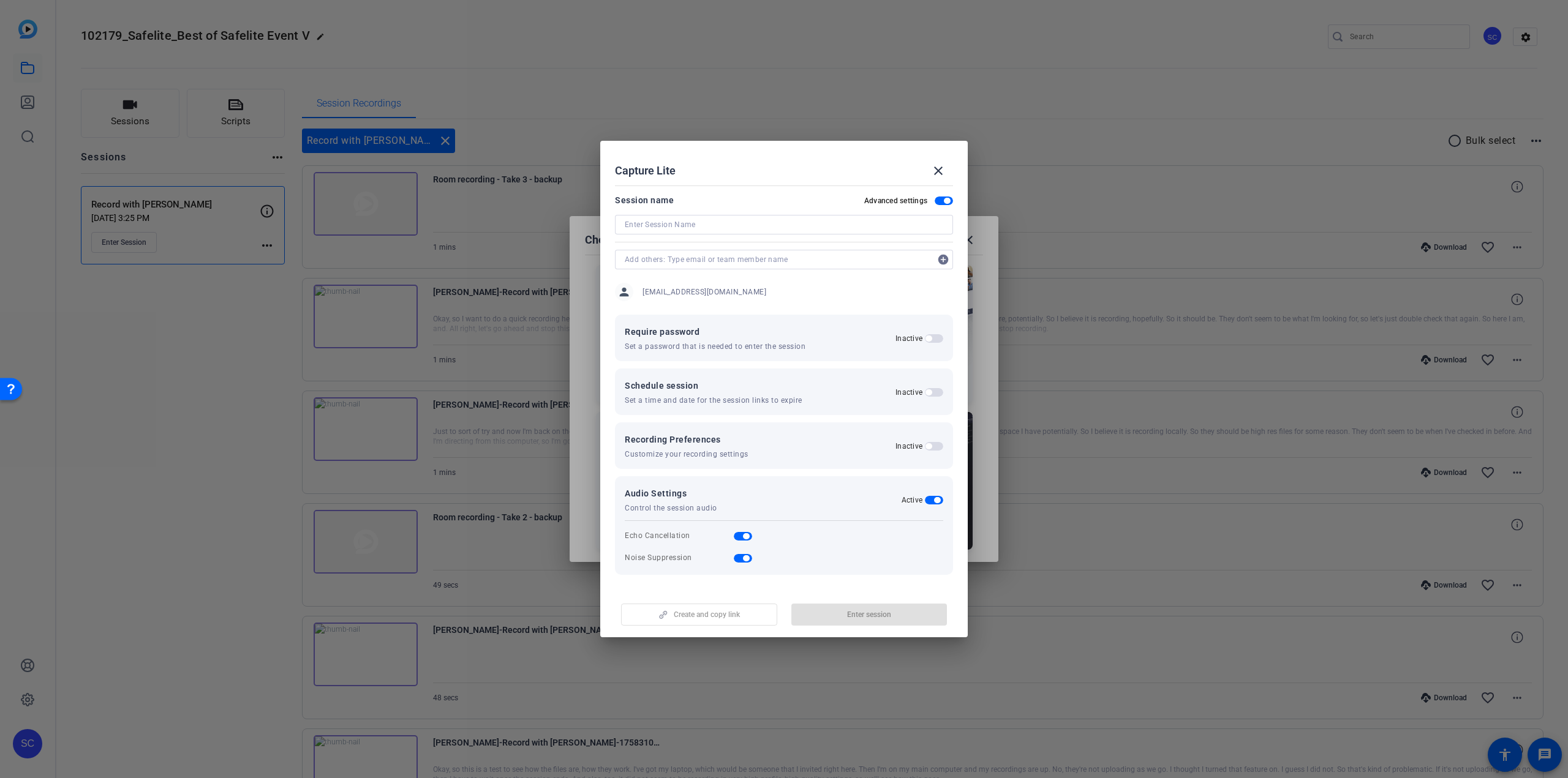
click at [720, 226] on input at bounding box center [784, 224] width 319 height 15
drag, startPoint x: 941, startPoint y: 173, endPoint x: 932, endPoint y: 173, distance: 9.0
click at [941, 173] on button "close" at bounding box center [939, 171] width 30 height 30
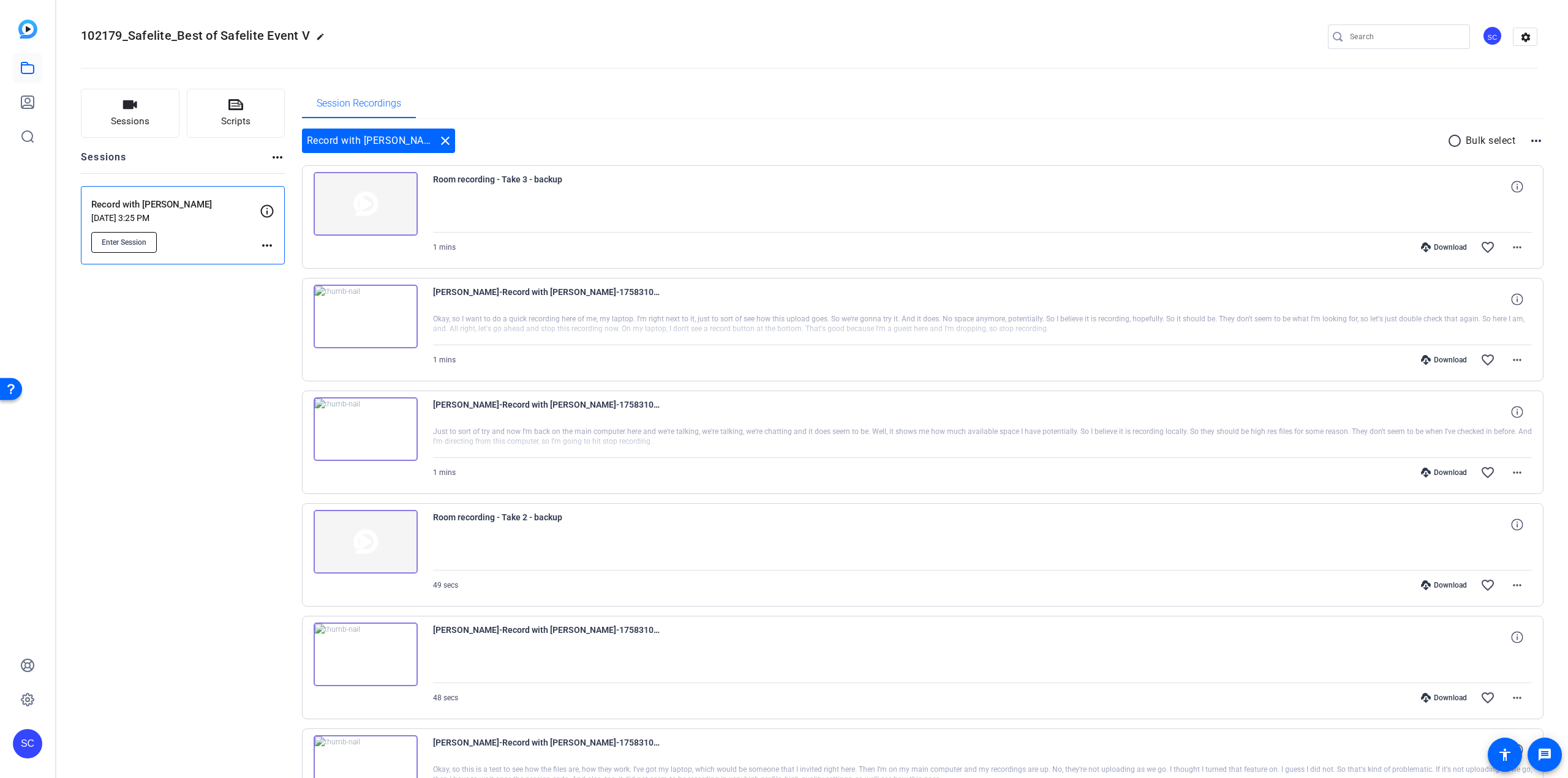
click at [128, 243] on span "Enter Session" at bounding box center [123, 242] width 45 height 10
click at [124, 116] on span "Sessions" at bounding box center [130, 121] width 38 height 14
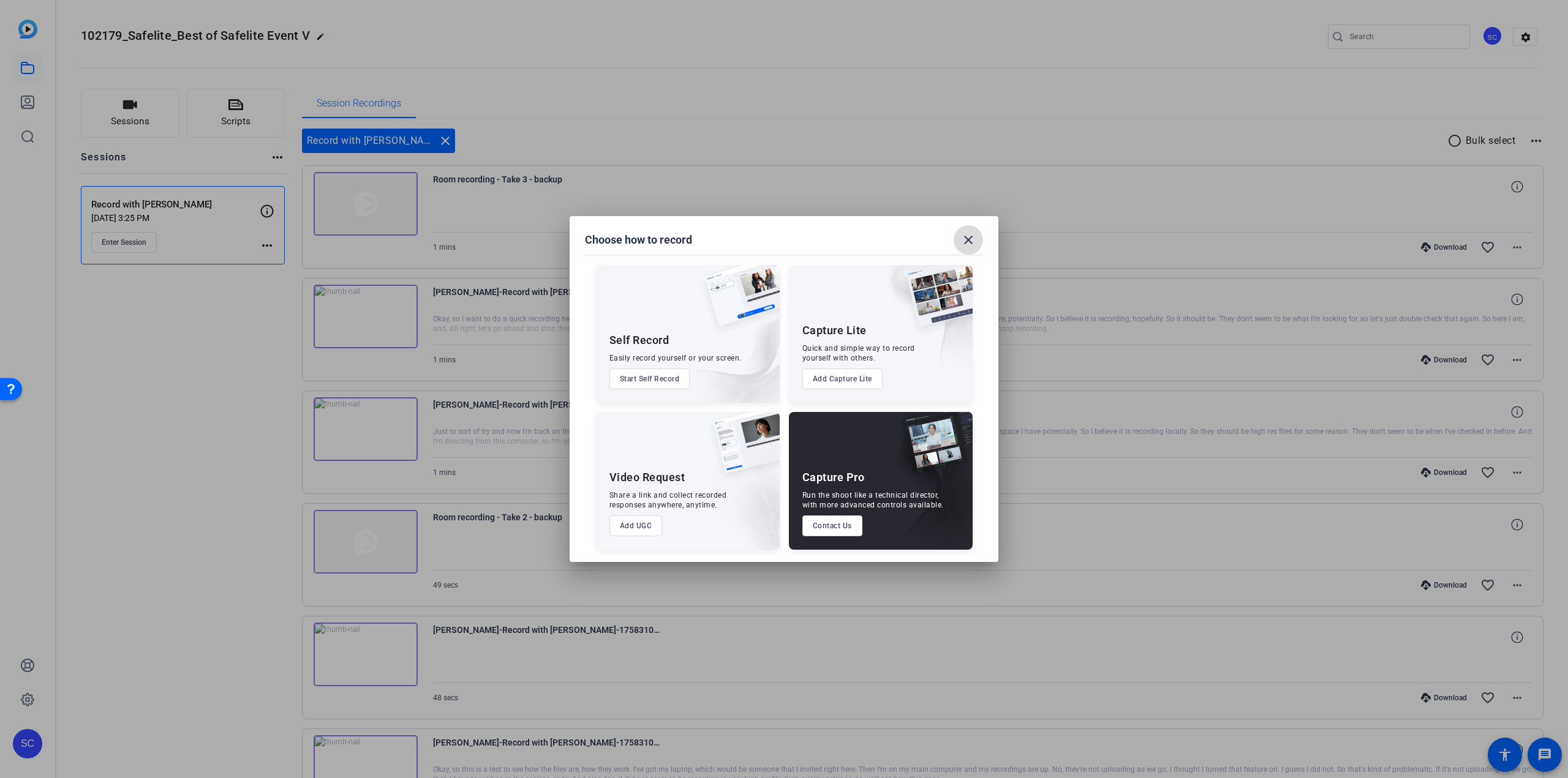
click at [964, 241] on mat-icon "close" at bounding box center [968, 240] width 15 height 15
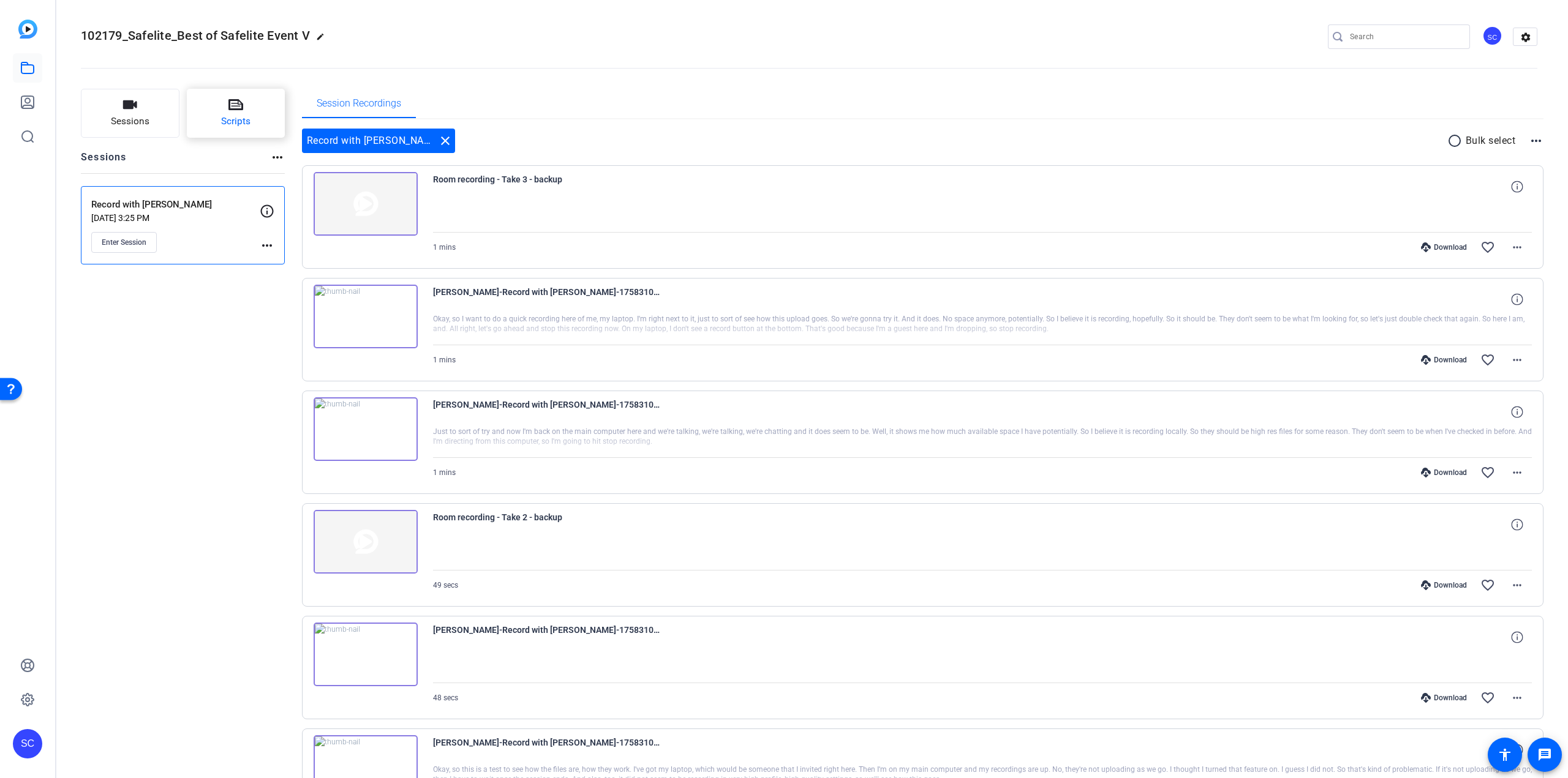
click at [233, 107] on icon at bounding box center [236, 105] width 15 height 15
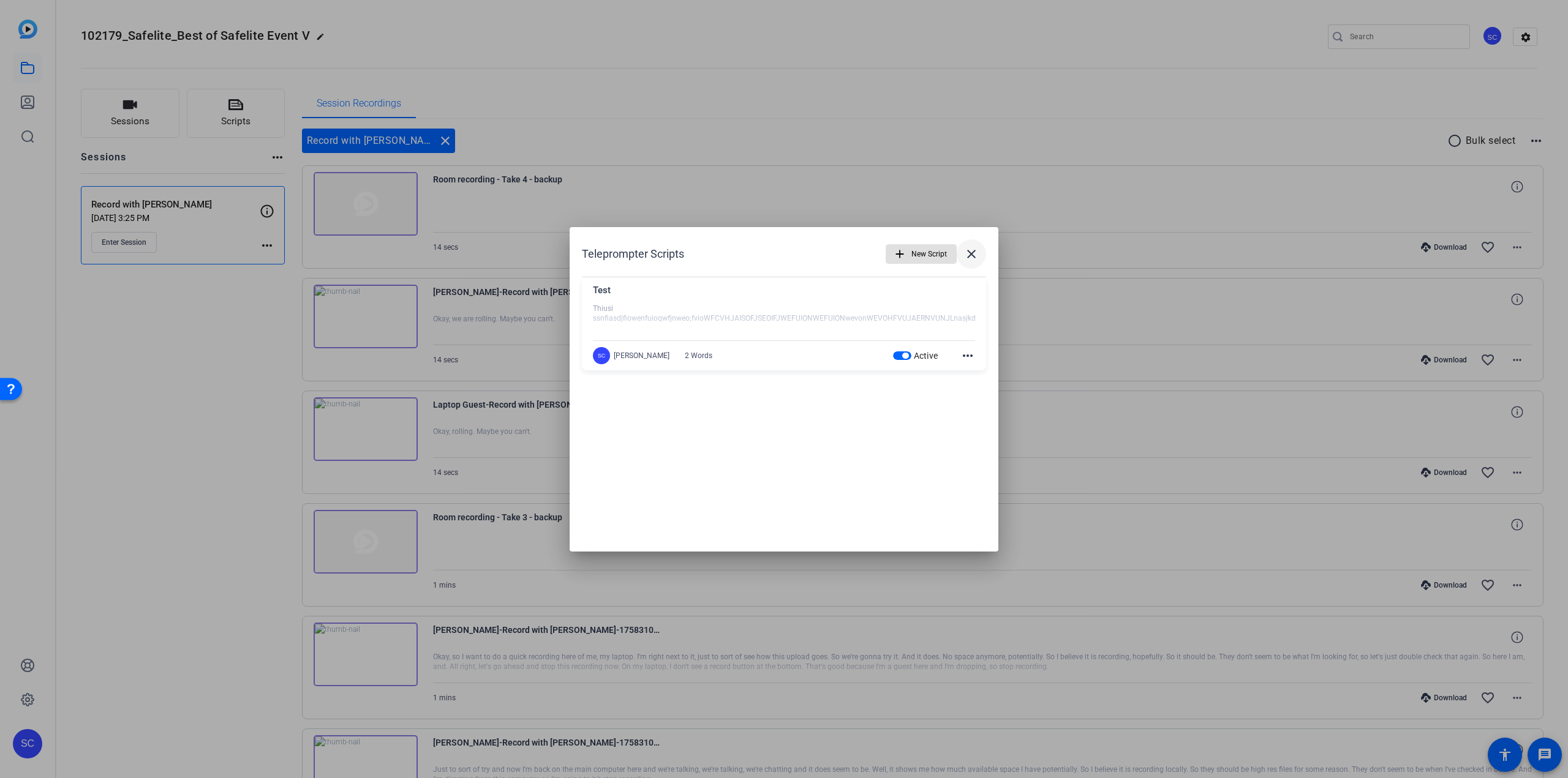
click at [973, 256] on mat-icon "close" at bounding box center [971, 254] width 15 height 15
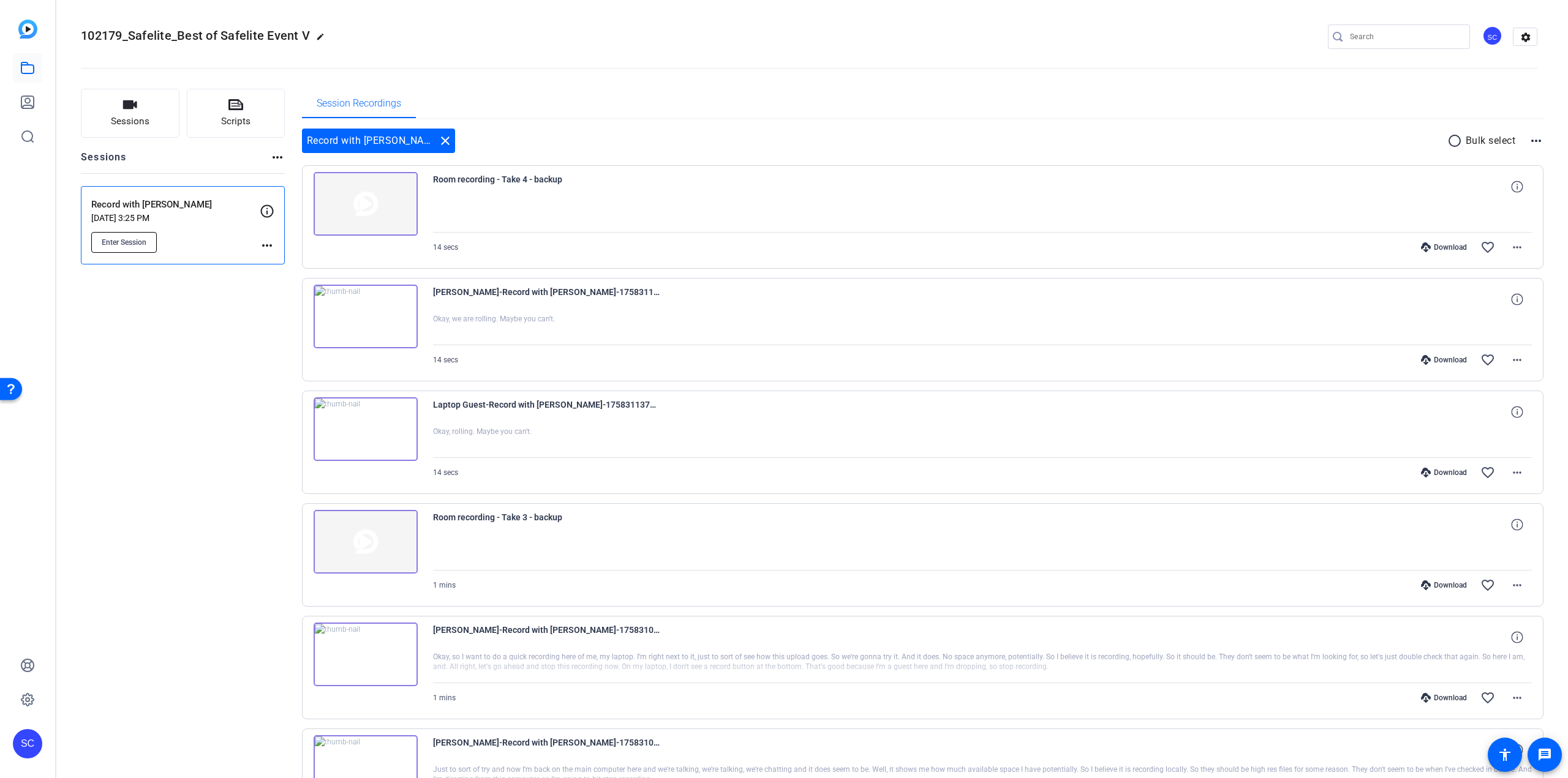
click at [123, 242] on span "Enter Session" at bounding box center [123, 242] width 45 height 10
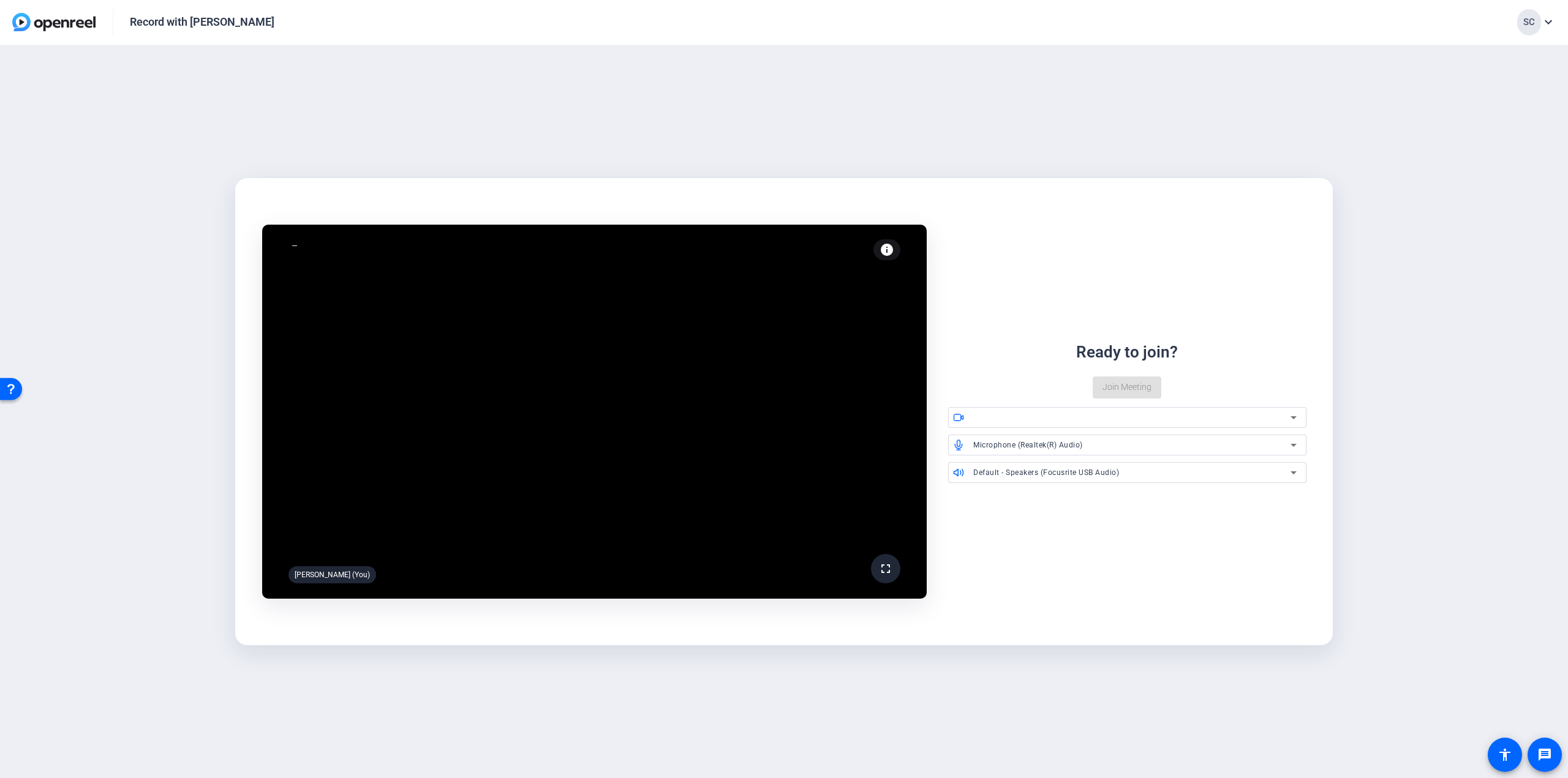
click at [1064, 419] on div at bounding box center [1131, 417] width 317 height 15
click at [1294, 421] on icon at bounding box center [1294, 417] width 15 height 15
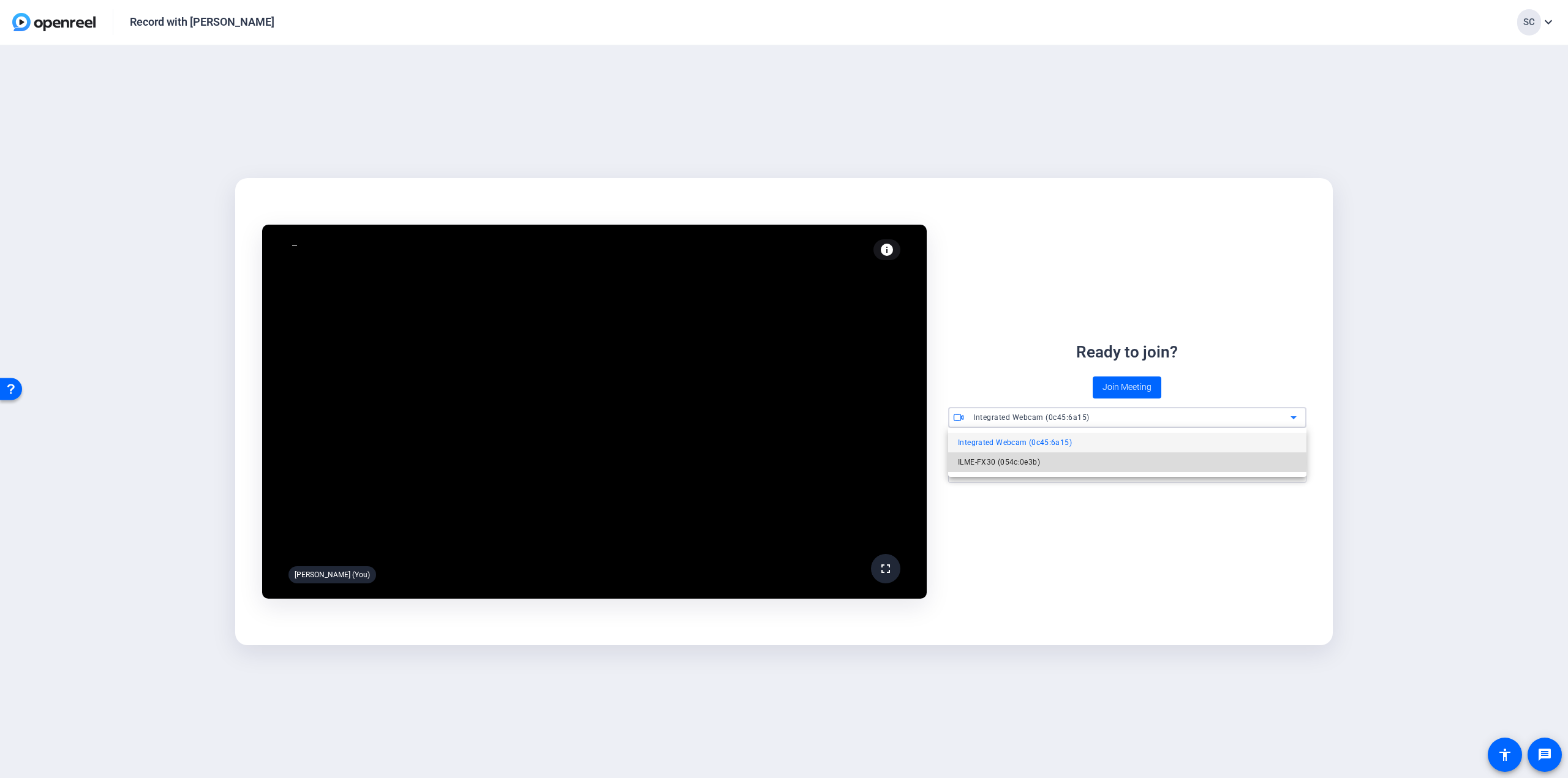
click at [1117, 462] on mat-option "ILME-FX30 (054c:0e3b)" at bounding box center [1128, 462] width 358 height 19
click at [1103, 446] on div "Microphone (Realtek(R) Audio)" at bounding box center [1131, 445] width 317 height 16
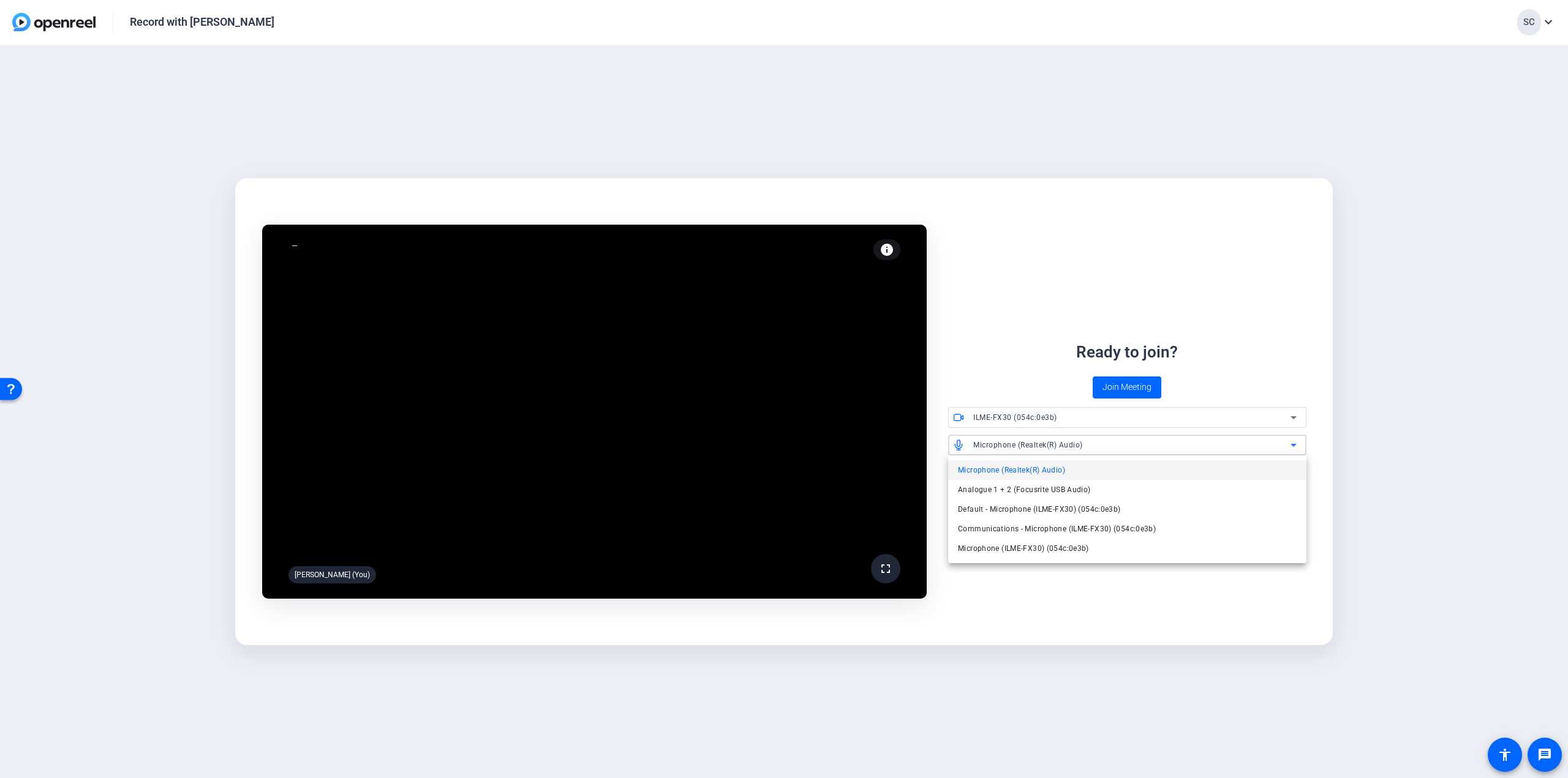
click at [1029, 492] on span "Analogue 1 + 2 (Focusrite USB Audio)" at bounding box center [1025, 490] width 133 height 15
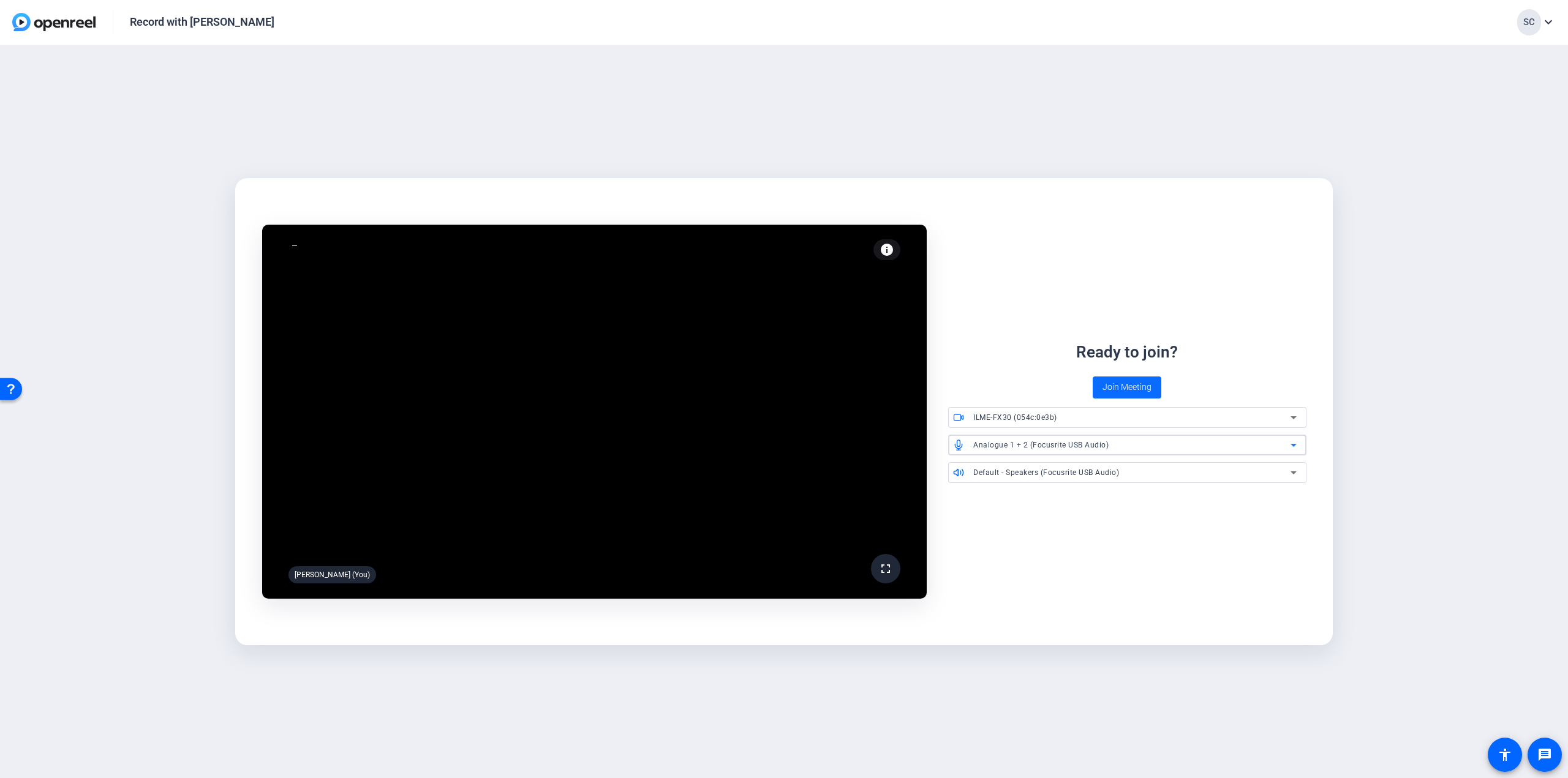
click at [1132, 382] on span "Join Meeting" at bounding box center [1127, 387] width 49 height 13
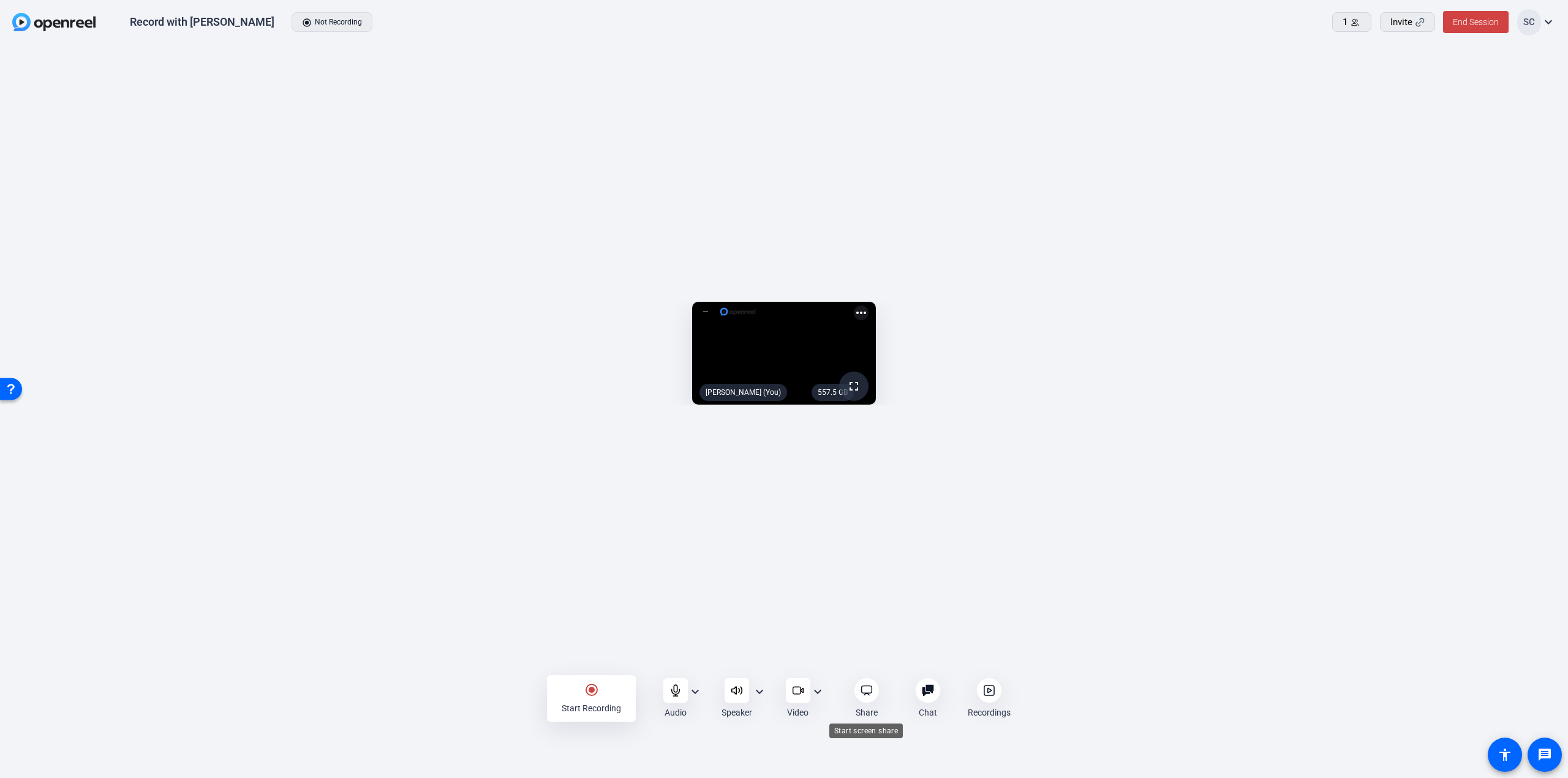
click at [871, 693] on icon at bounding box center [867, 691] width 10 height 10
click at [700, 306] on div at bounding box center [706, 312] width 12 height 12
drag, startPoint x: 342, startPoint y: 92, endPoint x: 349, endPoint y: 93, distance: 7.1
click at [719, 306] on img at bounding box center [737, 312] width 38 height 12
click at [868, 306] on mat-icon "more_horiz" at bounding box center [861, 313] width 15 height 15
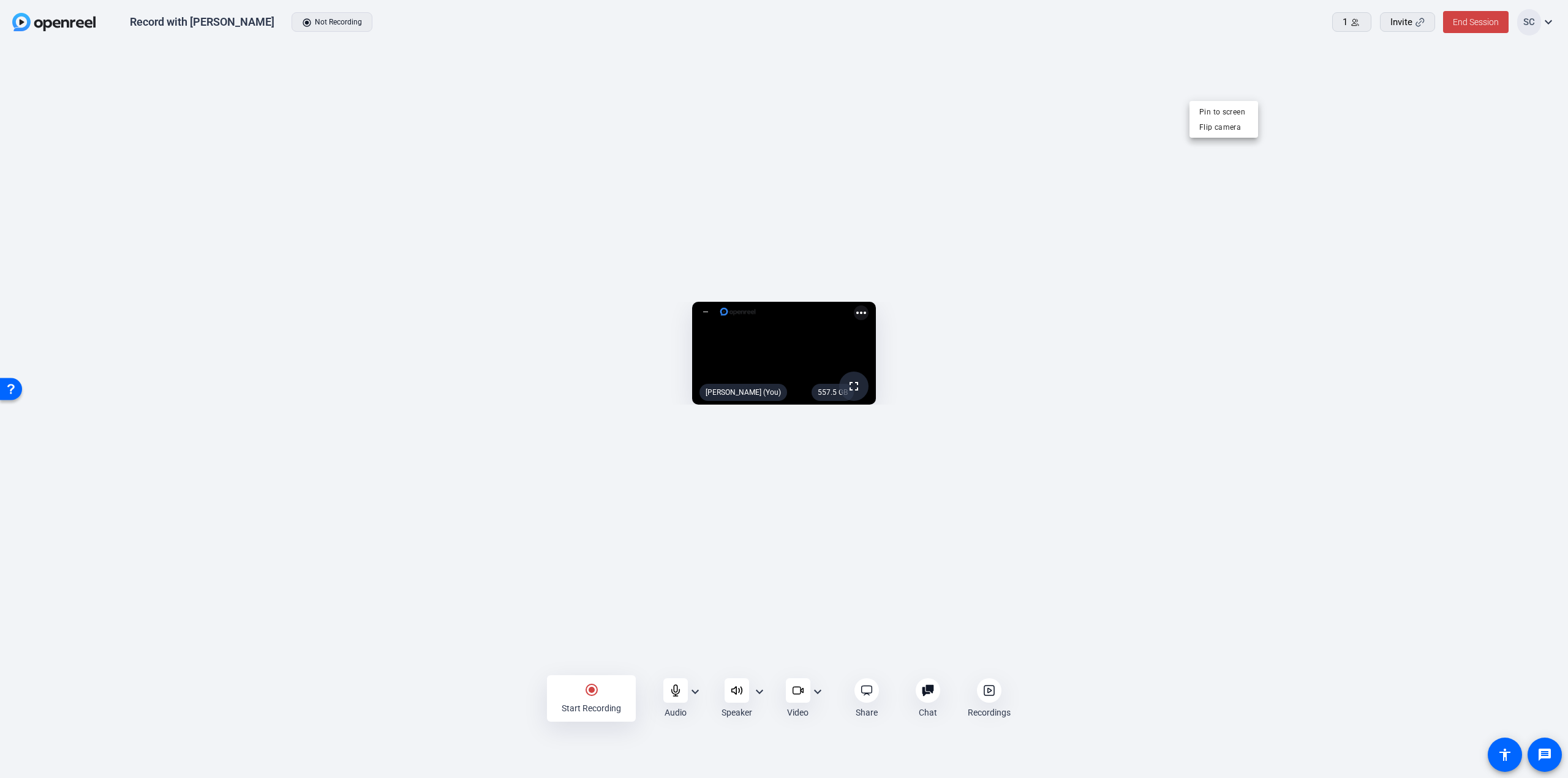
click at [1247, 94] on div at bounding box center [784, 389] width 1568 height 778
click at [1413, 45] on button "Yes" at bounding box center [1419, 46] width 36 height 12
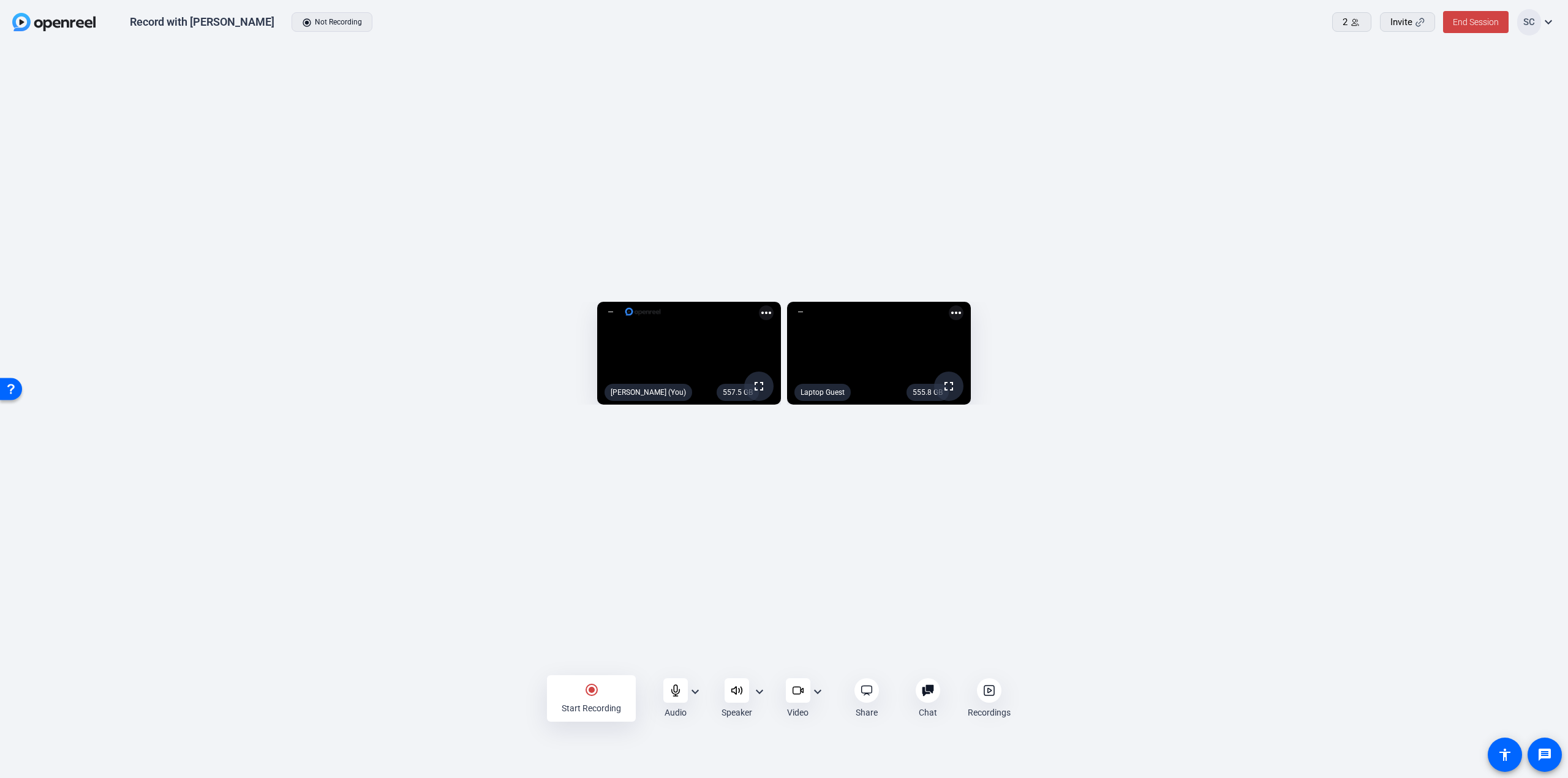
click at [815, 693] on mat-icon "expand_more" at bounding box center [818, 692] width 15 height 15
click at [816, 693] on div at bounding box center [784, 389] width 1568 height 778
click at [760, 695] on mat-icon "expand_more" at bounding box center [759, 692] width 15 height 15
click at [760, 695] on div at bounding box center [784, 389] width 1568 height 778
click at [694, 692] on mat-icon "expand_more" at bounding box center [695, 692] width 15 height 15
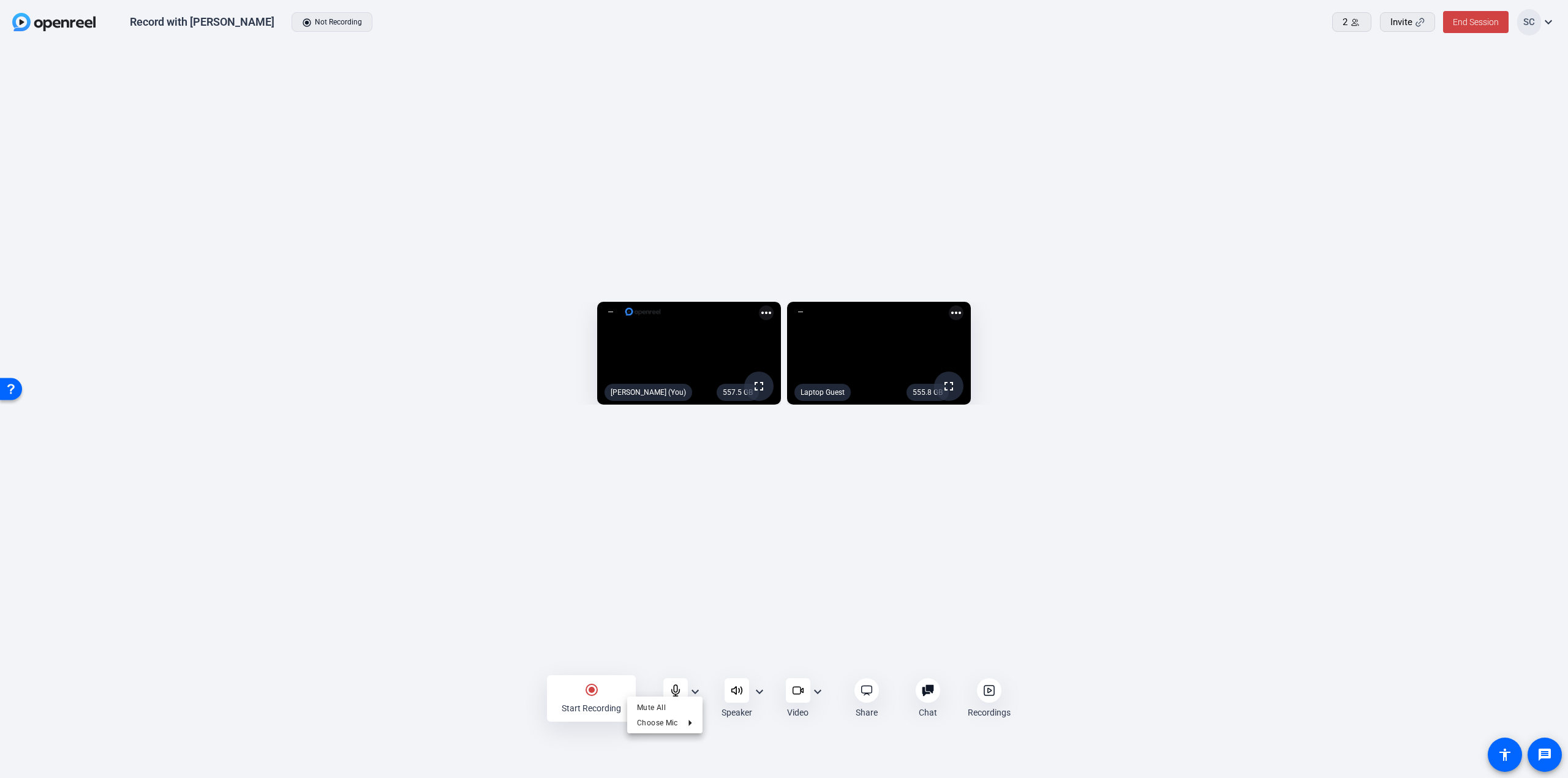
click at [680, 623] on div at bounding box center [784, 389] width 1568 height 778
click at [930, 690] on icon at bounding box center [927, 691] width 11 height 11
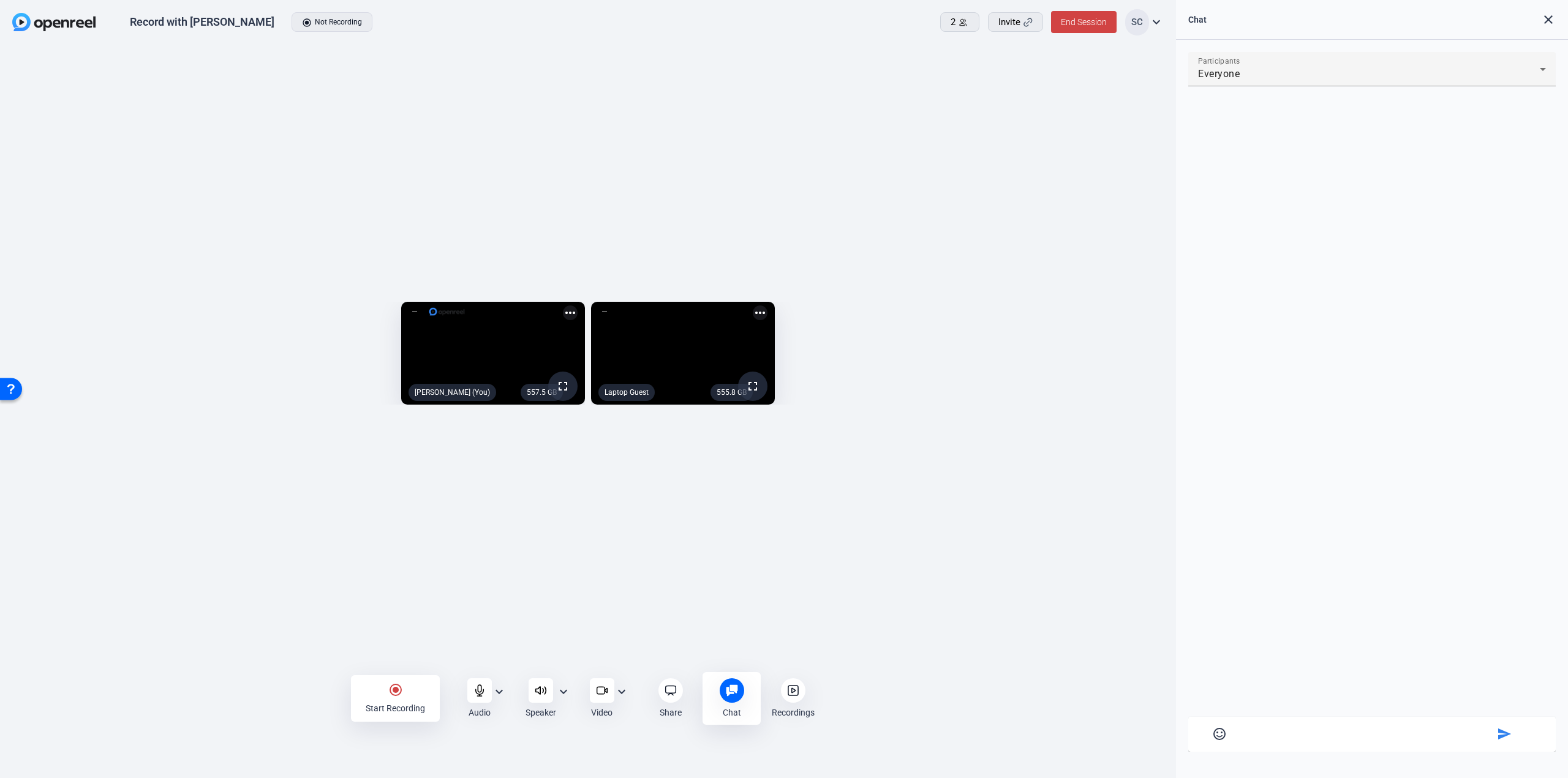
click at [723, 691] on div at bounding box center [732, 691] width 24 height 24
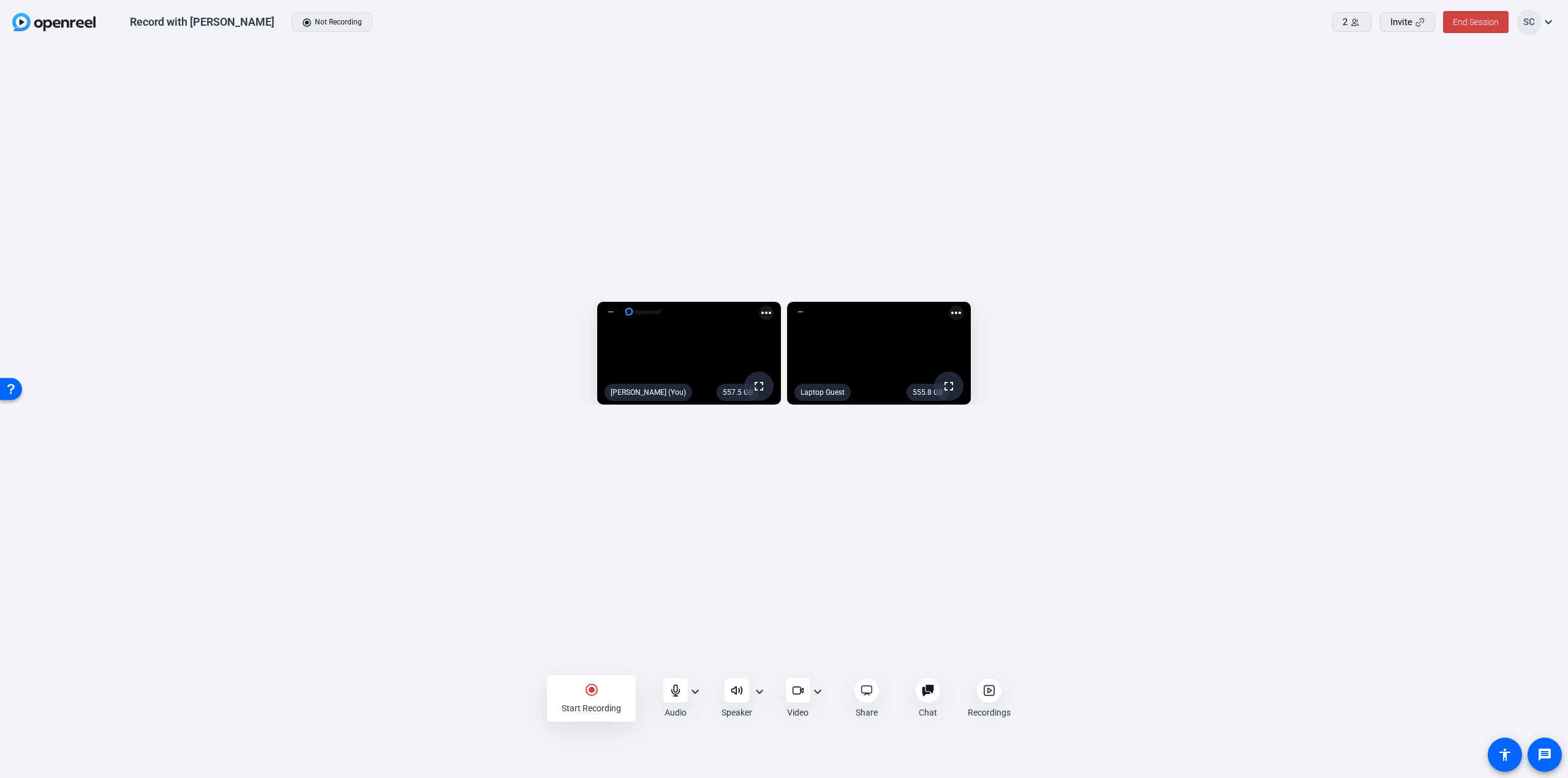
click at [600, 699] on div "radio_button_checked Start Recording" at bounding box center [591, 699] width 89 height 46
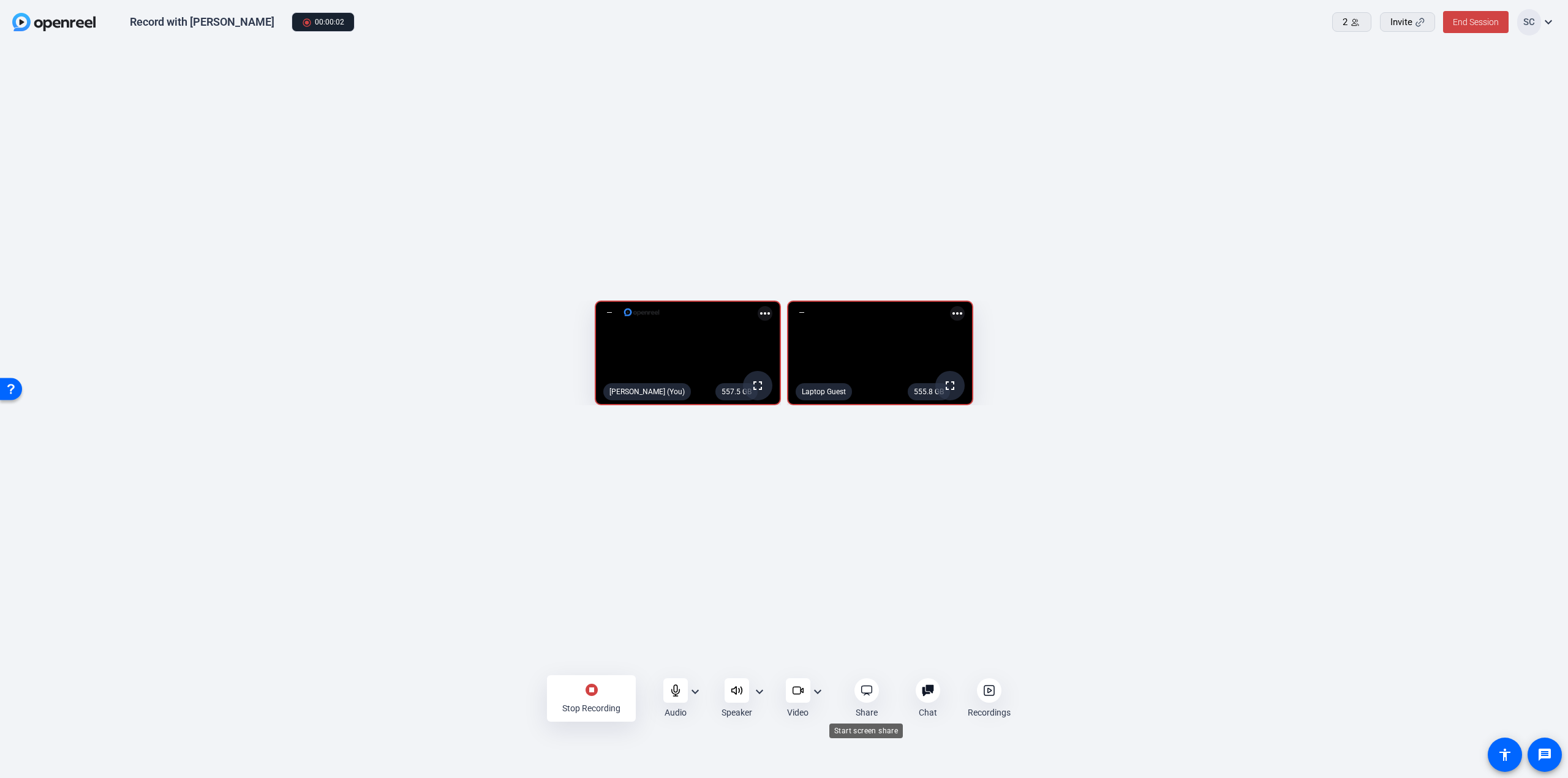
click at [869, 692] on icon at bounding box center [867, 691] width 12 height 12
click at [612, 704] on div "Stop Recording" at bounding box center [591, 708] width 59 height 12
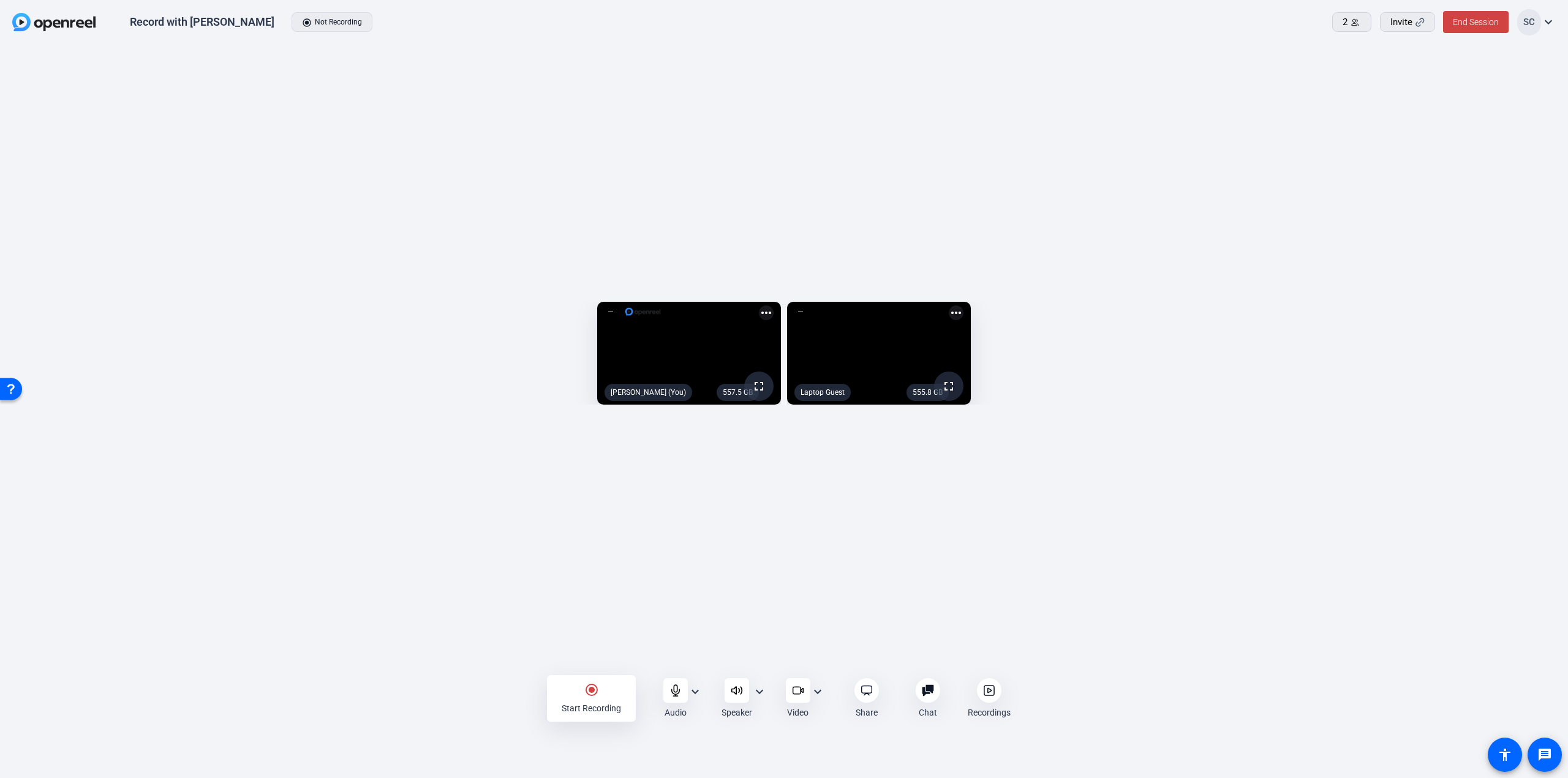
click at [957, 394] on mat-icon "fullscreen" at bounding box center [949, 386] width 15 height 15
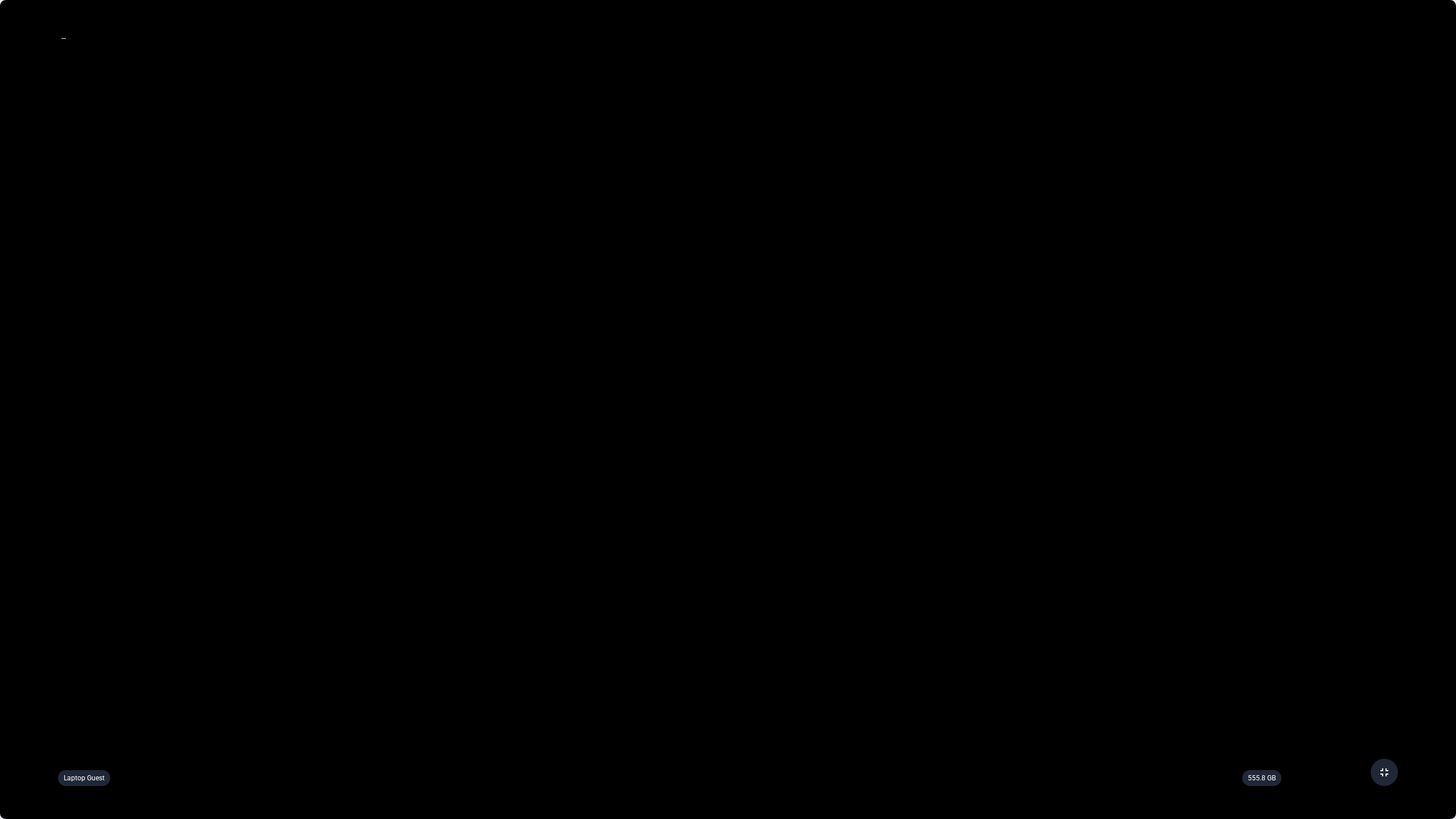
drag, startPoint x: 1385, startPoint y: 775, endPoint x: 1385, endPoint y: 706, distance: 69.0
click at [1385, 723] on mat-icon "fullscreen_exit" at bounding box center [1385, 772] width 14 height 14
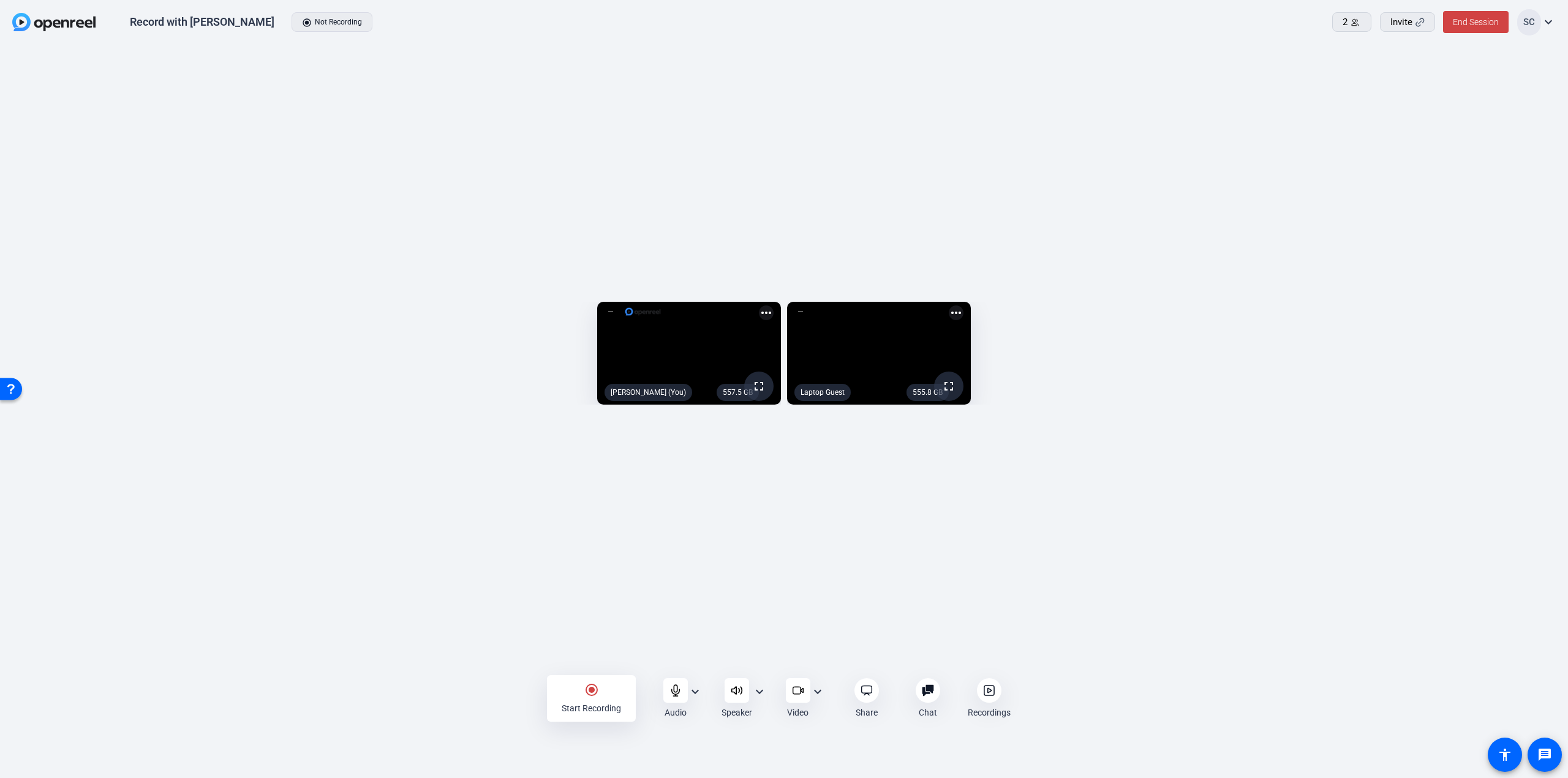
click at [964, 306] on mat-icon "more_horiz" at bounding box center [956, 313] width 15 height 15
click at [1492, 194] on span "Pin to screen" at bounding box center [1485, 196] width 49 height 15
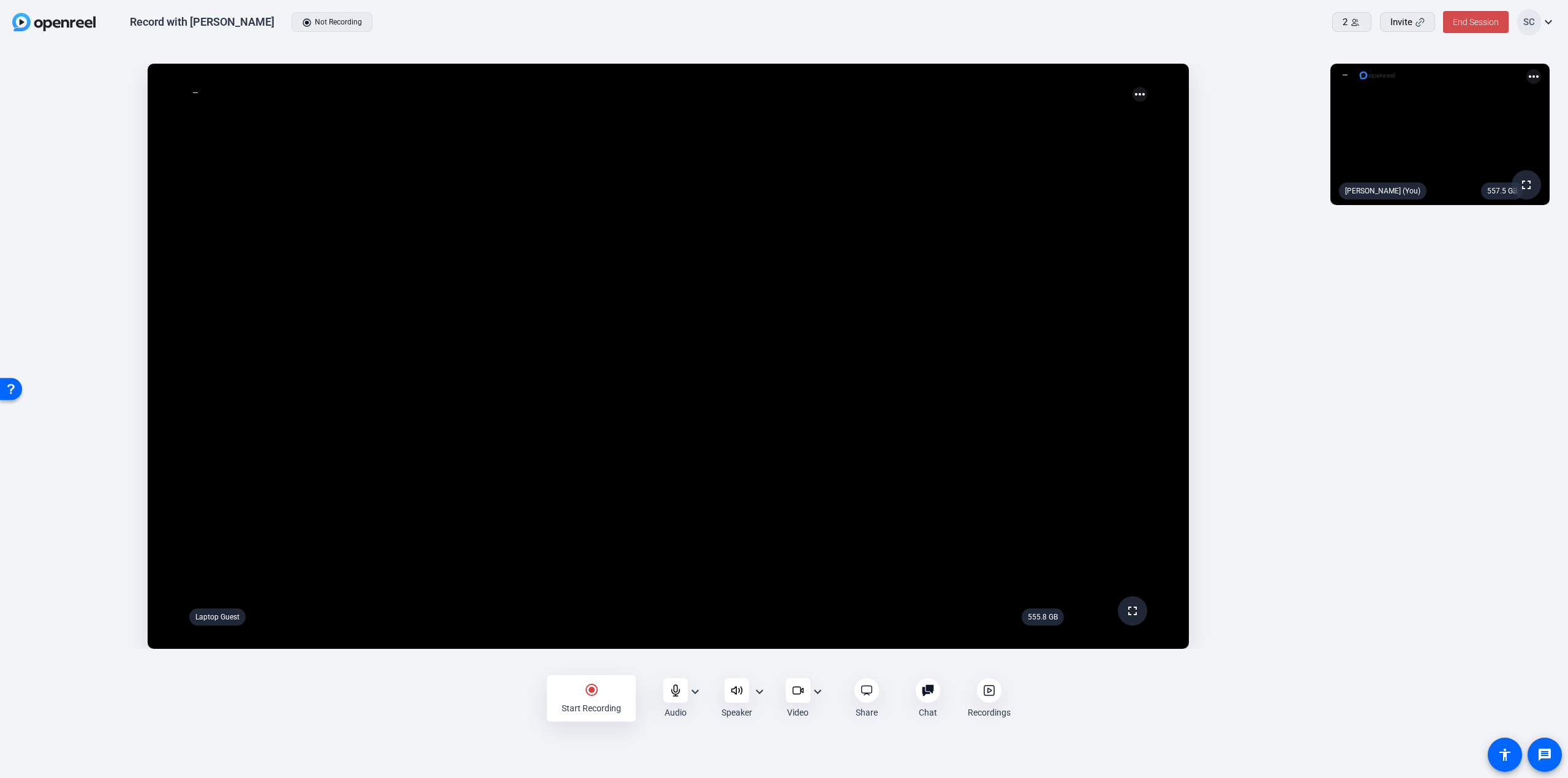
click at [1488, 24] on span "End Session" at bounding box center [1476, 22] width 46 height 10
click at [1454, 51] on span "Leave Session" at bounding box center [1441, 53] width 53 height 24
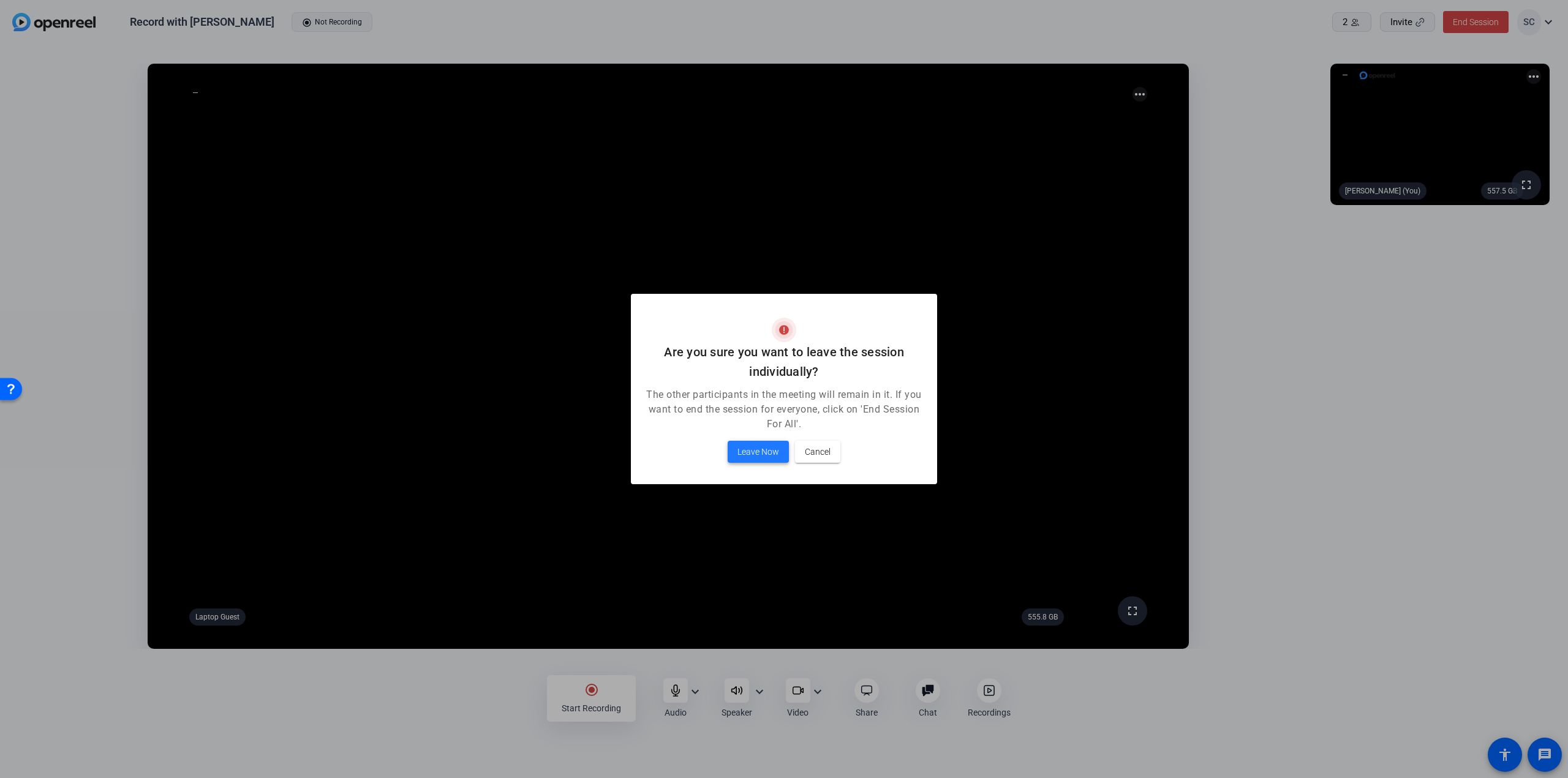
click at [780, 451] on span at bounding box center [758, 452] width 61 height 30
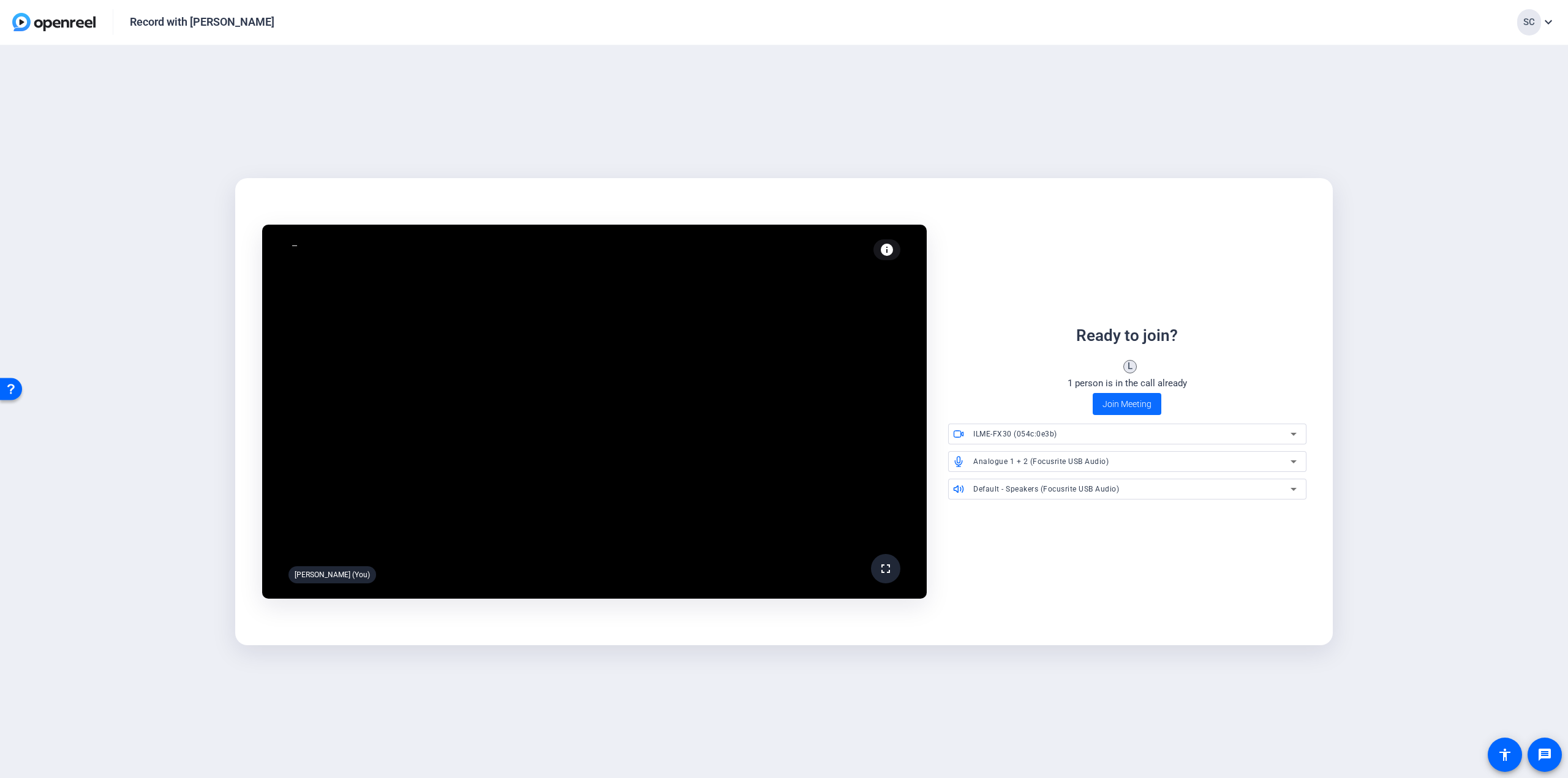
click at [1139, 405] on span "Join Meeting" at bounding box center [1127, 404] width 49 height 13
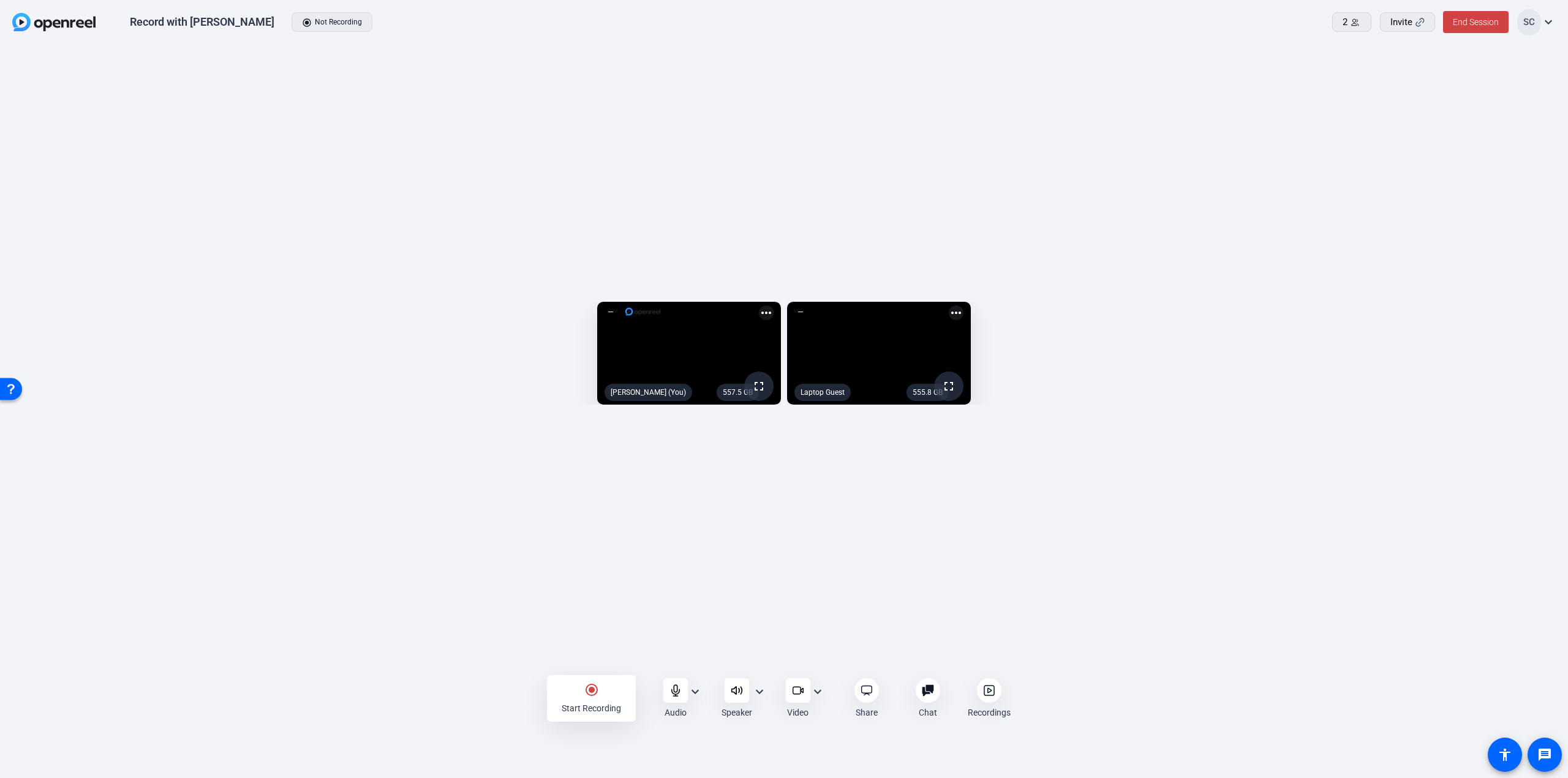
click at [1554, 24] on mat-icon "expand_more" at bounding box center [1549, 22] width 15 height 15
click at [1368, 83] on div at bounding box center [784, 389] width 1568 height 778
click at [1472, 22] on span "End Session" at bounding box center [1476, 22] width 46 height 10
click at [1456, 75] on span "End Session For All" at bounding box center [1442, 78] width 72 height 15
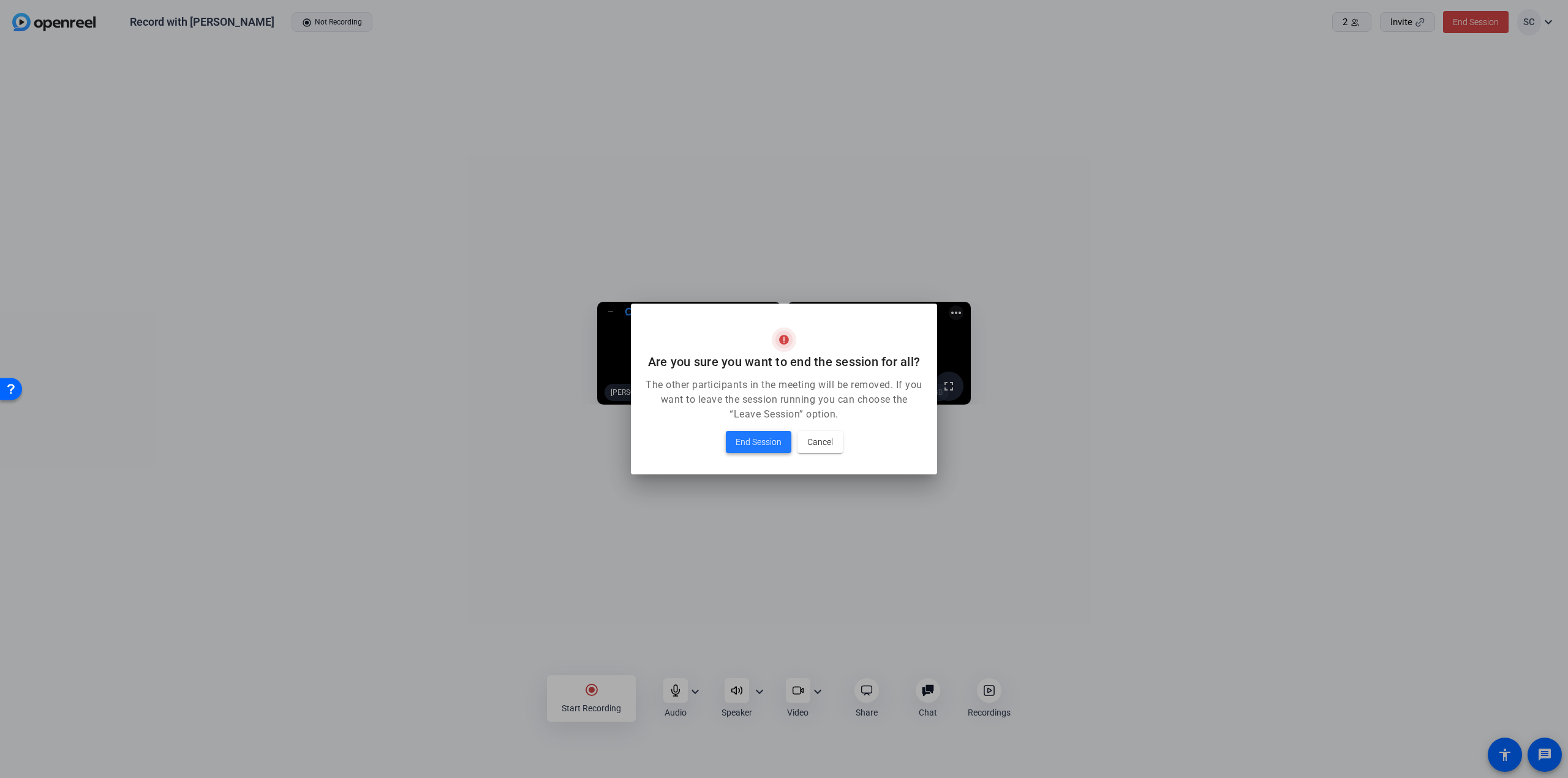
click at [764, 442] on span "End Session" at bounding box center [758, 442] width 46 height 15
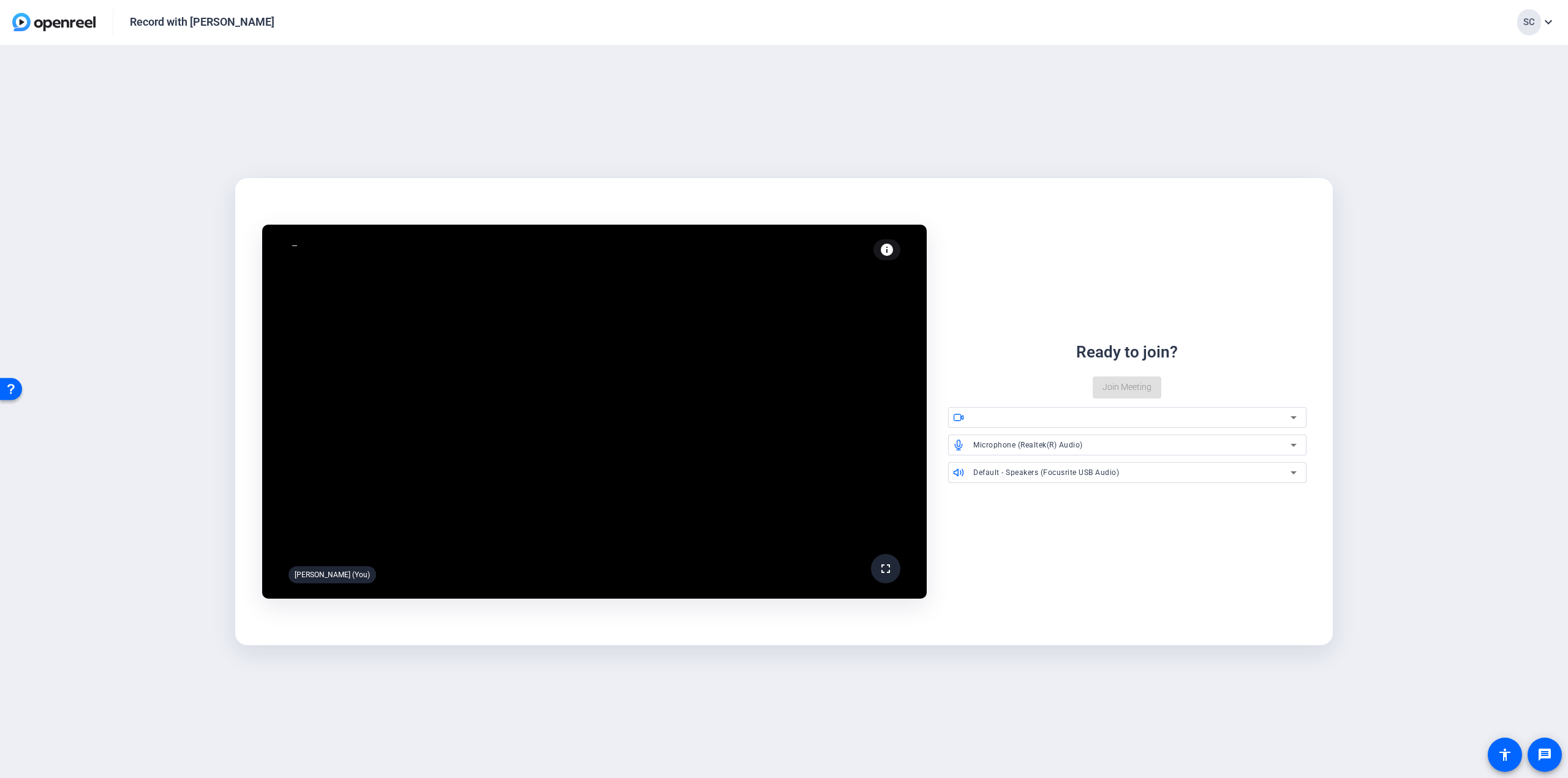
click at [1086, 439] on div "Microphone (Realtek(R) Audio)" at bounding box center [1131, 445] width 317 height 16
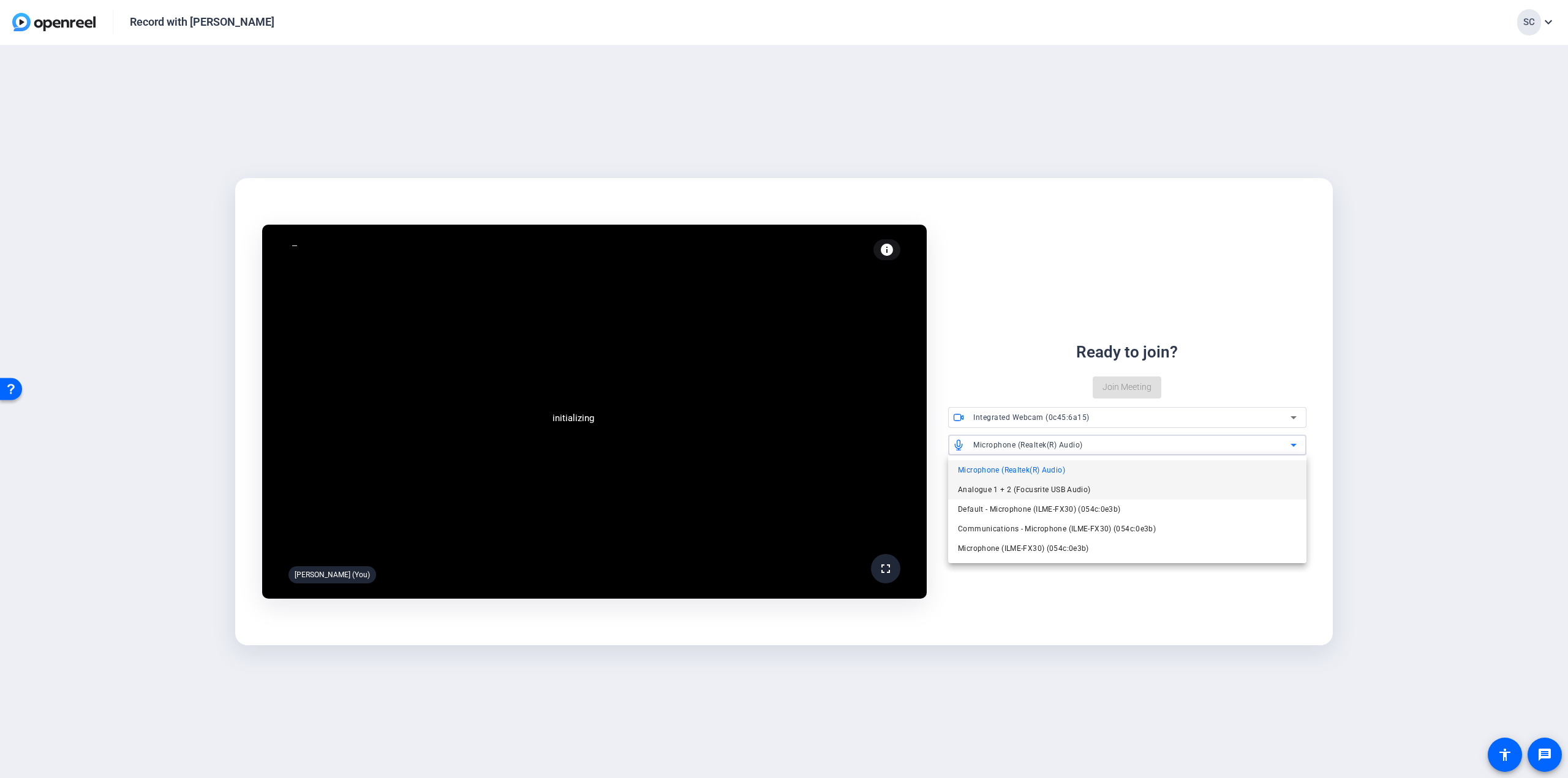
click at [1055, 495] on span "Analogue 1 + 2 (Focusrite USB Audio)" at bounding box center [1025, 490] width 133 height 15
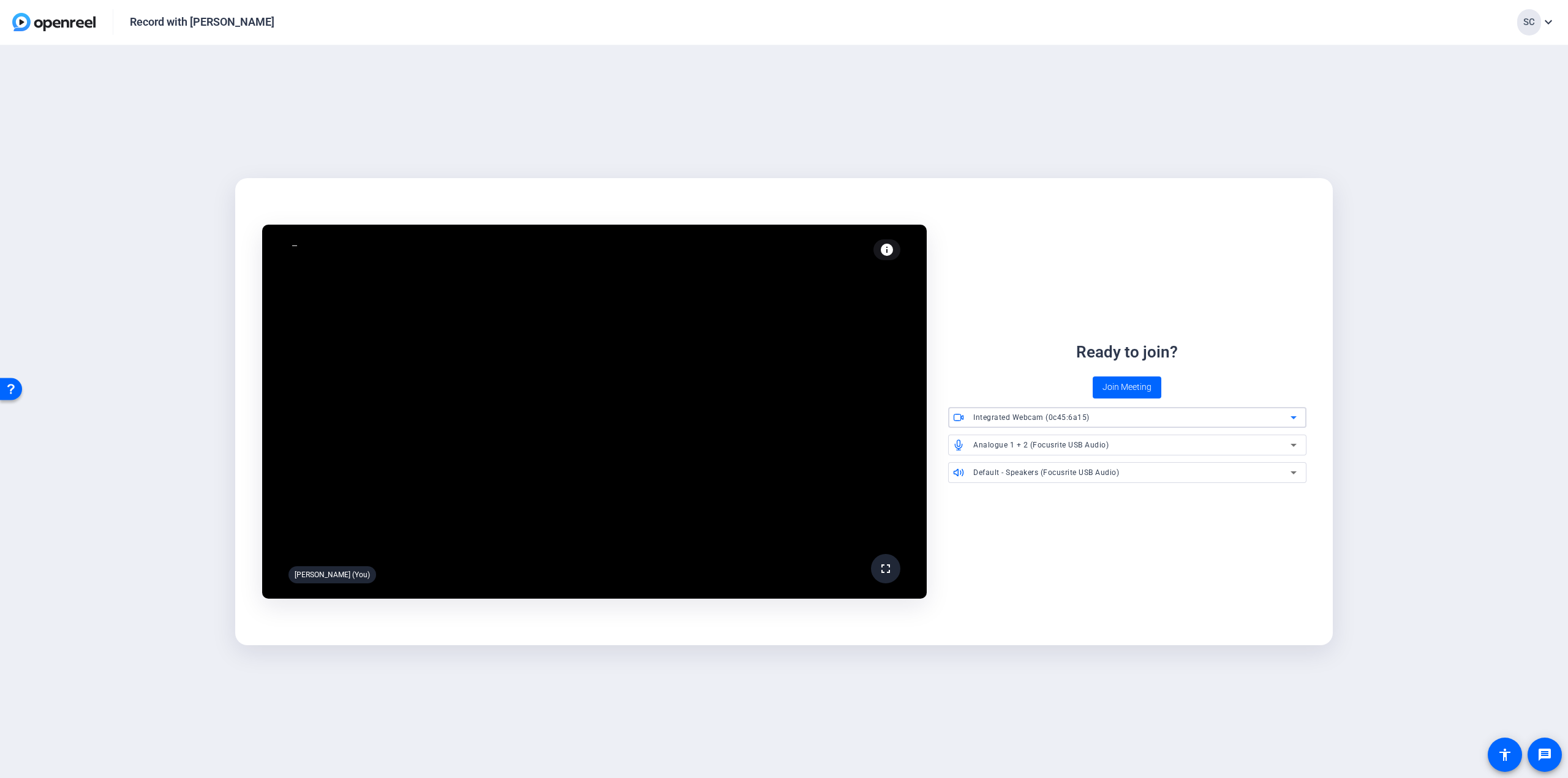
click at [1081, 419] on span "Integrated Webcam (0c45:6a15)" at bounding box center [1031, 417] width 116 height 9
click at [1041, 457] on mat-option "ILME-FX30 (054c:0e3b)" at bounding box center [1128, 462] width 358 height 19
click at [1125, 389] on span "Join Meeting" at bounding box center [1127, 387] width 49 height 13
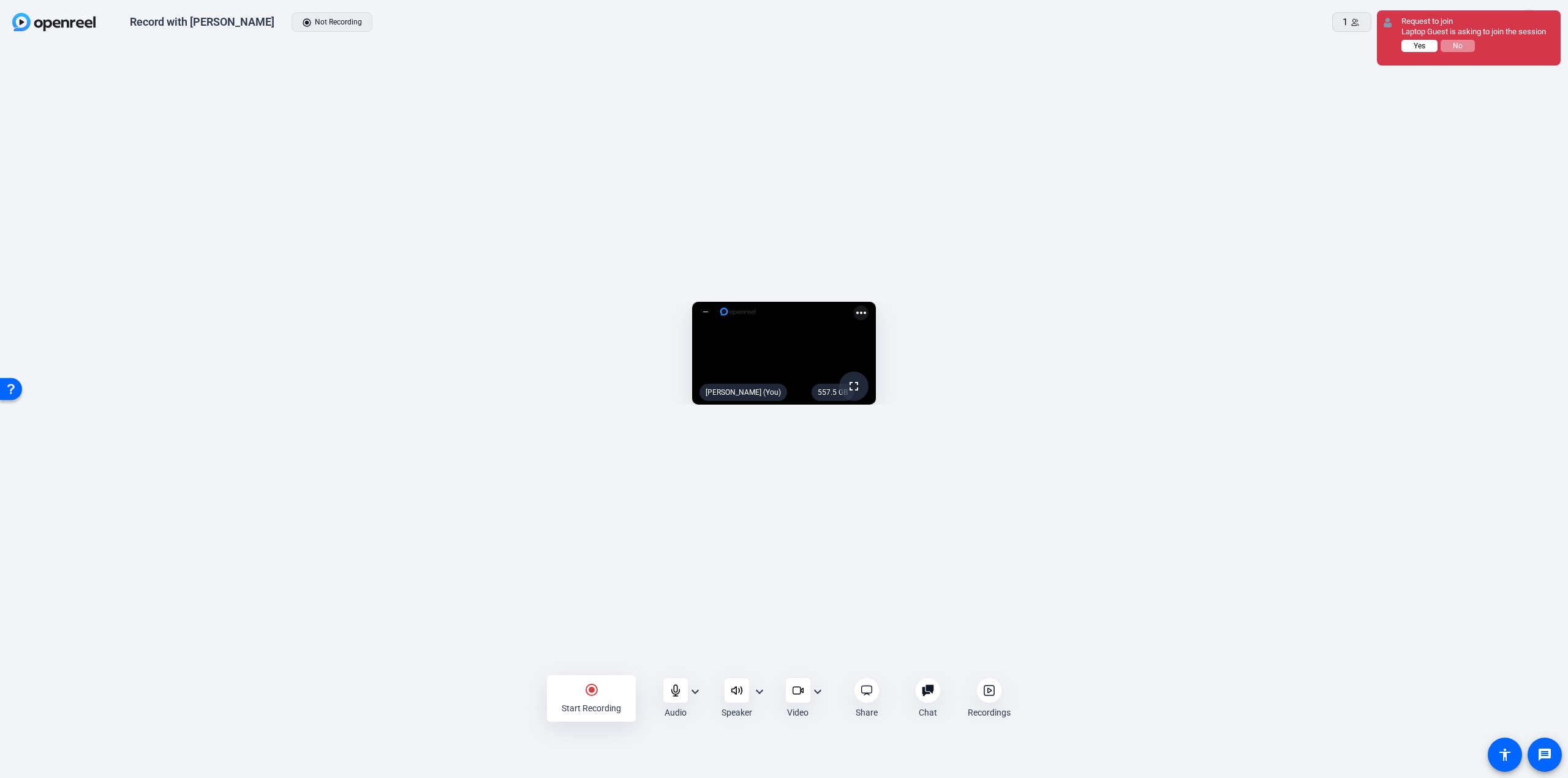
click at [1426, 44] on button "Yes" at bounding box center [1419, 46] width 36 height 12
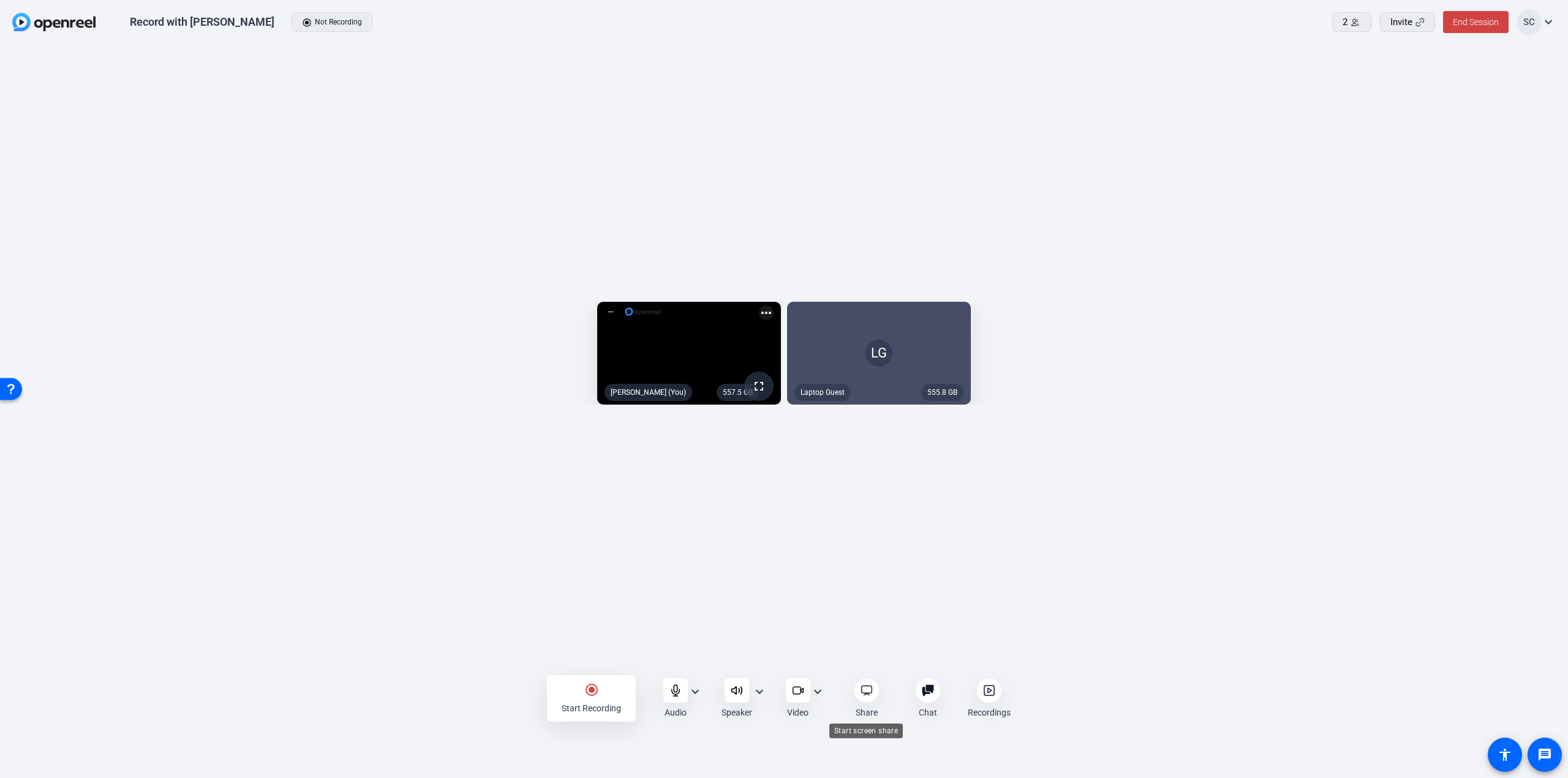
click at [871, 692] on icon at bounding box center [867, 691] width 12 height 12
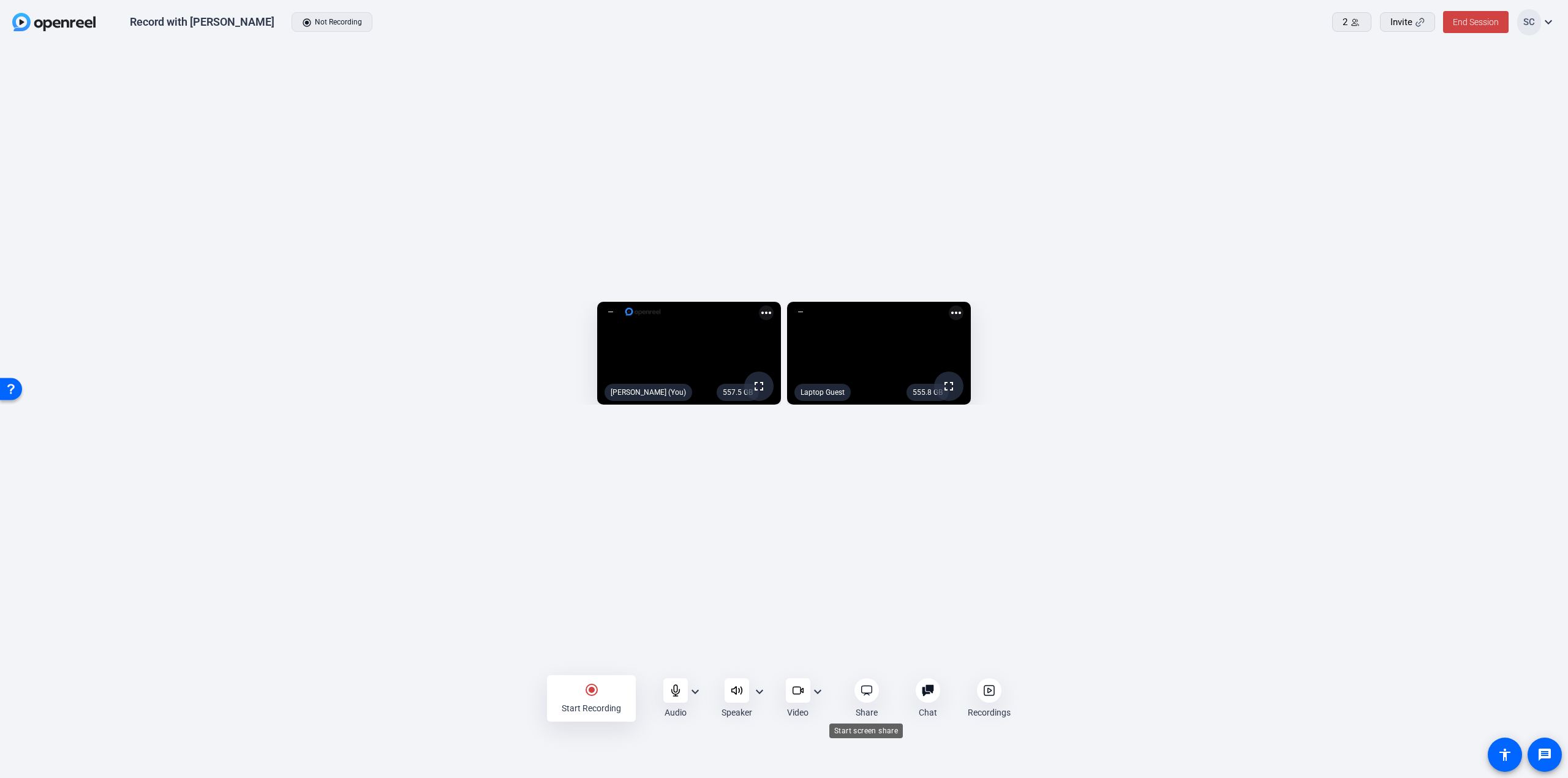
click at [868, 692] on icon at bounding box center [867, 691] width 12 height 12
click at [11, 385] on div "Open Resource Center" at bounding box center [10, 388] width 10 height 10
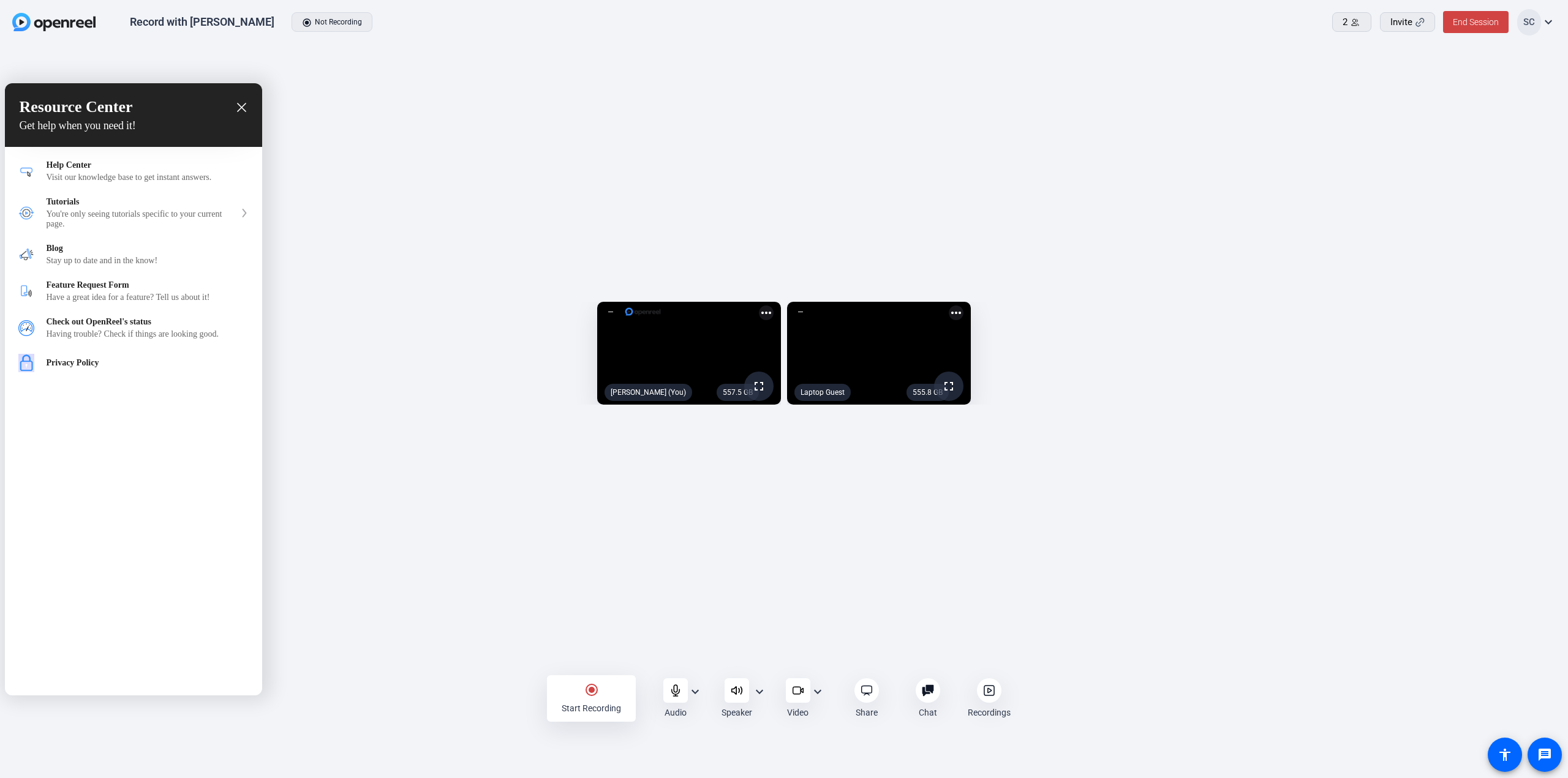
click at [599, 622] on div at bounding box center [784, 389] width 1568 height 778
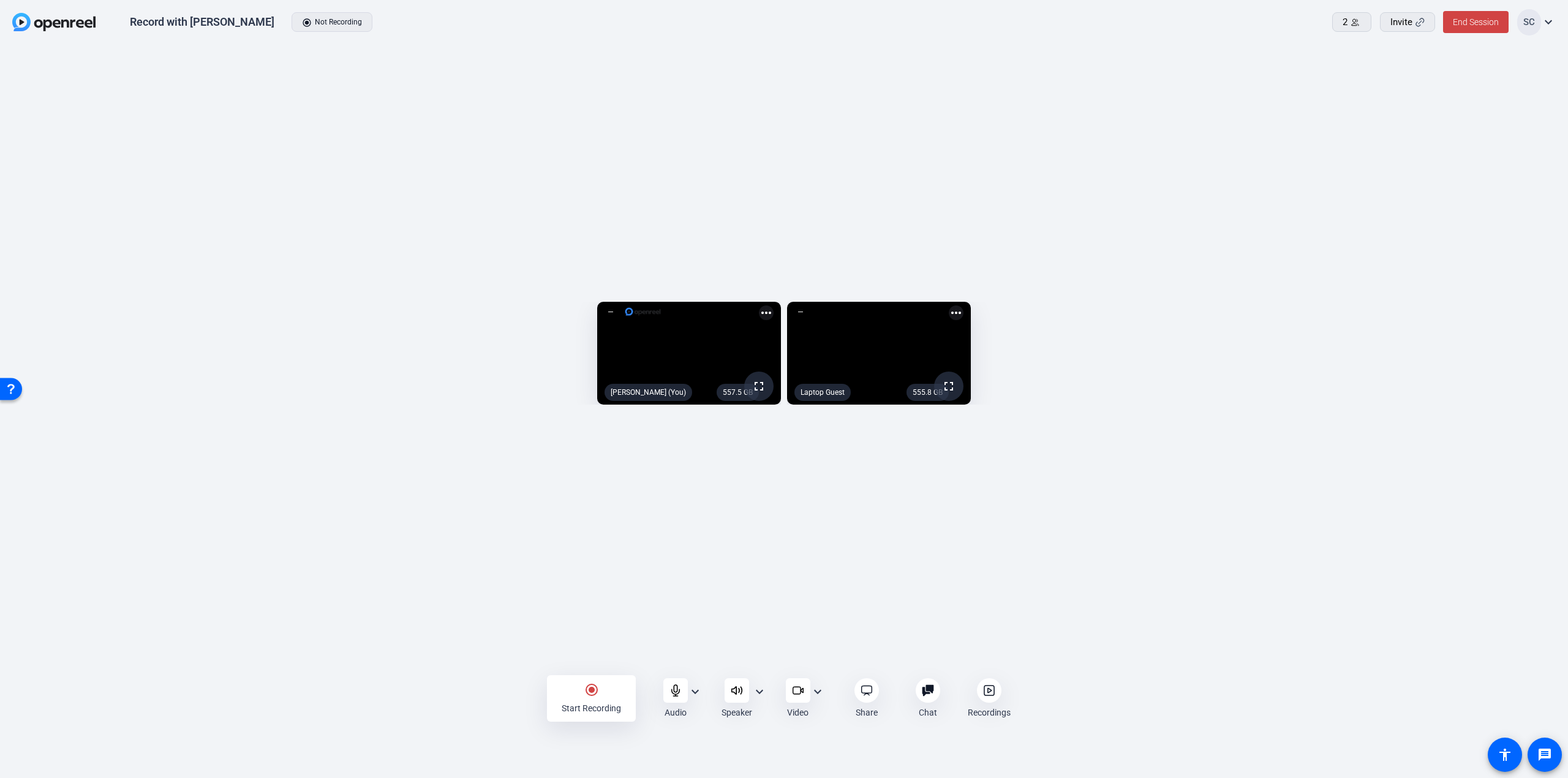
click at [314, 20] on div "Record with [PERSON_NAME] radio_button_checked Not Recording" at bounding box center [475, 22] width 926 height 25
click at [13, 384] on div "Open Resource Center" at bounding box center [10, 388] width 10 height 10
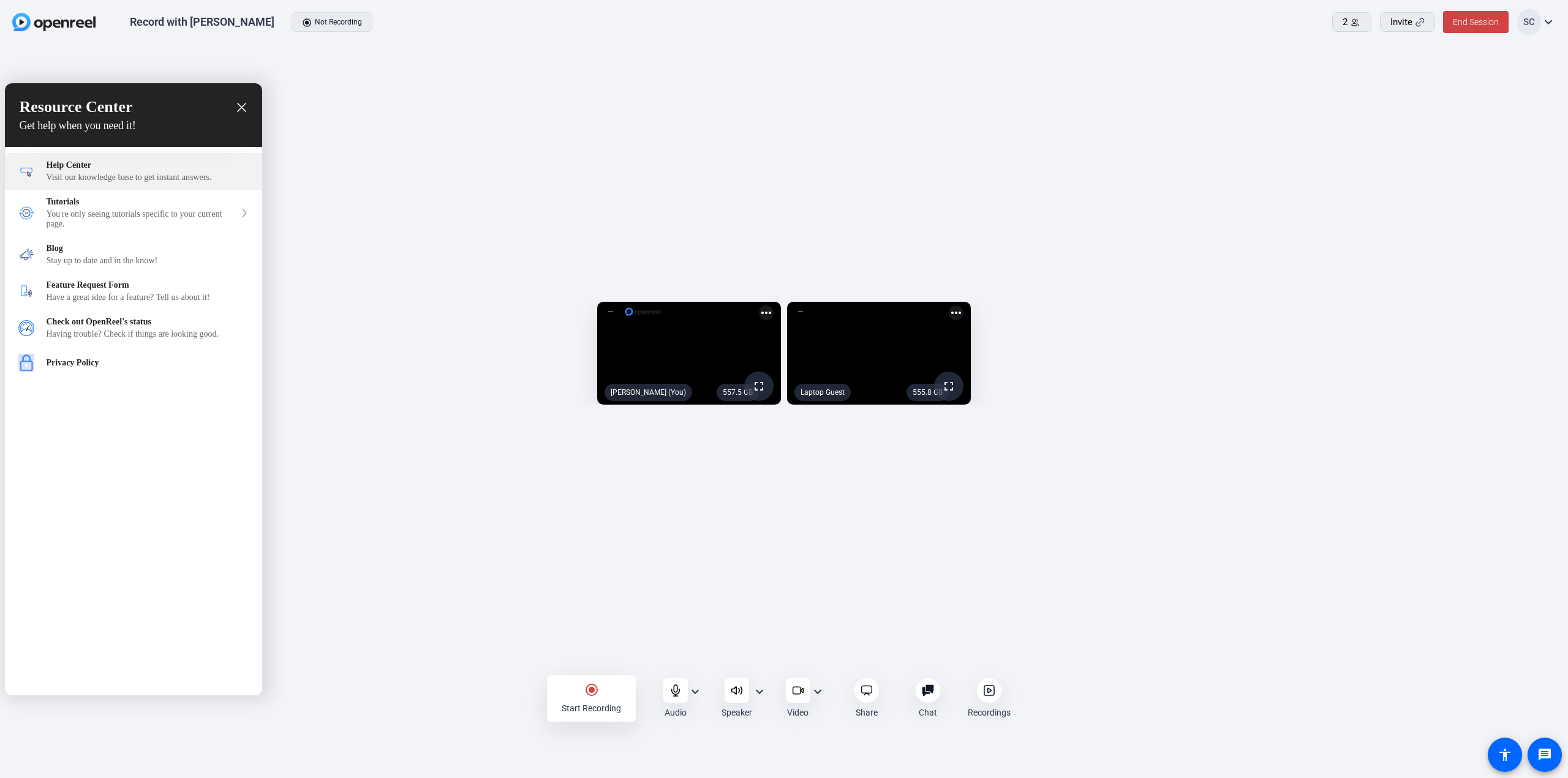
click at [88, 177] on div "Visit our knowledge base to get instant answers." at bounding box center [147, 177] width 202 height 10
click at [115, 220] on div "You're only seeing tutorials specific to your current page." at bounding box center [141, 219] width 189 height 19
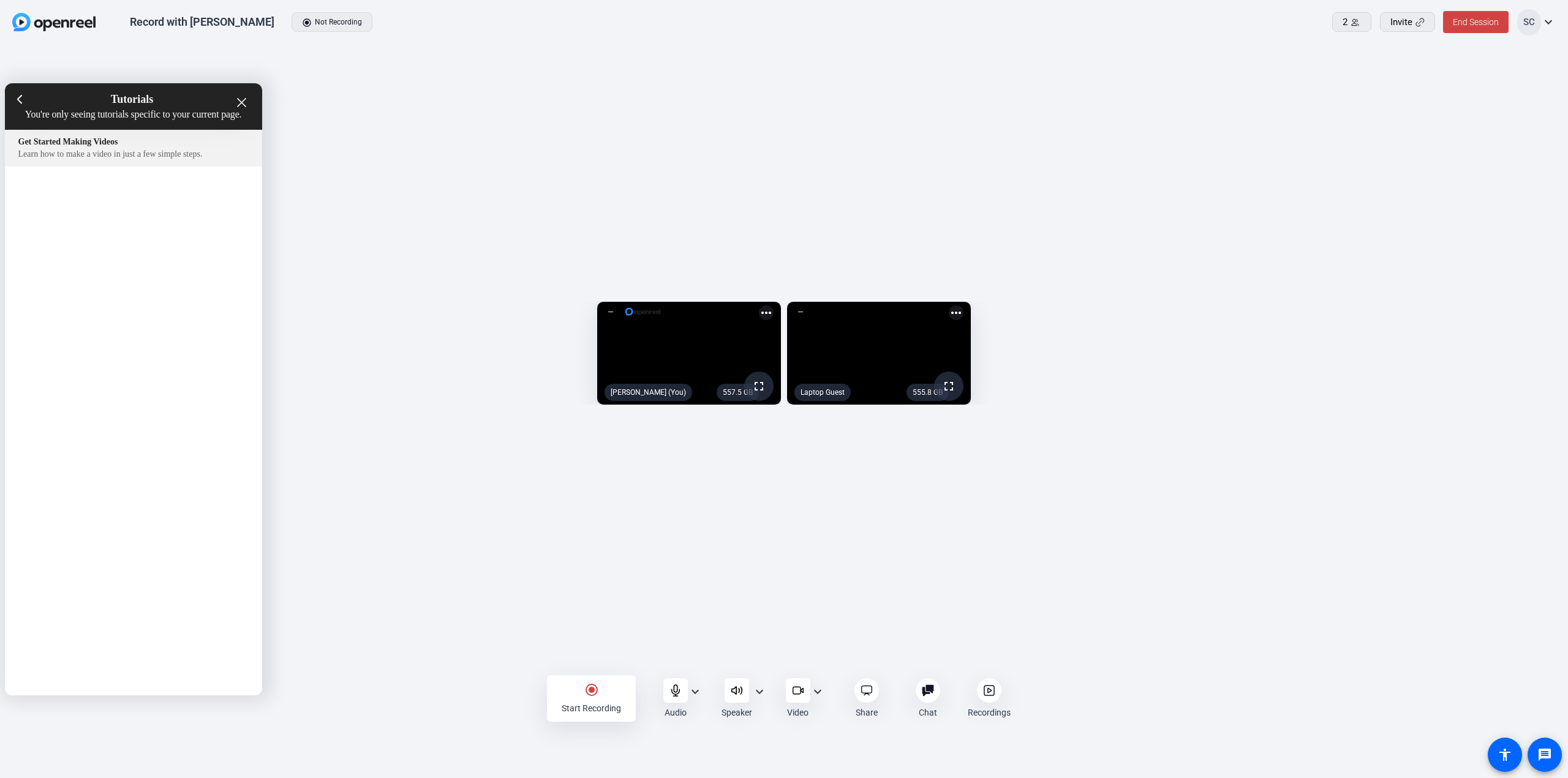
click at [108, 147] on div "Get Started Making Videos" at bounding box center [134, 141] width 231 height 10
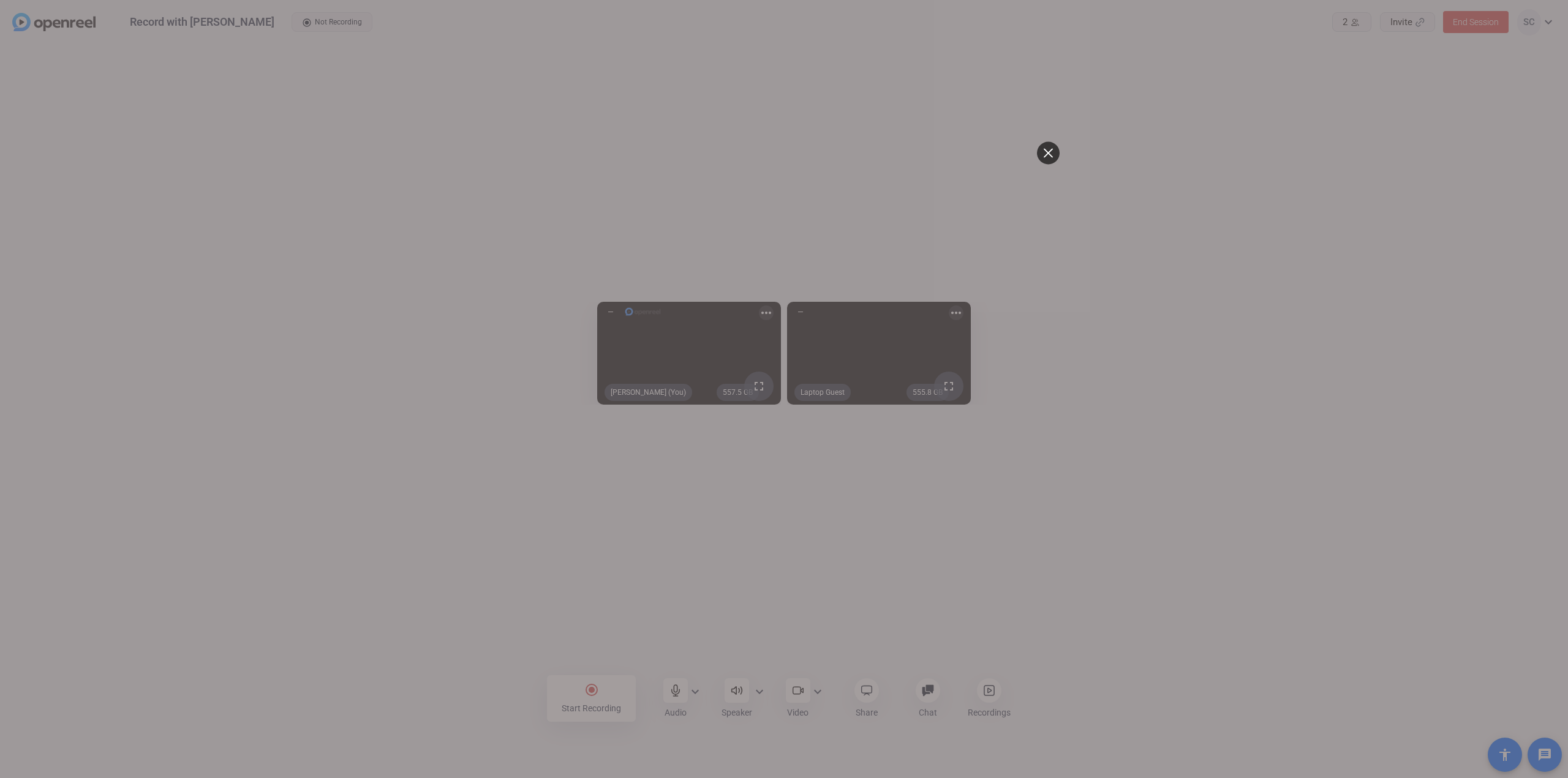
click at [1053, 148] on div at bounding box center [1048, 153] width 23 height 23
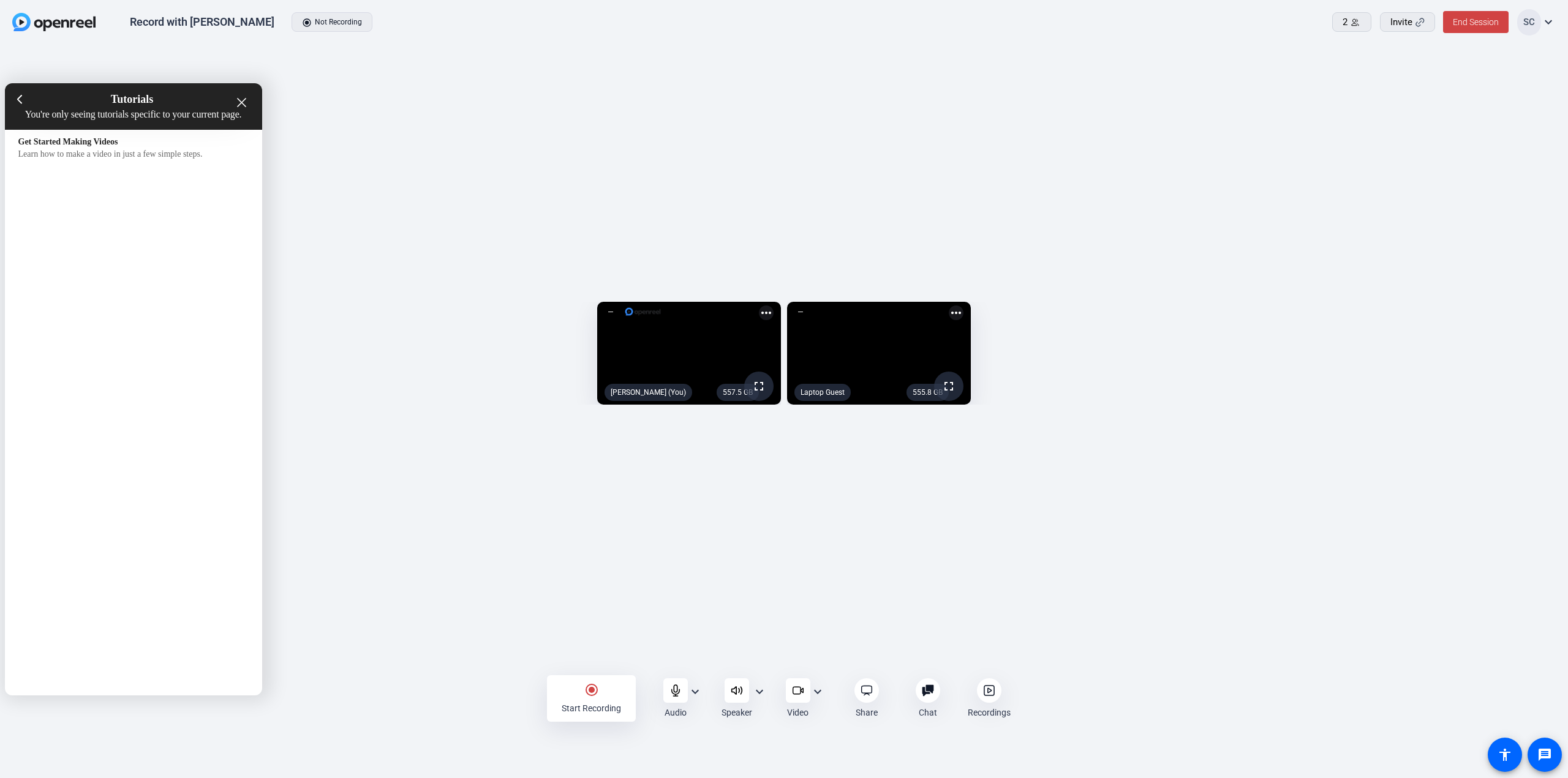
click at [238, 106] on icon "close resource center" at bounding box center [241, 102] width 10 height 10
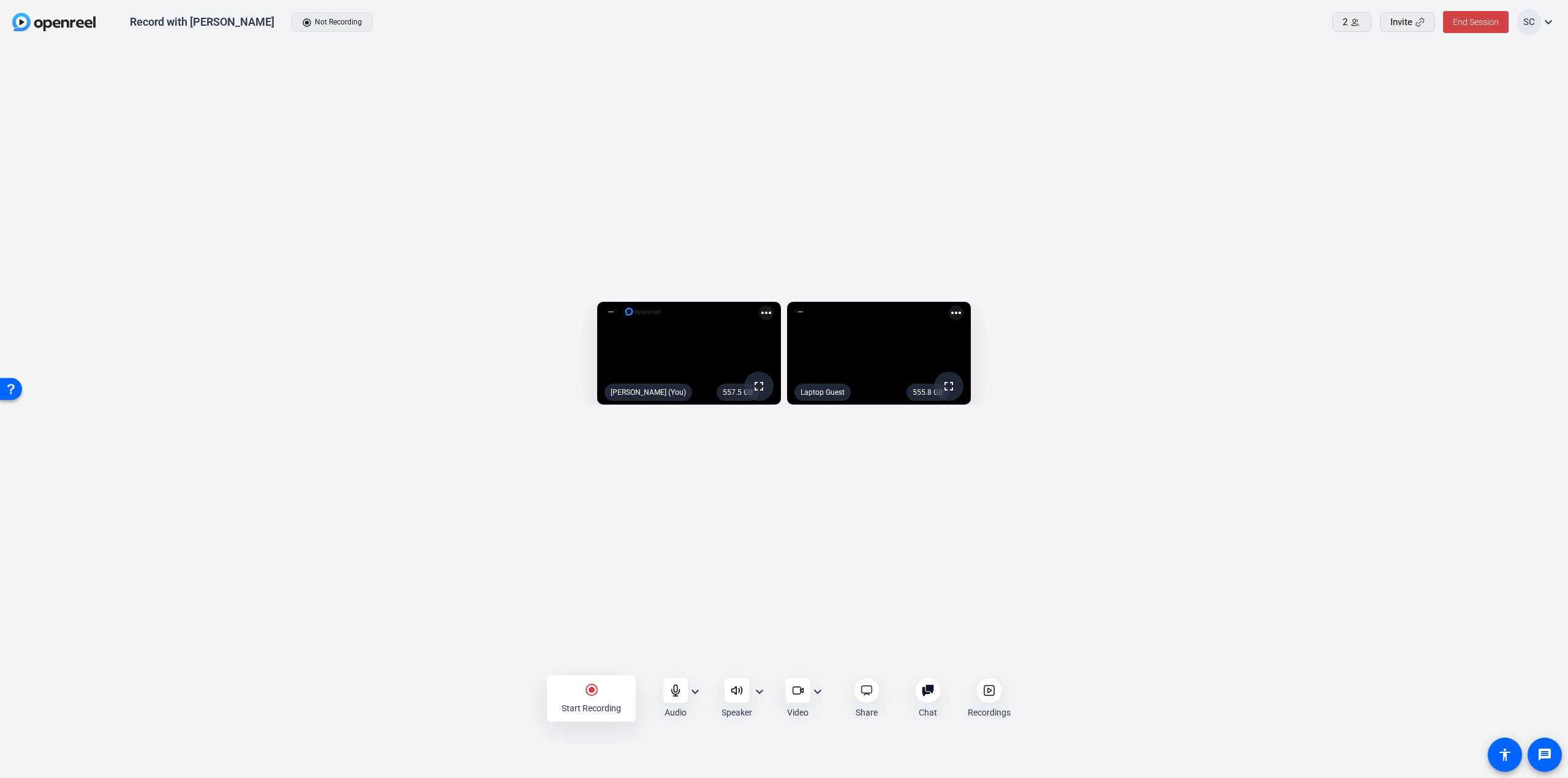
click at [1550, 22] on mat-icon "expand_more" at bounding box center [1549, 22] width 15 height 15
click at [1550, 22] on div at bounding box center [784, 389] width 1568 height 778
click at [1359, 20] on icon at bounding box center [1355, 22] width 10 height 10
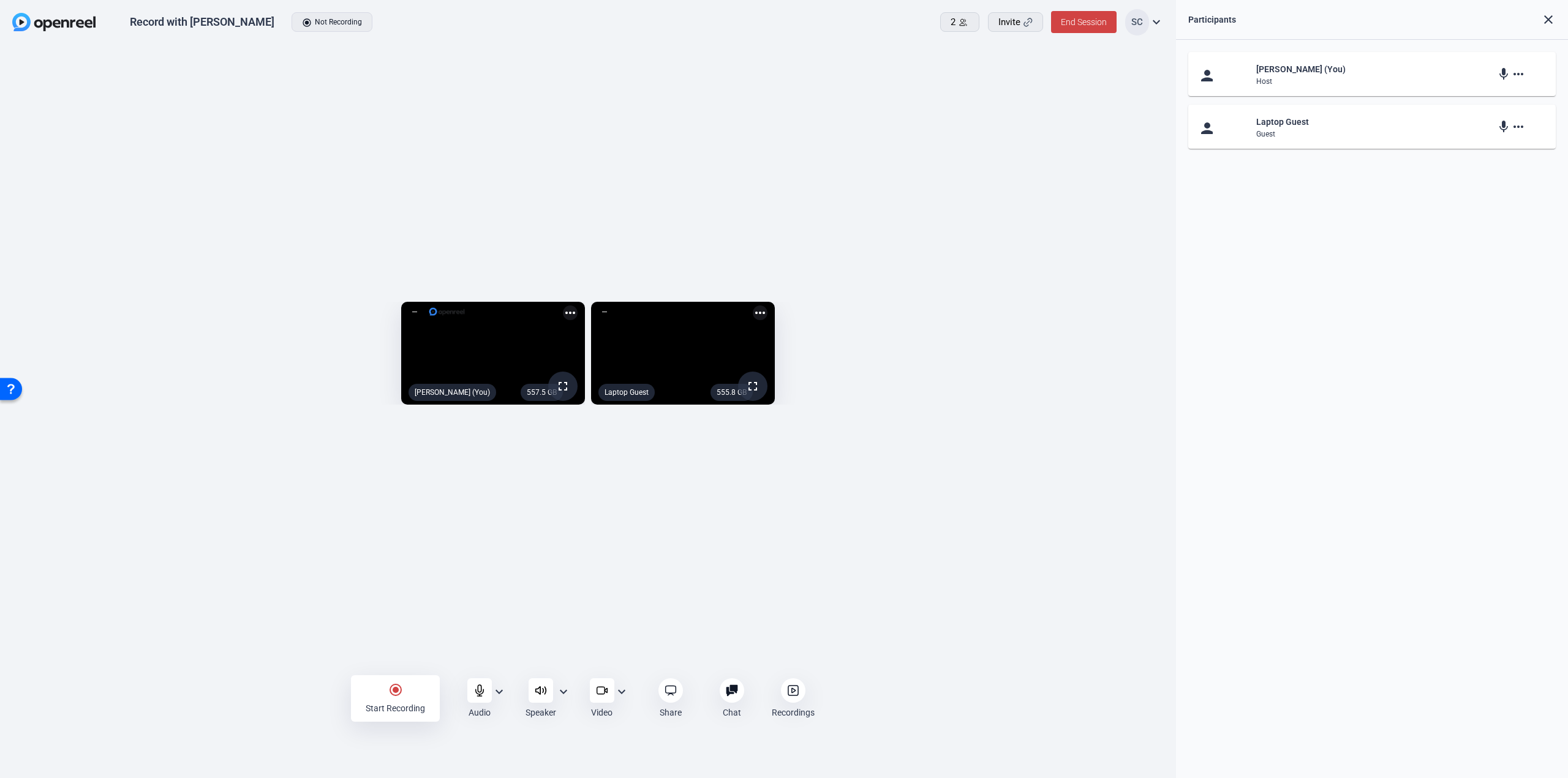
click at [1335, 129] on div "Guest" at bounding box center [1371, 134] width 231 height 10
click at [1523, 127] on mat-icon "more_horiz" at bounding box center [1518, 127] width 15 height 15
click at [1522, 127] on div at bounding box center [784, 389] width 1568 height 778
click at [173, 22] on div "Record with [PERSON_NAME]" at bounding box center [203, 22] width 145 height 15
click at [289, 23] on div "Record with [PERSON_NAME] radio_button_checked Not Recording" at bounding box center [357, 22] width 691 height 25
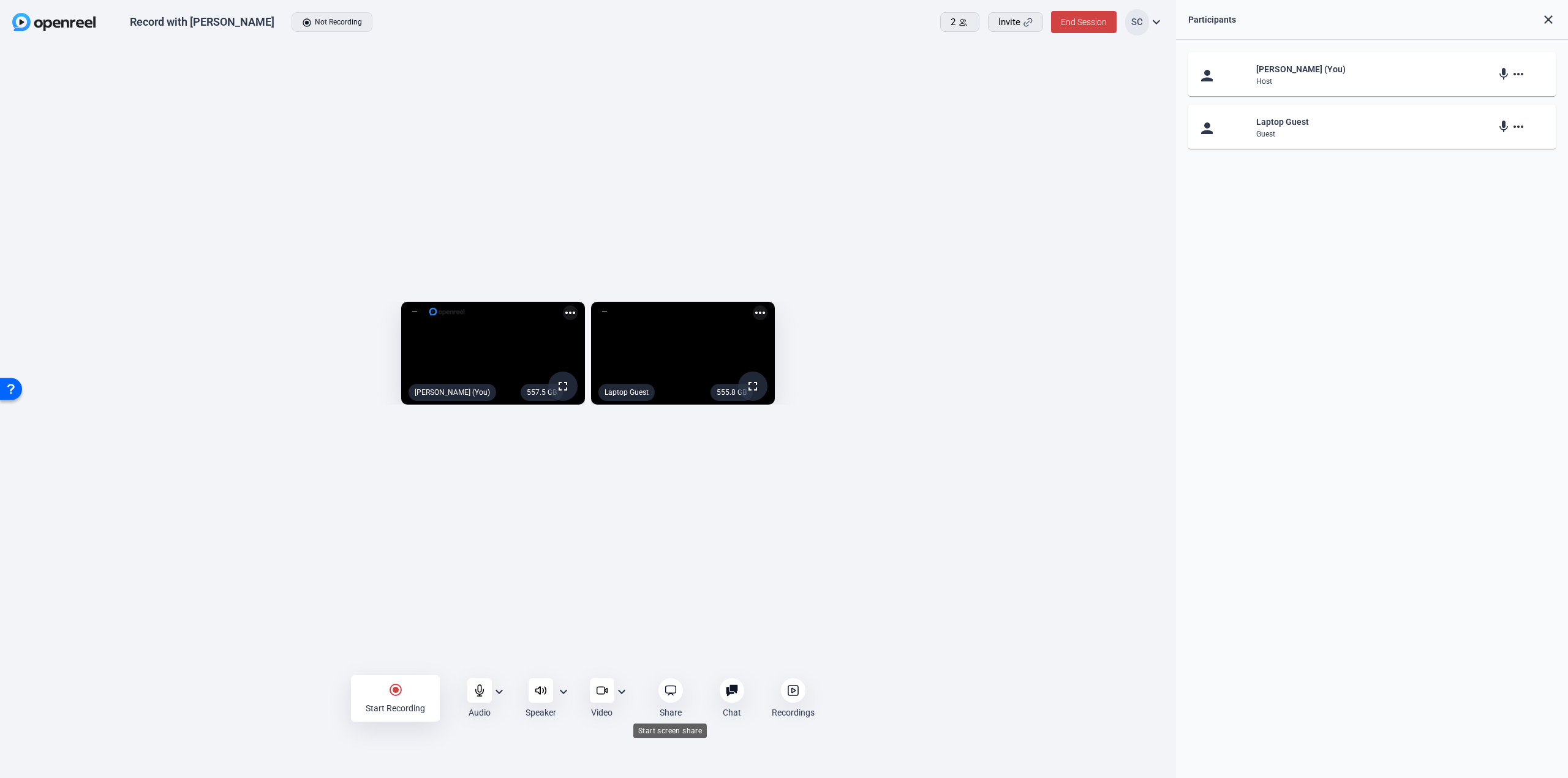
click at [678, 693] on div at bounding box center [671, 691] width 24 height 24
click at [1553, 16] on mat-icon "close" at bounding box center [1549, 19] width 15 height 15
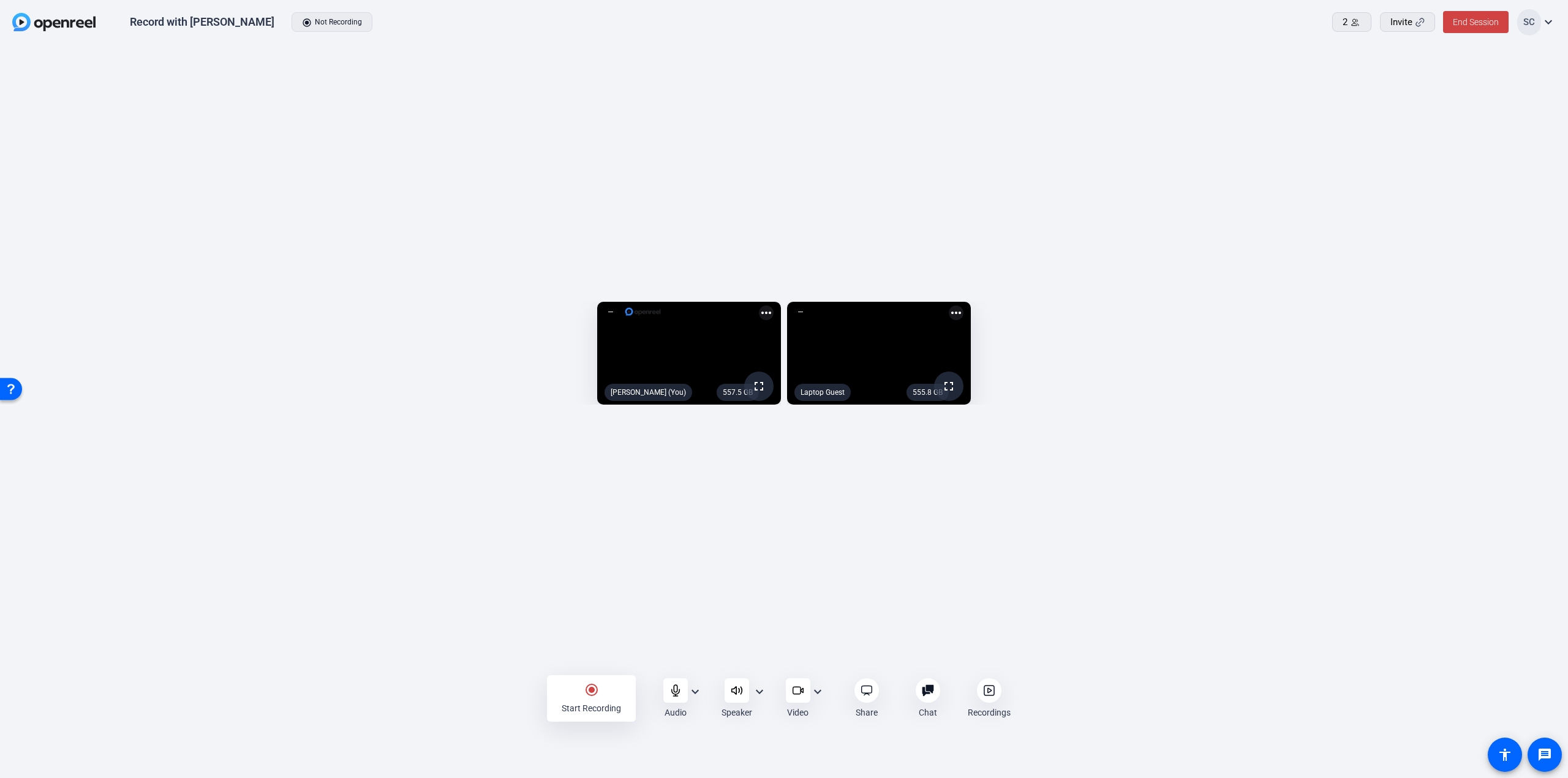
click at [851, 401] on div "Laptop Guest" at bounding box center [823, 393] width 57 height 17
click at [953, 380] on video at bounding box center [879, 354] width 183 height 104
drag, startPoint x: 1205, startPoint y: 343, endPoint x: 1182, endPoint y: 353, distance: 25.1
click at [971, 319] on video at bounding box center [879, 354] width 183 height 104
click at [964, 306] on mat-icon "more_horiz" at bounding box center [956, 313] width 15 height 15
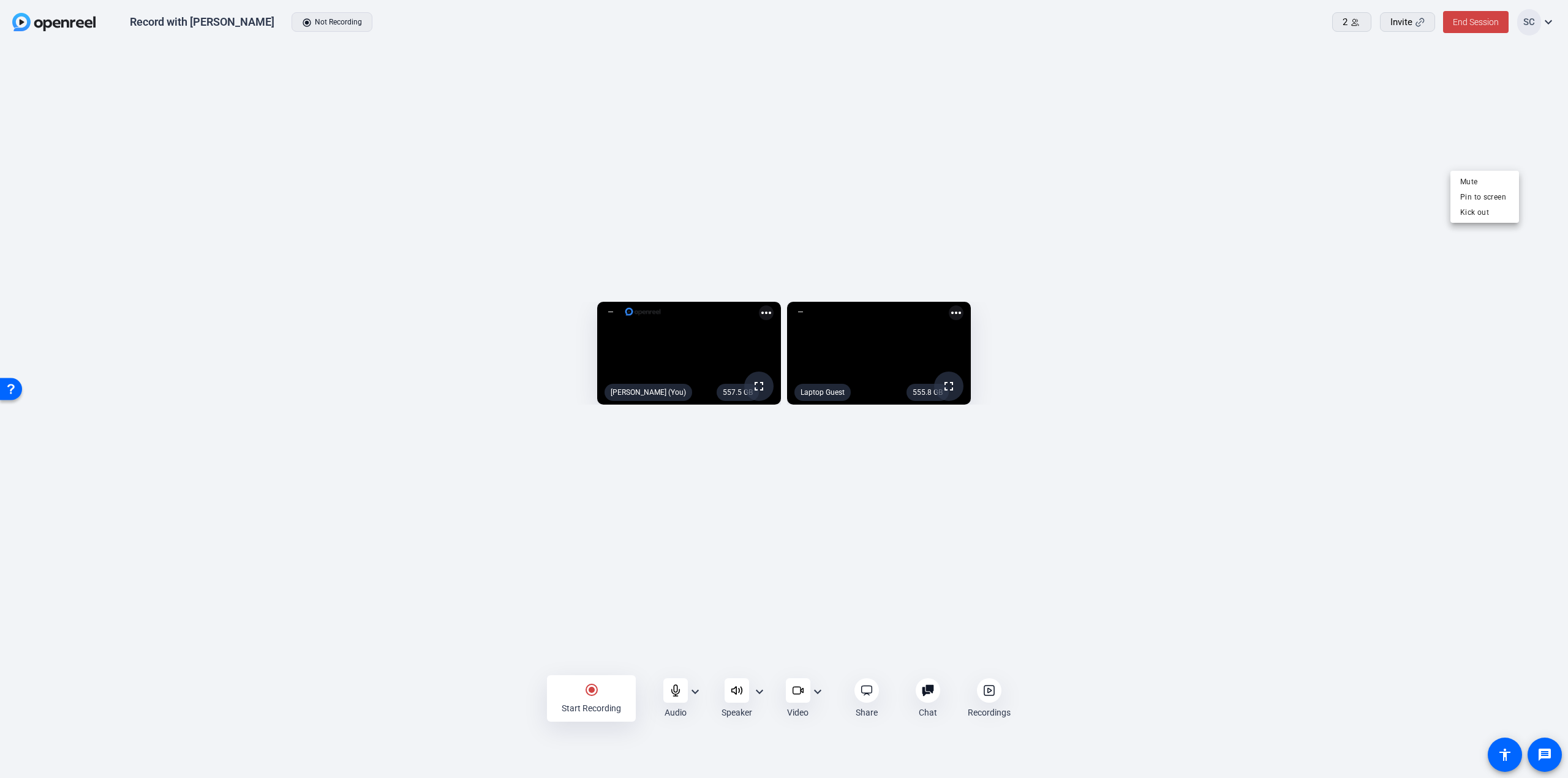
click at [1515, 162] on div at bounding box center [784, 389] width 1568 height 778
click at [1478, 24] on span "End Session" at bounding box center [1476, 22] width 46 height 10
click at [1446, 81] on span "End Session For All" at bounding box center [1442, 78] width 72 height 15
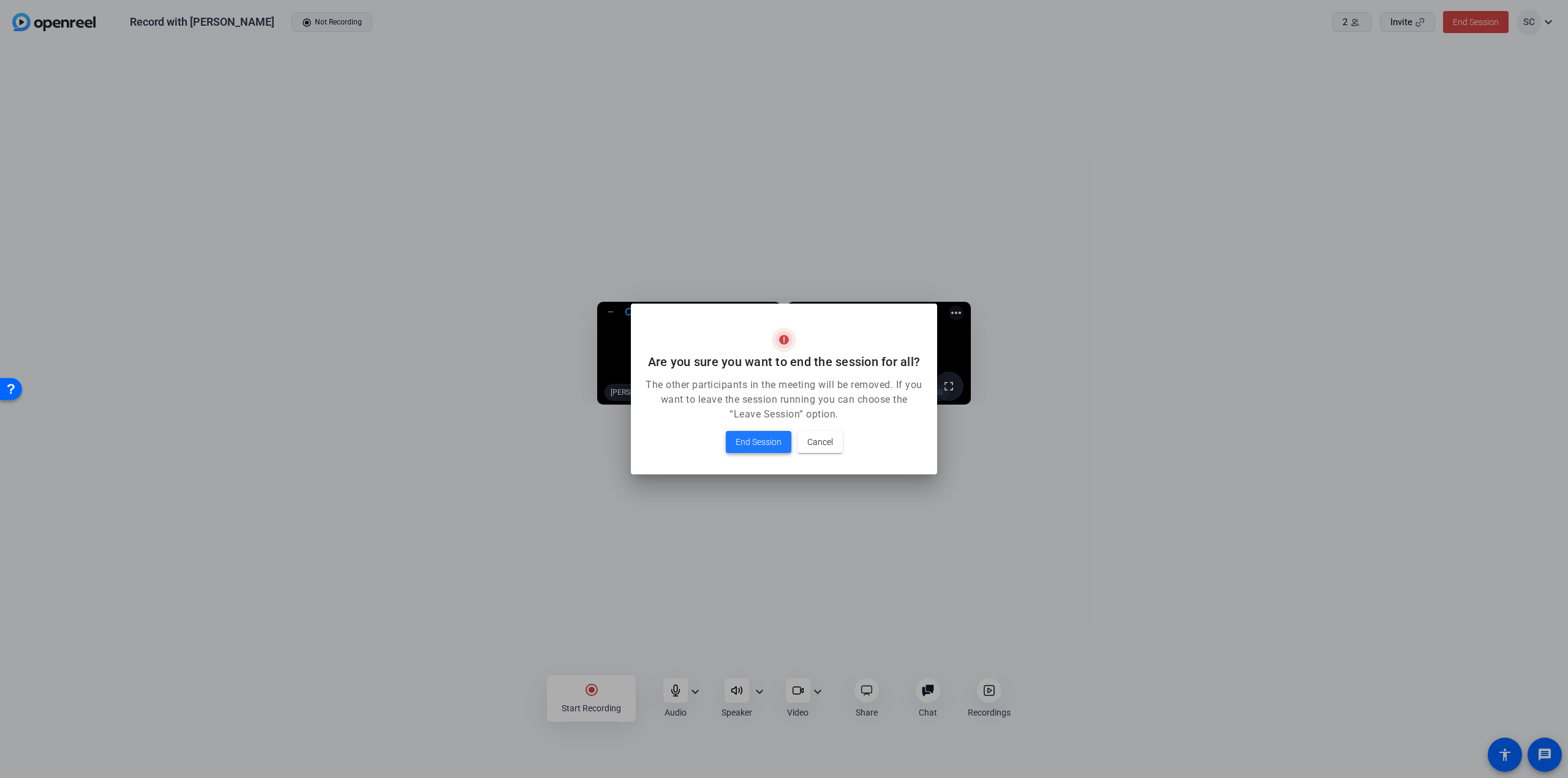
click at [762, 446] on span "End Session" at bounding box center [758, 442] width 46 height 15
